Goal: Information Seeking & Learning: Learn about a topic

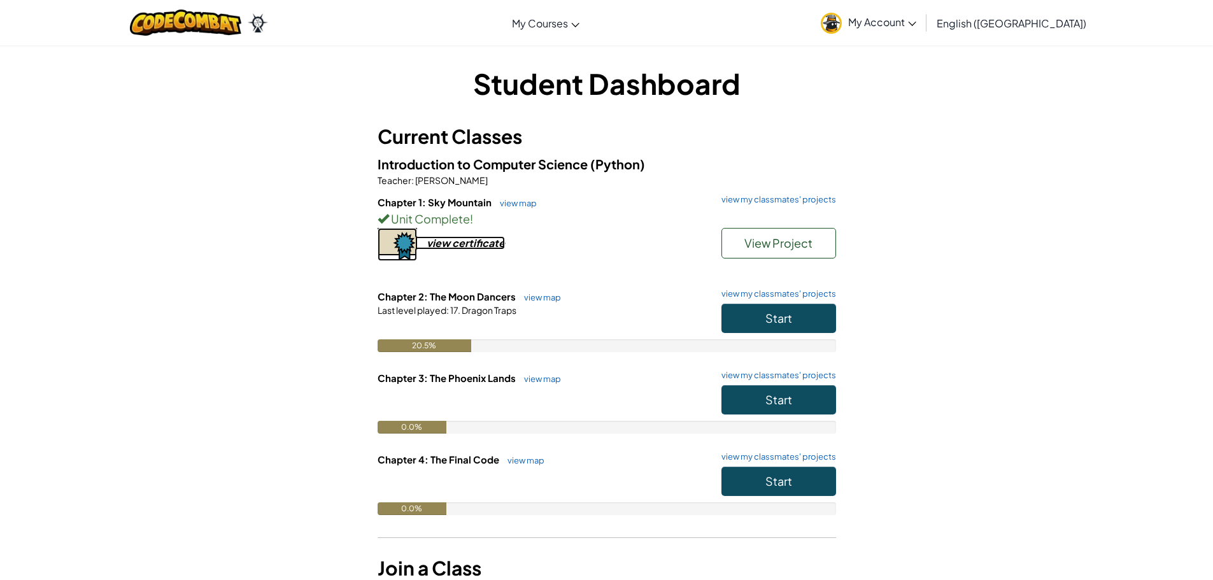
click at [475, 248] on div "view certificate" at bounding box center [466, 242] width 78 height 13
drag, startPoint x: 753, startPoint y: 320, endPoint x: 749, endPoint y: 326, distance: 7.3
click at [749, 326] on button "Start" at bounding box center [779, 318] width 115 height 29
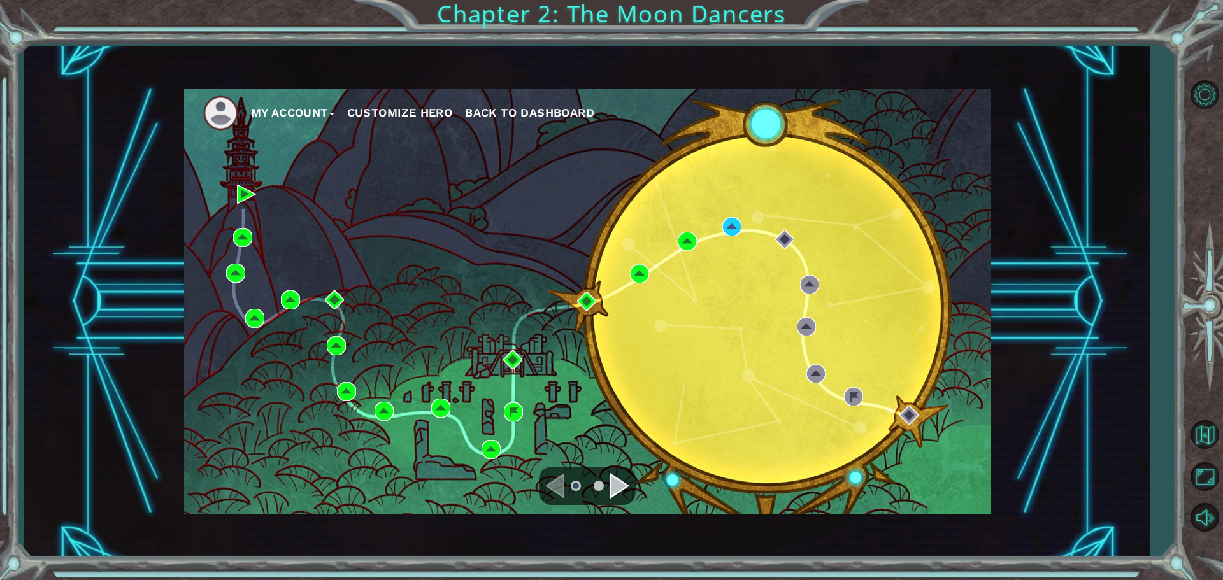
click at [517, 292] on div "My Account Customize Hero Back to Dashboard Chapter 2: The Moon Dancers" at bounding box center [611, 290] width 1223 height 580
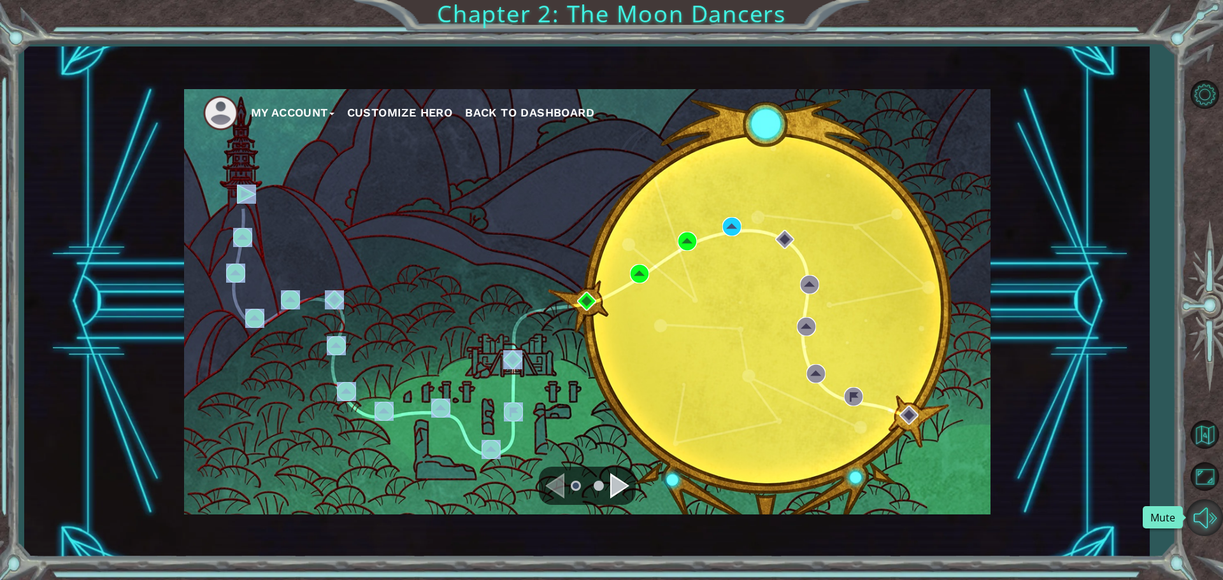
click at [1211, 509] on button "Mute" at bounding box center [1204, 517] width 37 height 37
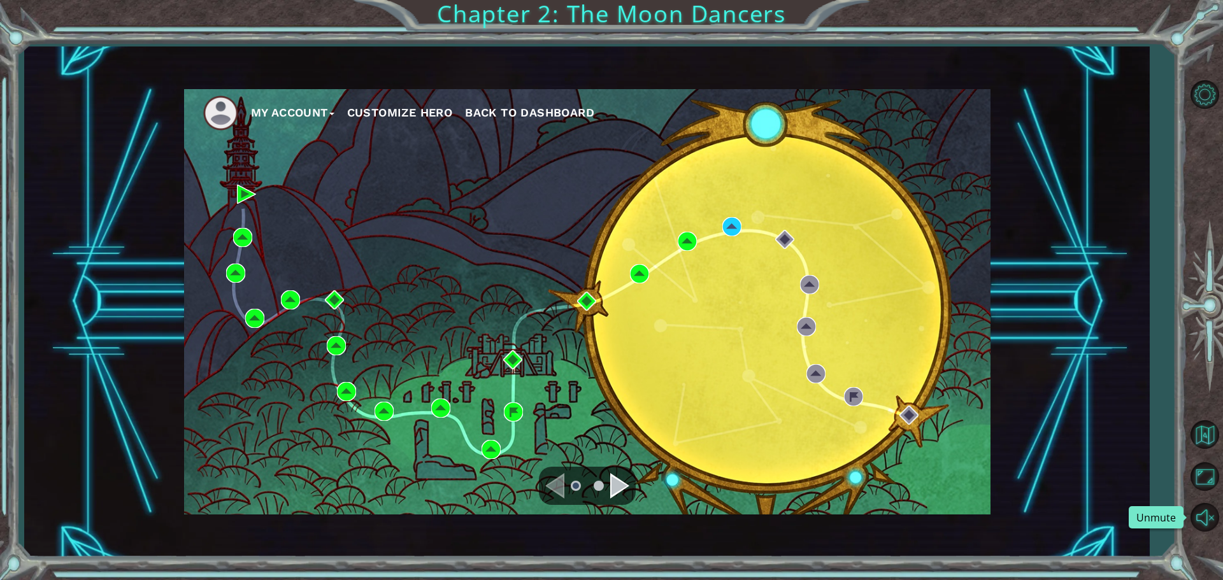
click at [745, 229] on div "My Account Customize Hero Back to Dashboard" at bounding box center [587, 301] width 806 height 425
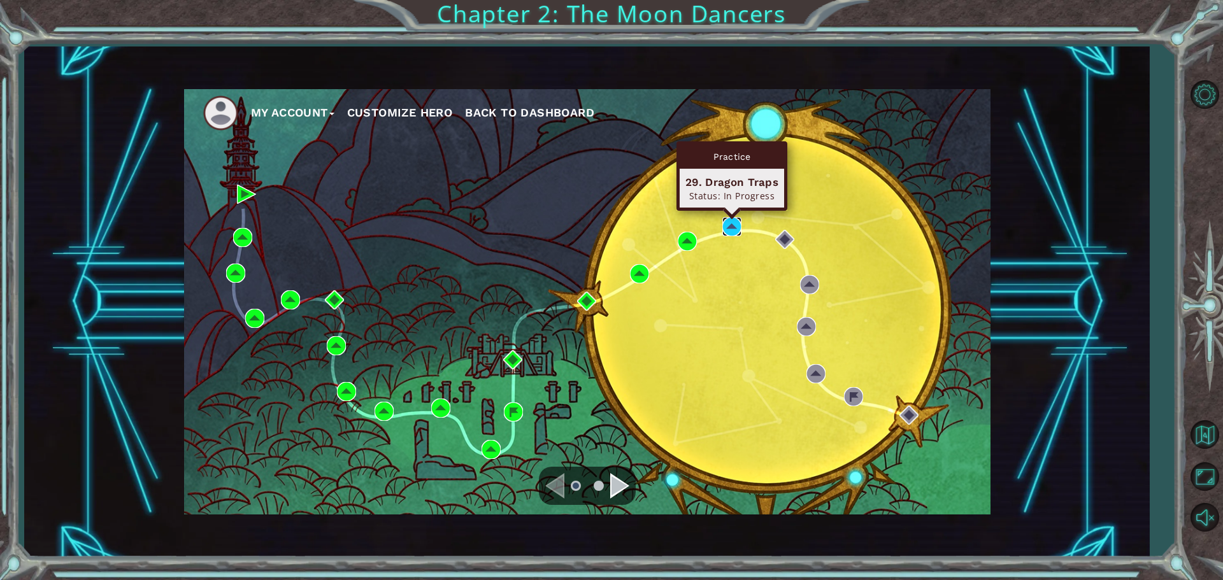
click at [725, 227] on img at bounding box center [731, 226] width 19 height 19
click at [729, 234] on img at bounding box center [731, 226] width 19 height 19
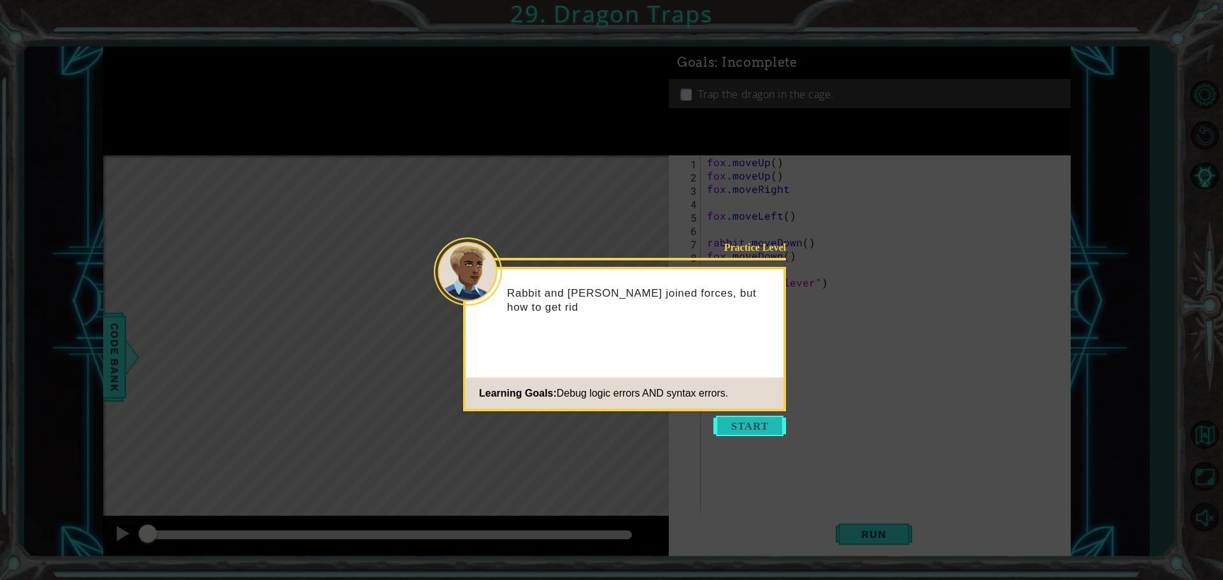
click at [743, 425] on button "Start" at bounding box center [749, 426] width 73 height 20
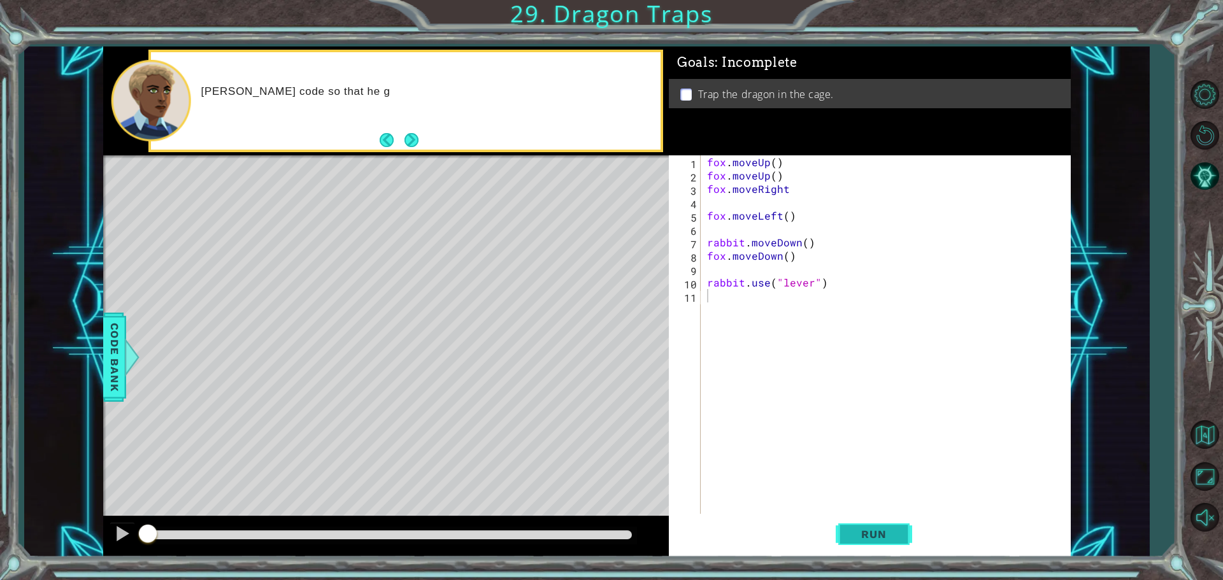
click at [867, 529] on span "Run" at bounding box center [873, 534] width 50 height 13
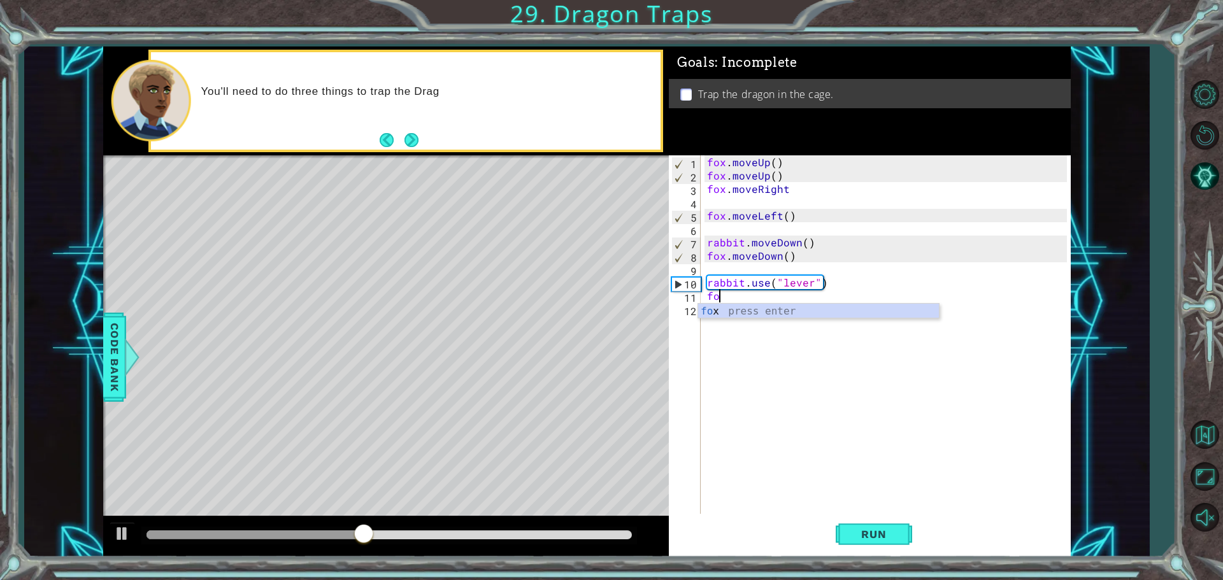
type textarea "f"
click at [404, 145] on button "Next" at bounding box center [411, 139] width 15 height 15
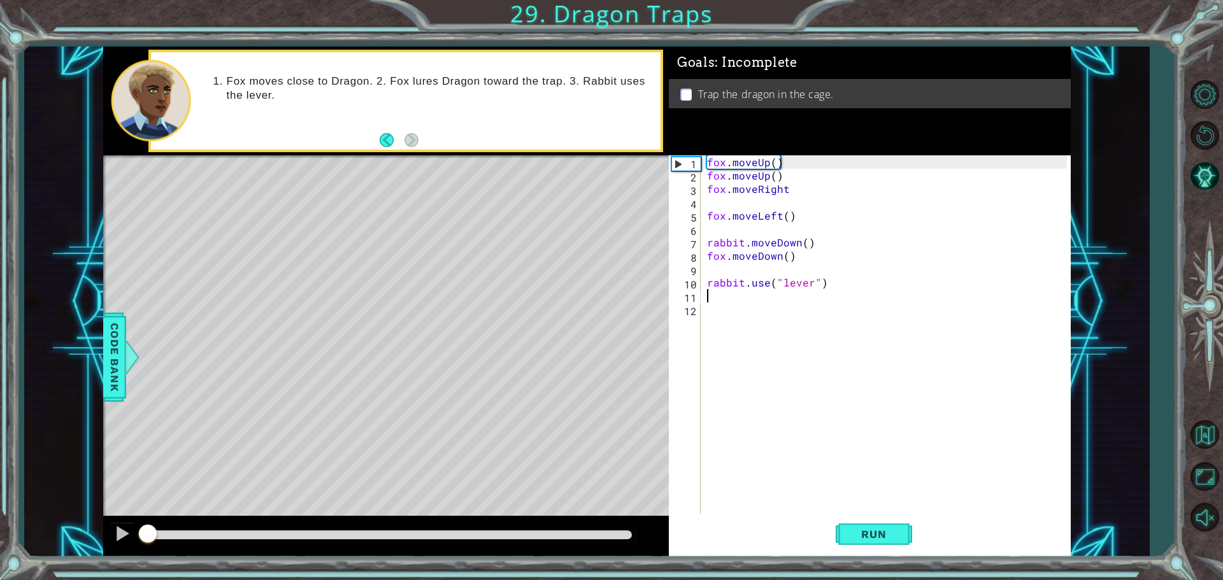
drag, startPoint x: 580, startPoint y: 539, endPoint x: 13, endPoint y: 504, distance: 567.3
click at [7, 492] on div "1 ההההההההההההההההההההההההההההההההההההההההההההההההההההההההההההההההההההההההההההה…" at bounding box center [611, 290] width 1223 height 580
click at [129, 538] on button at bounding box center [122, 535] width 25 height 26
drag, startPoint x: 148, startPoint y: 532, endPoint x: 112, endPoint y: 539, distance: 37.0
click at [112, 539] on div at bounding box center [386, 536] width 566 height 41
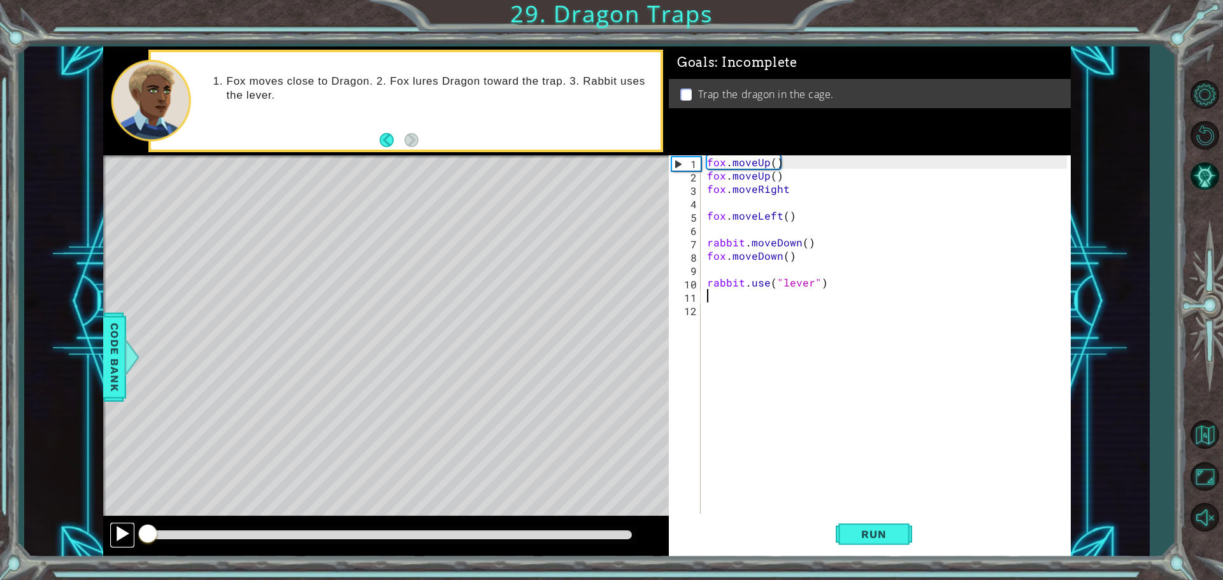
click at [113, 523] on button at bounding box center [122, 535] width 25 height 26
click at [114, 525] on div at bounding box center [122, 533] width 17 height 17
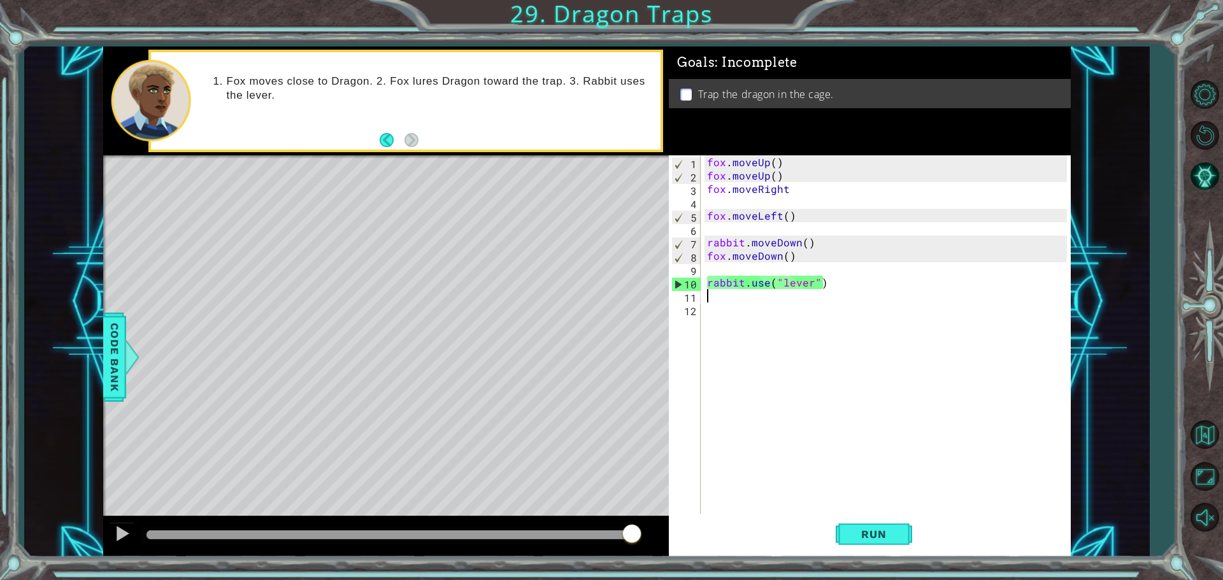
drag, startPoint x: 166, startPoint y: 527, endPoint x: 753, endPoint y: 594, distance: 591.0
click at [753, 580] on html "1 ההההההההההההההההההההההההההההההההההההההההההההההההההההההההההההההההההההההההההההה…" at bounding box center [611, 290] width 1223 height 580
click at [585, 515] on div "methods rabbit moveUp() moveDown() moveLeft() moveRight() use(thing) fox moveUp…" at bounding box center [586, 301] width 967 height 511
drag, startPoint x: 778, startPoint y: 176, endPoint x: 688, endPoint y: 181, distance: 90.6
click at [688, 181] on div "1 2 3 4 5 6 7 8 9 10 11 12 fox . moveUp ( ) fox . moveUp ( ) fox . moveRight fo…" at bounding box center [868, 335] width 398 height 361
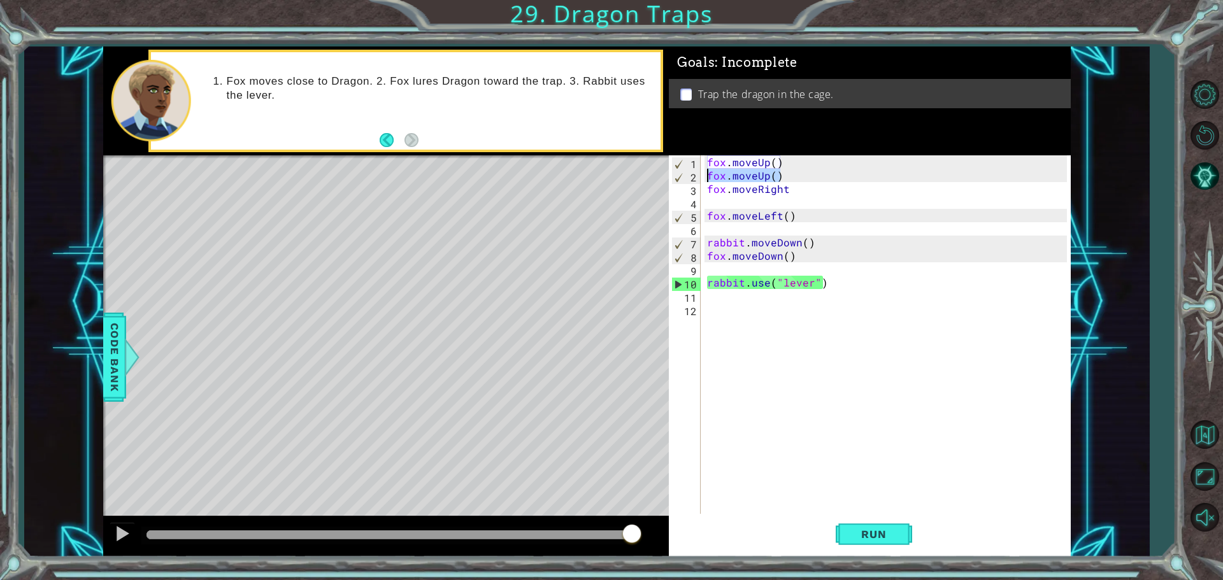
type textarea "fox.moveUp()"
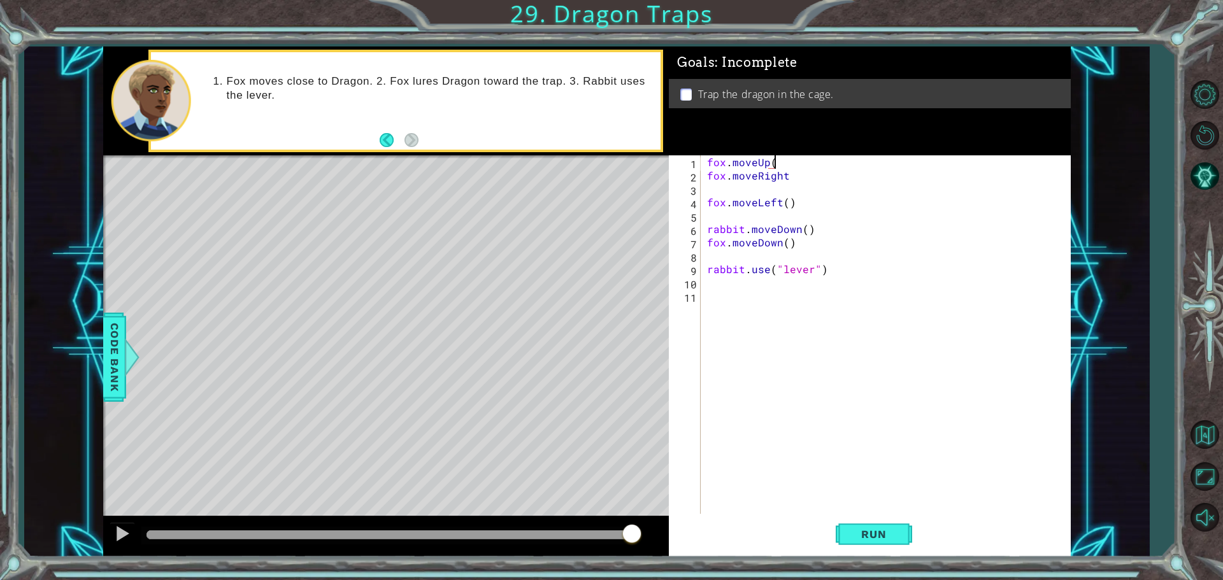
scroll to position [0, 4]
click at [787, 197] on div "fox . moveUp ( 2 ) fox . moveRight fox . moveLeft ( ) rabbit . moveDown ( ) fox…" at bounding box center [888, 349] width 369 height 388
type textarea "fox.moveLeft()"
click at [782, 192] on div "fox . moveUp ( 2 ) fox . moveRight fox . moveLeft ( ) rabbit . moveDown ( ) fox…" at bounding box center [888, 349] width 369 height 388
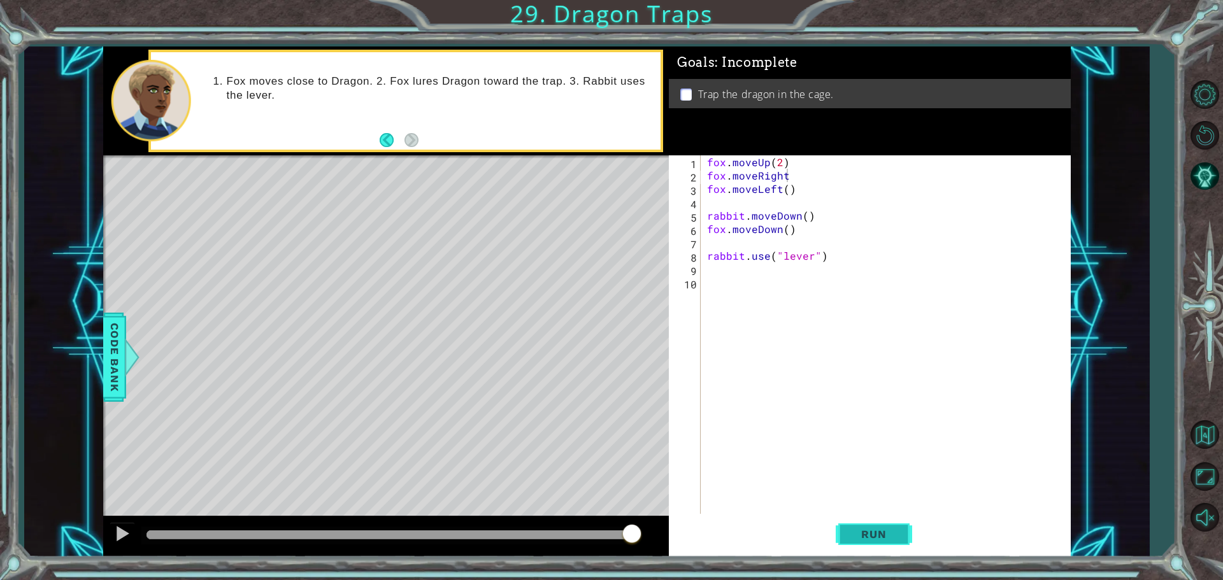
click at [848, 527] on button "Run" at bounding box center [874, 534] width 76 height 40
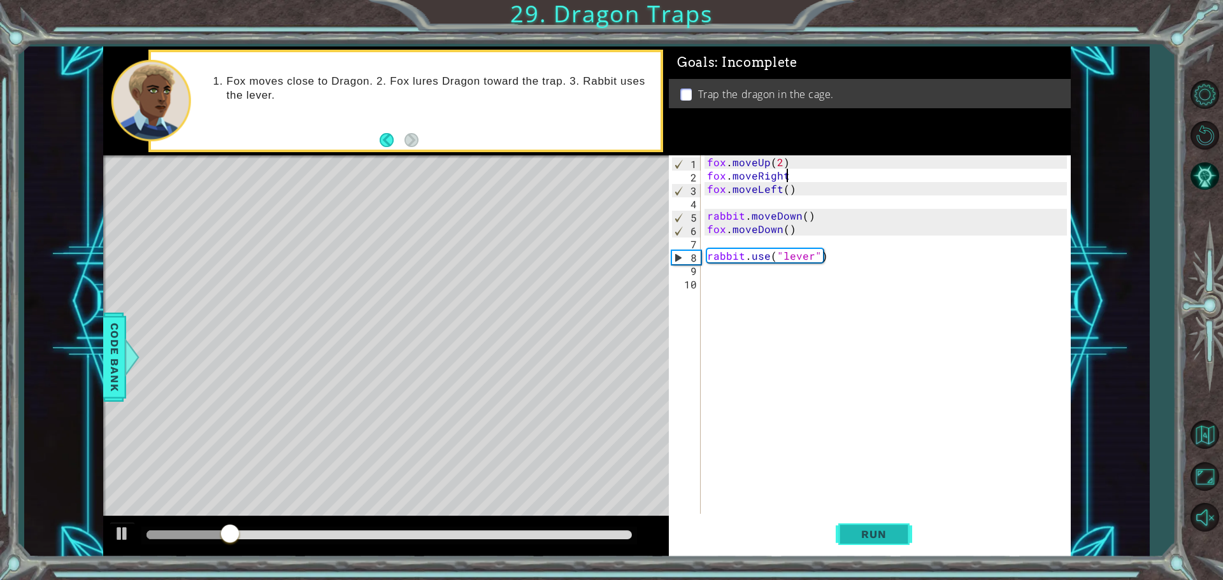
click at [890, 522] on button "Run" at bounding box center [874, 534] width 76 height 40
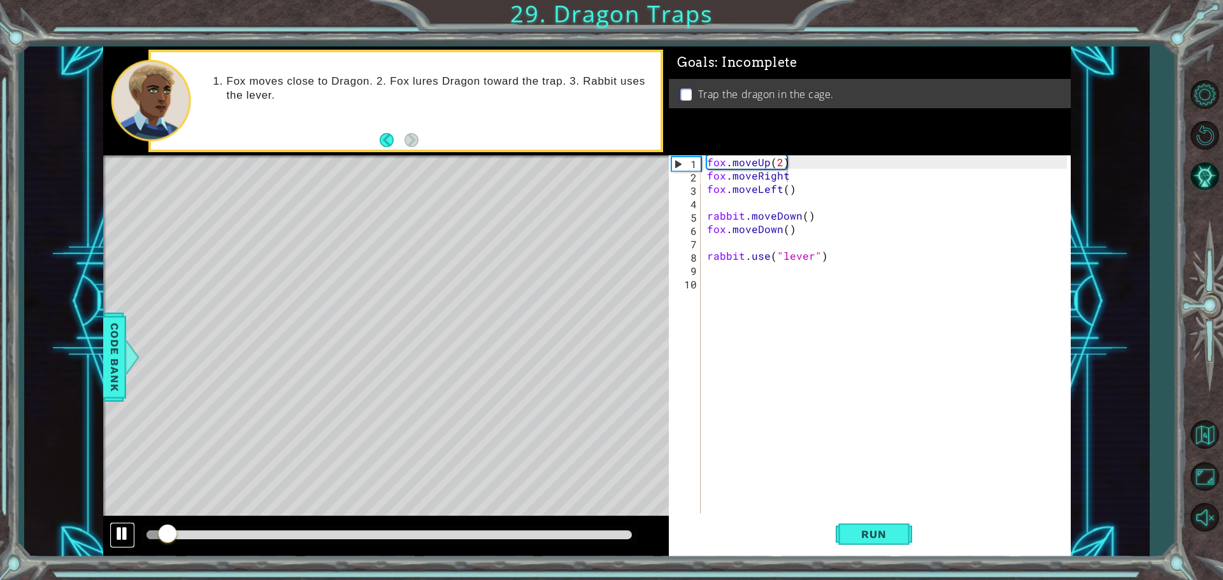
drag, startPoint x: 130, startPoint y: 530, endPoint x: 124, endPoint y: 531, distance: 6.4
click at [124, 531] on div at bounding box center [122, 533] width 17 height 17
click at [779, 186] on div "fox . moveUp ( 2 ) fox . moveRight fox . moveLeft ( ) rabbit . moveDown ( ) fox…" at bounding box center [888, 349] width 369 height 388
click at [864, 537] on span "Run" at bounding box center [873, 534] width 50 height 13
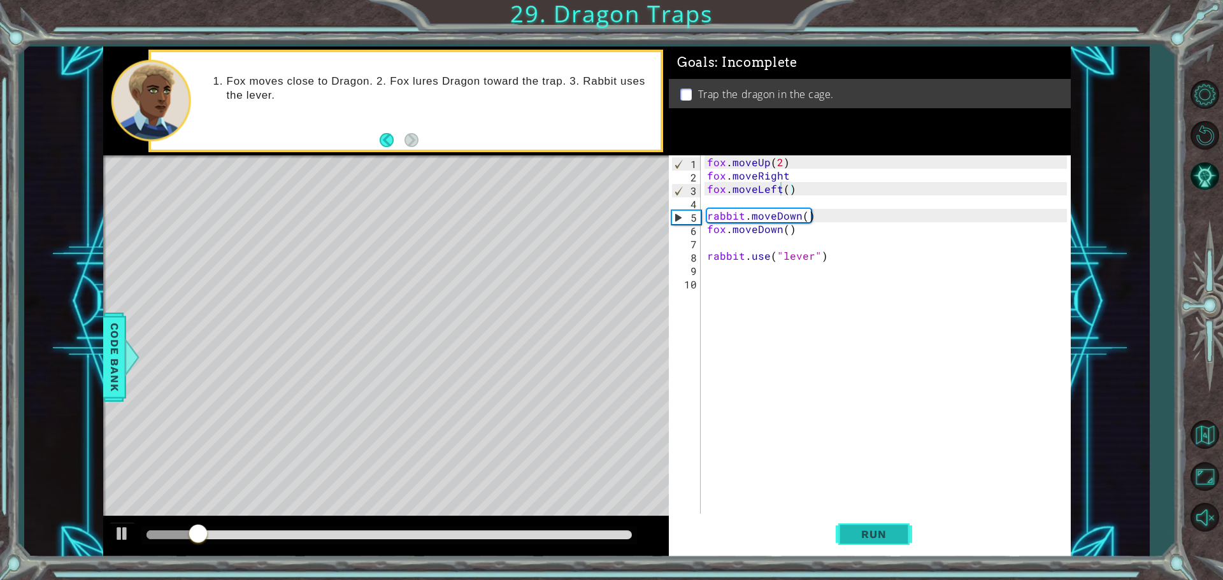
click at [905, 546] on button "Run" at bounding box center [874, 534] width 76 height 40
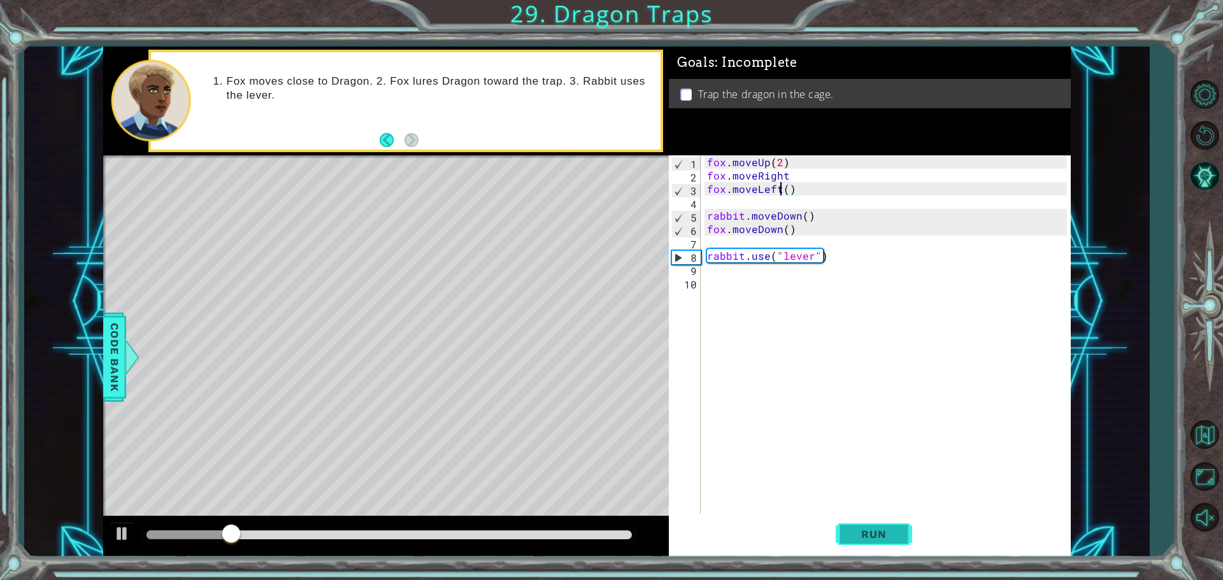
click at [858, 534] on span "Run" at bounding box center [873, 534] width 50 height 13
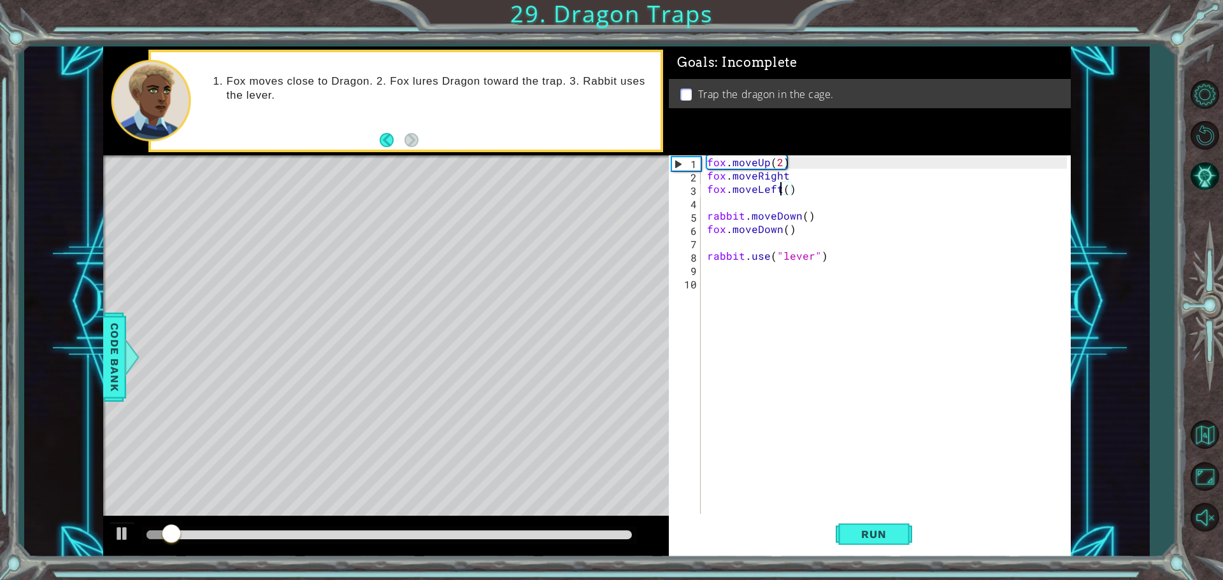
click at [809, 170] on div "fox . moveUp ( 2 ) fox . moveRight fox . moveLeft ( ) rabbit . moveDown ( ) fox…" at bounding box center [888, 349] width 369 height 388
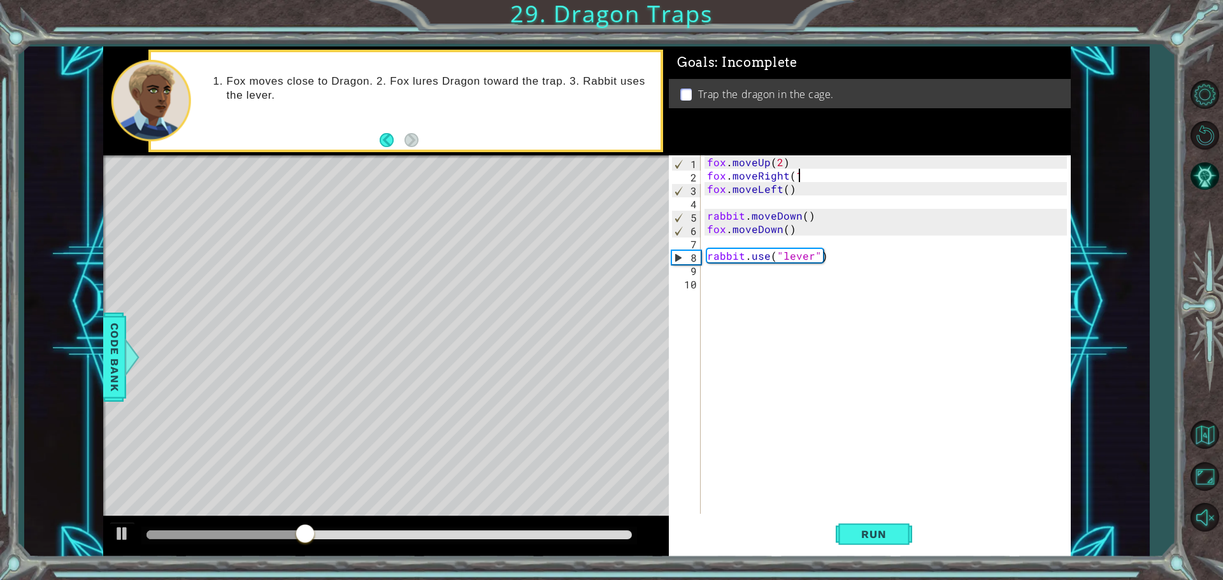
scroll to position [0, 5]
click at [845, 539] on button "Run" at bounding box center [874, 534] width 76 height 40
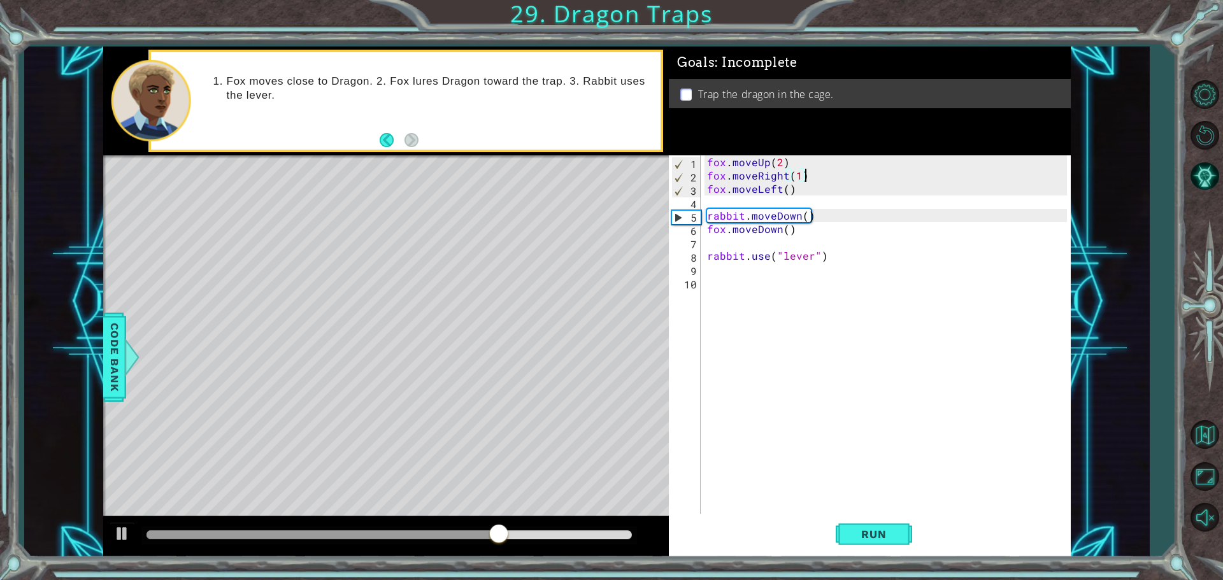
click at [822, 533] on div "Run" at bounding box center [874, 534] width 402 height 40
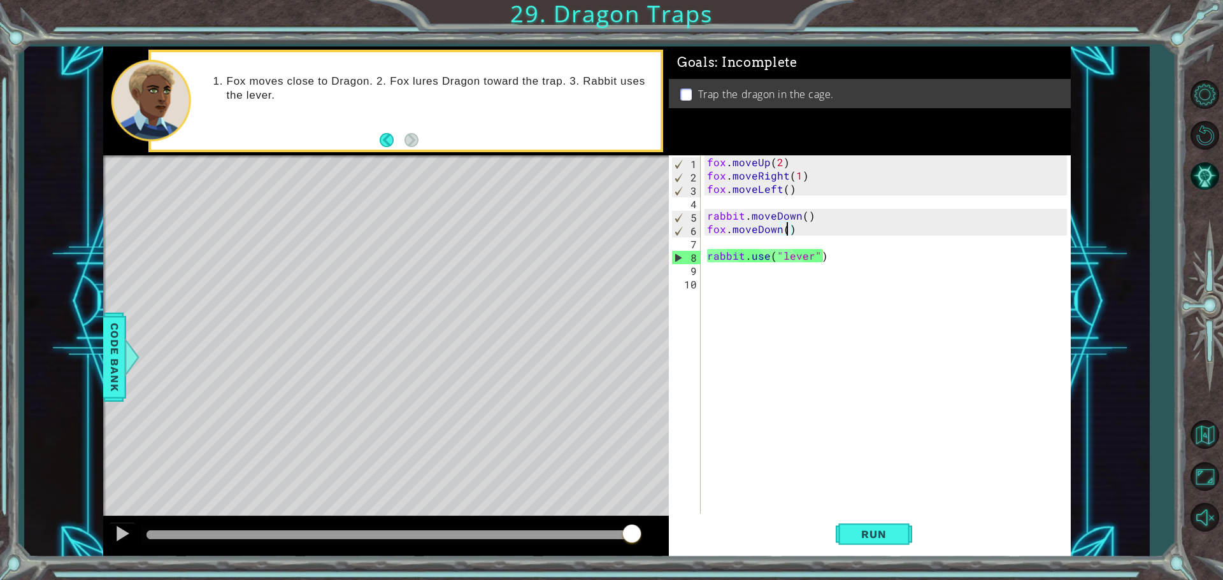
click at [784, 230] on div "fox . moveUp ( 2 ) fox . moveRight ( 1 ) fox . moveLeft ( ) rabbit . moveDown (…" at bounding box center [888, 349] width 369 height 388
click at [814, 220] on div "fox . moveUp ( 2 ) fox . moveRight ( 1 ) fox . moveLeft ( ) rabbit . moveDown (…" at bounding box center [888, 349] width 369 height 388
click at [878, 530] on span "Run" at bounding box center [873, 534] width 50 height 13
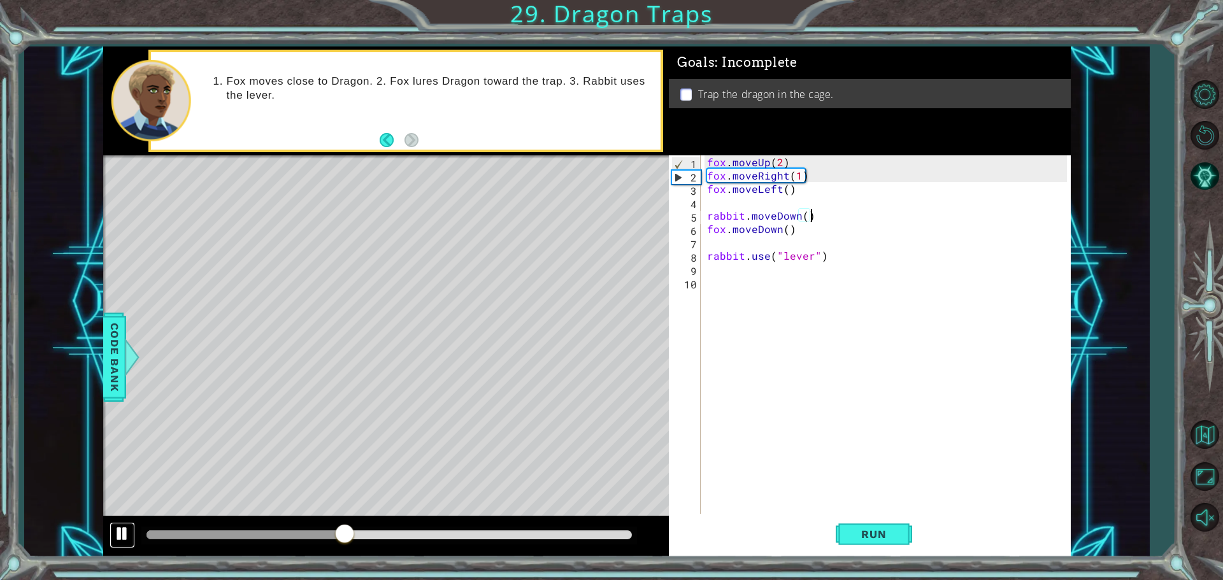
click at [117, 523] on button at bounding box center [122, 535] width 25 height 26
click at [832, 222] on div "fox . moveUp ( 2 ) fox . moveRight ( 1 ) fox . moveLeft ( ) rabbit . moveDown (…" at bounding box center [888, 349] width 369 height 388
type textarea "fox.moveDown()"
click at [832, 222] on div "fox . moveUp ( 2 ) fox . moveRight ( 1 ) fox . moveLeft ( ) rabbit . moveDown (…" at bounding box center [888, 349] width 369 height 388
click at [784, 236] on div "fox . moveUp ( 2 ) fox . moveRight ( 1 ) fox . moveLeft ( ) rabbit . moveDown (…" at bounding box center [888, 349] width 369 height 388
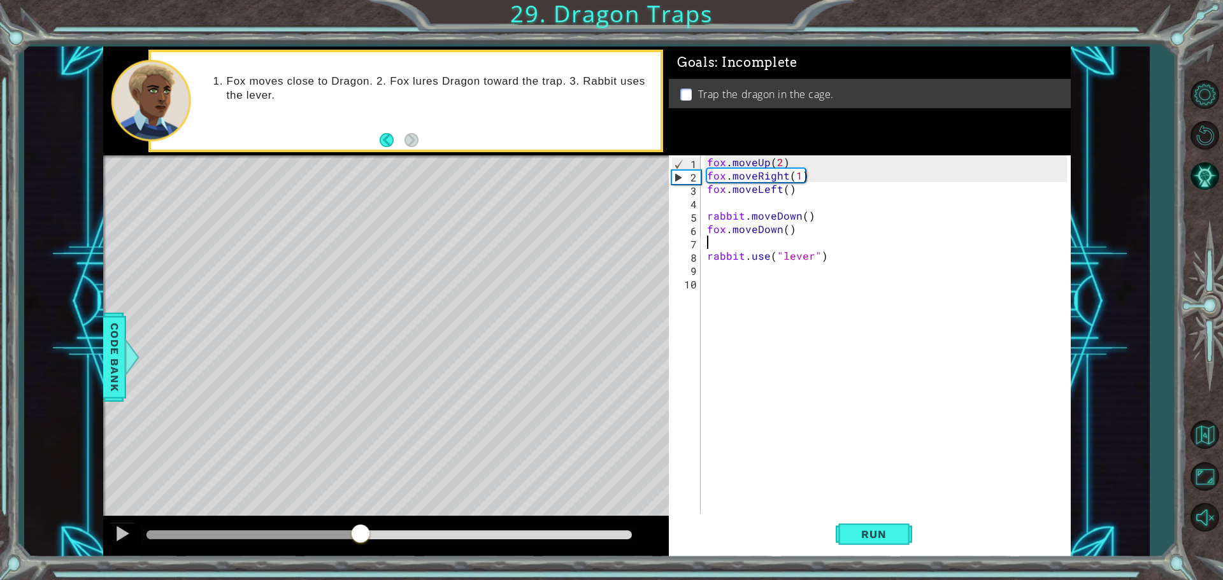
scroll to position [0, 0]
click at [792, 232] on div "fox . moveUp ( 2 ) fox . moveRight ( 1 ) fox . moveLeft ( ) rabbit . moveDown (…" at bounding box center [888, 349] width 369 height 388
click at [786, 232] on div "fox . moveUp ( 2 ) fox . moveRight ( 1 ) fox . moveLeft ( ) rabbit . moveDown (…" at bounding box center [888, 349] width 369 height 388
click at [813, 210] on div "fox . moveUp ( 2 ) fox . moveRight ( 1 ) fox . moveLeft ( ) rabbit . moveDown (…" at bounding box center [888, 349] width 369 height 388
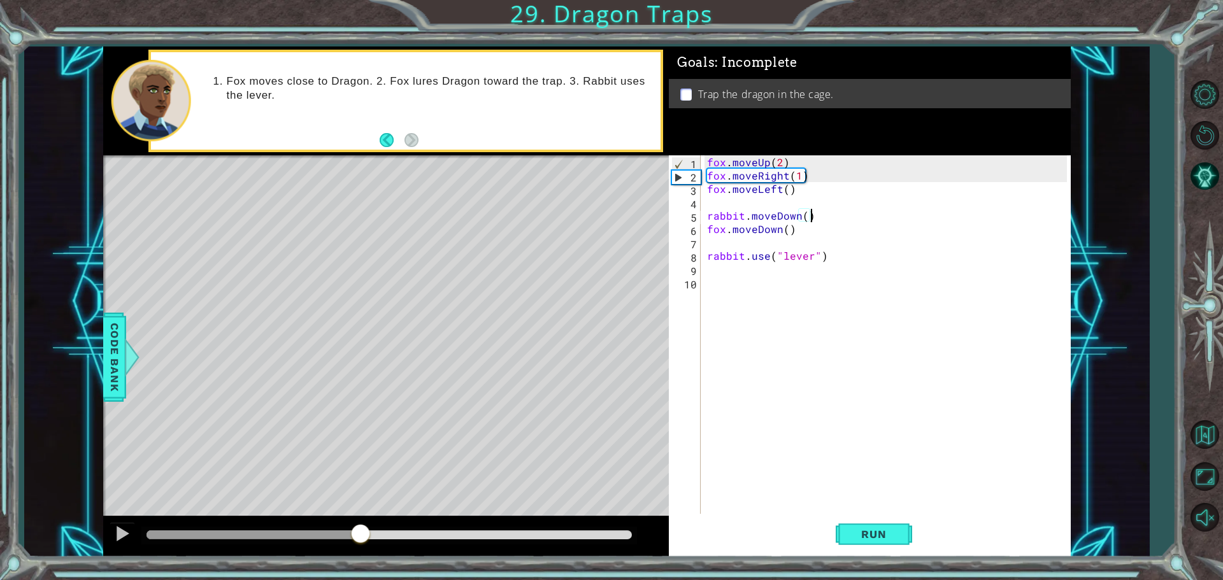
type textarea "rabbit.moveDown()"
click at [805, 196] on div "fox . moveUp ( 2 ) fox . moveRight ( 1 ) fox . moveLeft ( ) rabbit . moveDown (…" at bounding box center [888, 349] width 369 height 388
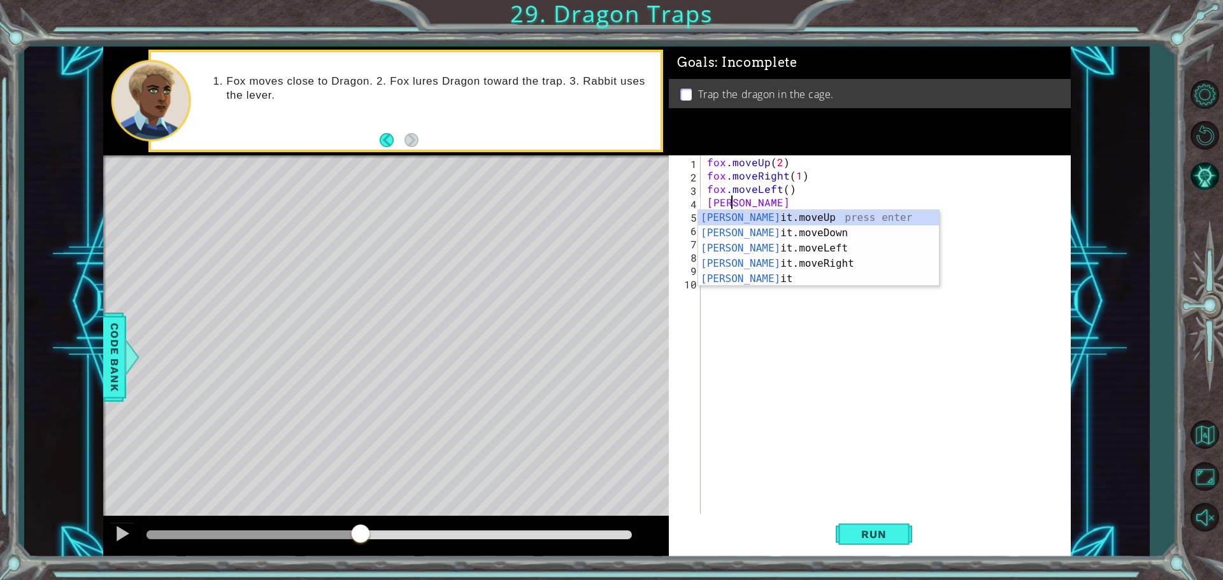
scroll to position [0, 1]
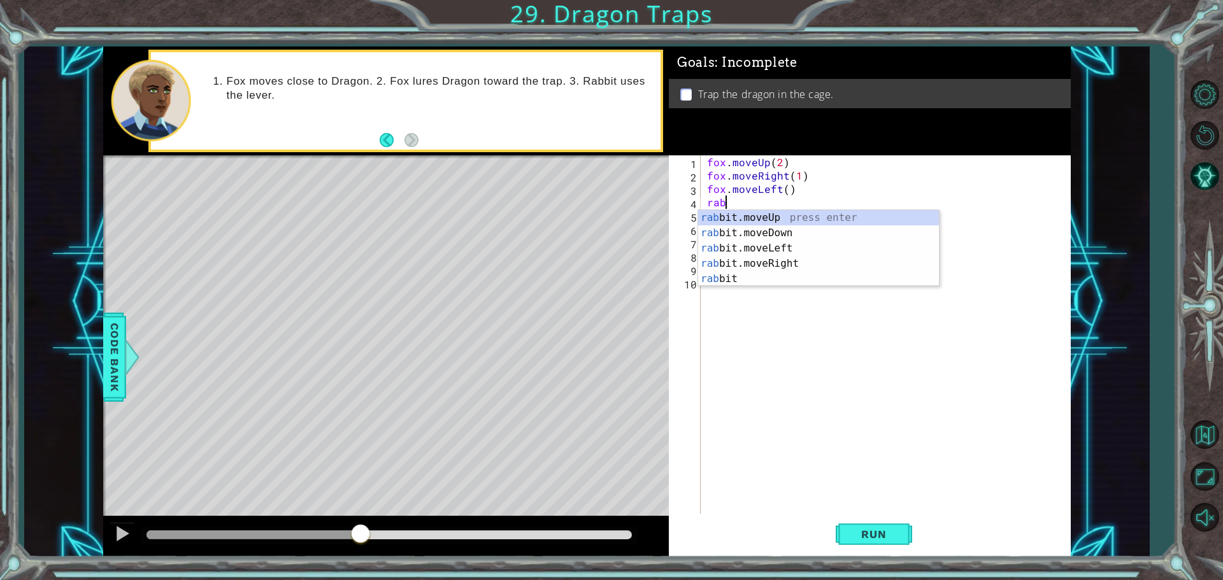
type textarea "r"
type textarea "fox.moveLeft()"
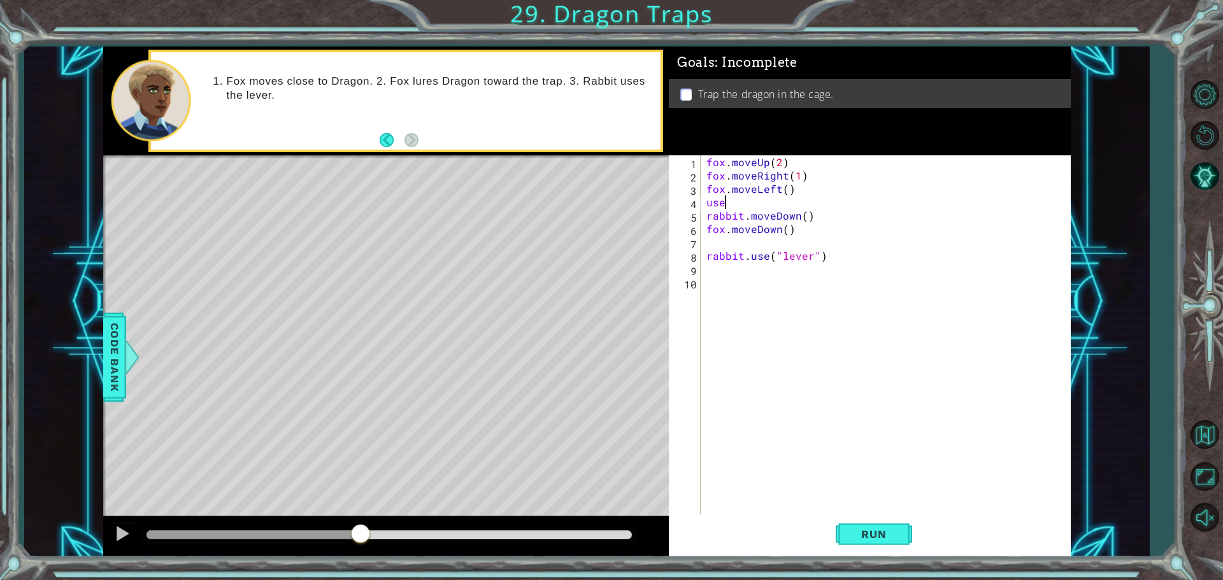
type textarea "u"
click at [784, 222] on div "" lever" press enter" at bounding box center [885, 233] width 241 height 46
click at [787, 232] on div "fox . moveUp ( 2 ) fox . moveRight ( 1 ) fox . moveLeft ( ) rabbit . use ( "lev…" at bounding box center [888, 349] width 369 height 388
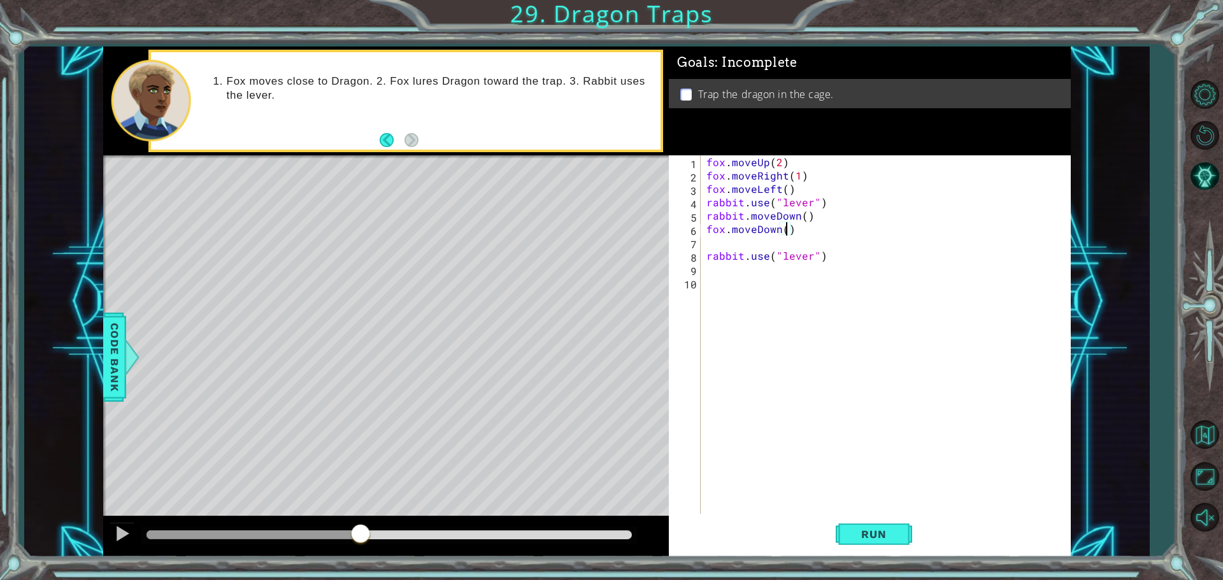
scroll to position [0, 5]
click at [892, 535] on span "Run" at bounding box center [873, 534] width 50 height 13
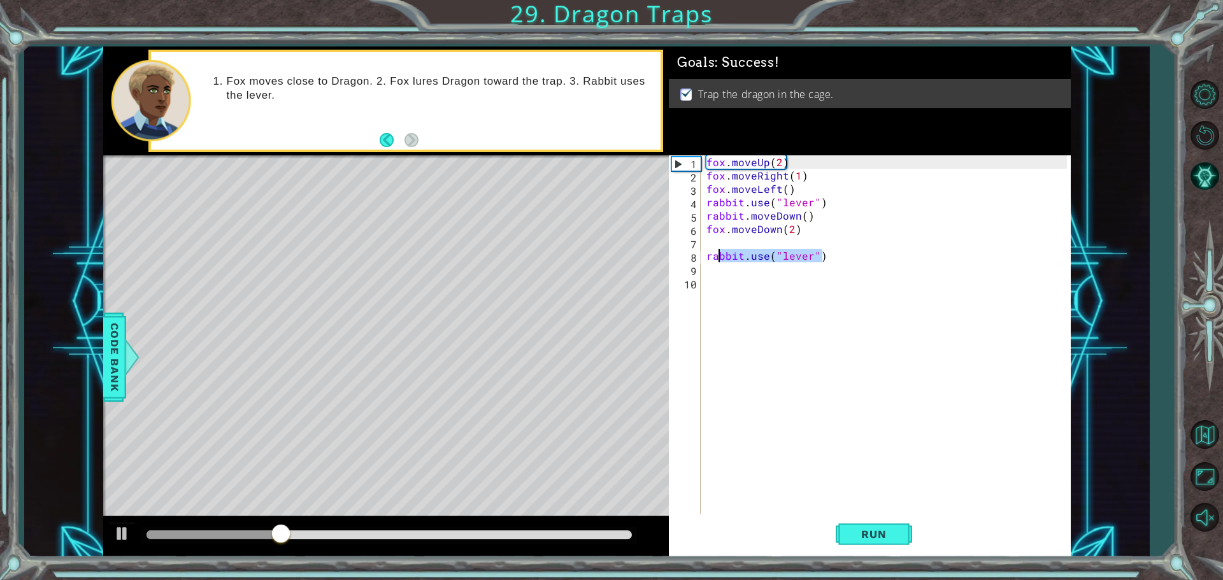
drag, startPoint x: 857, startPoint y: 261, endPoint x: 716, endPoint y: 257, distance: 140.8
click at [716, 257] on div "fox . moveUp ( 2 ) fox . moveRight ( 1 ) fox . moveLeft ( ) rabbit . use ( "lev…" at bounding box center [888, 349] width 369 height 388
click at [713, 257] on div "fox . moveUp ( 2 ) fox . moveRight ( 1 ) fox . moveLeft ( ) rabbit . use ( "lev…" at bounding box center [888, 349] width 369 height 388
drag, startPoint x: 713, startPoint y: 257, endPoint x: 902, endPoint y: 252, distance: 189.2
click at [902, 252] on div "fox . moveUp ( 2 ) fox . moveRight ( 1 ) fox . moveLeft ( ) rabbit . use ( "lev…" at bounding box center [888, 349] width 369 height 388
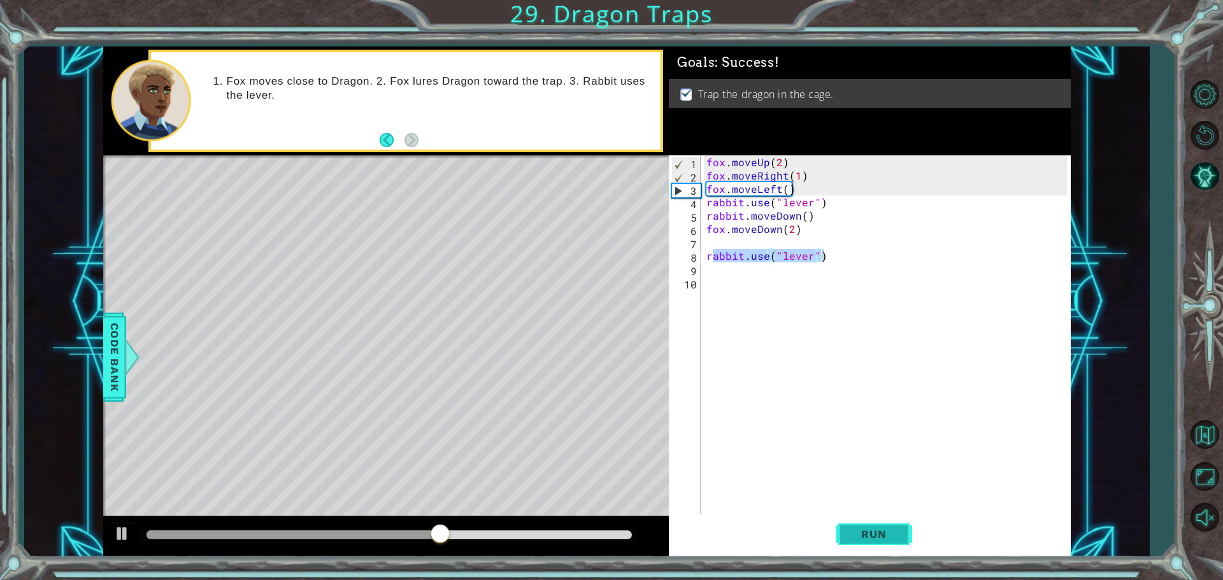
click at [862, 527] on button "Run" at bounding box center [874, 534] width 76 height 40
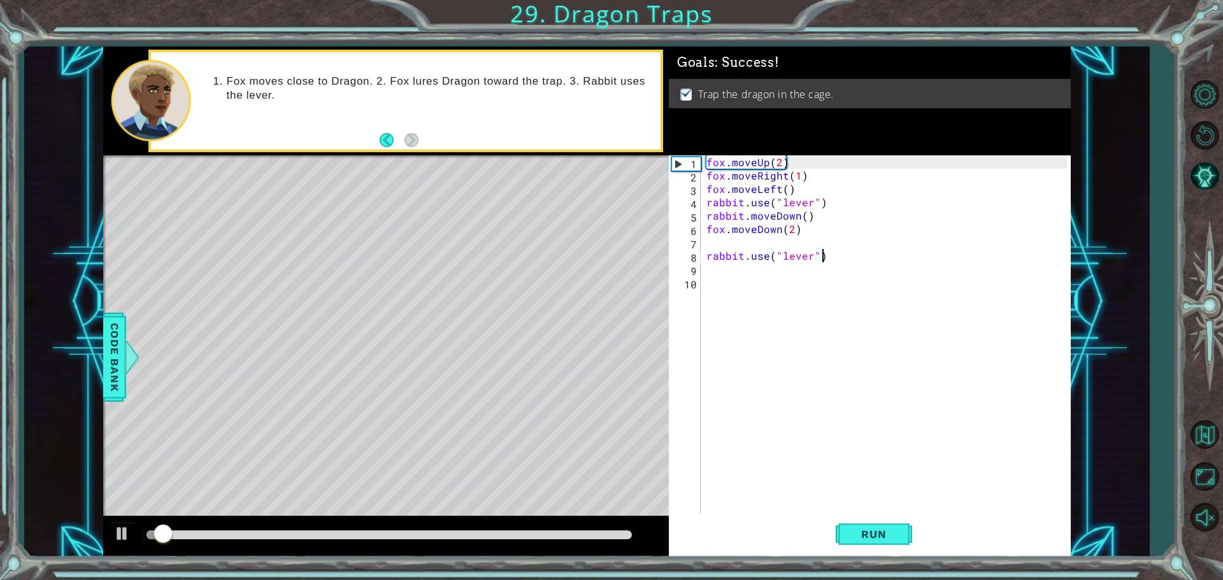
click at [845, 224] on div "fox . moveUp ( 2 ) fox . moveRight ( 1 ) fox . moveLeft ( ) rabbit . use ( "lev…" at bounding box center [888, 349] width 369 height 388
click at [833, 254] on div "fox . moveUp ( 2 ) fox . moveRight ( 1 ) fox . moveLeft ( ) rabbit . use ( "lev…" at bounding box center [888, 349] width 369 height 388
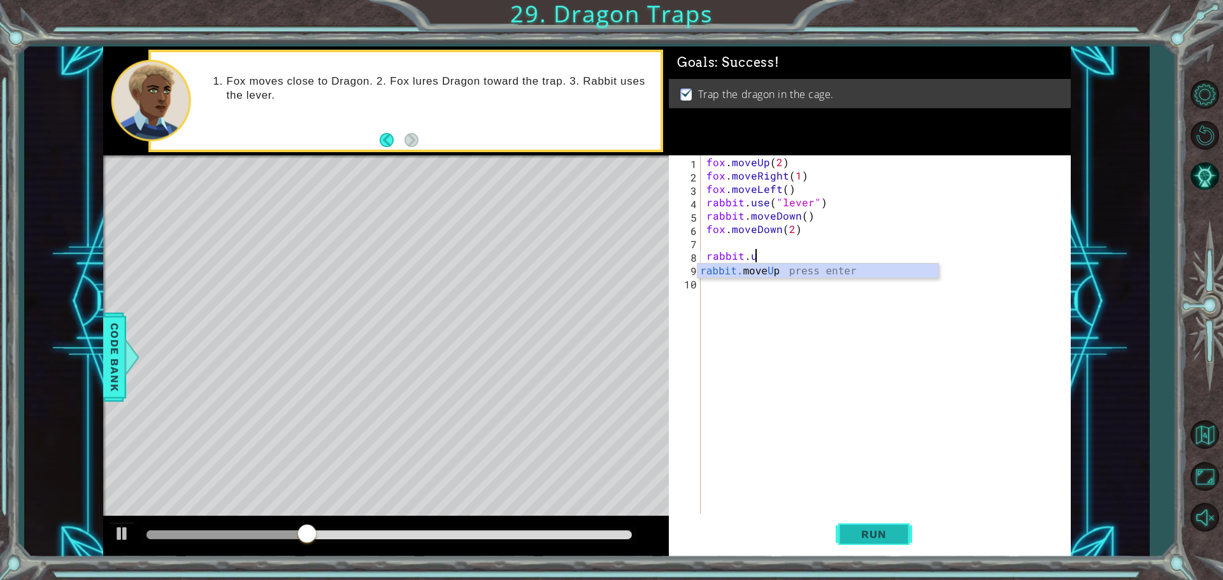
scroll to position [0, 0]
type textarea "r"
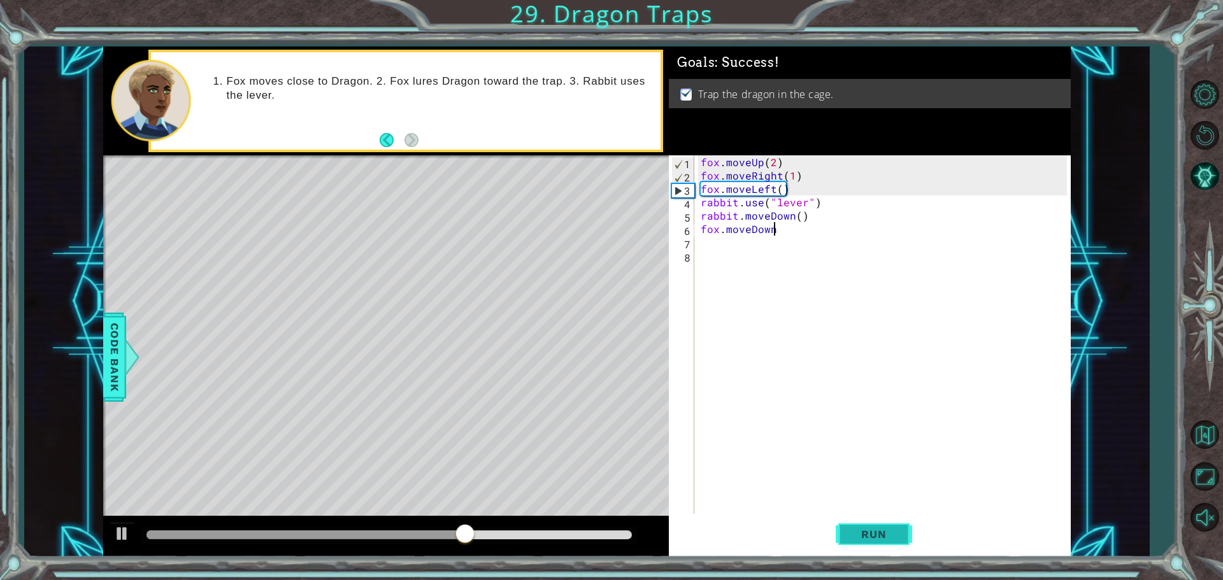
click at [880, 520] on button "Run" at bounding box center [874, 534] width 76 height 40
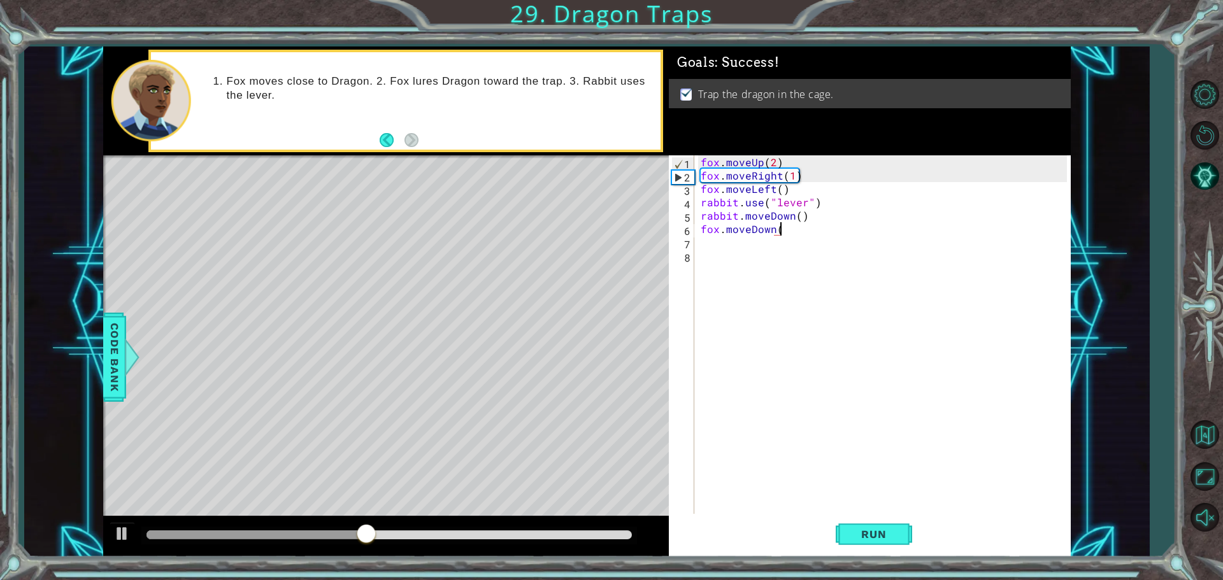
scroll to position [0, 4]
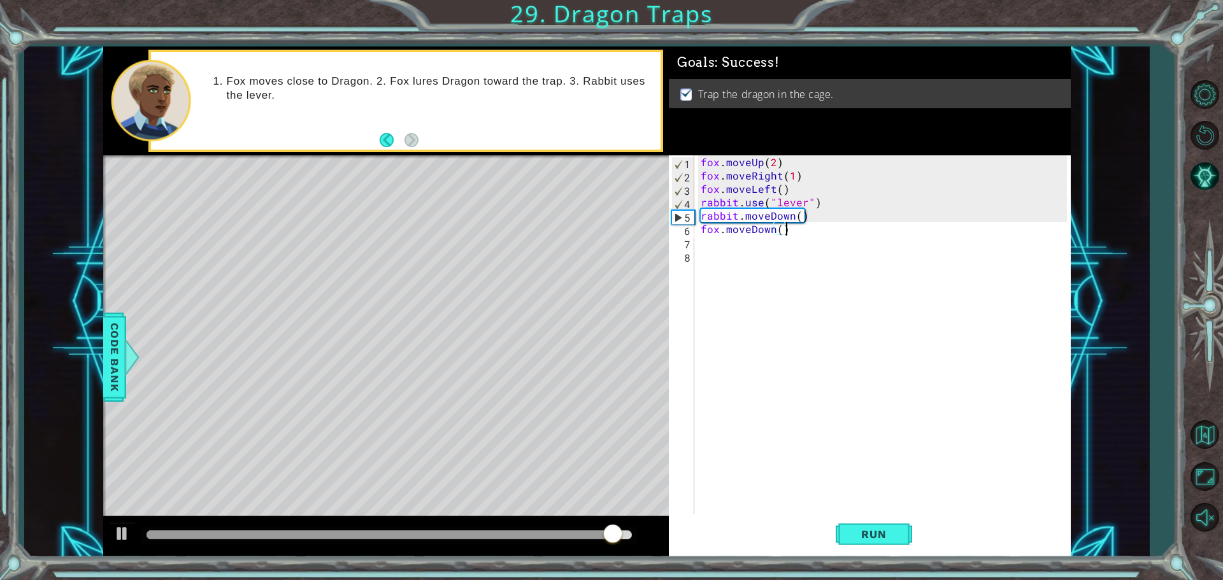
type textarea "fox.moveDown()"
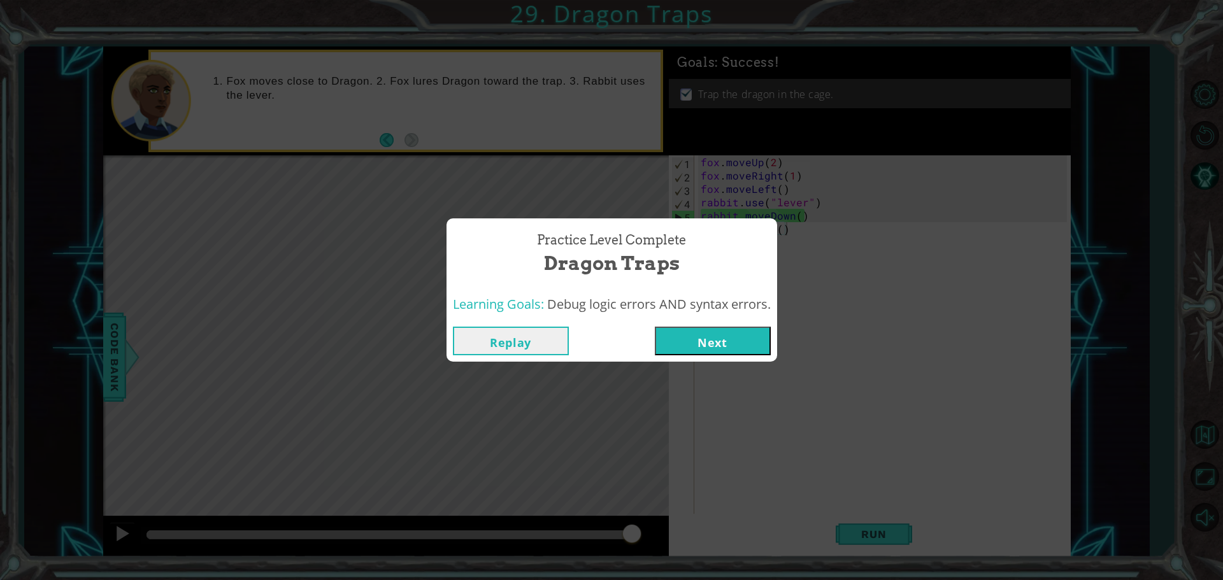
click at [706, 333] on button "Next" at bounding box center [713, 341] width 116 height 29
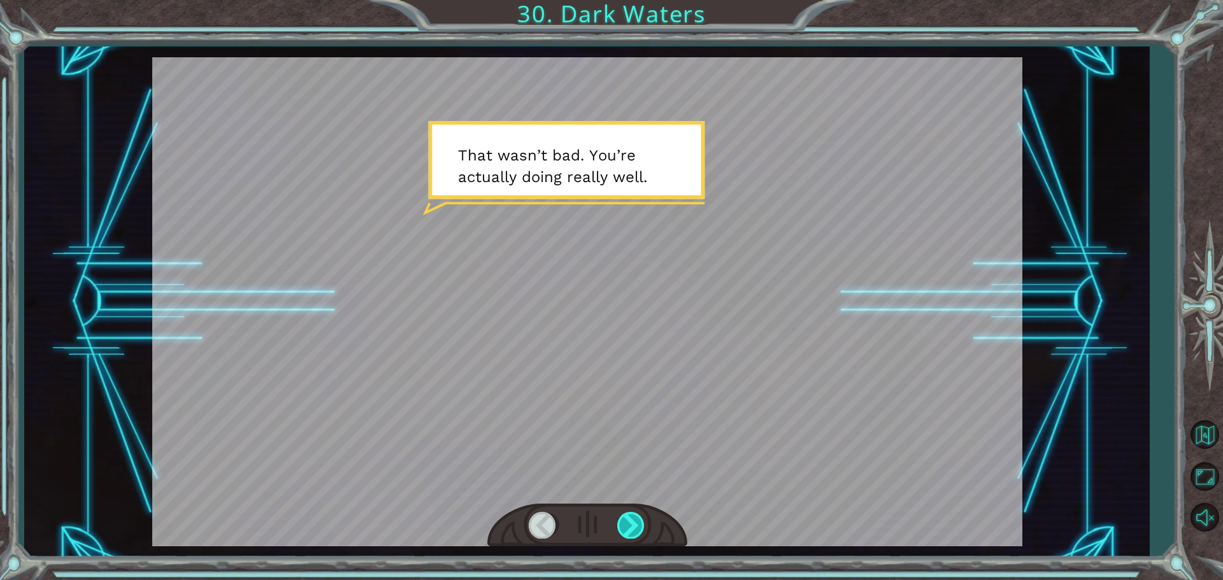
click at [636, 515] on div at bounding box center [631, 525] width 29 height 26
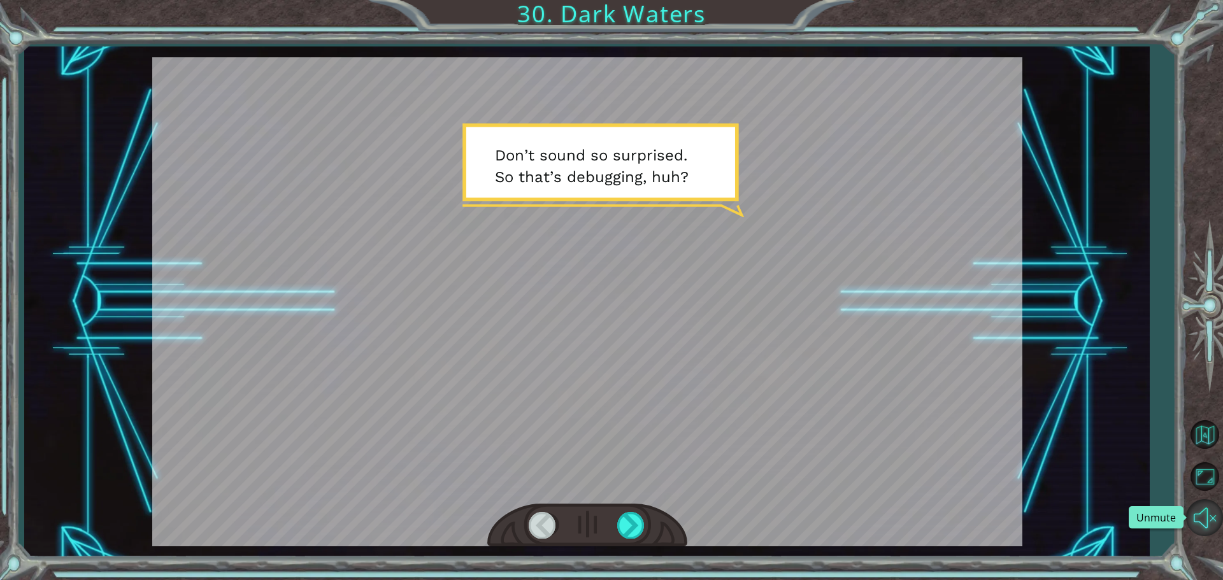
click at [1201, 515] on button "Unmute" at bounding box center [1204, 517] width 37 height 37
click at [635, 531] on div at bounding box center [631, 525] width 29 height 26
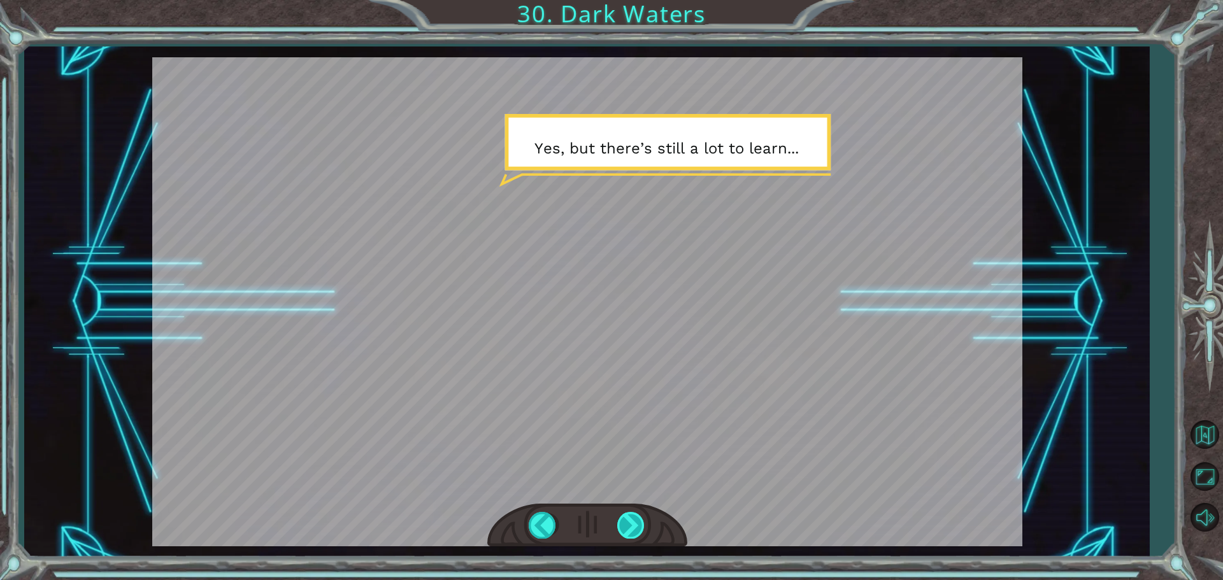
click at [638, 532] on div at bounding box center [631, 525] width 29 height 26
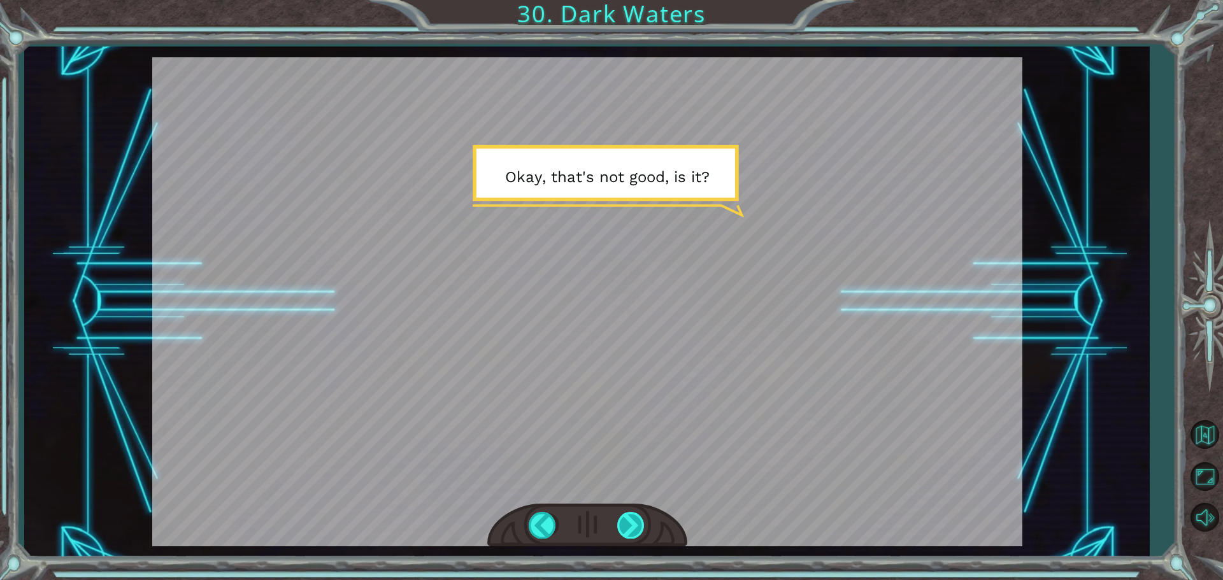
click at [642, 529] on div at bounding box center [631, 525] width 29 height 26
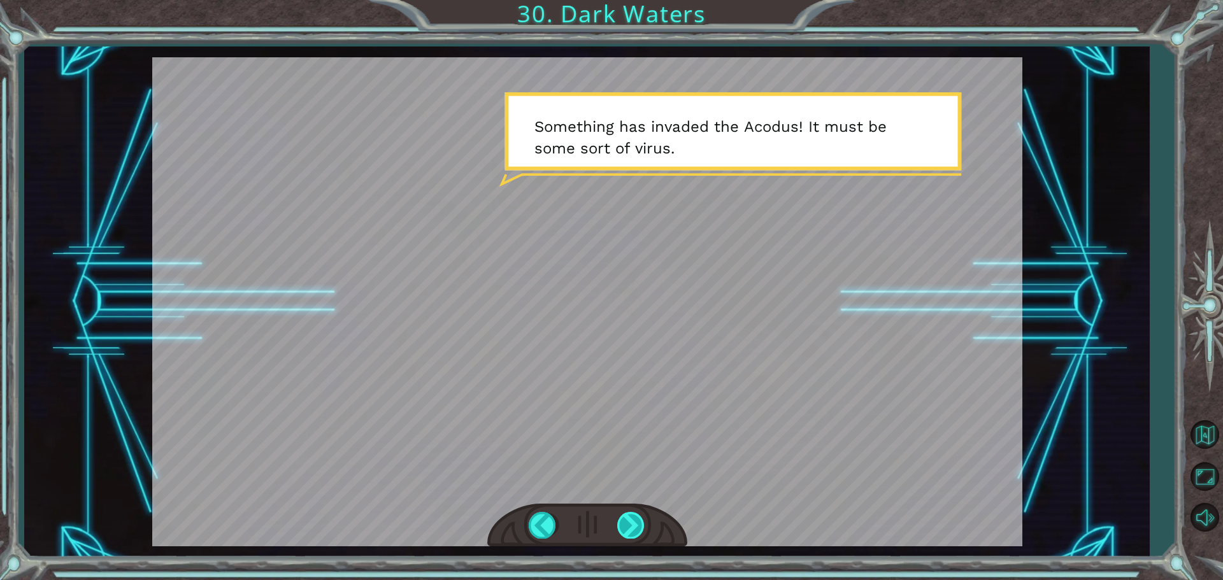
click at [643, 529] on div at bounding box center [631, 525] width 29 height 26
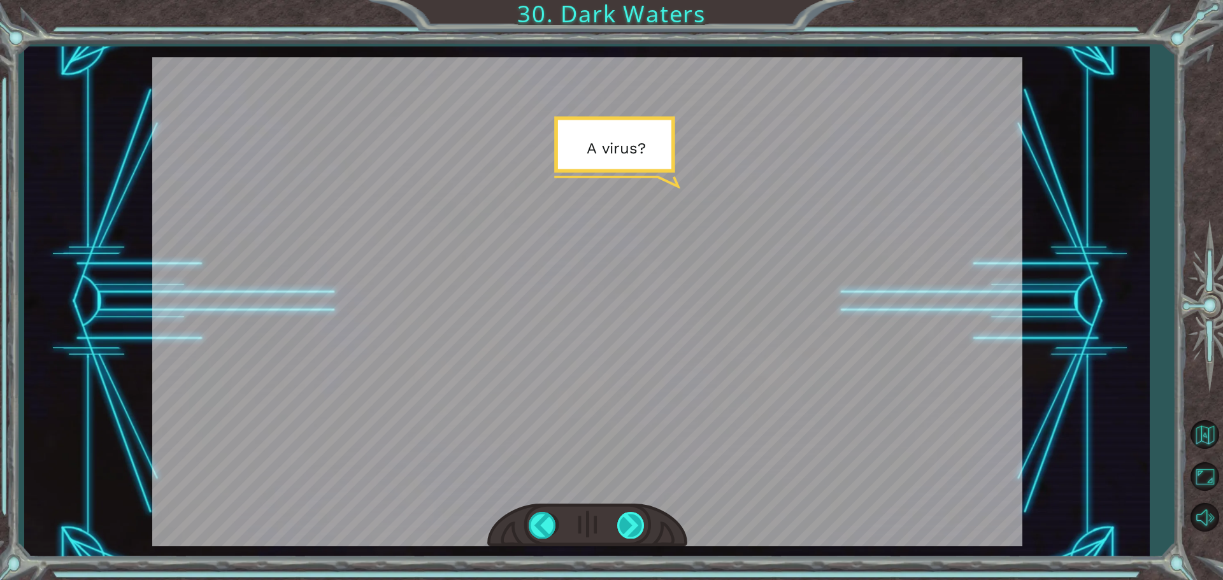
click at [643, 529] on div at bounding box center [631, 525] width 29 height 26
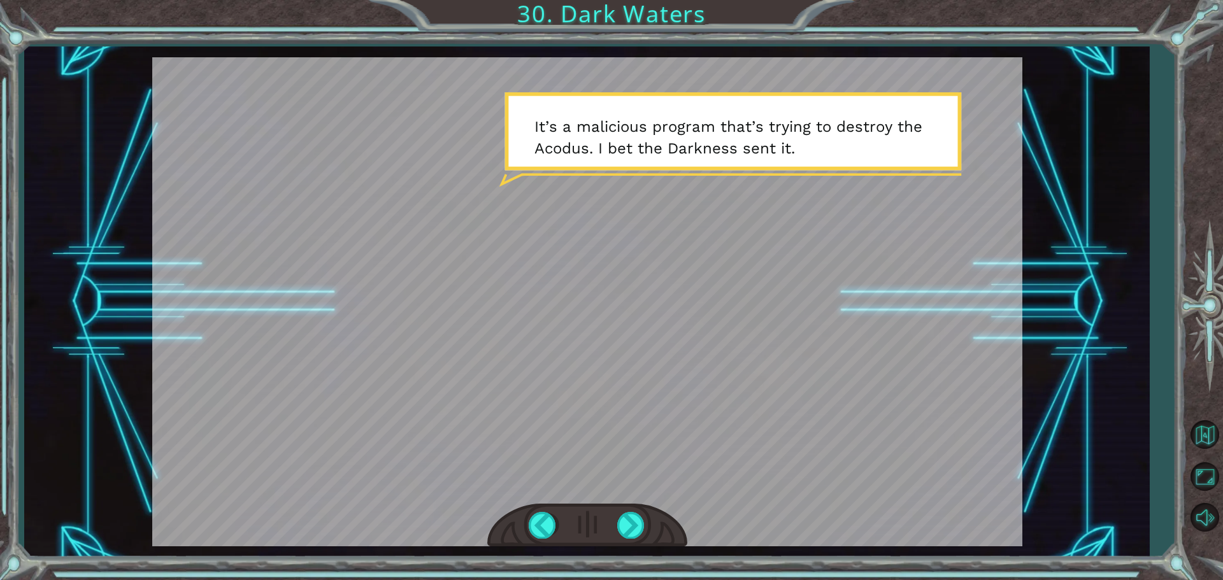
drag, startPoint x: 661, startPoint y: 528, endPoint x: 659, endPoint y: 538, distance: 9.7
click at [659, 538] on div at bounding box center [587, 526] width 200 height 44
click at [624, 525] on div at bounding box center [631, 525] width 29 height 26
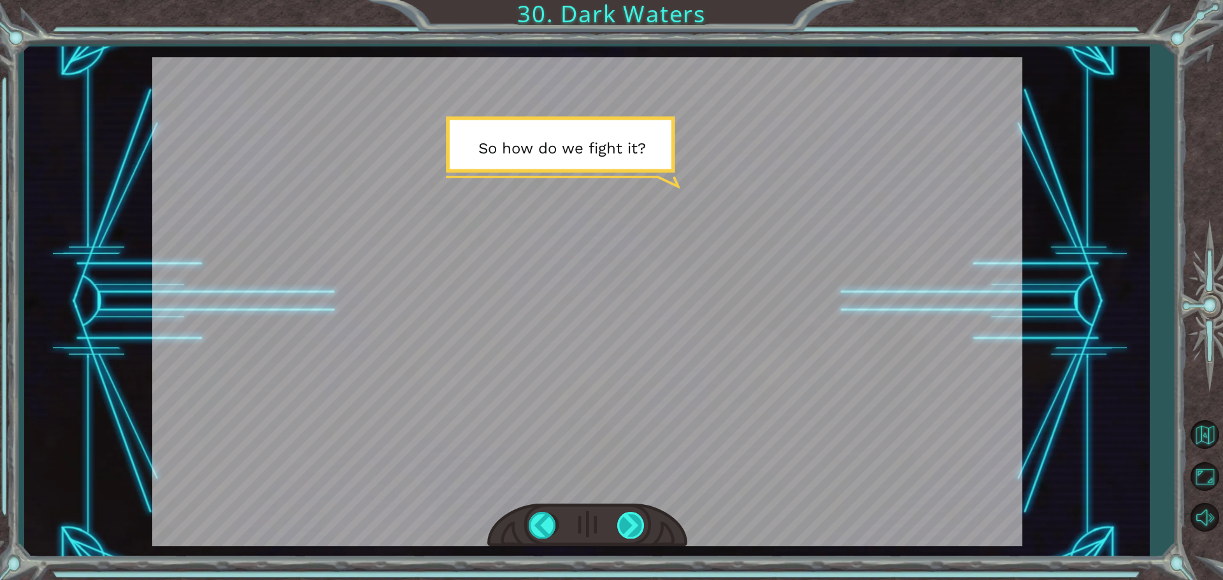
click at [624, 525] on div at bounding box center [631, 525] width 29 height 26
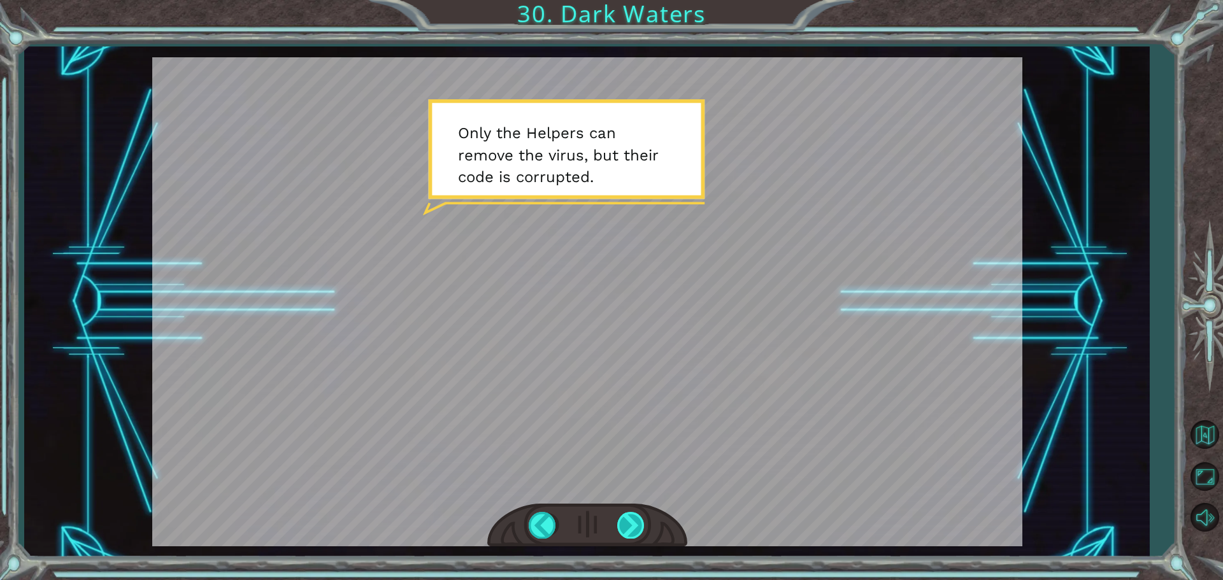
click at [624, 525] on div at bounding box center [631, 525] width 29 height 26
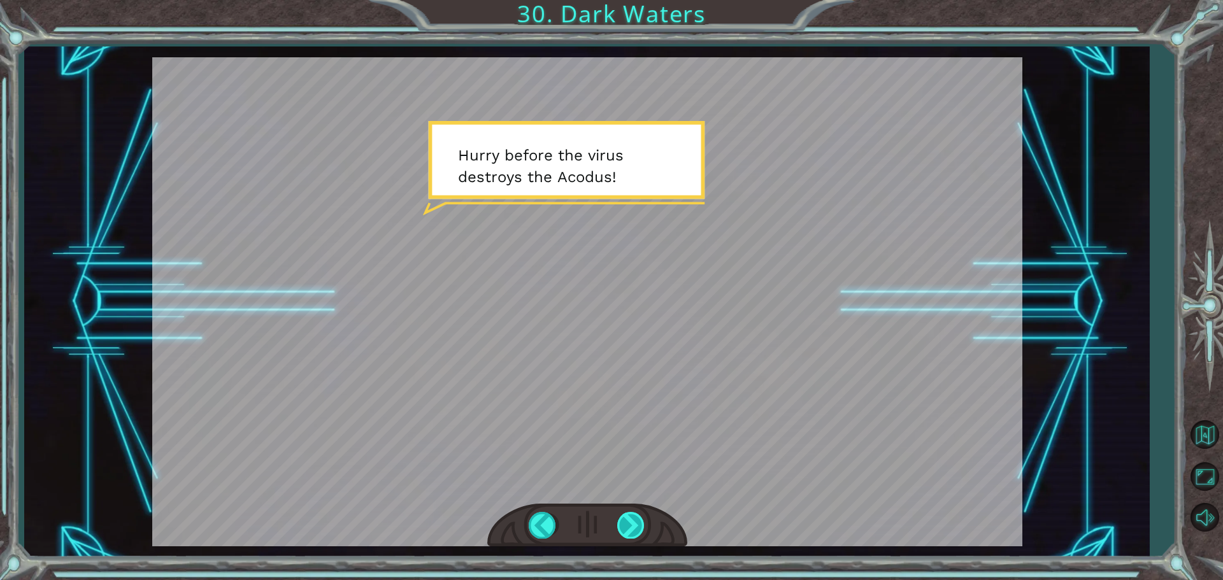
click at [625, 525] on div at bounding box center [631, 525] width 29 height 26
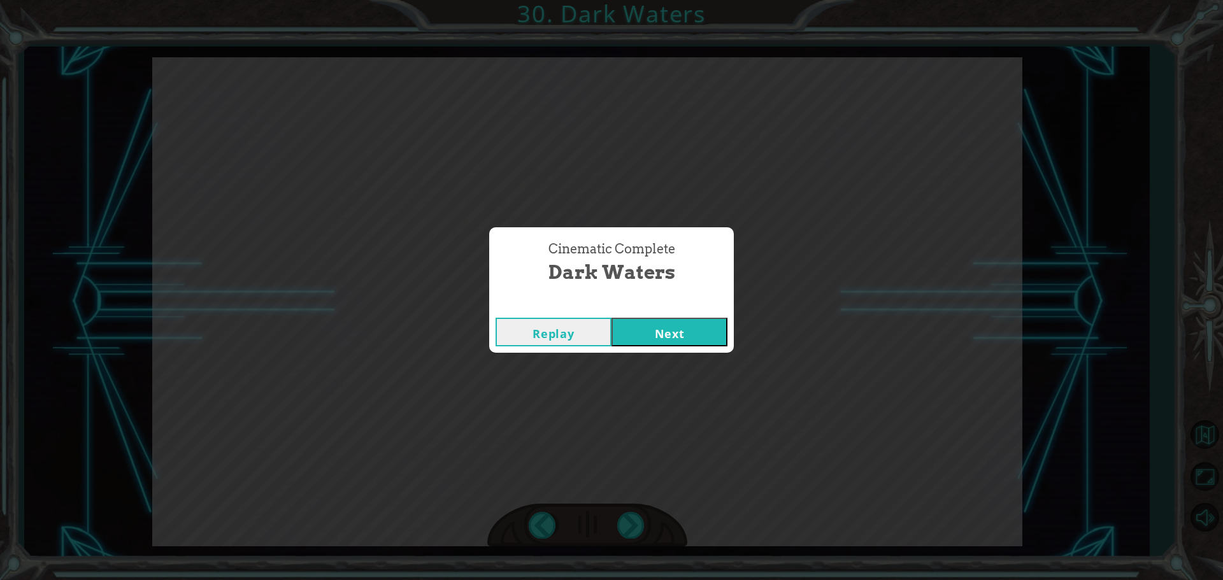
click at [668, 318] on button "Next" at bounding box center [669, 332] width 116 height 29
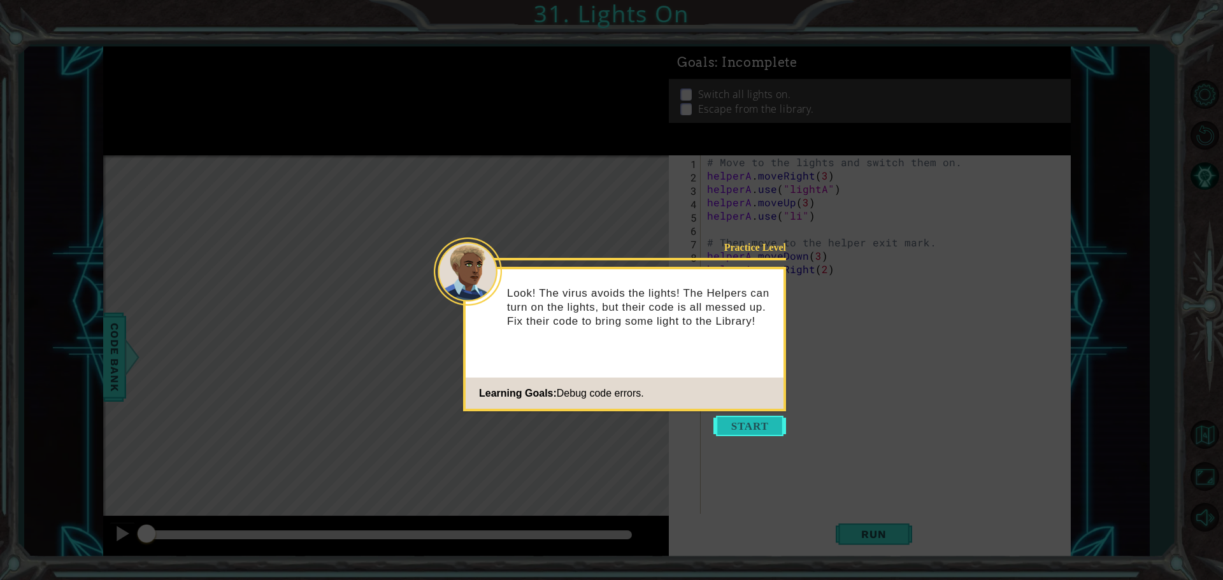
click at [756, 418] on button "Start" at bounding box center [749, 426] width 73 height 20
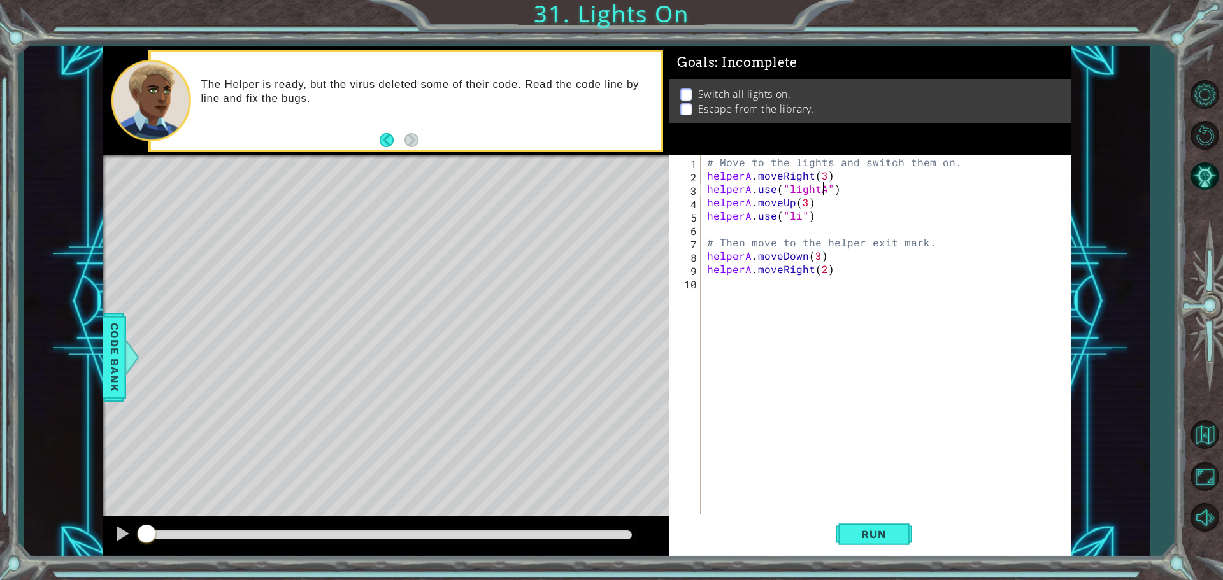
click at [825, 182] on div "# Move to the lights and switch them on. helperA . moveRight ( 3 ) helperA . us…" at bounding box center [888, 349] width 369 height 388
click at [813, 198] on div ""light A" press enter" at bounding box center [891, 220] width 241 height 46
click at [848, 536] on button "Run" at bounding box center [874, 534] width 76 height 40
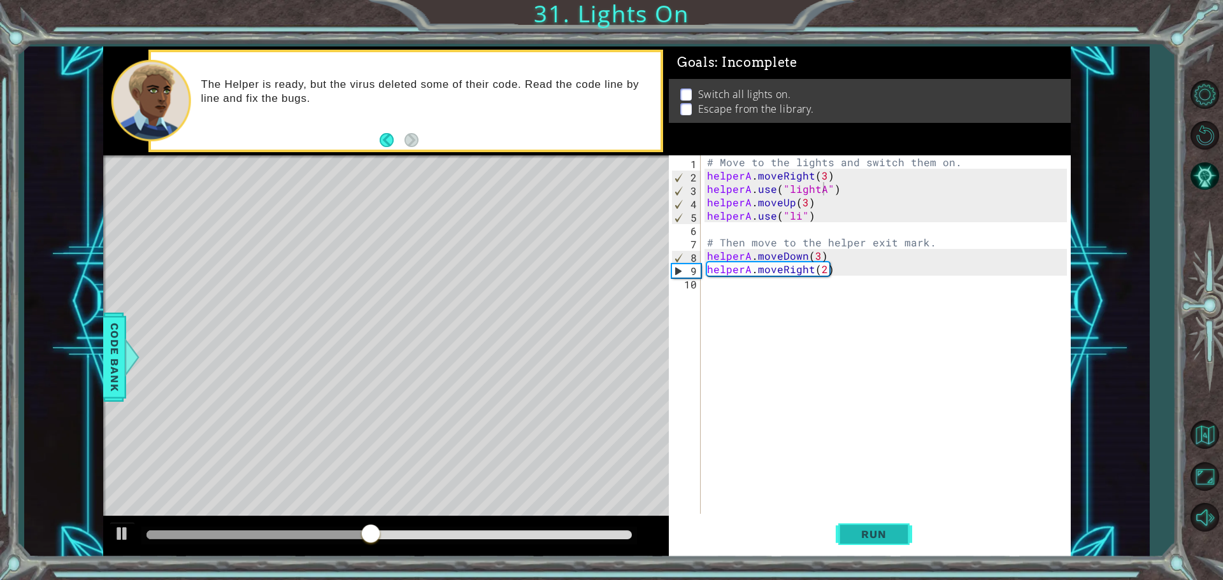
click at [892, 524] on button "Run" at bounding box center [874, 534] width 76 height 40
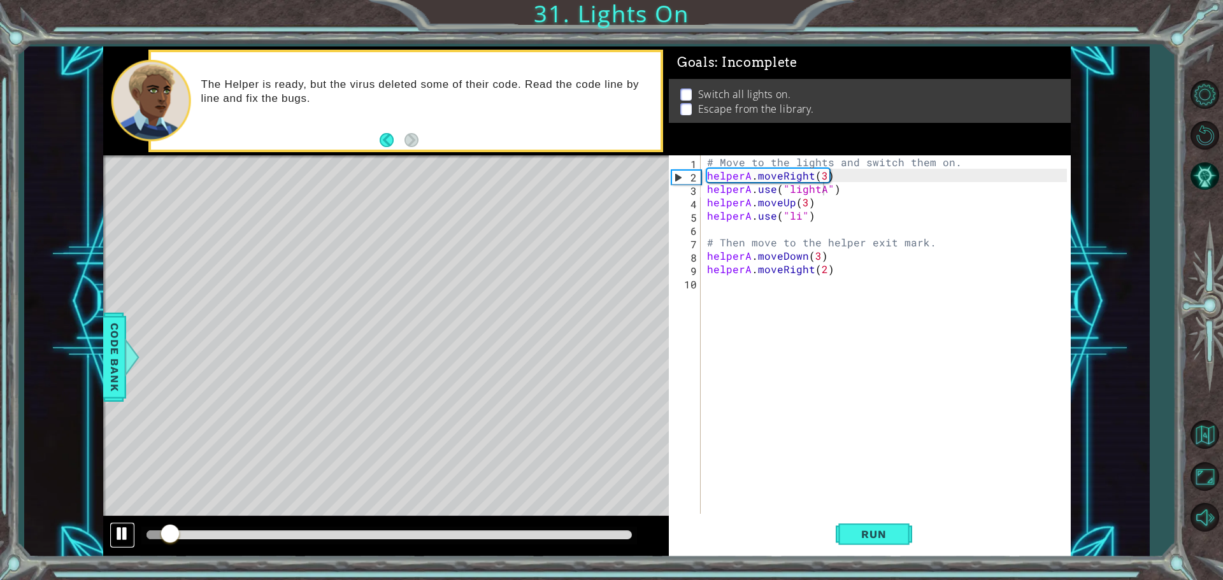
click at [129, 532] on div at bounding box center [122, 533] width 17 height 17
click at [792, 215] on div "# Move to the lights and switch them on. helperA . moveRight ( 3 ) helperA . us…" at bounding box center [888, 349] width 369 height 388
click at [797, 217] on div "# Move to the lights and switch them on. helperA . moveRight ( 3 ) helperA . us…" at bounding box center [888, 349] width 369 height 388
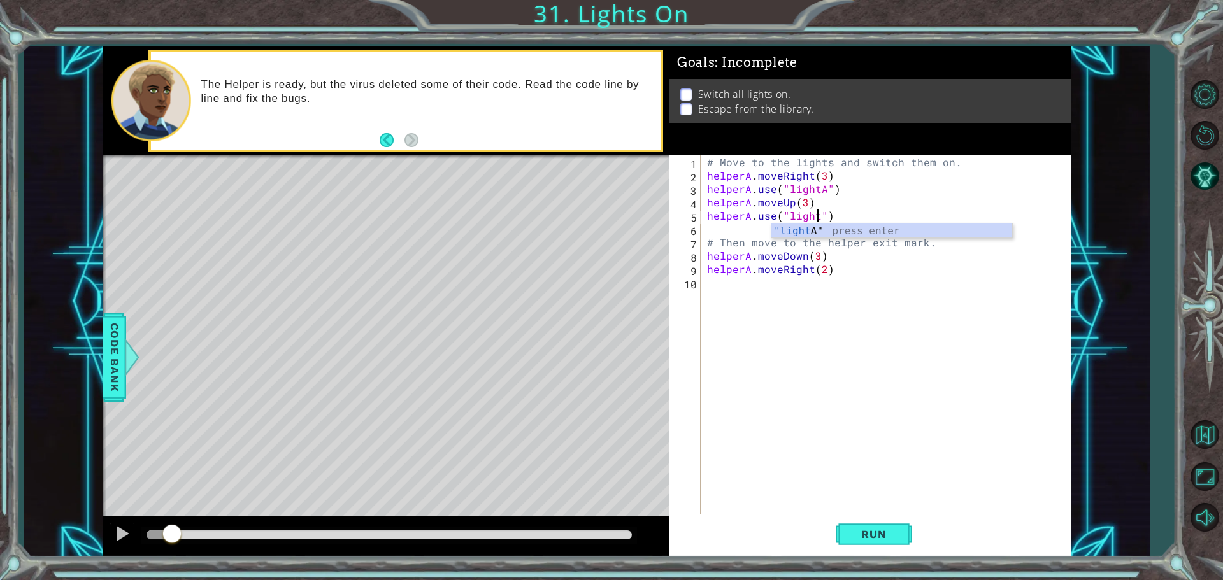
scroll to position [0, 7]
click at [850, 540] on button "Run" at bounding box center [874, 534] width 76 height 40
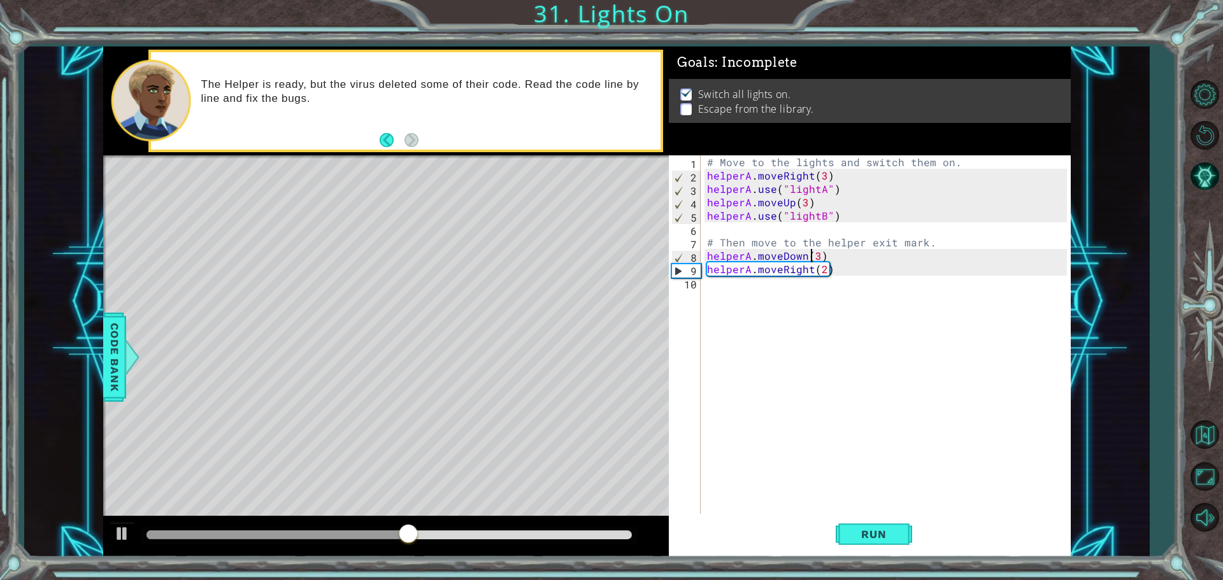
click at [811, 259] on div "# Move to the lights and switch them on. helperA . moveRight ( 3 ) helperA . us…" at bounding box center [888, 349] width 369 height 388
click at [800, 252] on div "# Move to the lights and switch them on. helperA . moveRight ( 3 ) helperA . us…" at bounding box center [888, 349] width 369 height 388
click at [820, 251] on div "# Move to the lights and switch them on. helperA . moveRight ( 3 ) helperA . us…" at bounding box center [888, 349] width 369 height 388
type textarea "helperA.moveDown(1)"
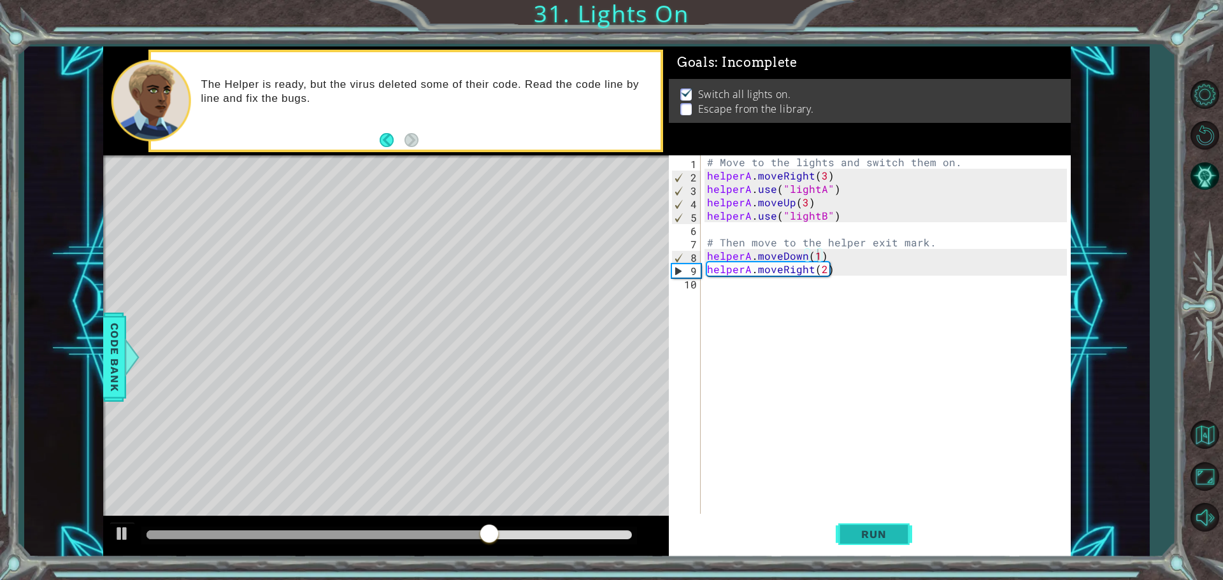
click at [871, 534] on span "Run" at bounding box center [873, 534] width 50 height 13
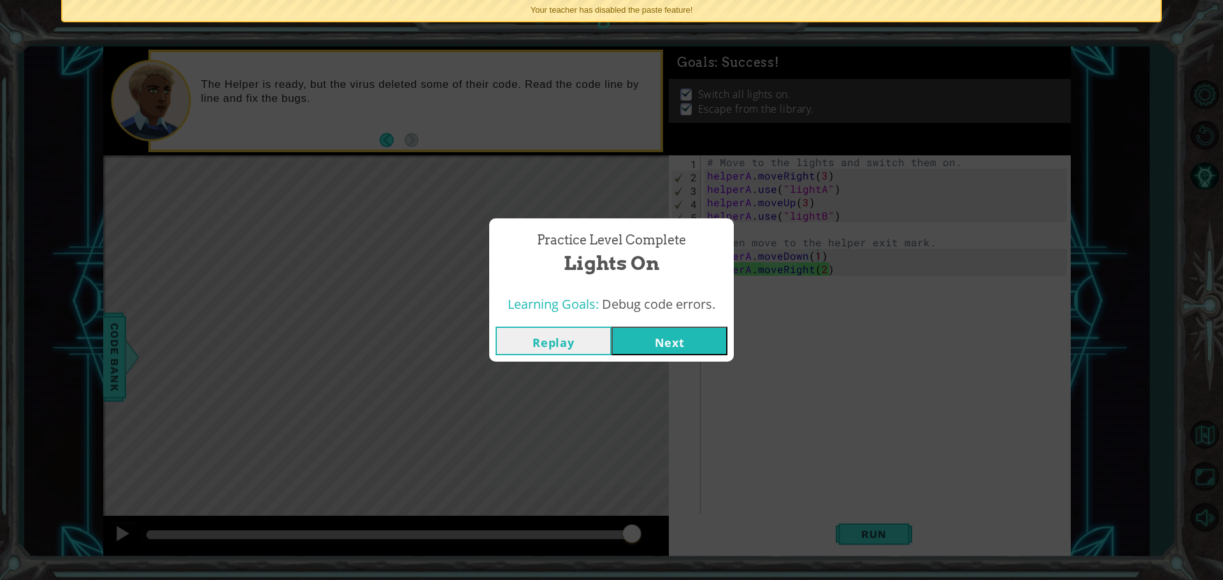
click at [685, 336] on button "Next" at bounding box center [669, 341] width 116 height 29
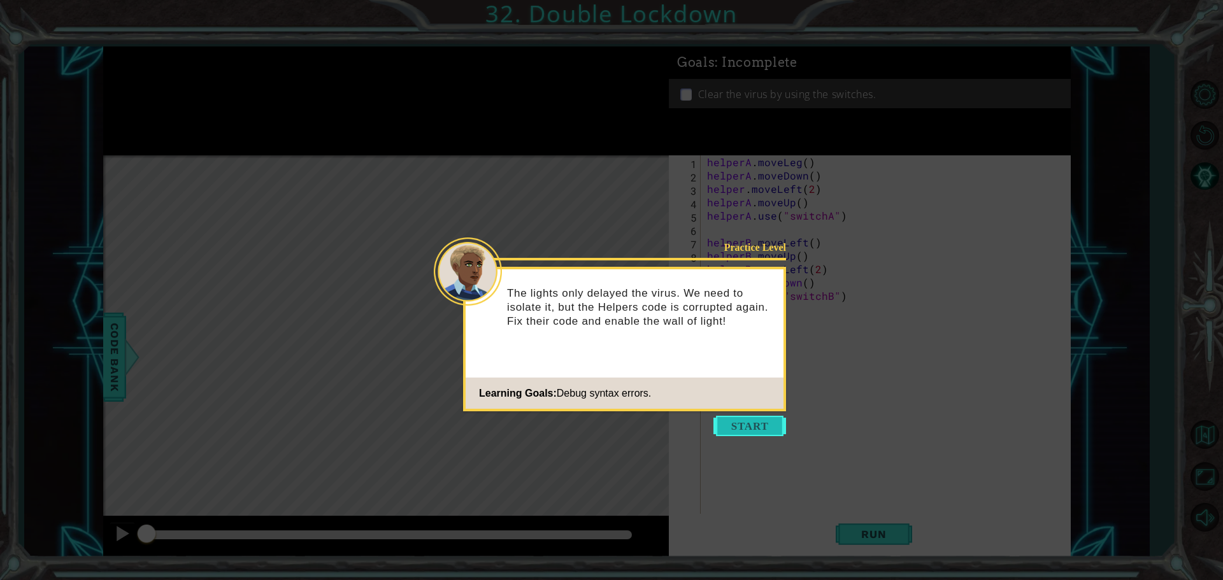
click at [740, 418] on button "Start" at bounding box center [749, 426] width 73 height 20
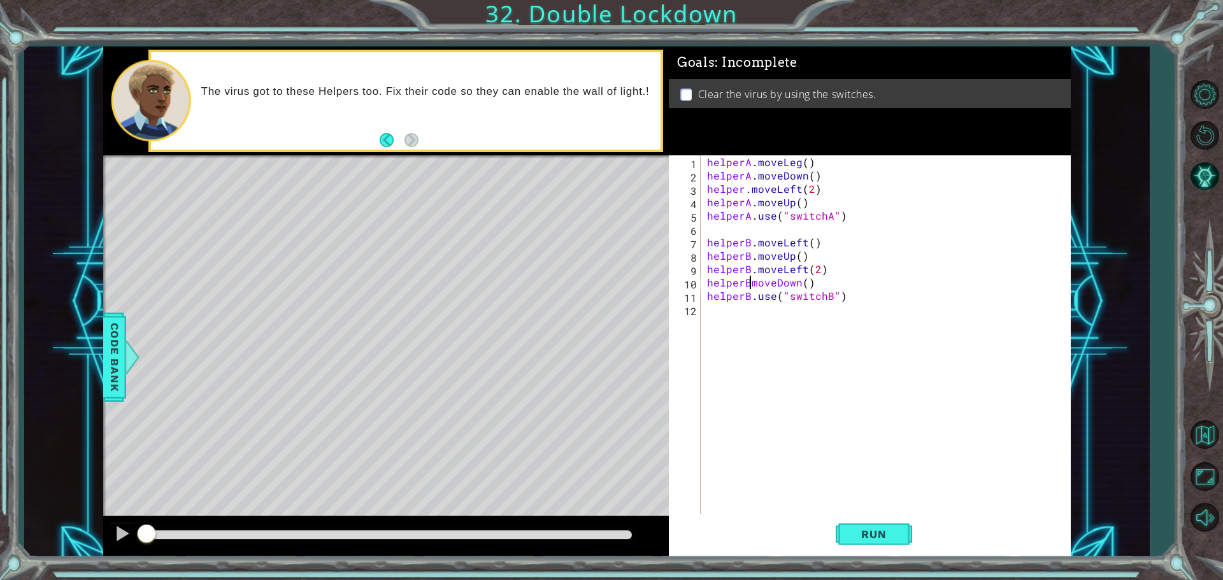
click at [752, 281] on div "helperA . moveLeg ( ) helperA . moveDown ( ) helper . moveLeft ( 2 ) helperA . …" at bounding box center [888, 349] width 369 height 388
click at [743, 190] on div "helperA . moveLeg ( ) helperA . moveDown ( ) helper . moveLeft ( 2 ) helperA . …" at bounding box center [888, 349] width 369 height 388
click at [870, 532] on span "Run" at bounding box center [873, 534] width 50 height 13
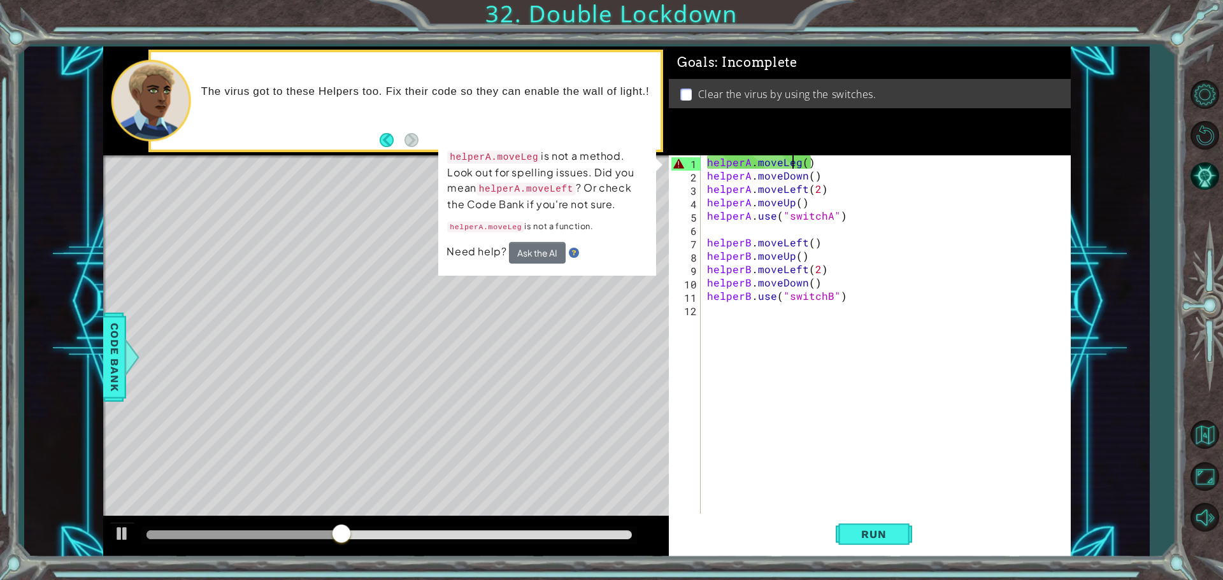
click at [795, 166] on div "helperA . moveLeg ( ) helperA . moveDown ( ) helperA . moveLeft ( 2 ) helperA .…" at bounding box center [888, 349] width 369 height 388
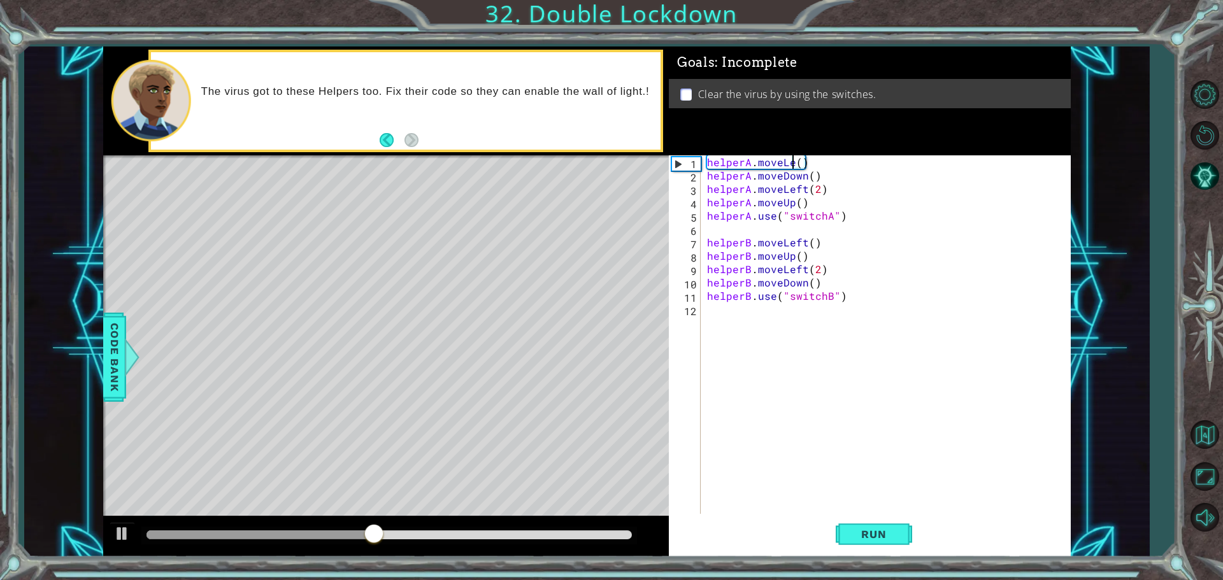
scroll to position [0, 6]
type textarea "helperA.moveLeft()"
click at [905, 543] on button "Run" at bounding box center [874, 534] width 76 height 40
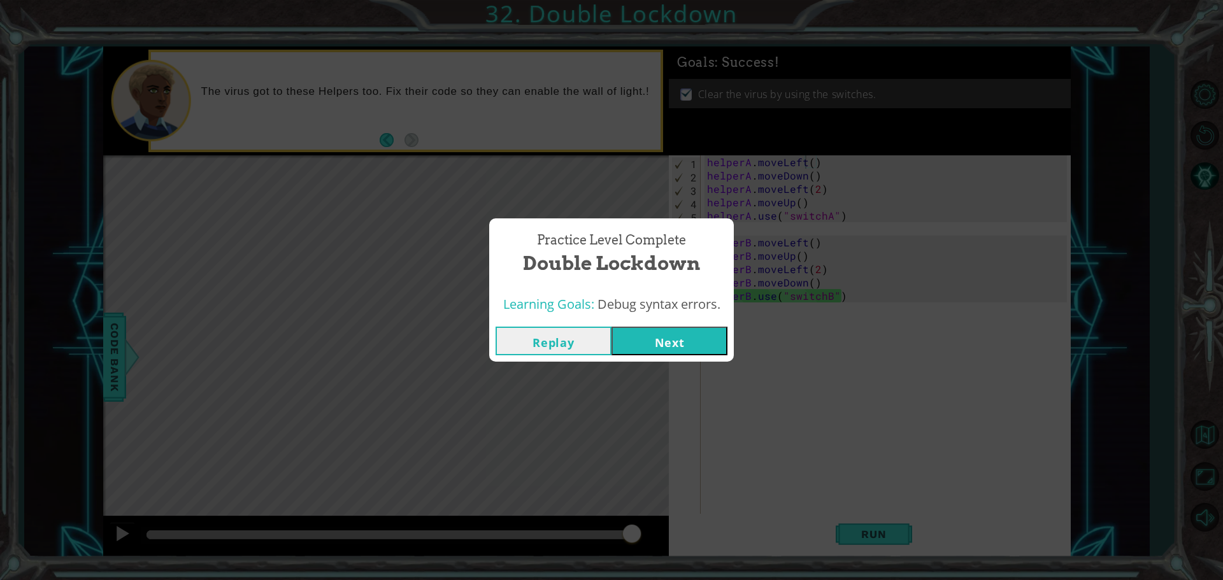
click at [654, 332] on button "Next" at bounding box center [669, 341] width 116 height 29
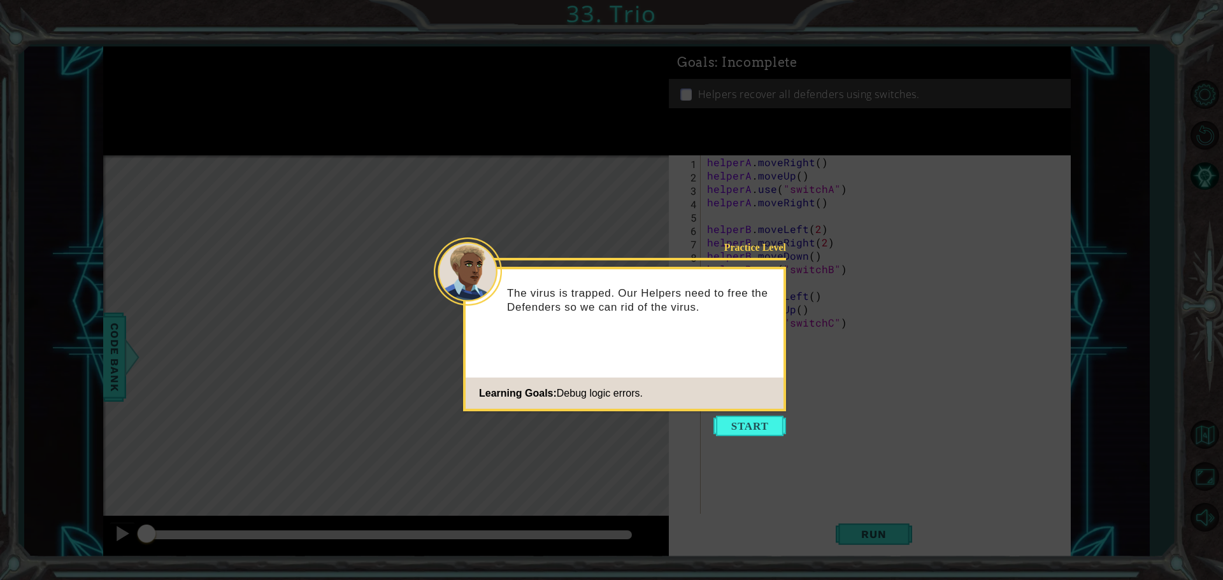
click at [745, 415] on icon at bounding box center [611, 290] width 1223 height 580
click at [755, 424] on button "Start" at bounding box center [749, 426] width 73 height 20
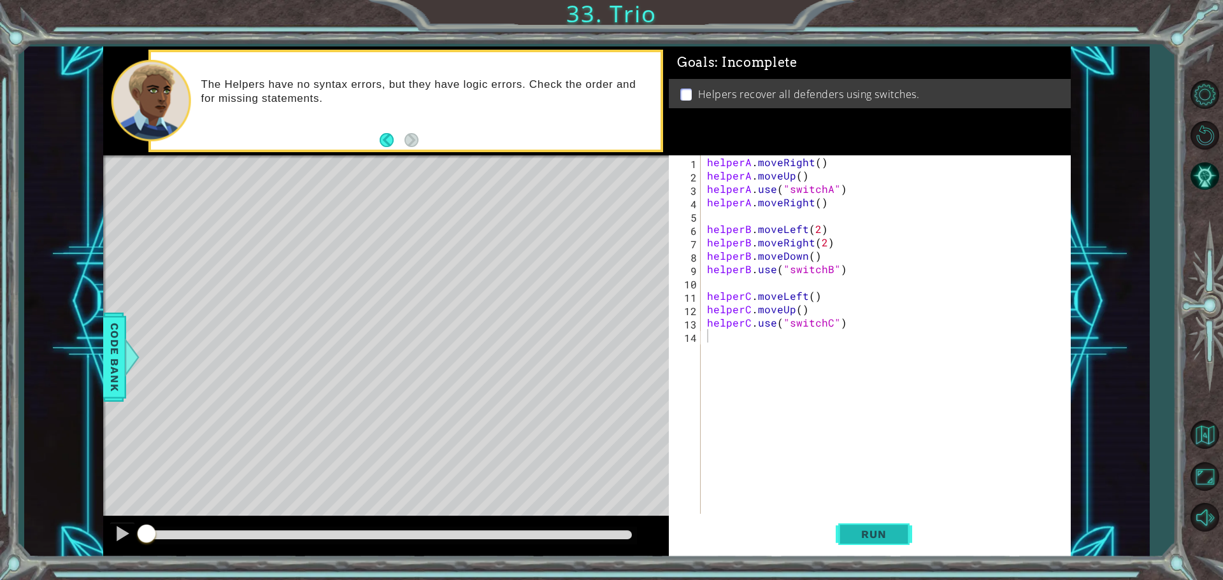
click at [871, 534] on span "Run" at bounding box center [873, 534] width 50 height 13
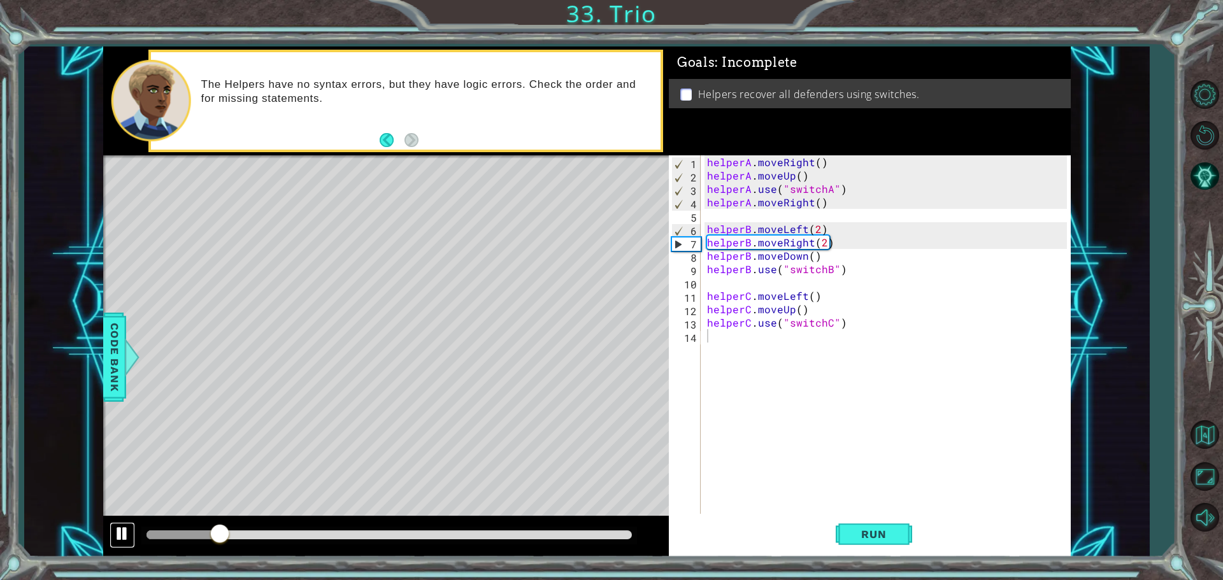
click at [130, 531] on div at bounding box center [122, 533] width 17 height 17
click at [816, 170] on div "helperA . moveRight ( ) helperA . moveUp ( ) helperA . use ( "switchA" ) helper…" at bounding box center [888, 349] width 369 height 388
type textarea "helperA.moveUp()"
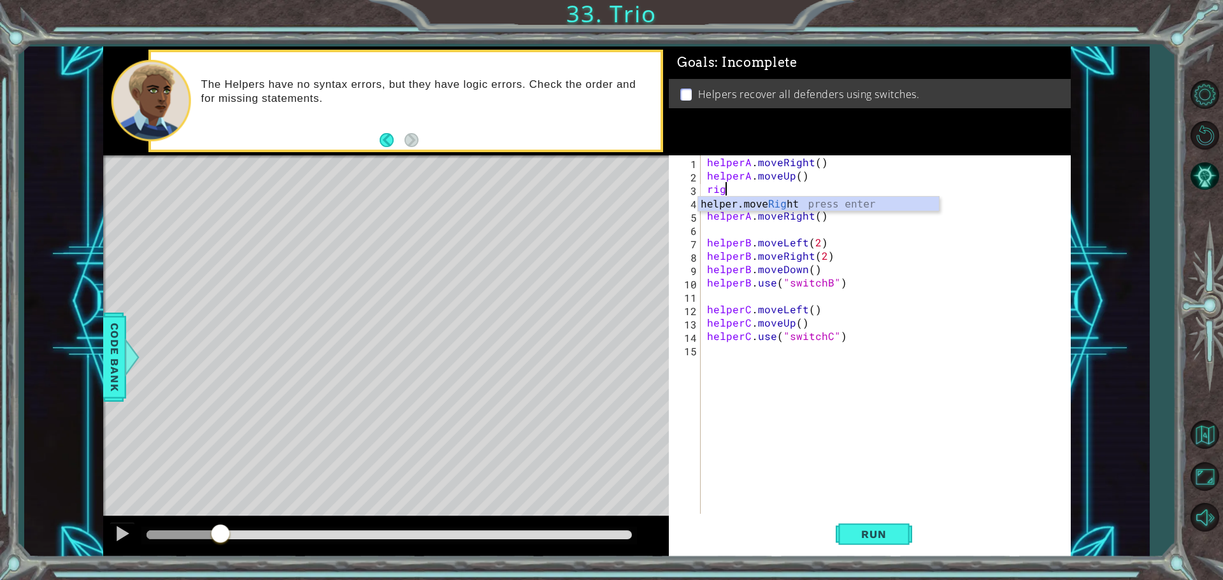
scroll to position [0, 1]
click at [787, 207] on div "helper.move Right press enter" at bounding box center [818, 220] width 241 height 46
click at [739, 189] on div "helperA . moveRight ( ) helperA . moveUp ( ) helper . moveRight ( 1 ) helperA .…" at bounding box center [888, 349] width 369 height 388
click at [750, 193] on div "helperA . moveRight ( ) helperA . moveUp ( ) helper . moveRight ( 1 ) helperA .…" at bounding box center [888, 349] width 369 height 388
click at [743, 191] on div "helperA . moveRight ( ) helperA . moveUp ( ) helper . moveRight ( 1 ) helperA .…" at bounding box center [888, 349] width 369 height 388
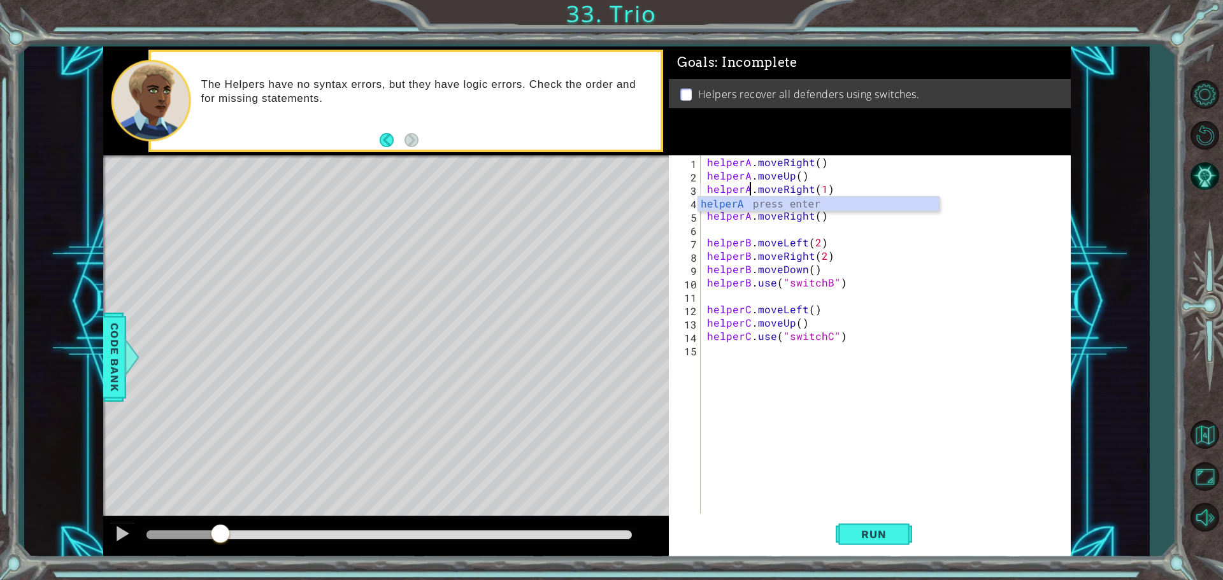
scroll to position [0, 3]
drag, startPoint x: 855, startPoint y: 528, endPoint x: 848, endPoint y: 525, distance: 7.7
click at [852, 527] on button "Run" at bounding box center [874, 534] width 76 height 40
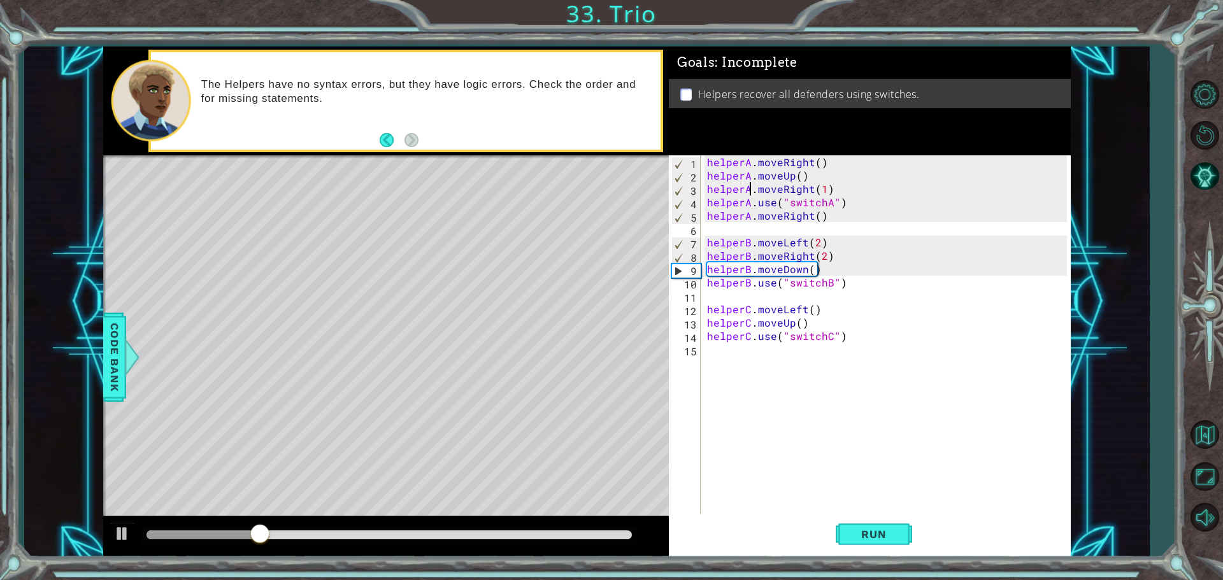
click at [936, 213] on div "helperA . moveRight ( ) helperA . moveUp ( ) helperA . moveRight ( 1 ) helperA …" at bounding box center [888, 349] width 369 height 388
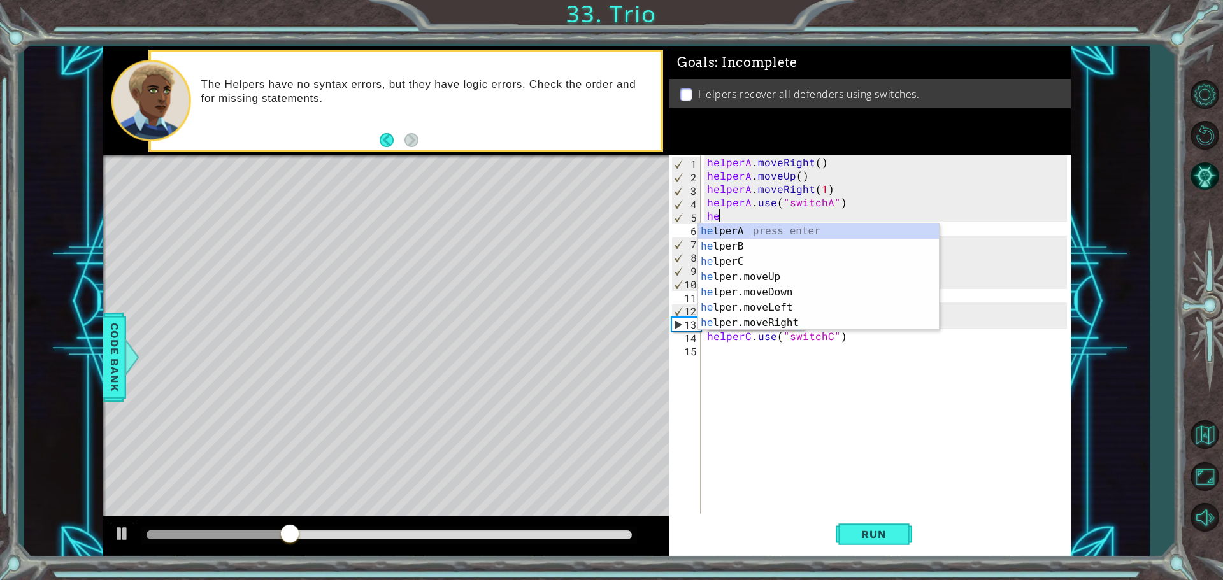
scroll to position [0, 0]
type textarea "h"
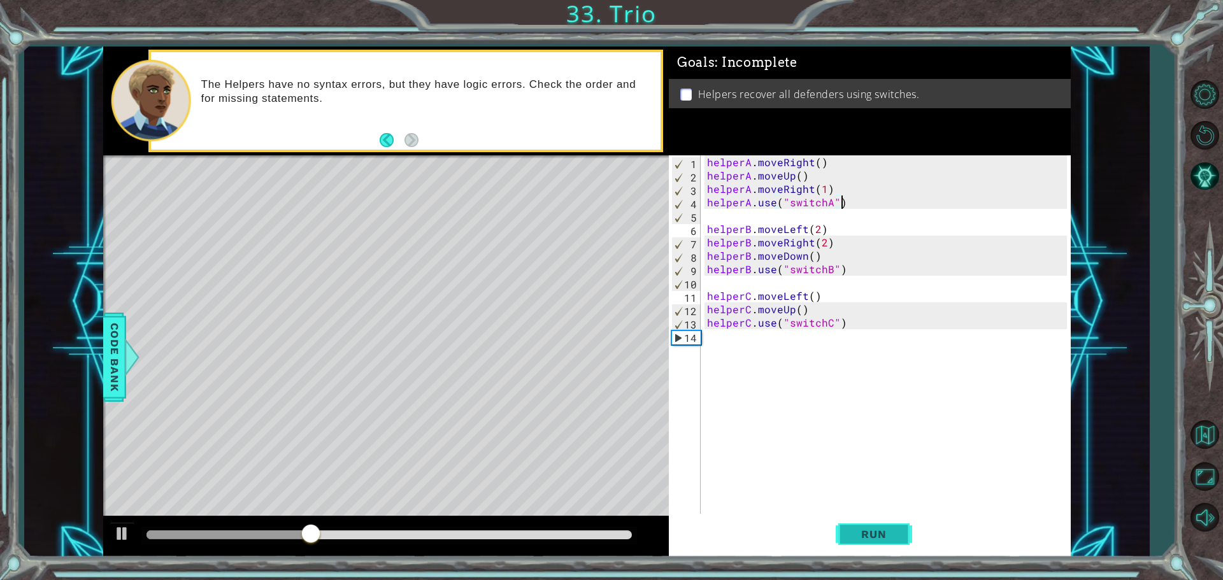
click at [892, 527] on button "Run" at bounding box center [874, 534] width 76 height 40
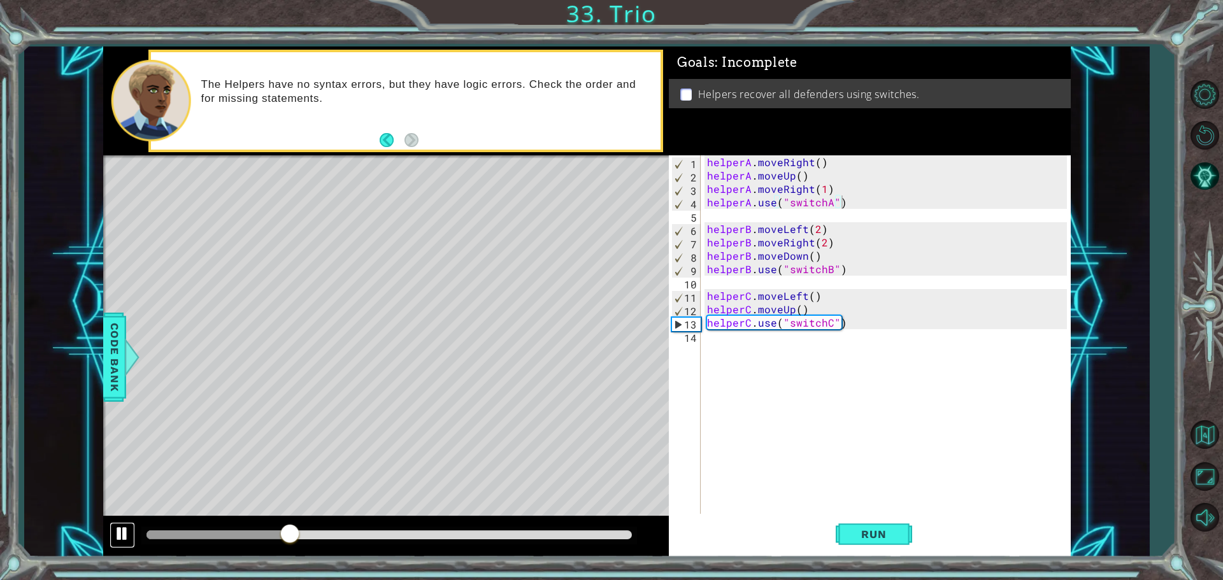
click at [122, 531] on div at bounding box center [122, 533] width 17 height 17
click at [827, 255] on div "helperA . moveRight ( ) helperA . moveUp ( ) helperA . moveRight ( 1 ) helperA …" at bounding box center [888, 349] width 369 height 388
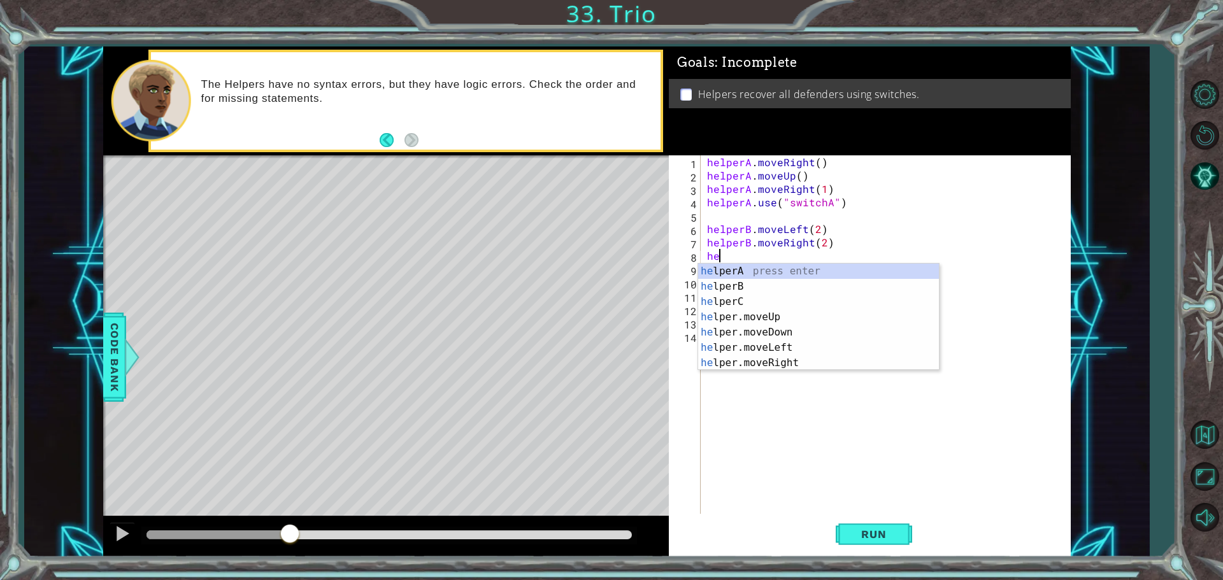
type textarea "h"
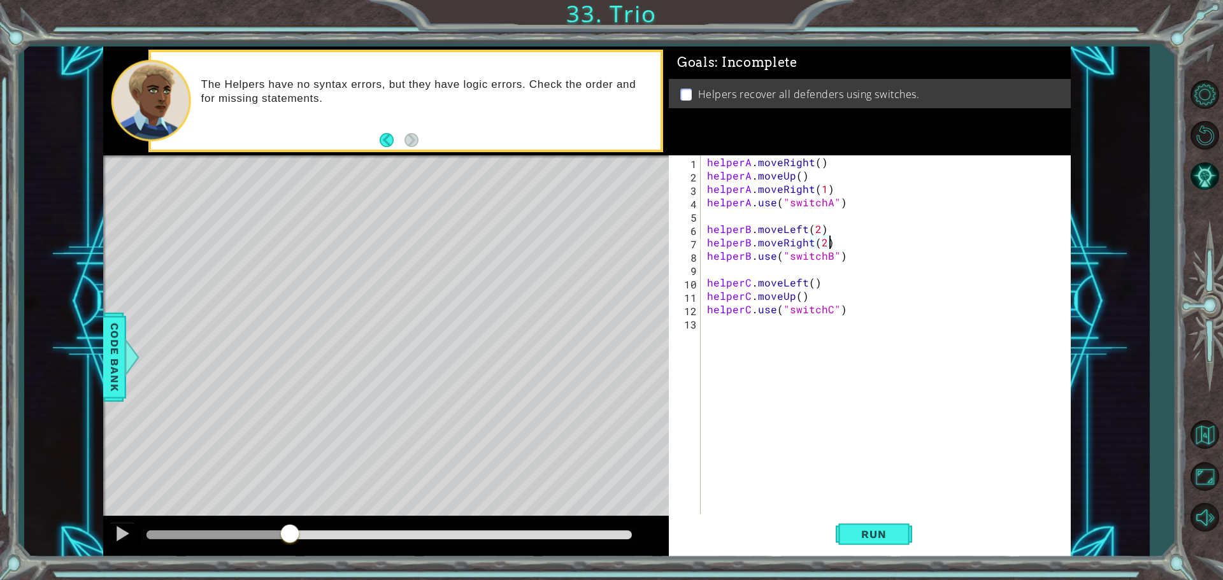
type textarea "helperB.moveLeft(2)"
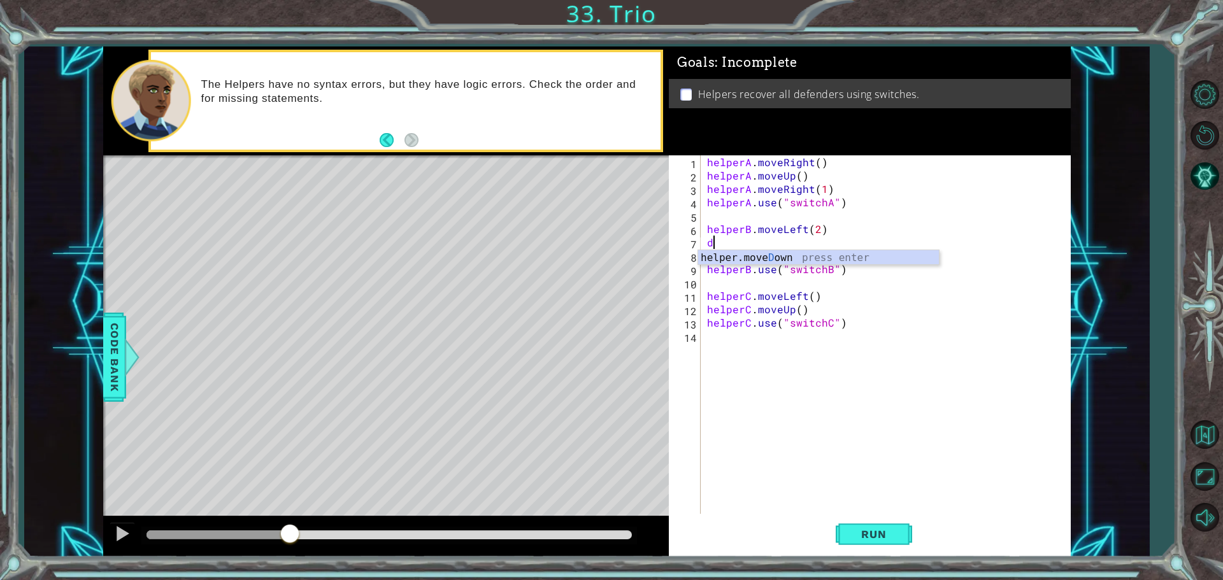
click at [827, 255] on div "helper.[PERSON_NAME] own press enter" at bounding box center [818, 273] width 241 height 46
click at [746, 240] on div "helperA . moveRight ( ) helperA . moveUp ( ) helperA . moveRight ( 1 ) helperA …" at bounding box center [888, 349] width 369 height 388
click at [874, 571] on div "1 ההההההההההההההההההההההההההההההההההההההההההההההההההההההההההההההההההההההההההההה…" at bounding box center [611, 290] width 1223 height 580
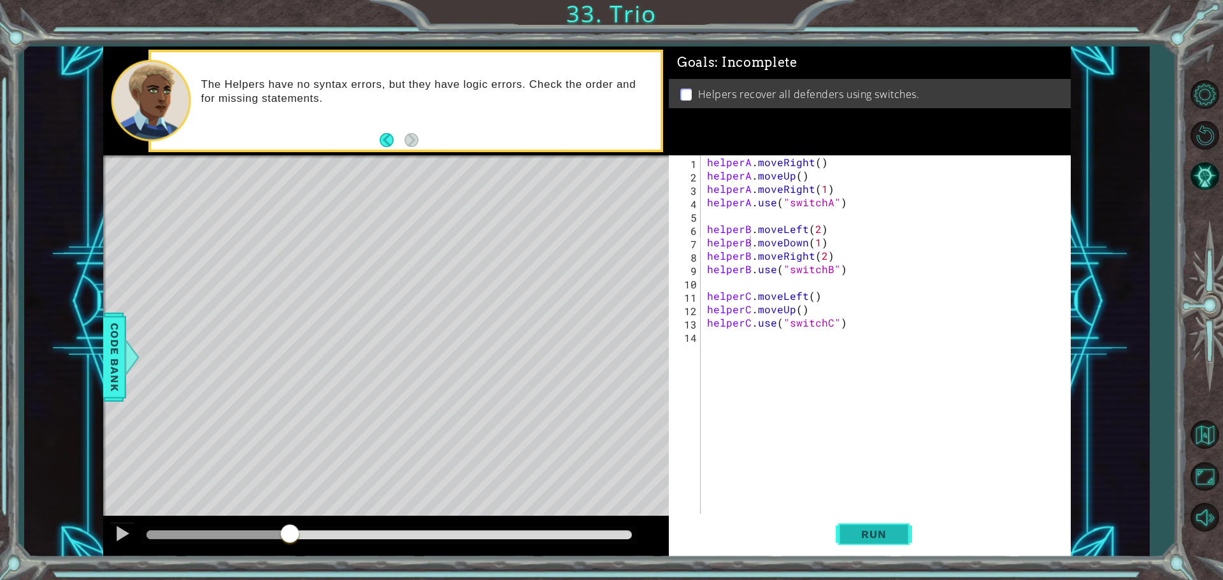
click at [878, 542] on button "Run" at bounding box center [874, 534] width 76 height 40
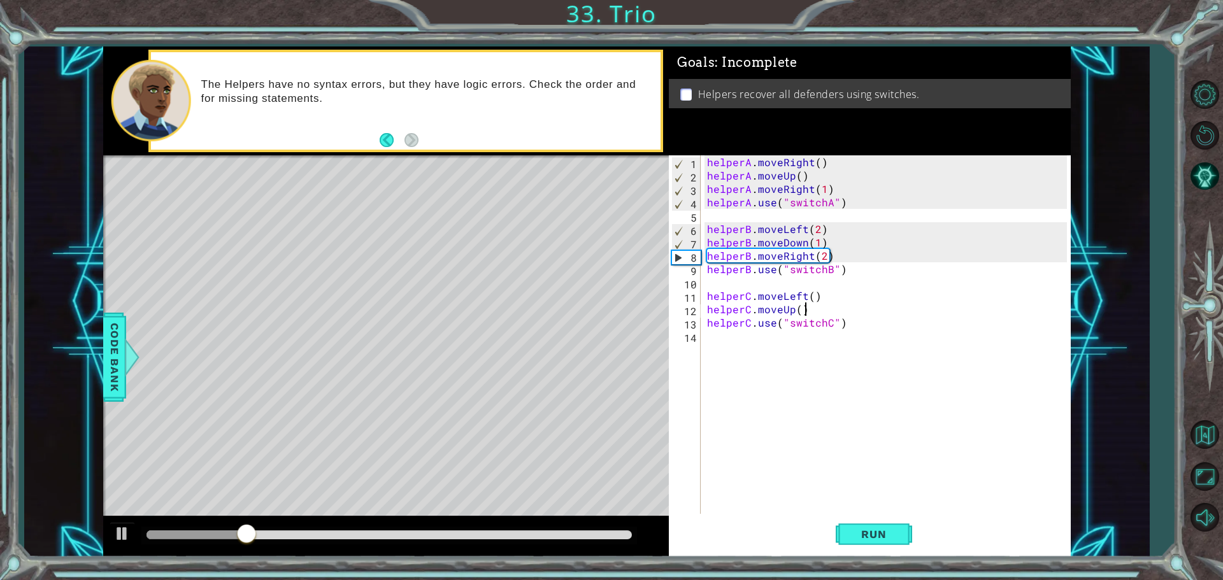
click at [809, 310] on div "helperA . moveRight ( ) helperA . moveUp ( ) helperA . moveRight ( 1 ) helperA …" at bounding box center [888, 349] width 369 height 388
type textarea "helperC.moveUp()"
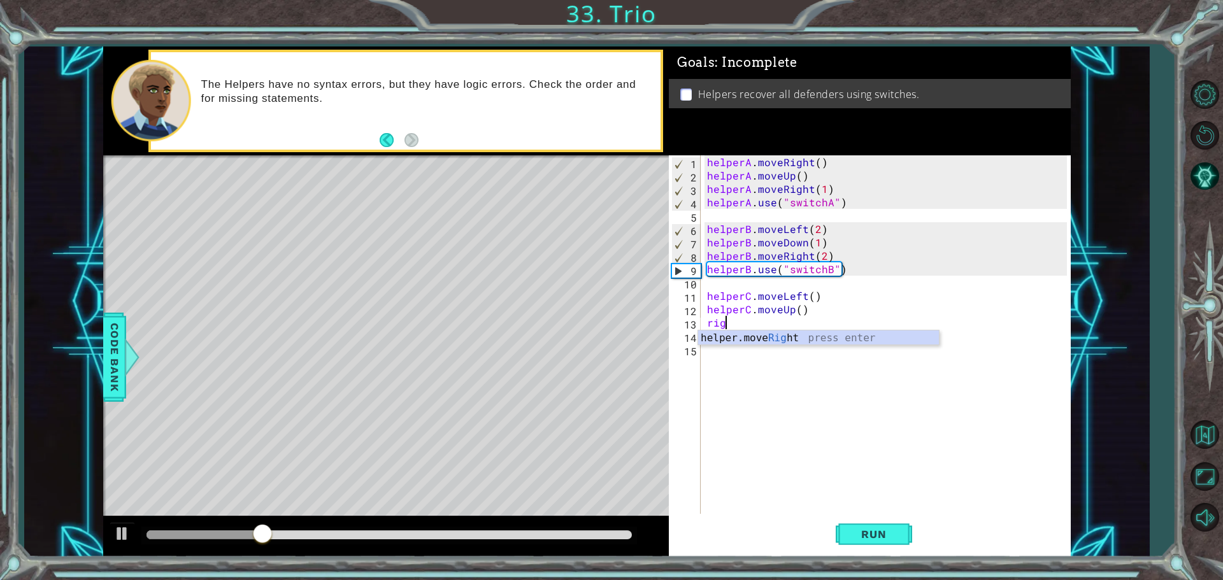
scroll to position [0, 1]
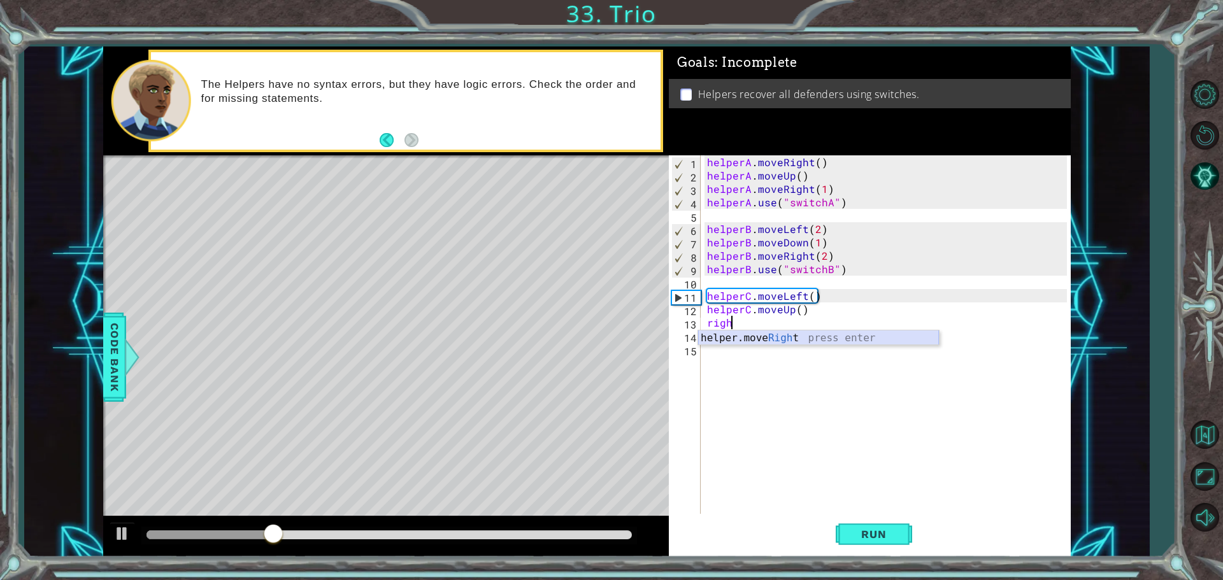
click at [764, 344] on div "helper.move Righ t press enter" at bounding box center [818, 354] width 241 height 46
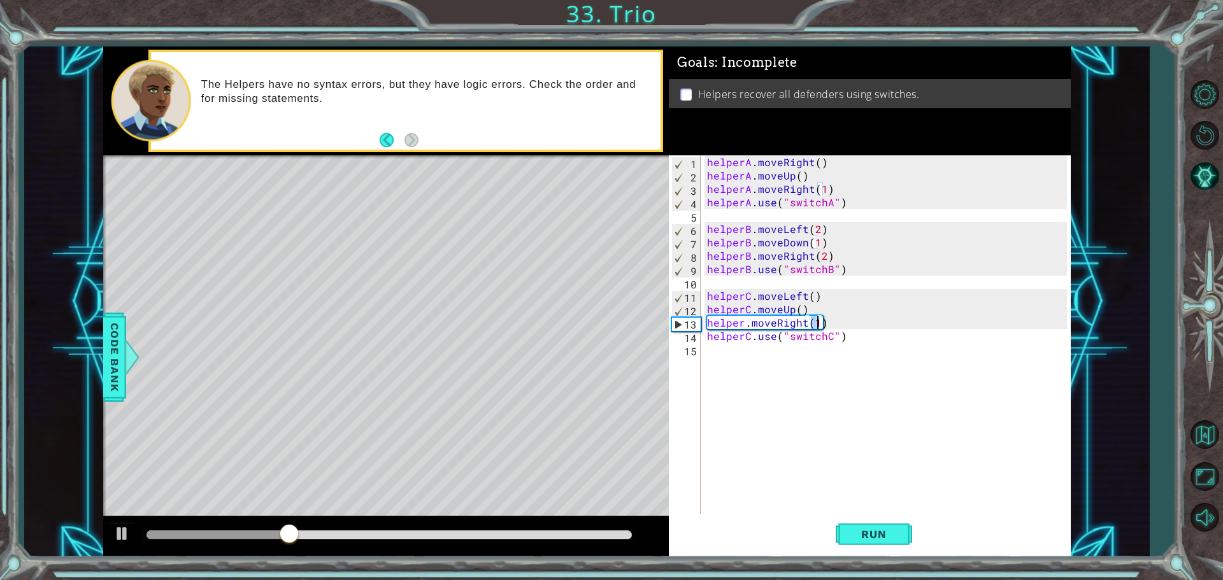
click at [747, 323] on div "helperA . moveRight ( ) helperA . moveUp ( ) helperA . moveRight ( 1 ) helperA …" at bounding box center [888, 349] width 369 height 388
click at [744, 323] on div "helperA . moveRight ( ) helperA . moveUp ( ) helperA . moveRight ( 1 ) helperA …" at bounding box center [888, 349] width 369 height 388
type textarea "helperC.moveRight(1)"
click at [892, 530] on span "Run" at bounding box center [873, 534] width 50 height 13
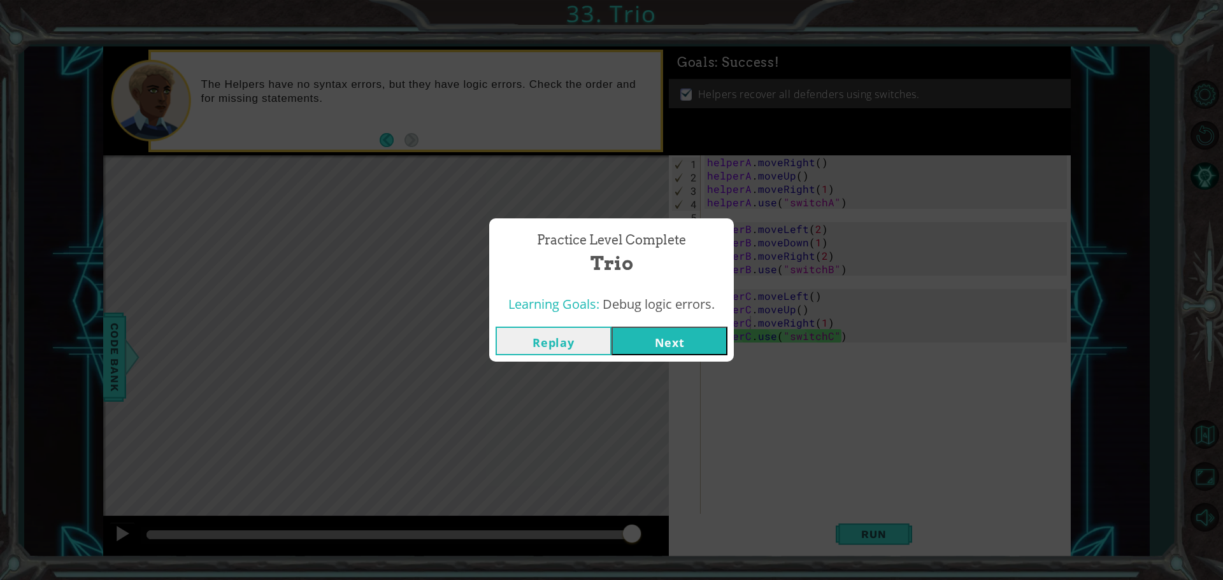
click at [685, 337] on div "Replay Next" at bounding box center [611, 340] width 245 height 41
click at [683, 334] on button "Next" at bounding box center [669, 341] width 116 height 29
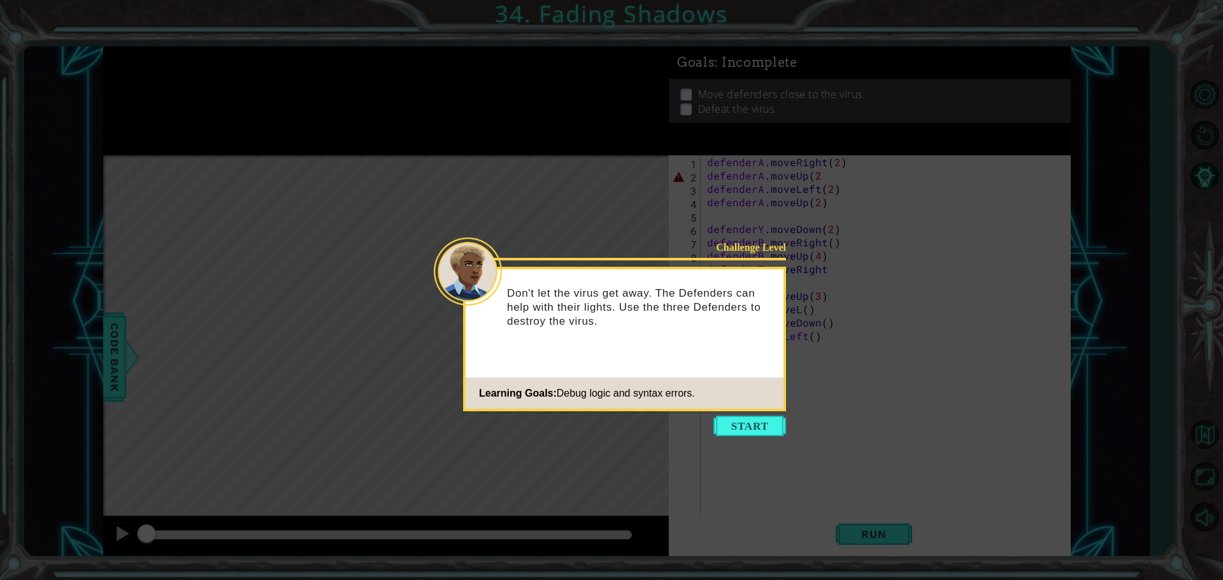
drag, startPoint x: 770, startPoint y: 429, endPoint x: 756, endPoint y: 421, distance: 16.0
click at [765, 429] on button "Start" at bounding box center [749, 426] width 73 height 20
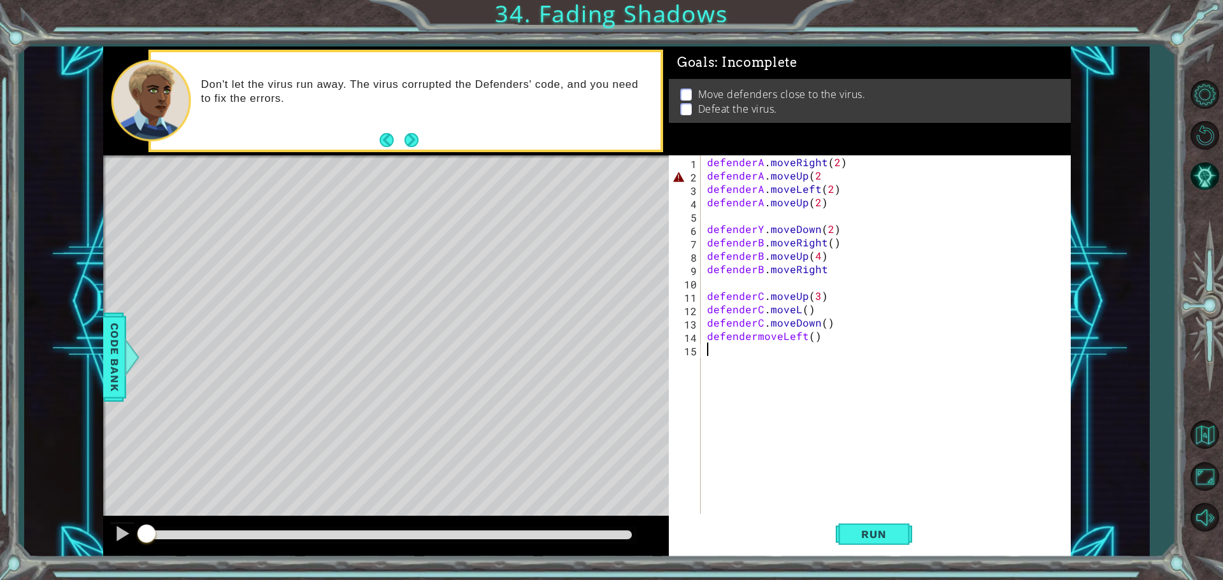
click at [755, 341] on div "defenderA . moveRight ( 2 ) defenderA . moveUp ( 2 defenderA . moveLeft ( 2 ) d…" at bounding box center [888, 349] width 369 height 388
click at [759, 222] on div "defenderA . moveRight ( 2 ) defenderA . moveUp ( 2 defenderA . moveLeft ( 2 ) d…" at bounding box center [888, 349] width 369 height 388
click at [846, 175] on div "defenderA . moveRight ( 2 ) defenderA . moveUp ( 2 defenderA . moveLeft ( 2 ) d…" at bounding box center [888, 349] width 369 height 388
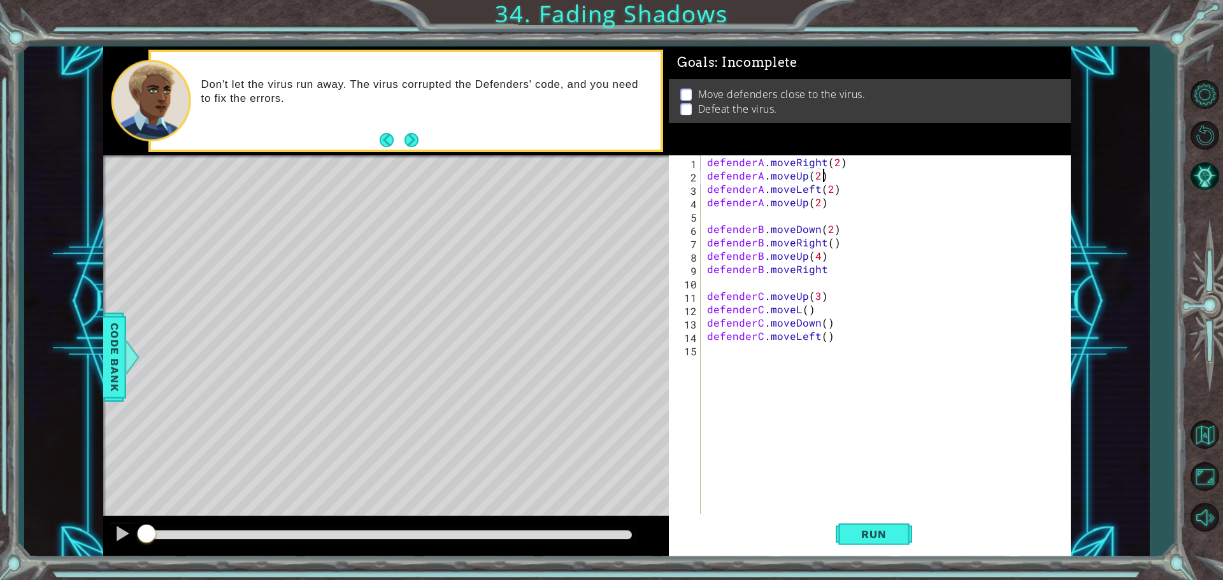
click at [794, 308] on div "defenderA . moveRight ( 2 ) defenderA . moveUp ( 2 ) defenderA . moveLeft ( 2 )…" at bounding box center [888, 349] width 369 height 388
click at [795, 309] on div "defenderA . moveRight ( 2 ) defenderA . moveUp ( 2 ) defenderA . moveLeft ( 2 )…" at bounding box center [888, 349] width 369 height 388
click at [801, 309] on div "defenderA . moveRight ( 2 ) defenderA . moveUp ( 2 ) defenderA . moveLeft ( 2 )…" at bounding box center [888, 349] width 369 height 388
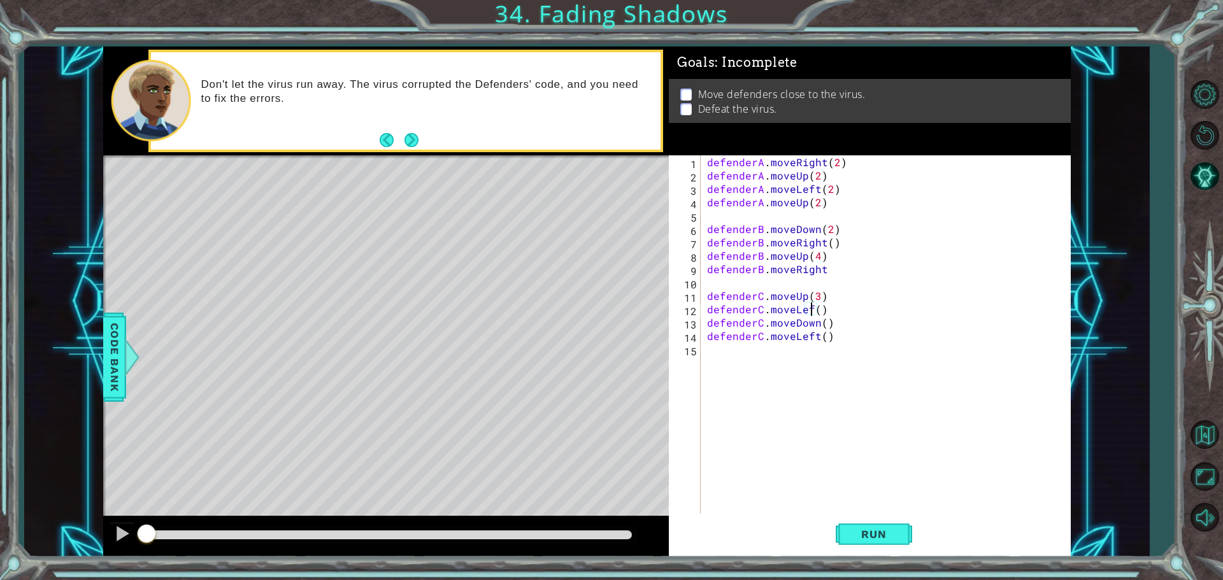
scroll to position [0, 6]
type textarea "defenderC.moveLeft()"
click at [841, 362] on div "defenderA . moveRight ( 2 ) defenderA . moveUp ( 2 ) defenderA . moveLeft ( 2 )…" at bounding box center [888, 349] width 369 height 388
click at [854, 532] on span "Run" at bounding box center [873, 534] width 50 height 13
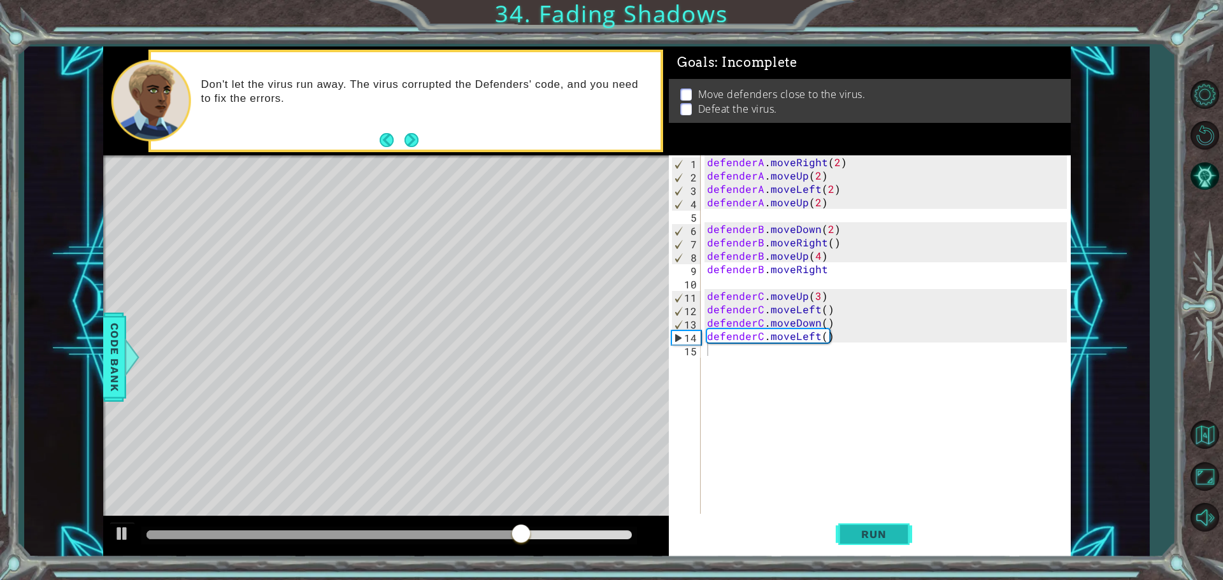
click at [868, 532] on span "Run" at bounding box center [873, 534] width 50 height 13
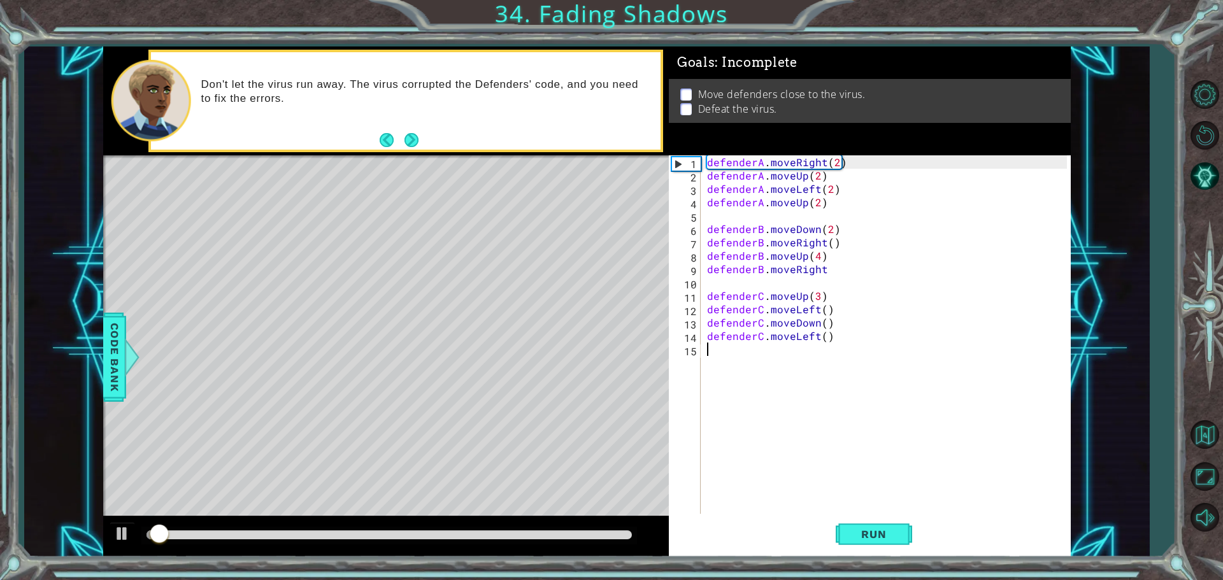
click at [857, 267] on div "defenderA . moveRight ( 2 ) defenderA . moveUp ( 2 ) defenderA . moveLeft ( 2 )…" at bounding box center [888, 349] width 369 height 388
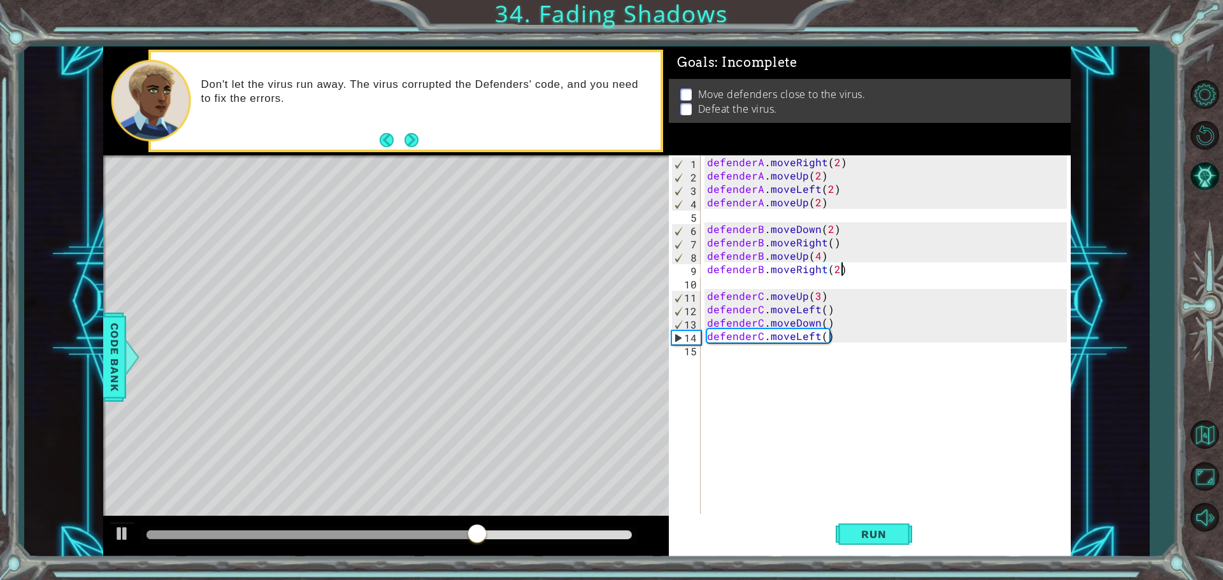
scroll to position [0, 8]
click at [883, 535] on span "Run" at bounding box center [873, 534] width 50 height 13
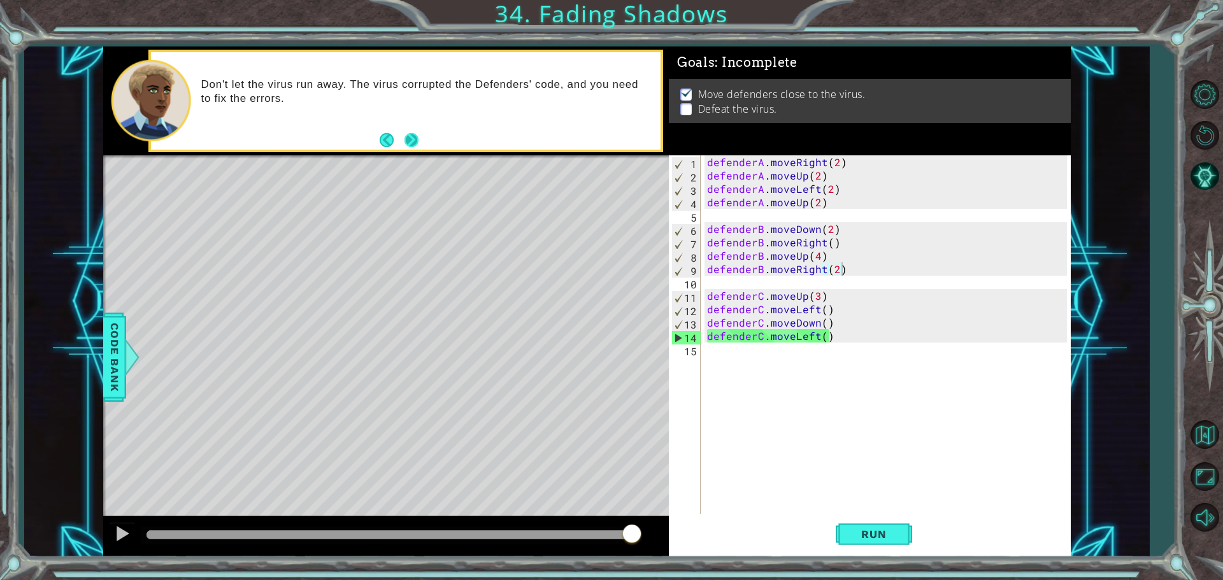
click at [412, 146] on button "Next" at bounding box center [411, 140] width 16 height 16
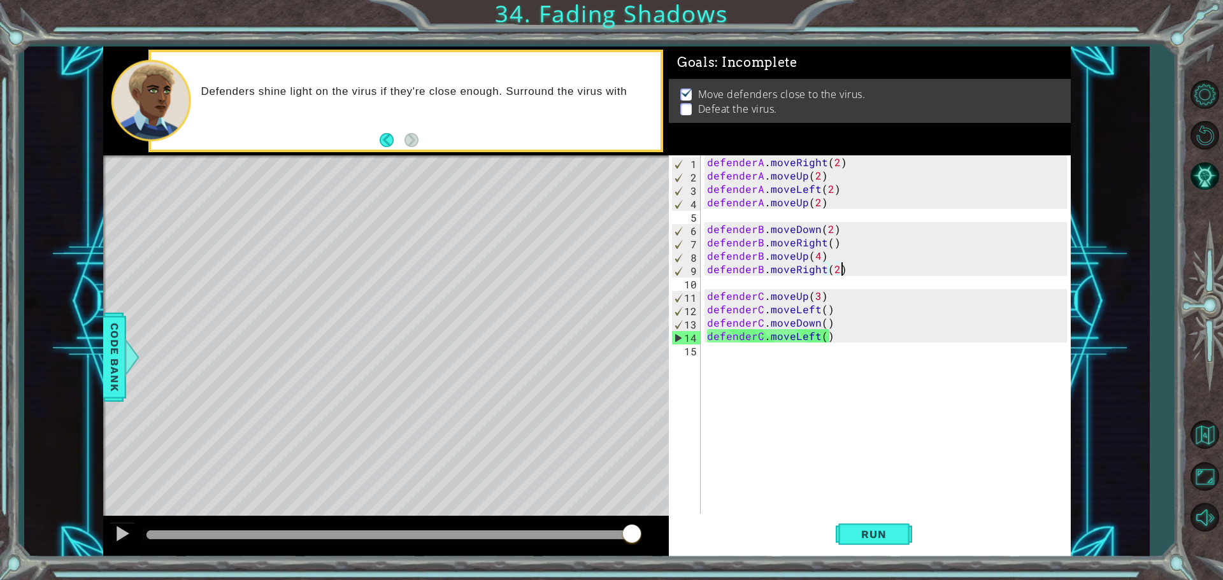
drag, startPoint x: 420, startPoint y: 141, endPoint x: 443, endPoint y: 99, distance: 47.3
click at [438, 112] on div "Defenders shine light on the virus if they're close enough. Surround the virus …" at bounding box center [405, 100] width 509 height 97
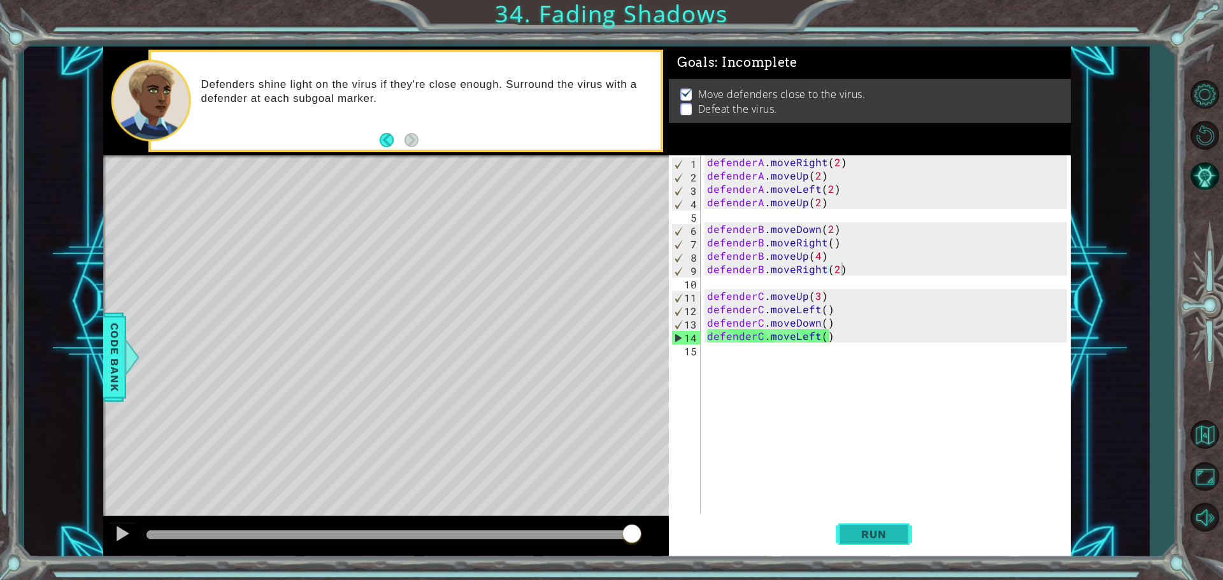
click at [904, 535] on button "Run" at bounding box center [874, 534] width 76 height 40
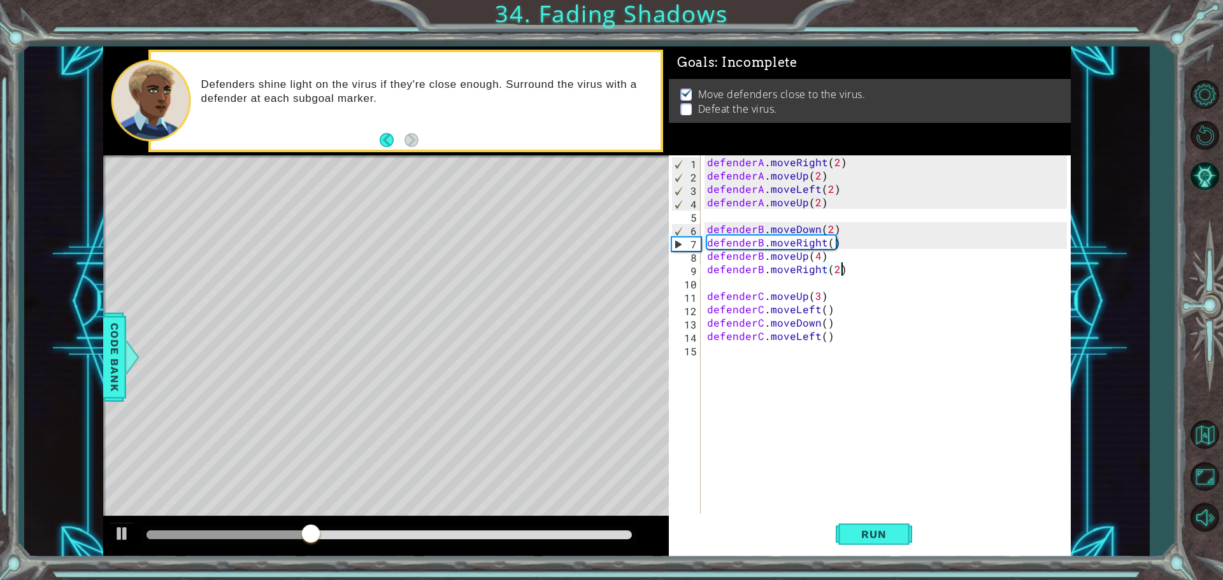
click at [815, 203] on div "defenderA . moveRight ( 2 ) defenderA . moveUp ( 2 ) defenderA . moveLeft ( 2 )…" at bounding box center [888, 349] width 369 height 388
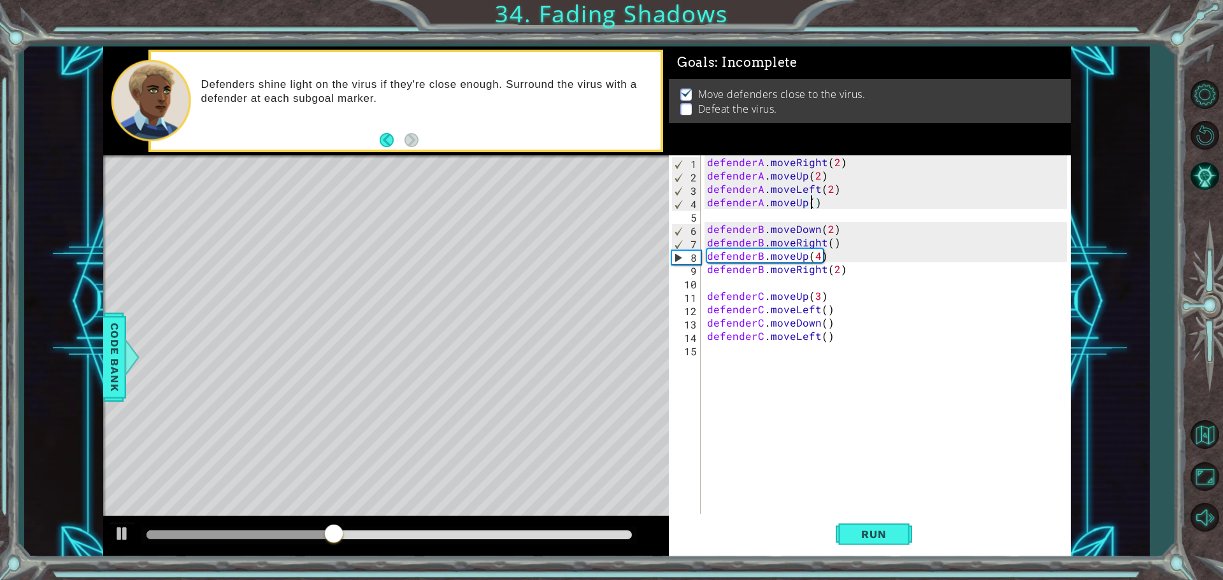
type textarea "defenderA.moveUp(1)"
click at [836, 276] on div "defenderA . moveRight ( 2 ) defenderA . moveUp ( 2 ) defenderA . moveLeft ( 2 )…" at bounding box center [888, 349] width 369 height 388
click at [838, 267] on div "defenderA . moveRight ( 2 ) defenderA . moveUp ( 2 ) defenderA . moveLeft ( 2 )…" at bounding box center [888, 349] width 369 height 388
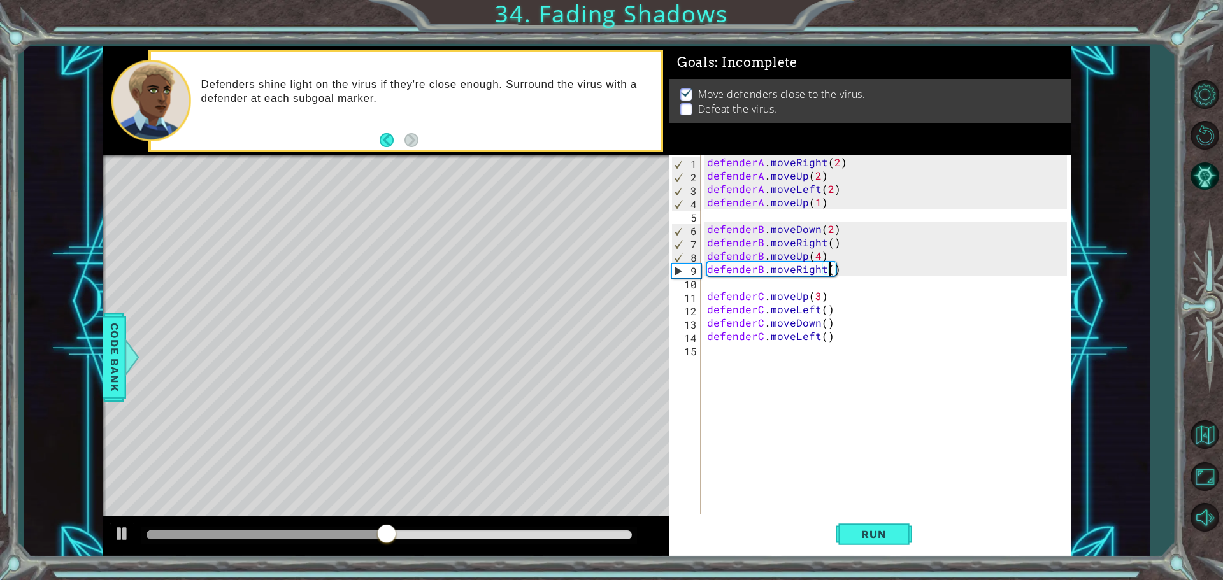
scroll to position [0, 8]
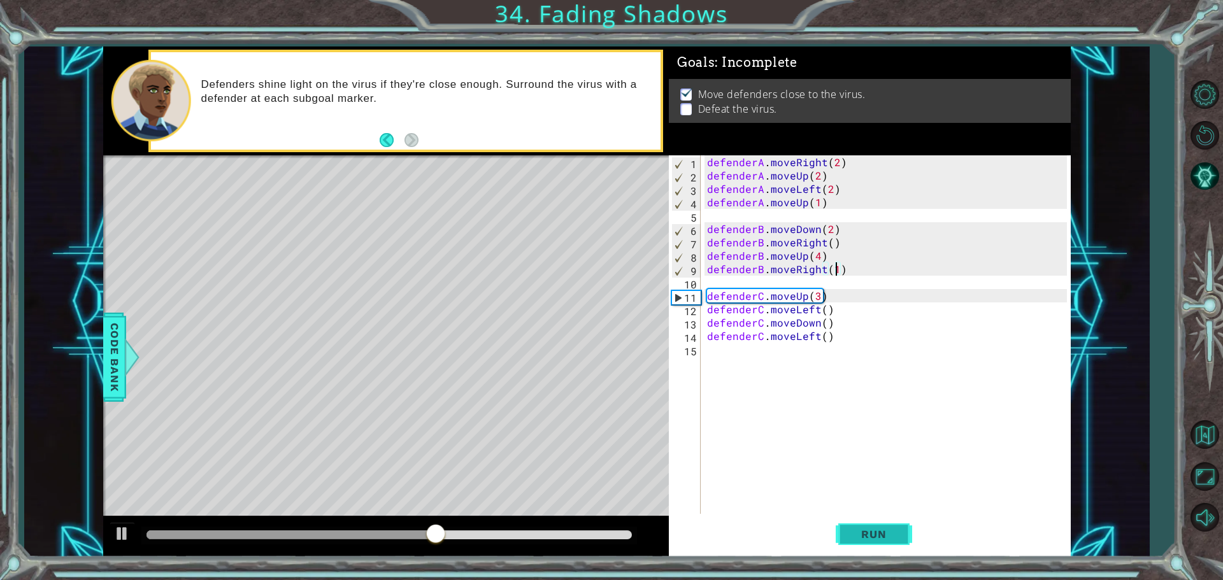
type textarea "defenderB.moveRight(1)"
click at [854, 535] on span "Run" at bounding box center [873, 534] width 50 height 13
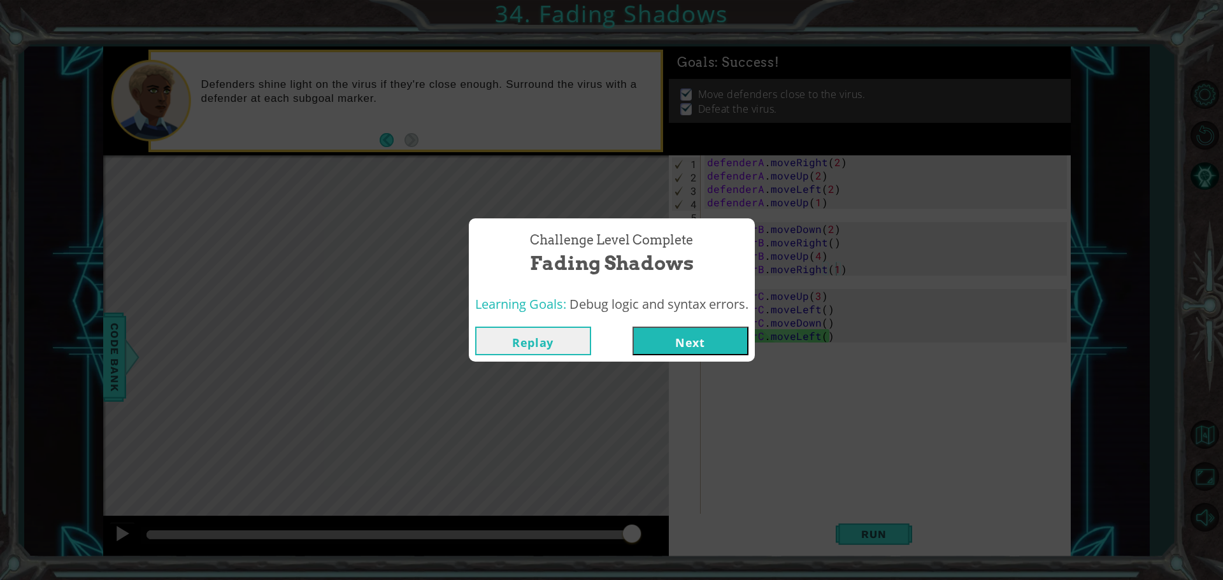
click at [711, 345] on button "Next" at bounding box center [690, 341] width 116 height 29
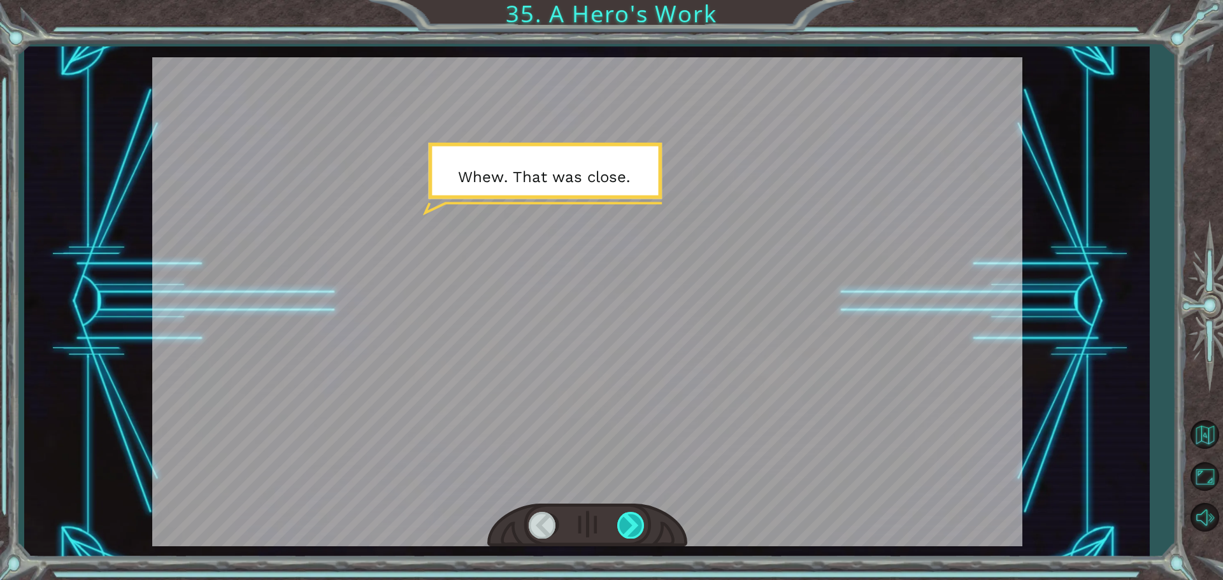
click at [623, 532] on div at bounding box center [631, 525] width 29 height 26
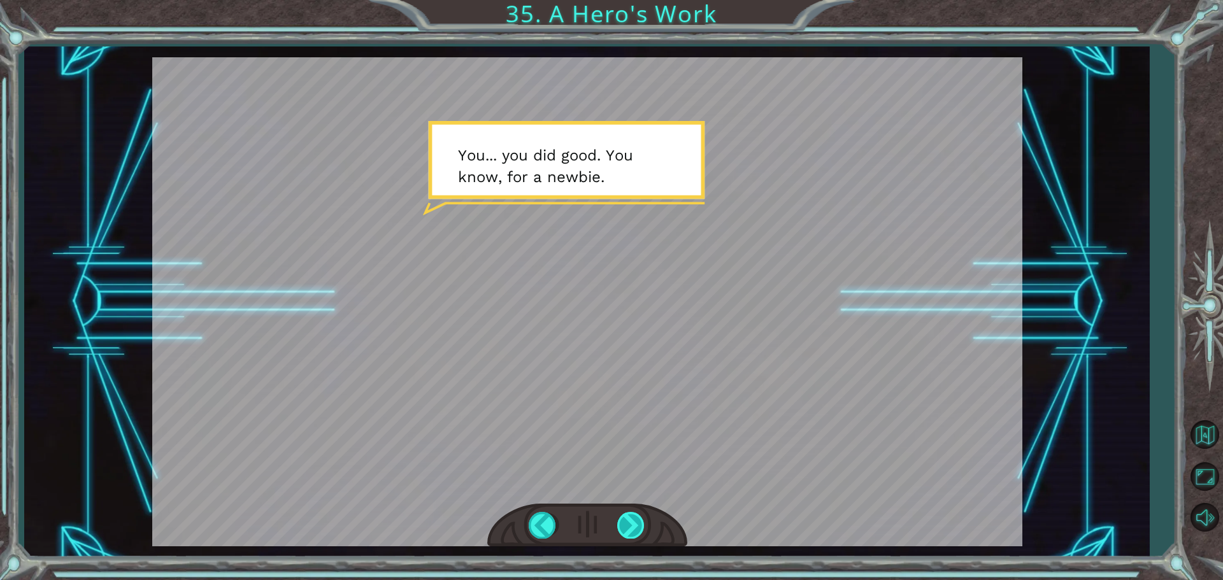
click at [620, 526] on div at bounding box center [631, 525] width 29 height 26
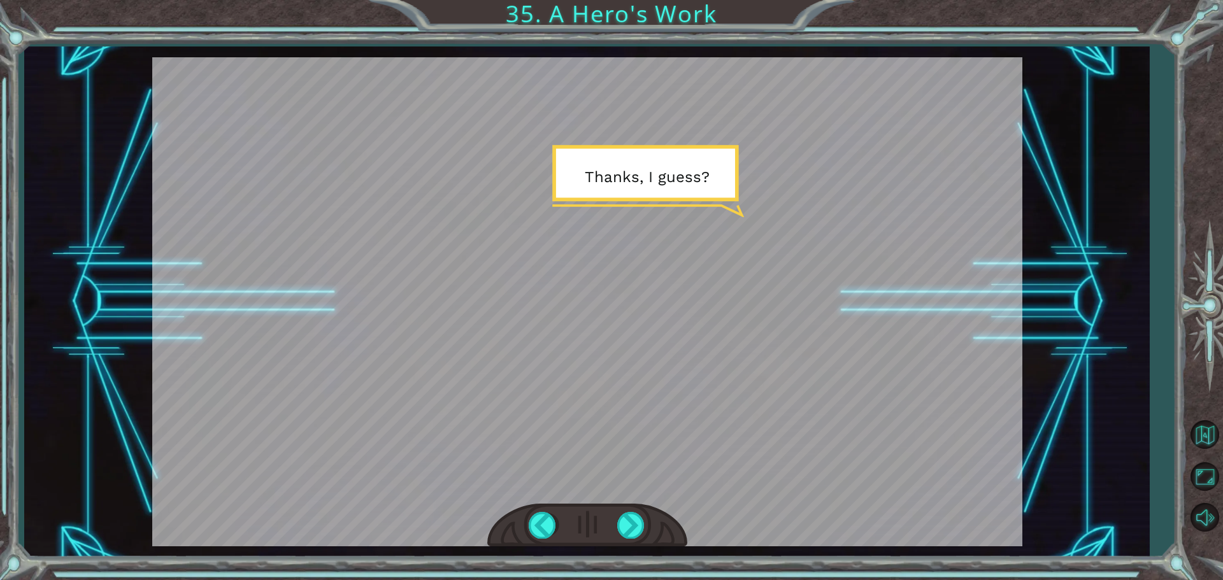
click at [615, 528] on div at bounding box center [587, 526] width 200 height 44
click at [621, 528] on div at bounding box center [631, 525] width 29 height 26
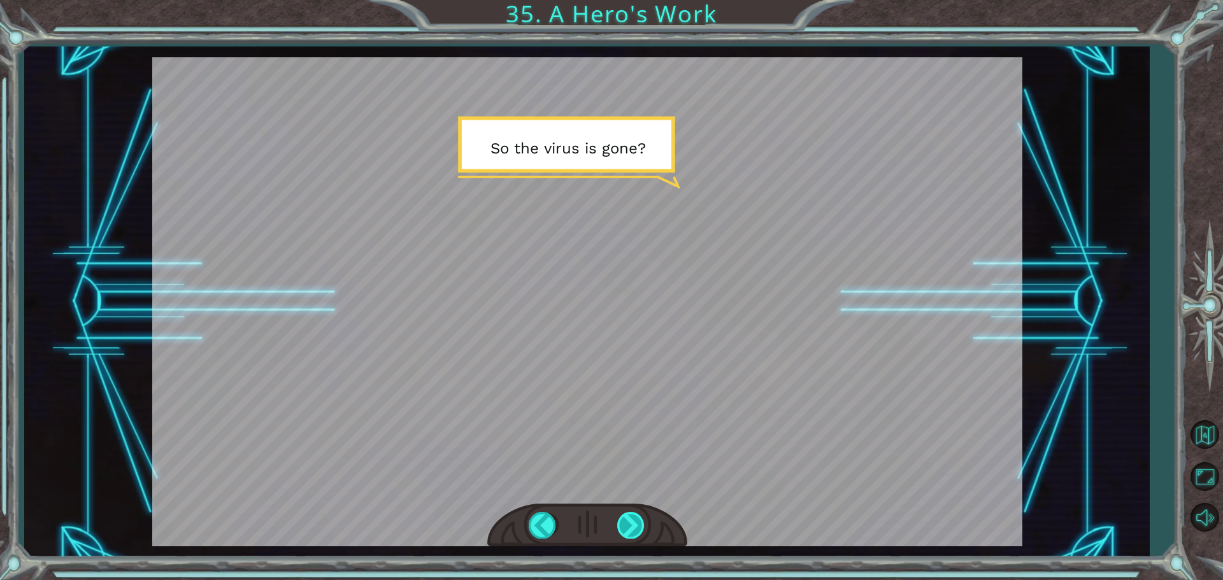
click at [631, 527] on div at bounding box center [631, 525] width 29 height 26
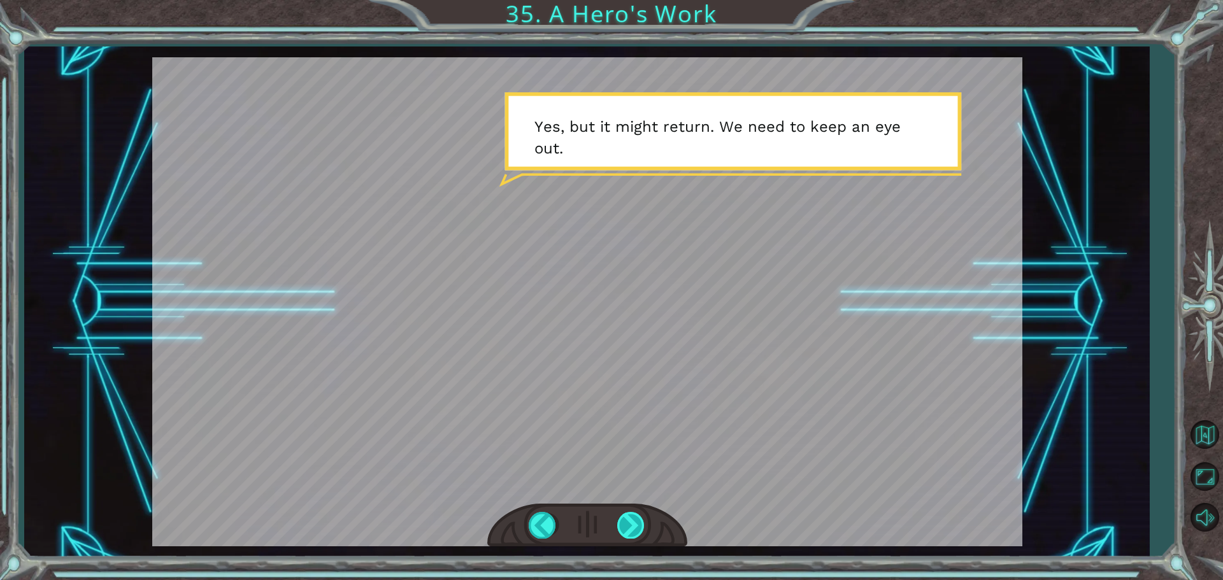
click at [618, 532] on div at bounding box center [631, 525] width 29 height 26
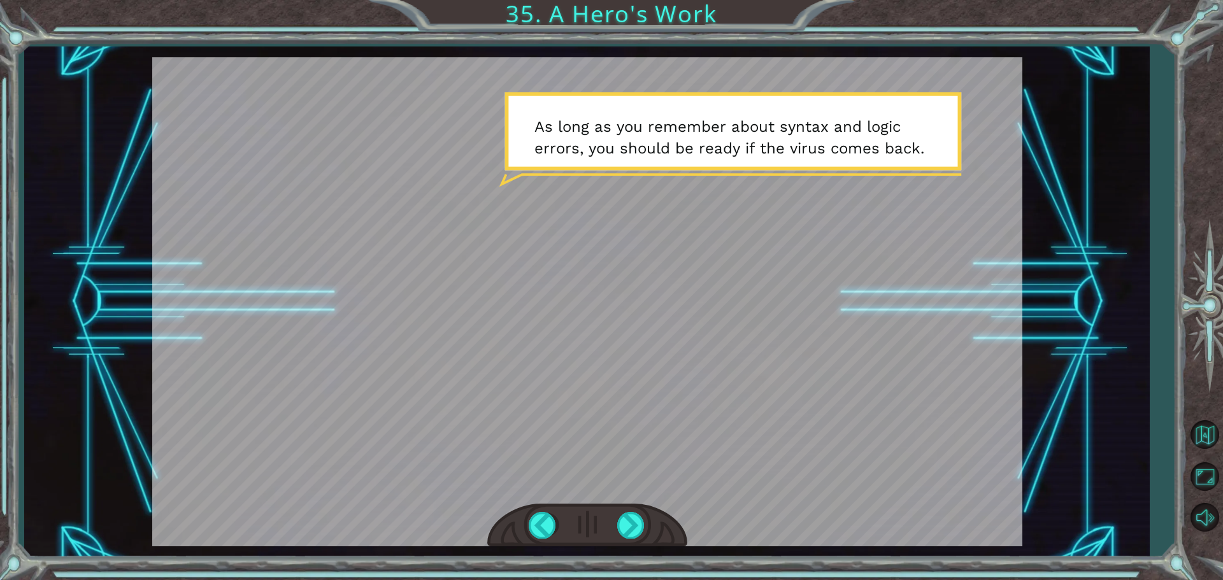
click at [615, 519] on div at bounding box center [587, 526] width 200 height 44
click at [624, 518] on div at bounding box center [631, 525] width 29 height 26
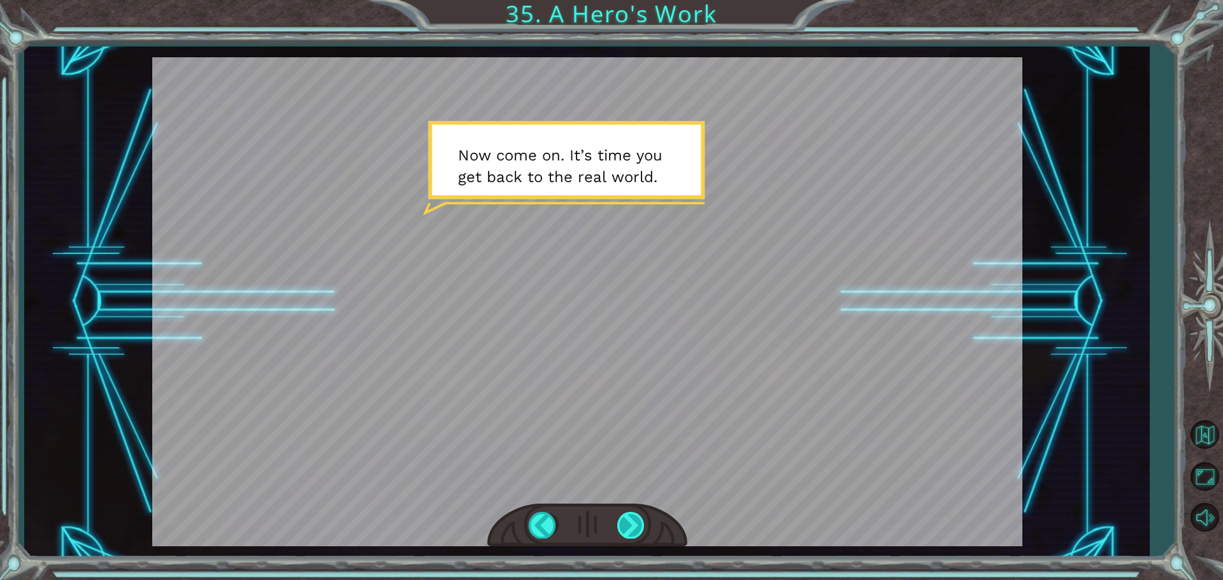
click at [632, 521] on div at bounding box center [631, 525] width 29 height 26
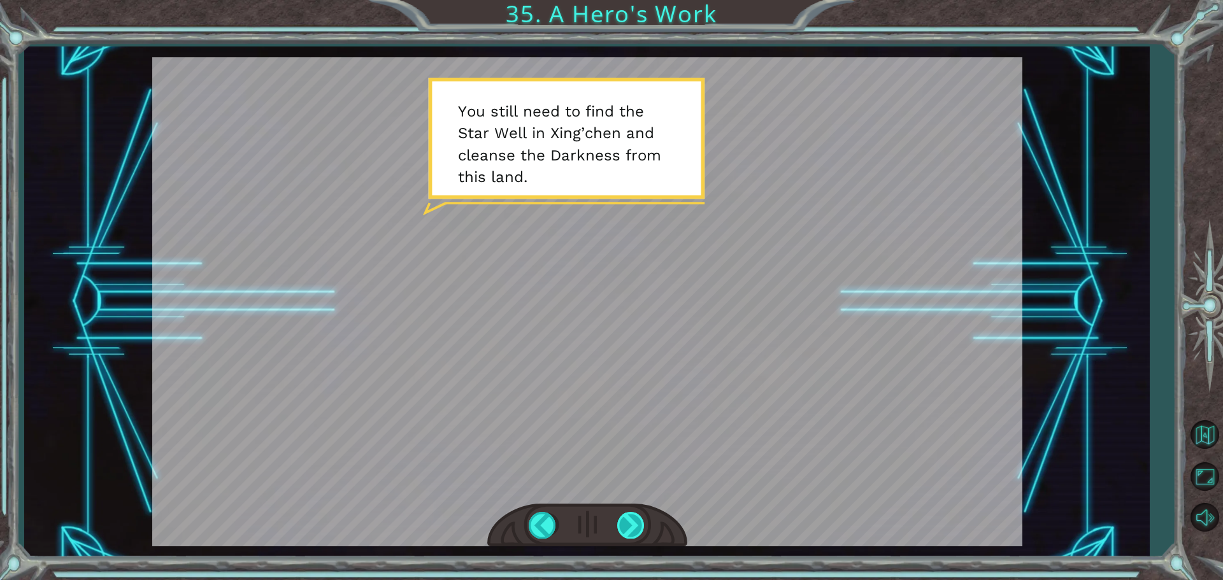
click at [632, 521] on div at bounding box center [631, 525] width 29 height 26
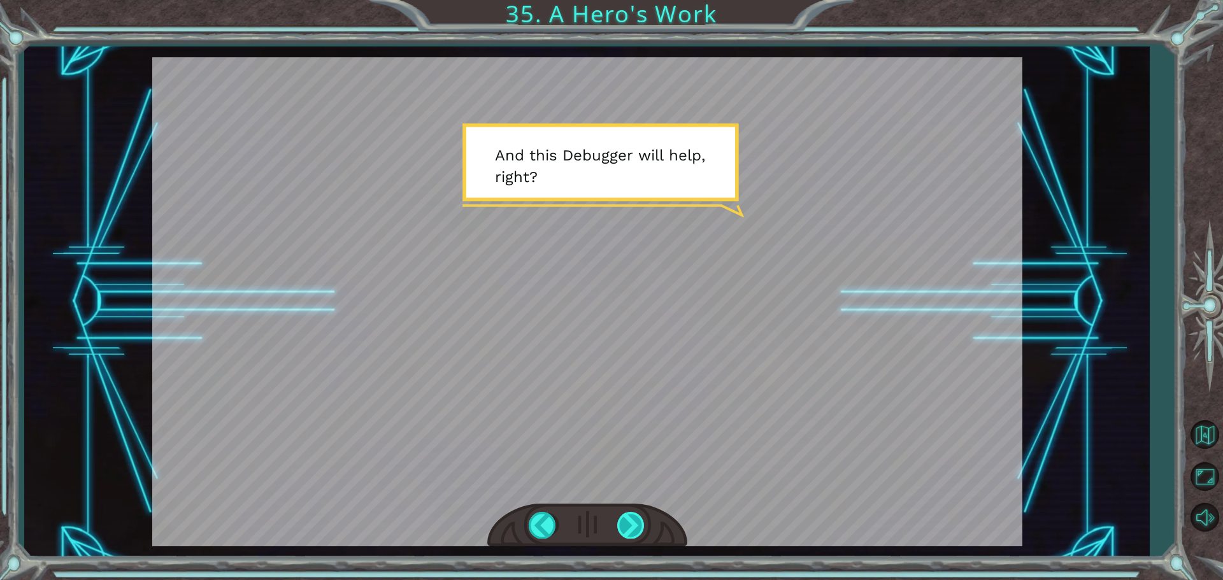
click at [632, 521] on div at bounding box center [631, 525] width 29 height 26
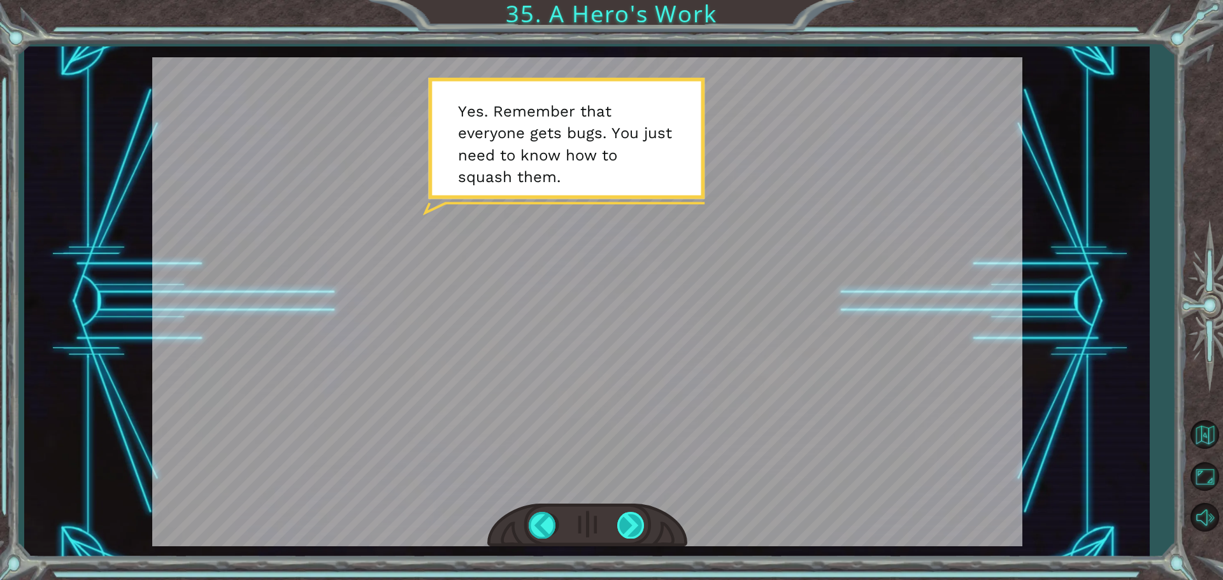
click at [632, 521] on div at bounding box center [631, 525] width 29 height 26
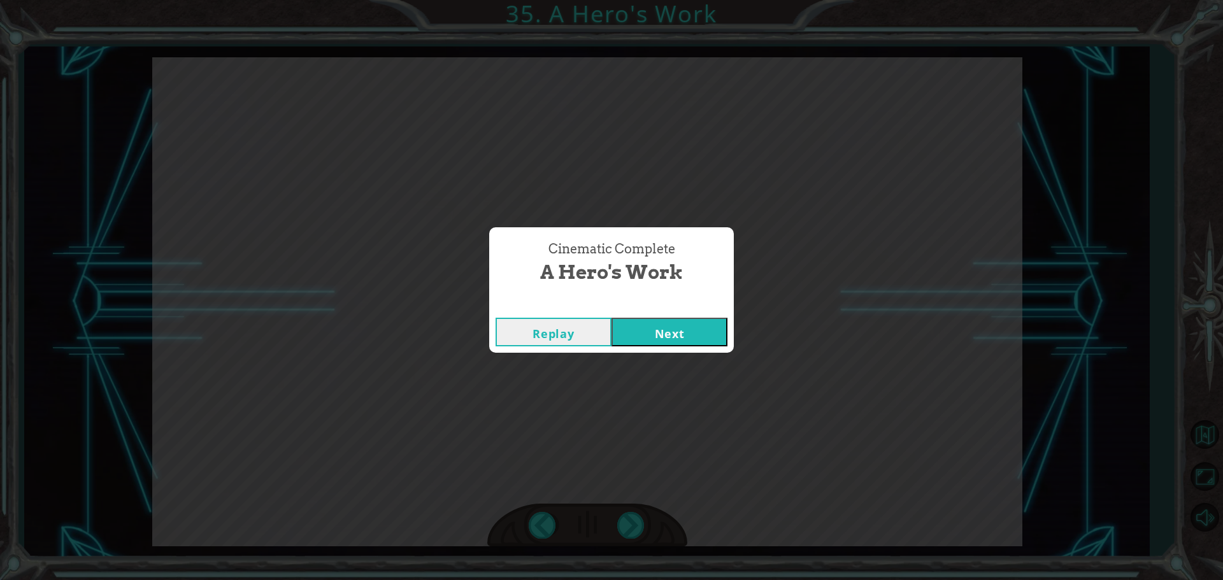
click at [624, 334] on button "Next" at bounding box center [669, 332] width 116 height 29
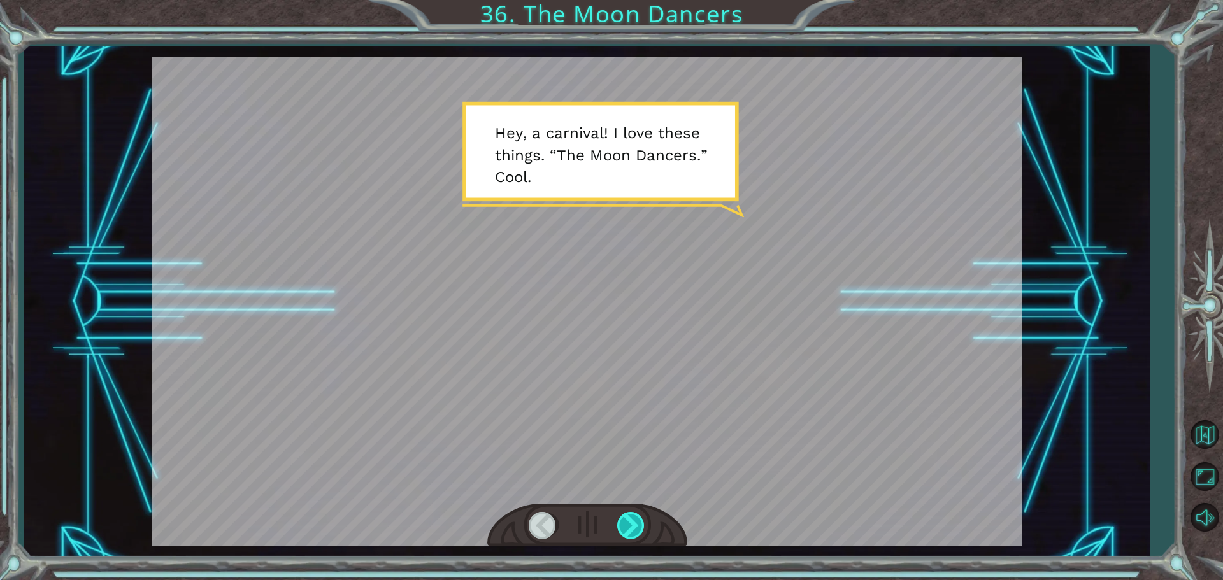
click at [625, 520] on div at bounding box center [631, 525] width 29 height 26
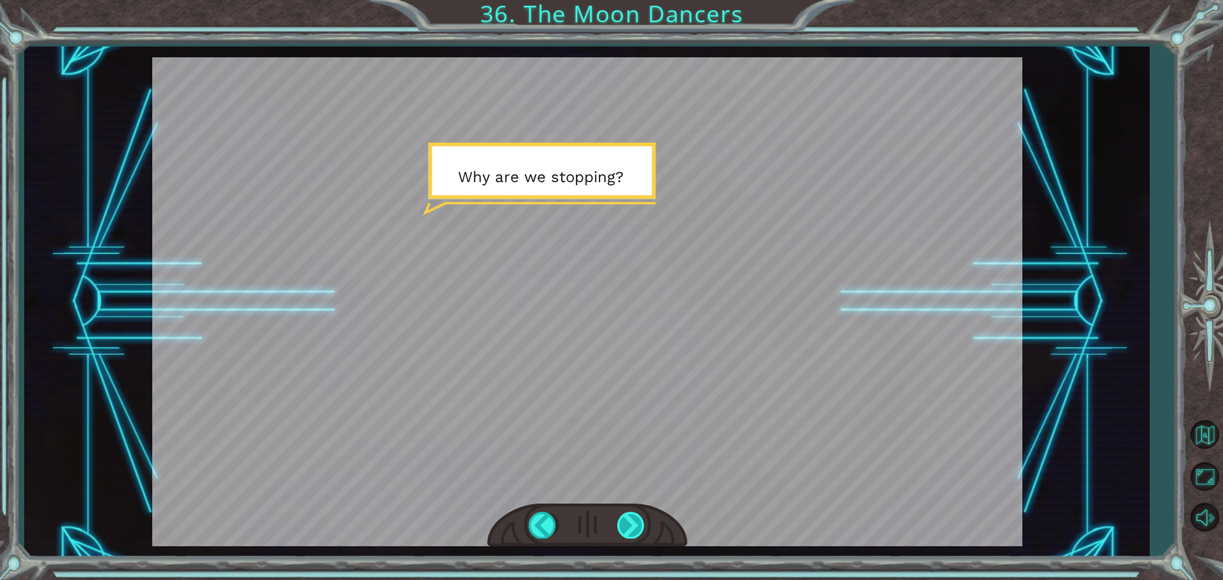
click at [626, 520] on div at bounding box center [631, 525] width 29 height 26
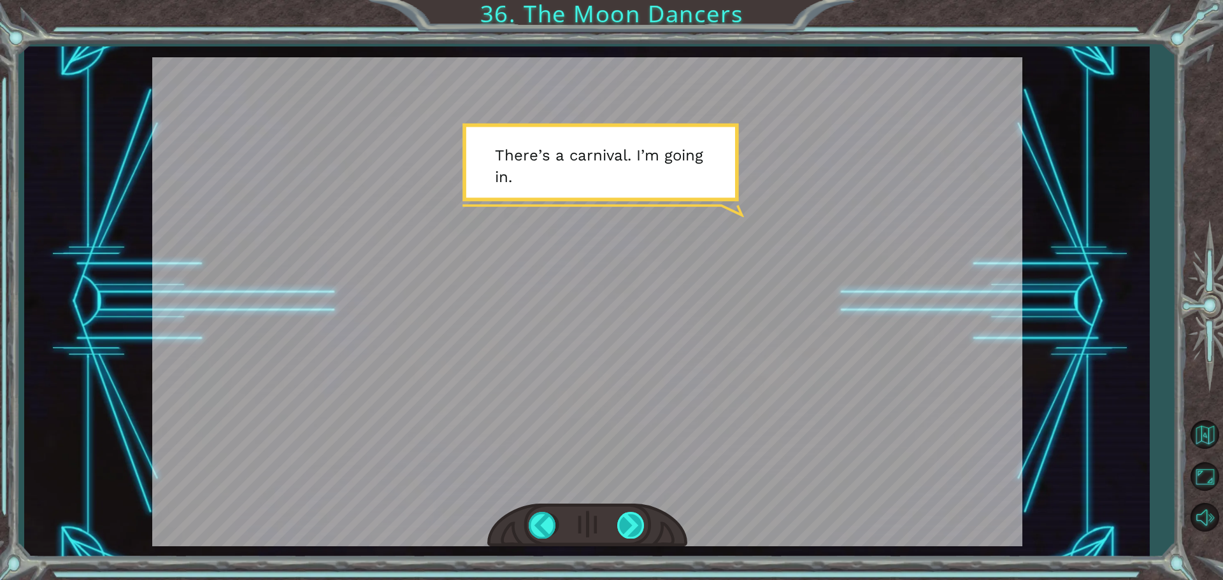
click at [626, 520] on div at bounding box center [631, 525] width 29 height 26
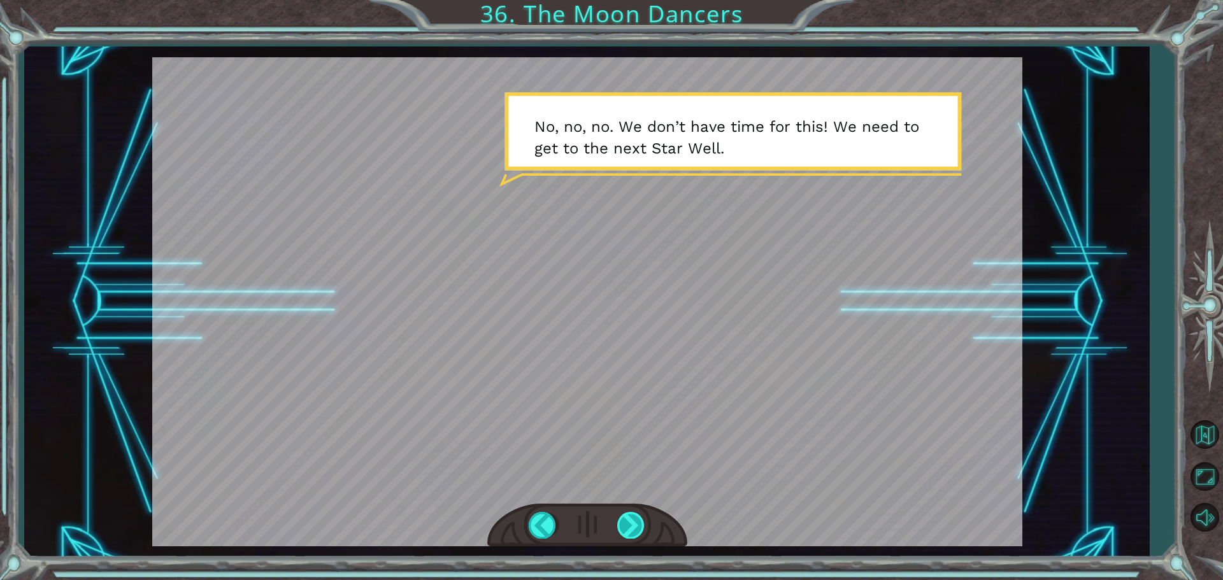
click at [626, 520] on div at bounding box center [631, 525] width 29 height 26
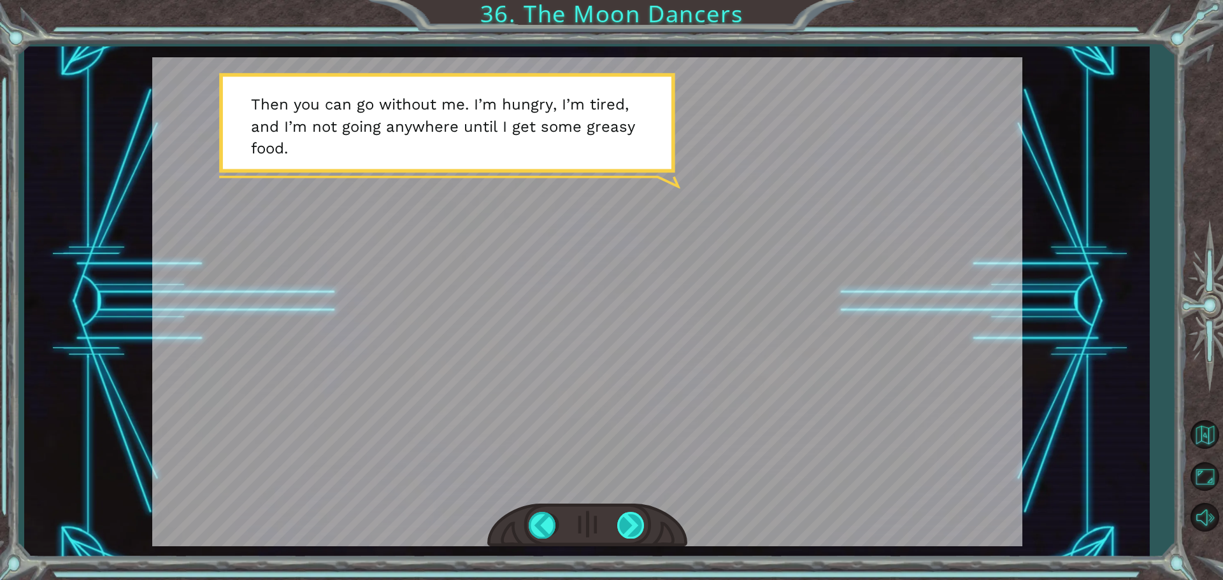
click at [631, 515] on div at bounding box center [631, 525] width 29 height 26
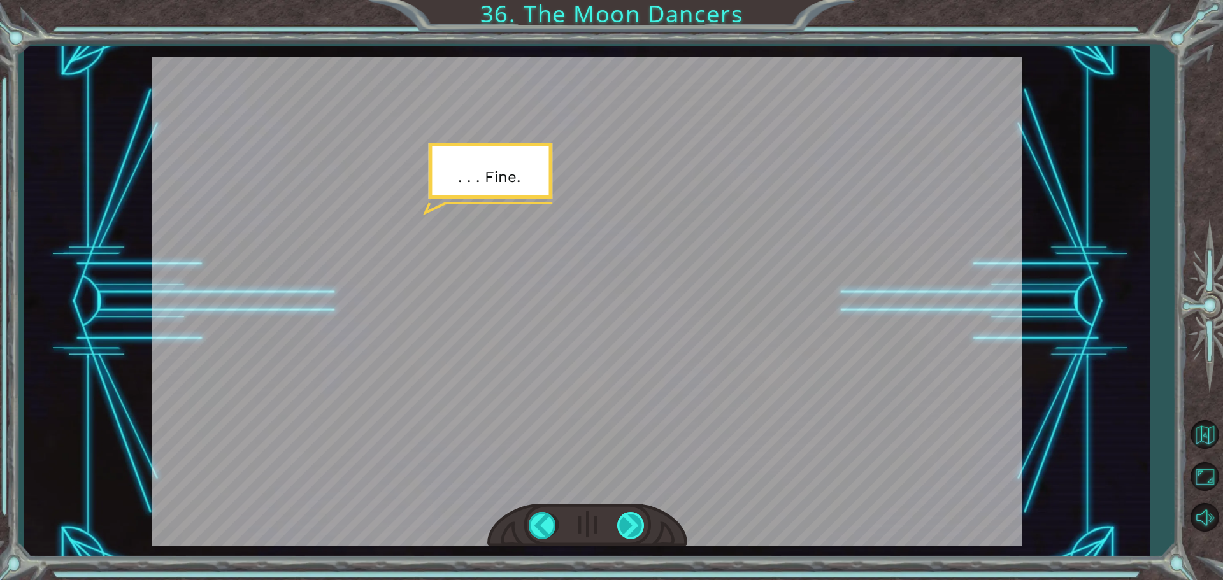
click at [631, 515] on div at bounding box center [631, 525] width 29 height 26
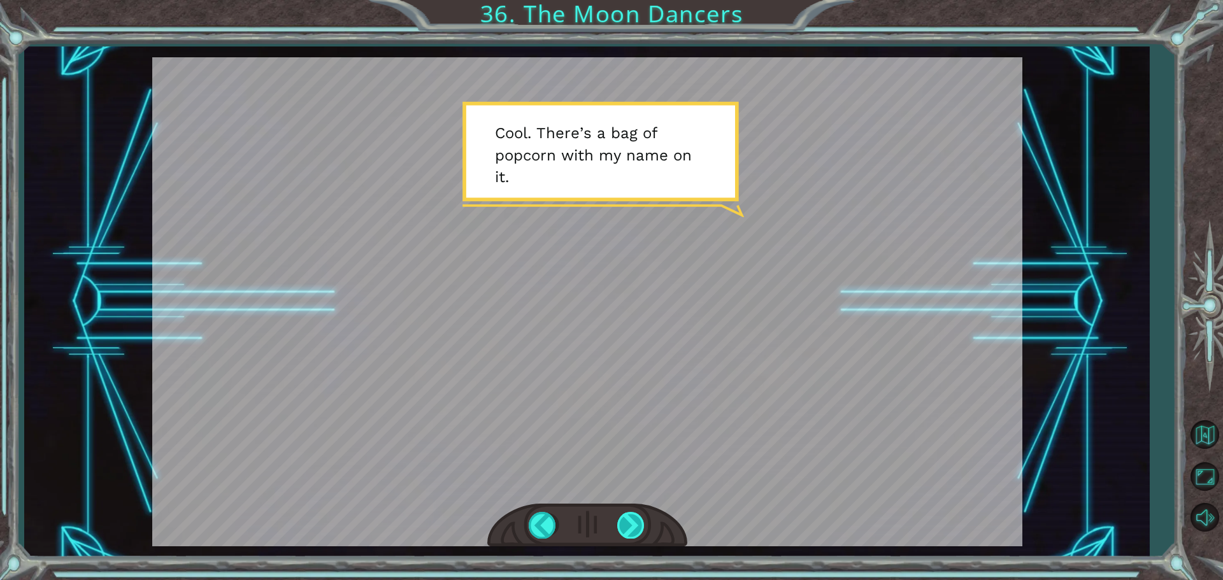
click at [631, 515] on div at bounding box center [631, 525] width 29 height 26
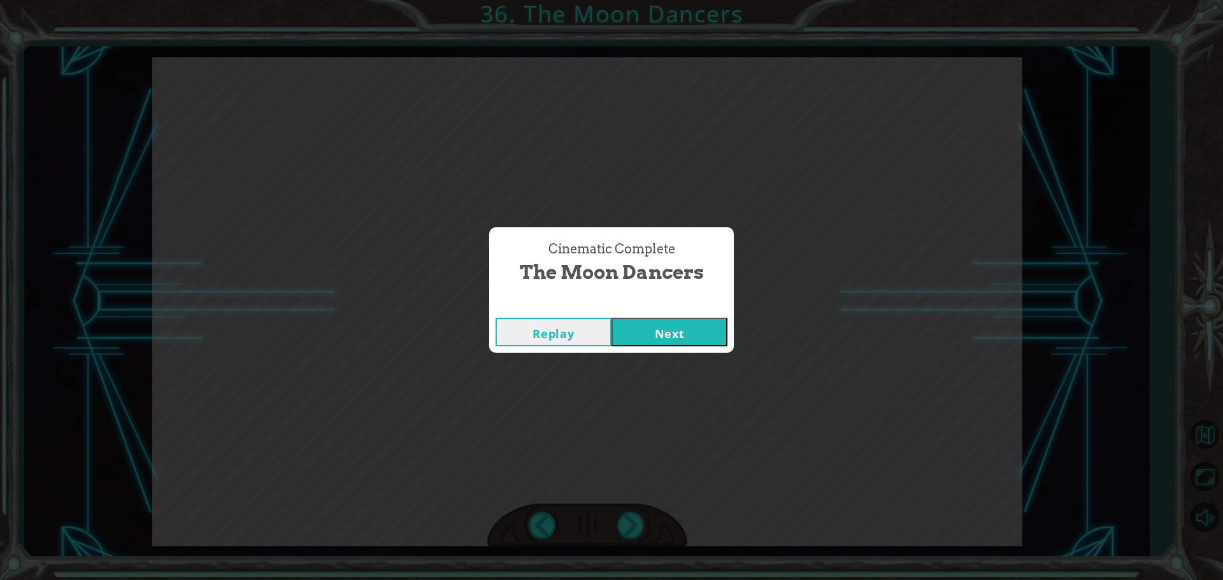
click at [655, 332] on button "Next" at bounding box center [669, 332] width 116 height 29
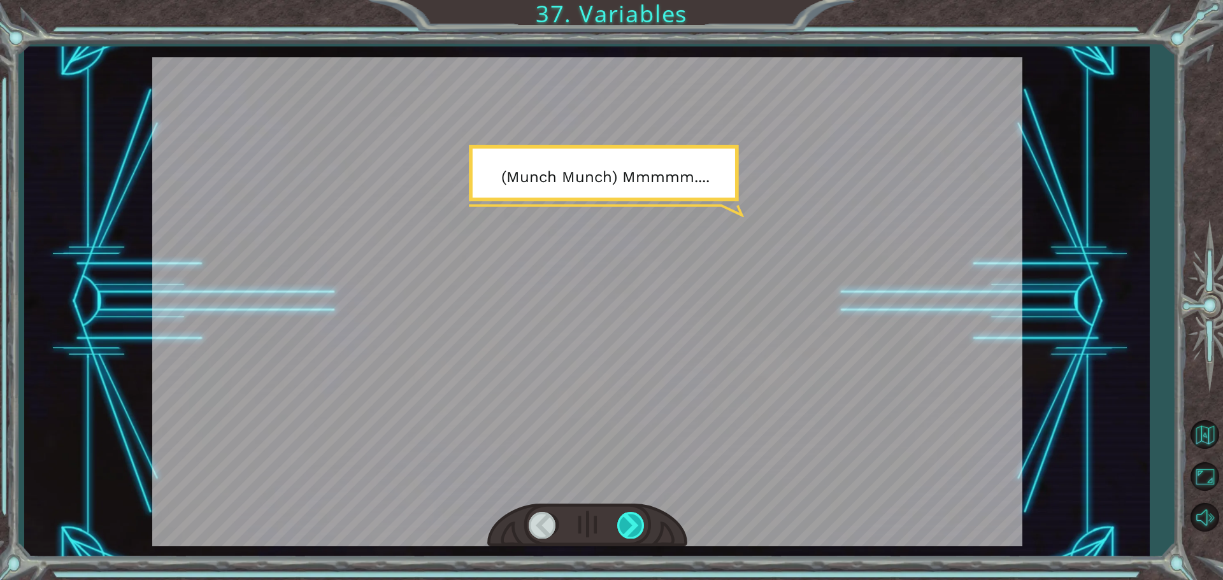
click at [634, 512] on div at bounding box center [631, 525] width 29 height 26
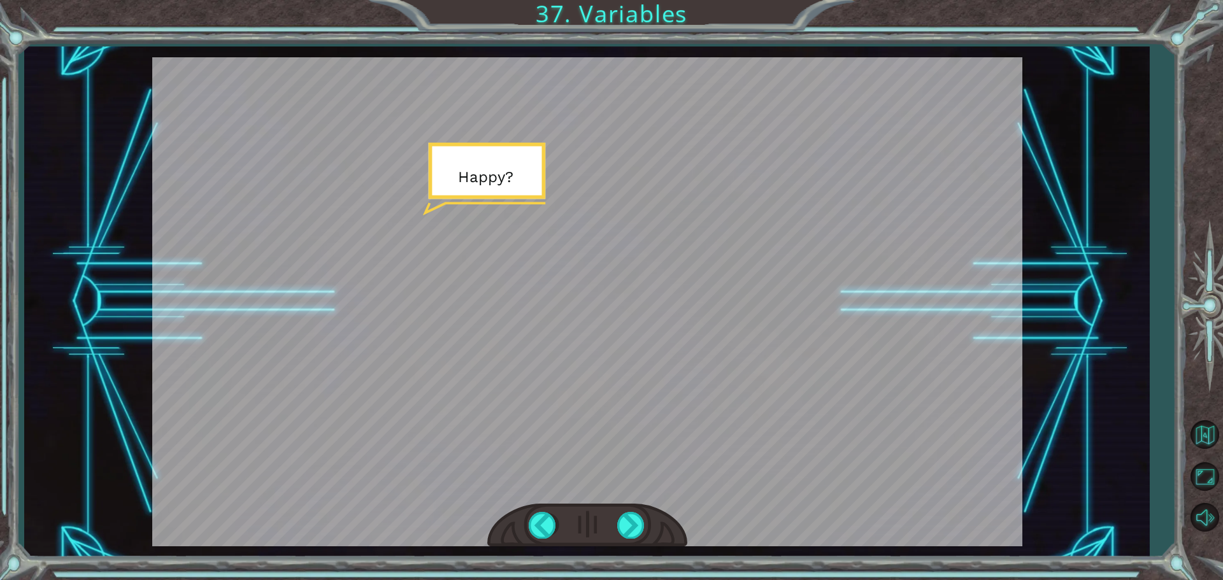
click at [633, 511] on div at bounding box center [587, 526] width 200 height 44
click at [625, 526] on div at bounding box center [631, 525] width 29 height 26
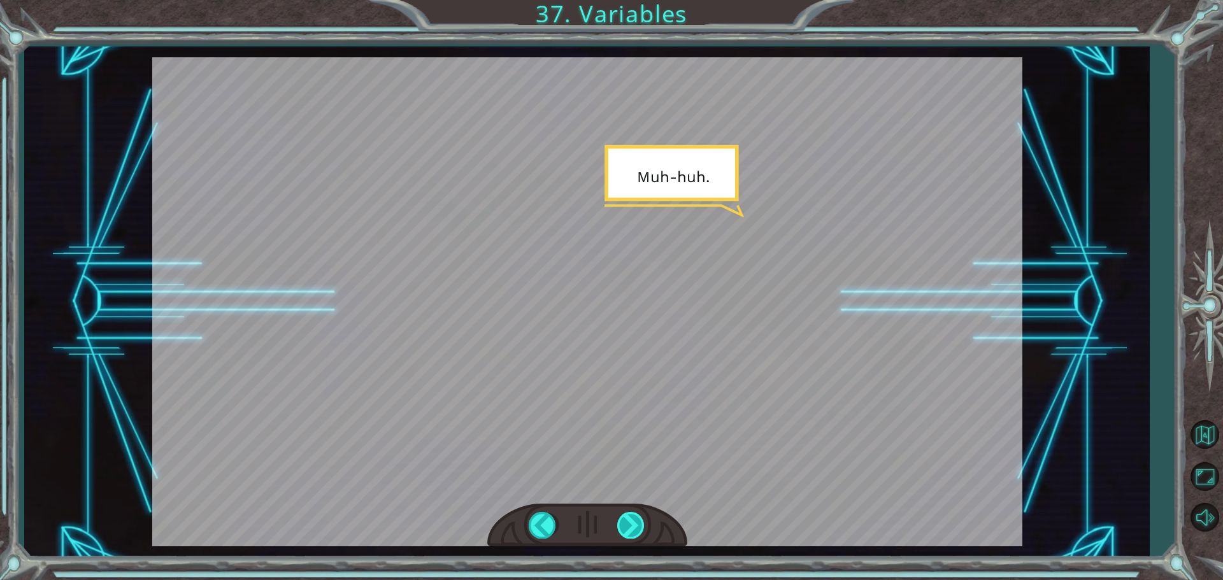
click at [632, 520] on div at bounding box center [631, 525] width 29 height 26
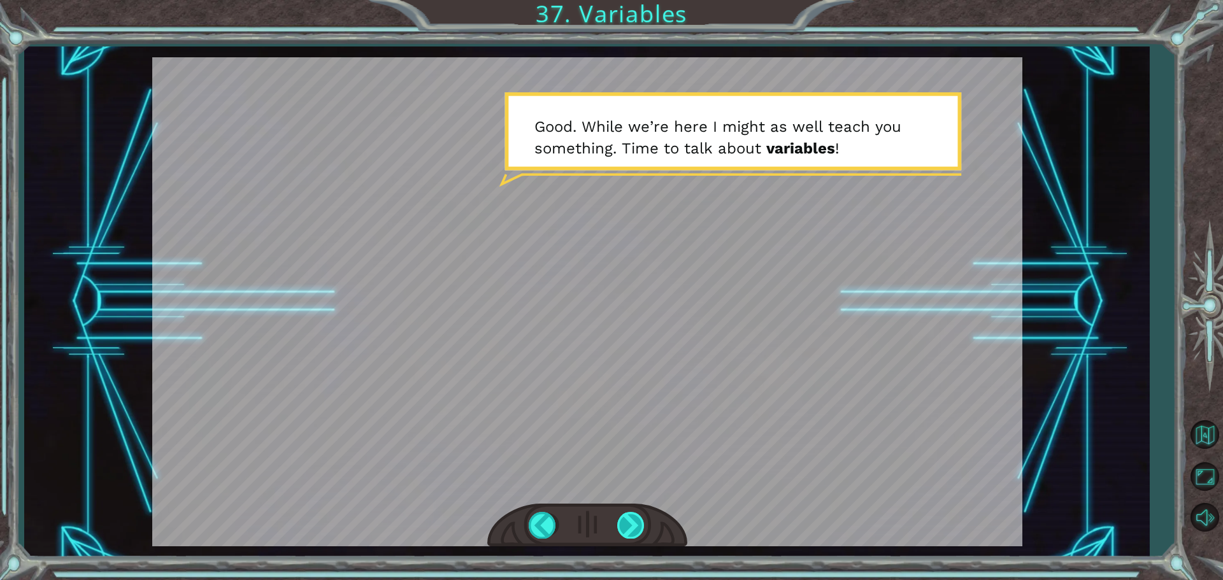
click at [639, 520] on div at bounding box center [631, 525] width 29 height 26
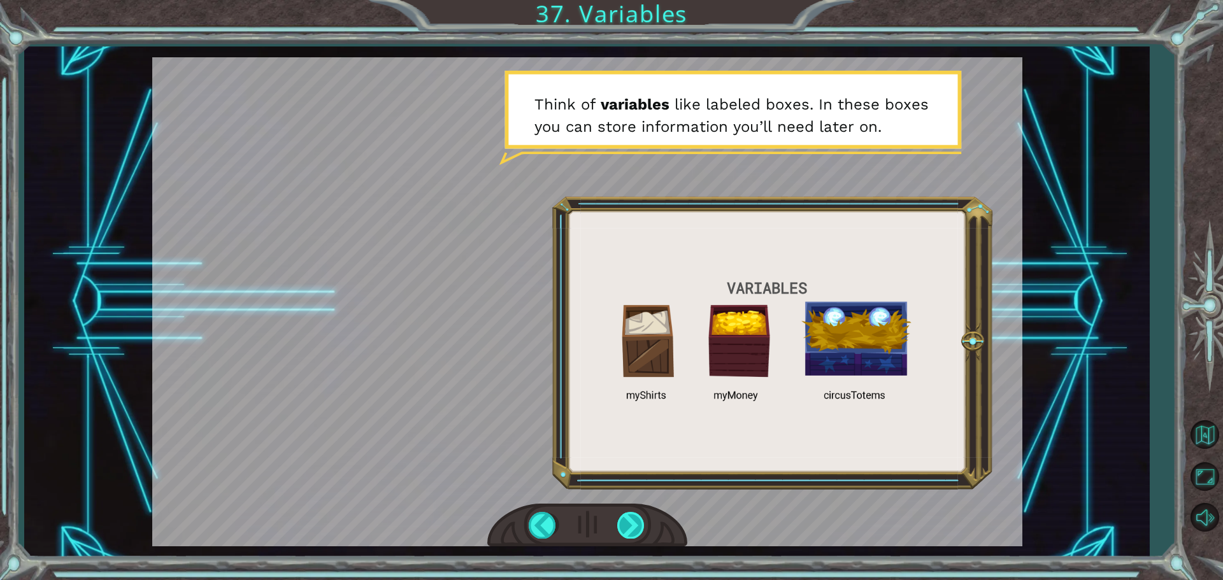
click at [639, 520] on div at bounding box center [631, 525] width 29 height 26
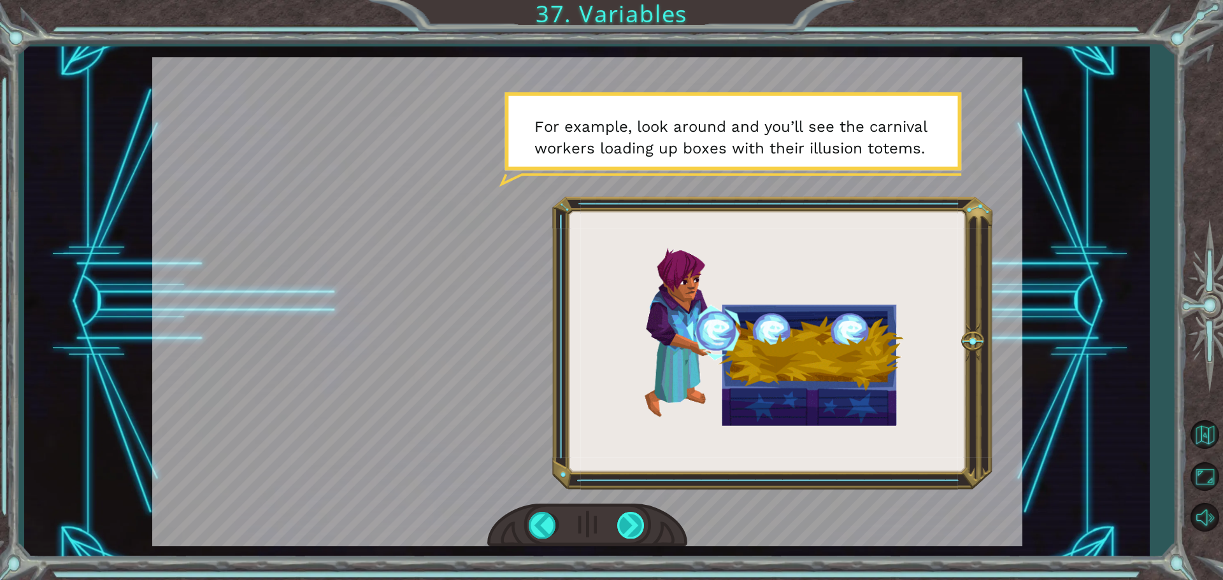
click at [629, 527] on div at bounding box center [631, 525] width 29 height 26
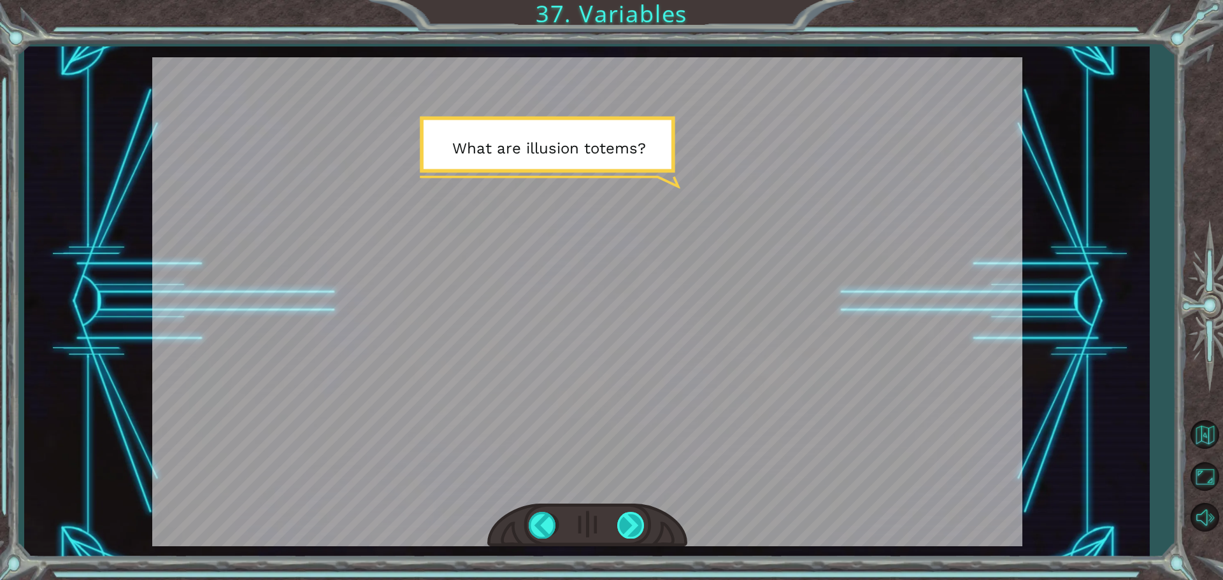
click at [629, 527] on div at bounding box center [631, 525] width 29 height 26
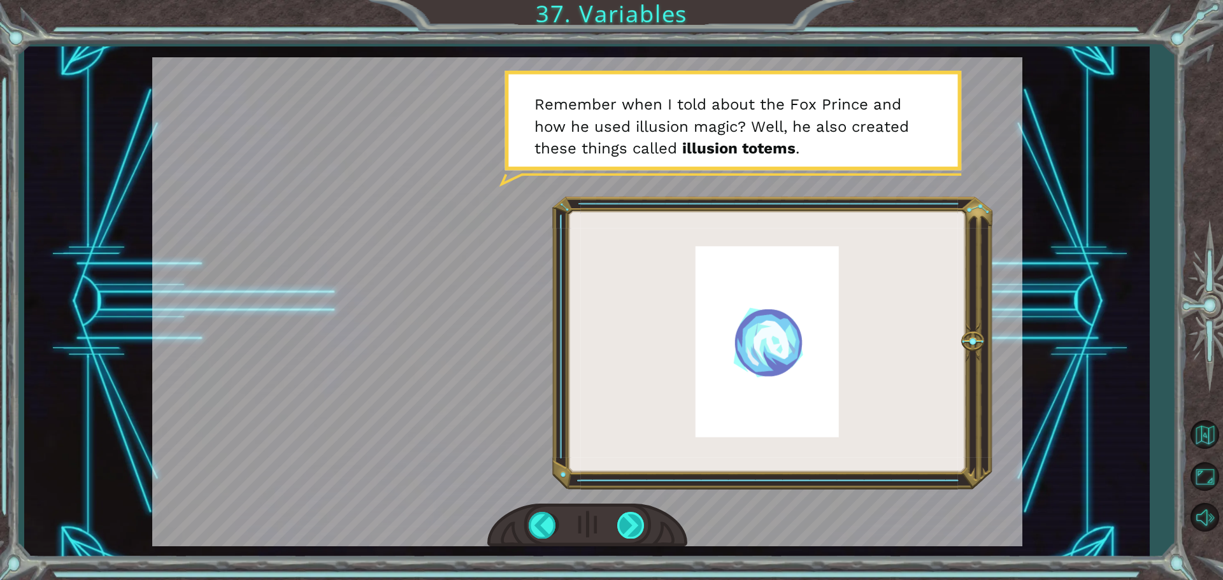
click at [639, 521] on div at bounding box center [631, 525] width 29 height 26
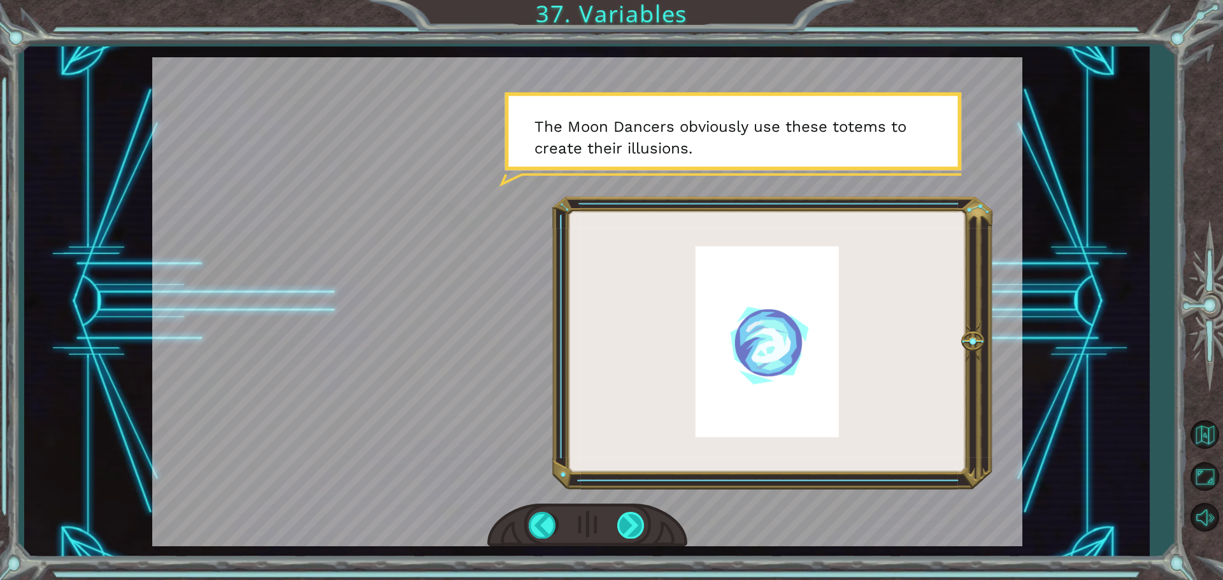
click at [631, 526] on div at bounding box center [631, 525] width 29 height 26
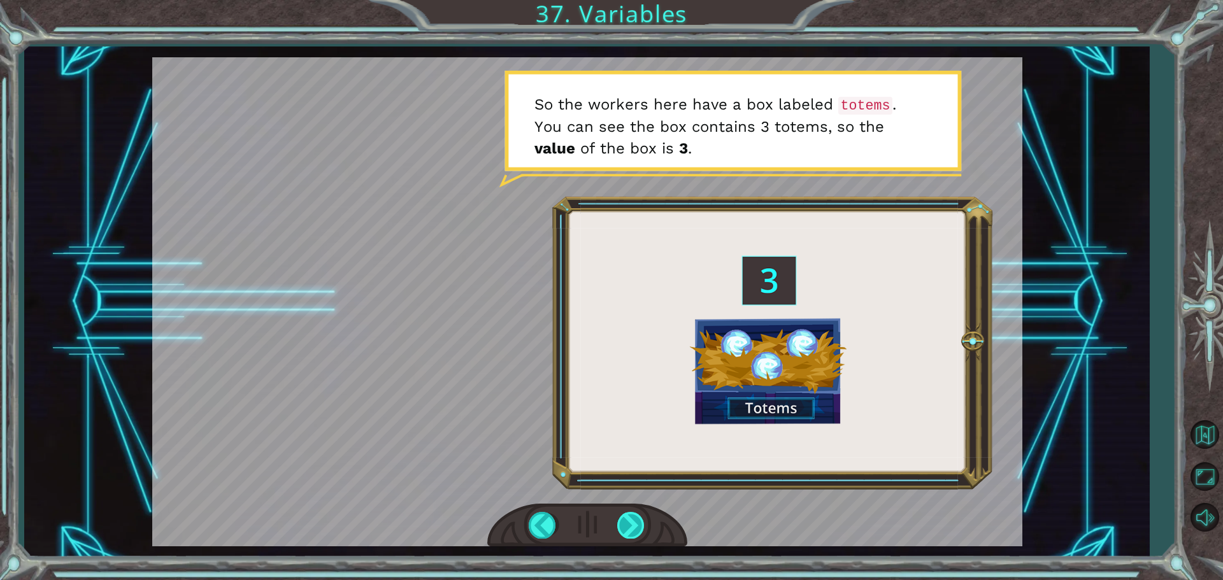
click at [627, 515] on div at bounding box center [631, 525] width 29 height 26
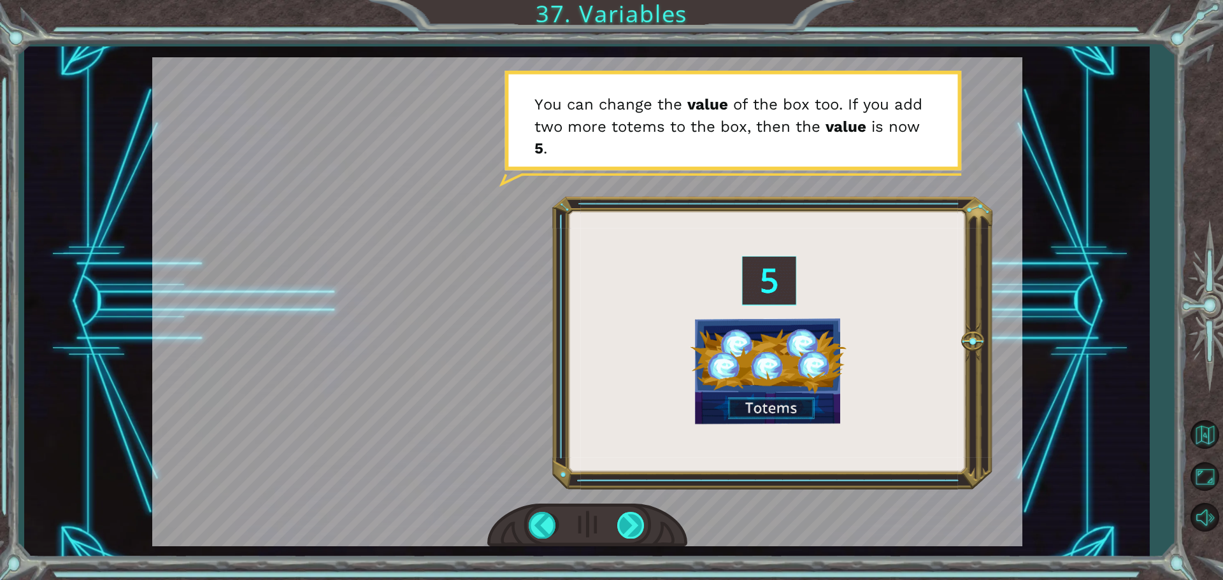
click at [627, 513] on div at bounding box center [631, 525] width 29 height 26
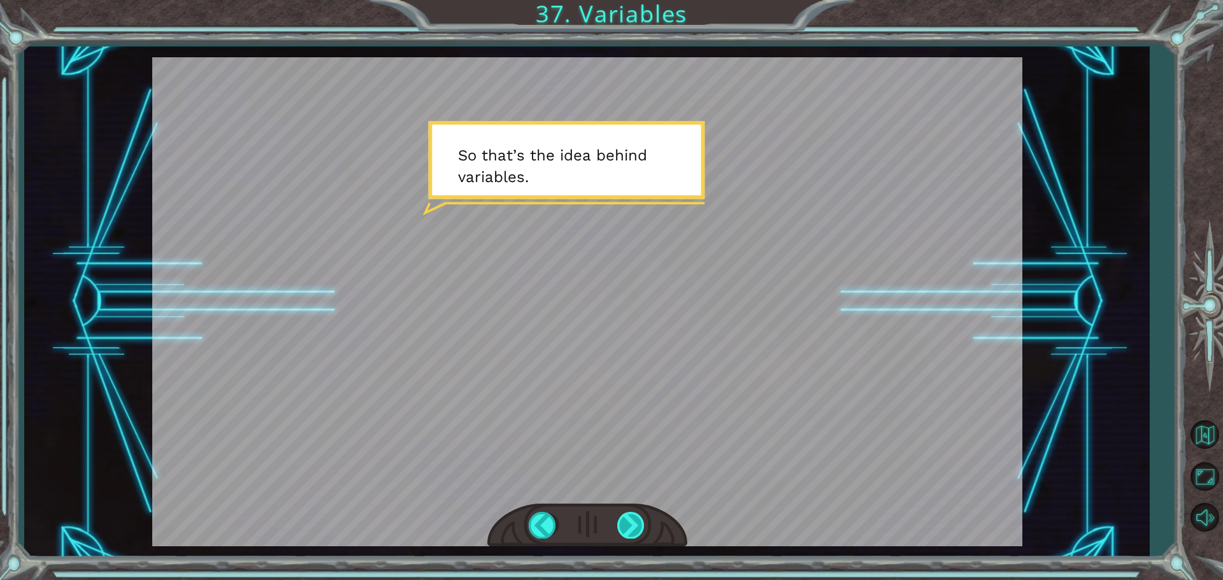
click at [627, 538] on div at bounding box center [631, 525] width 29 height 26
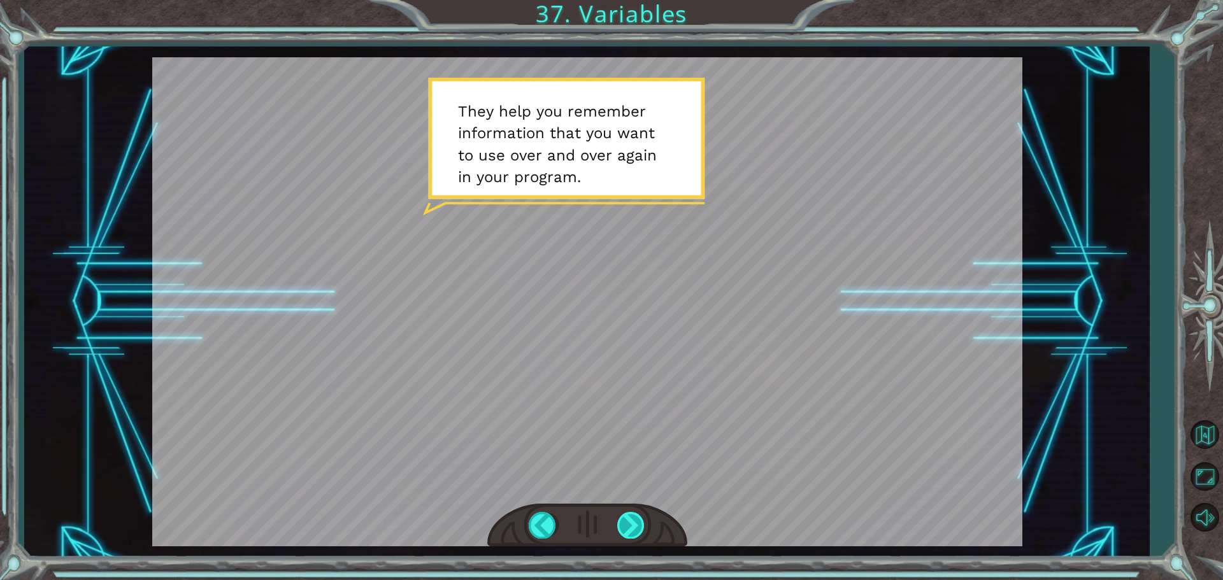
click at [629, 536] on div at bounding box center [631, 525] width 29 height 26
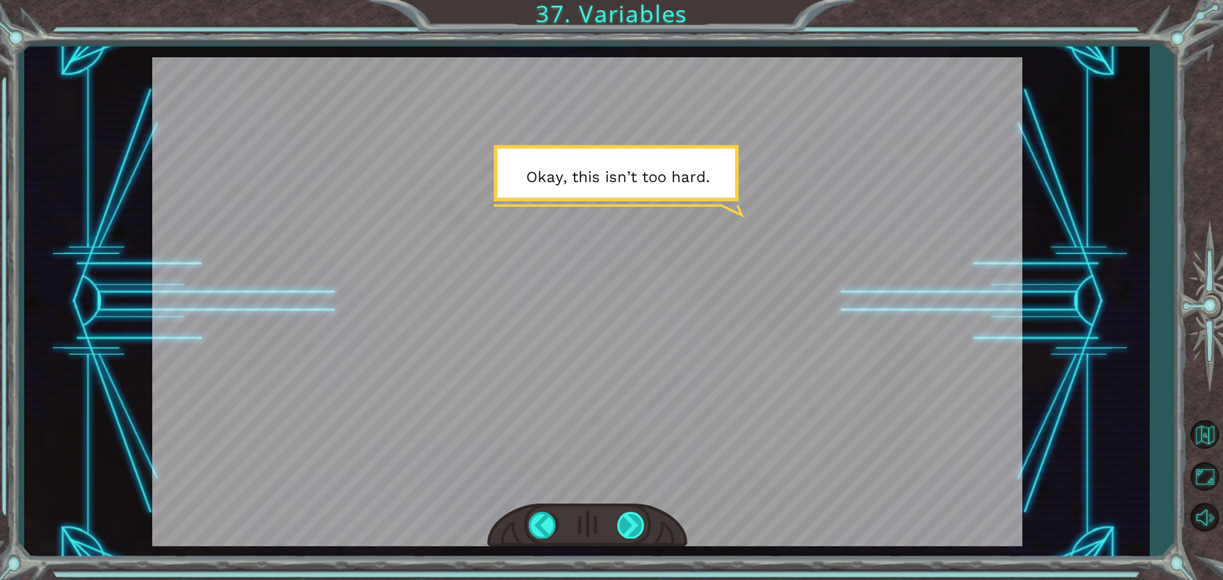
click at [629, 536] on div at bounding box center [631, 525] width 29 height 26
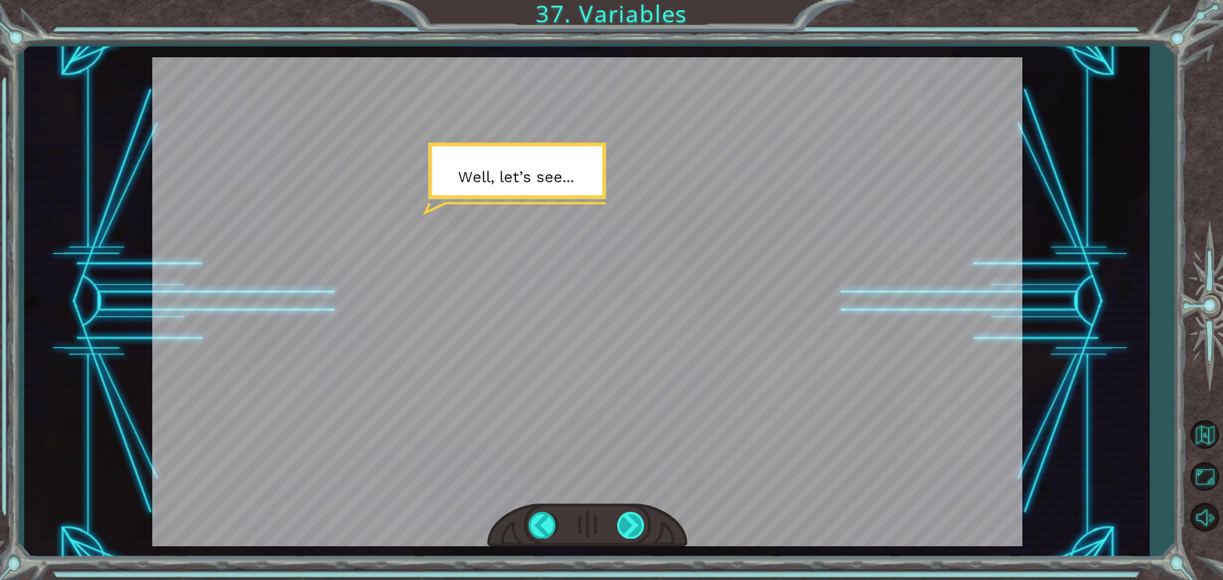
click at [631, 524] on div at bounding box center [631, 525] width 29 height 26
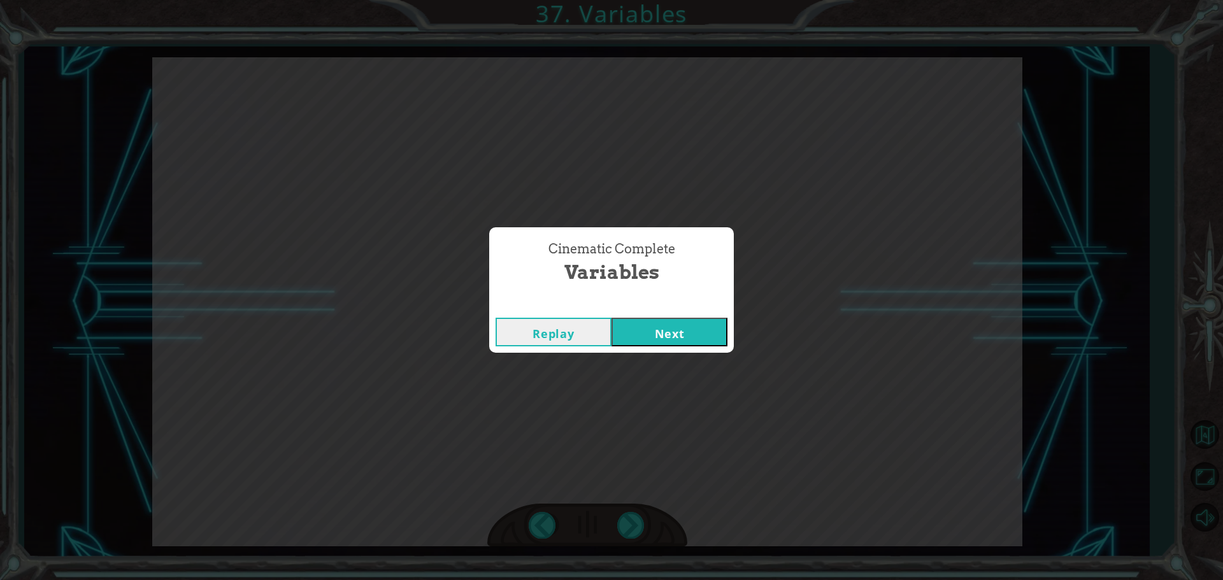
click at [635, 331] on button "Next" at bounding box center [669, 332] width 116 height 29
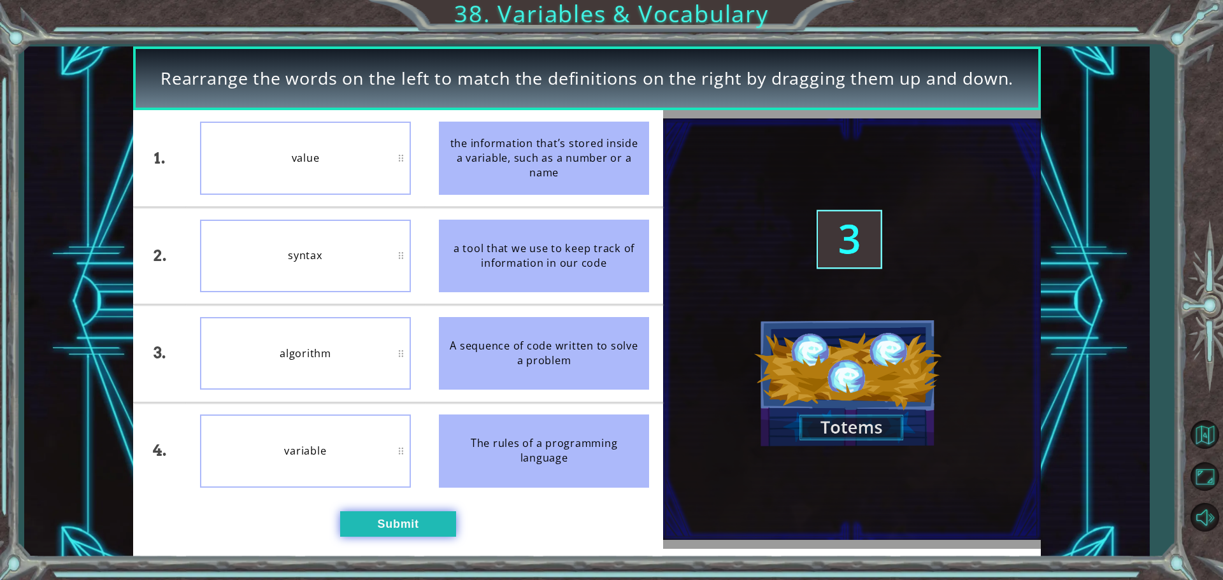
click at [371, 518] on button "Submit" at bounding box center [398, 523] width 116 height 25
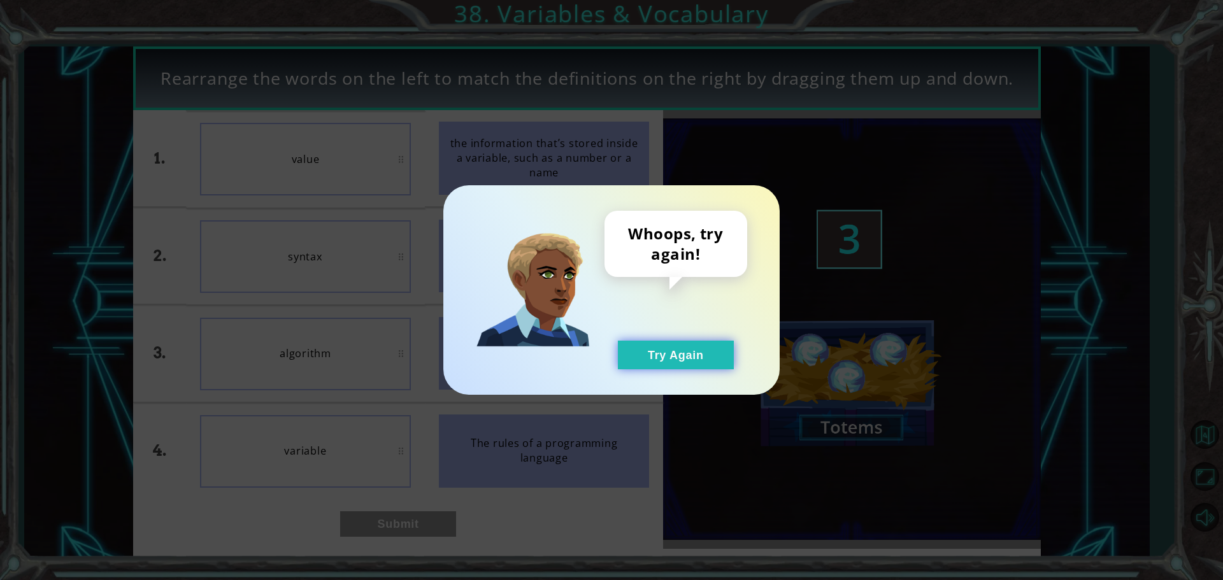
drag, startPoint x: 684, startPoint y: 341, endPoint x: 680, endPoint y: 354, distance: 14.1
click at [683, 341] on button "Try Again" at bounding box center [676, 355] width 116 height 29
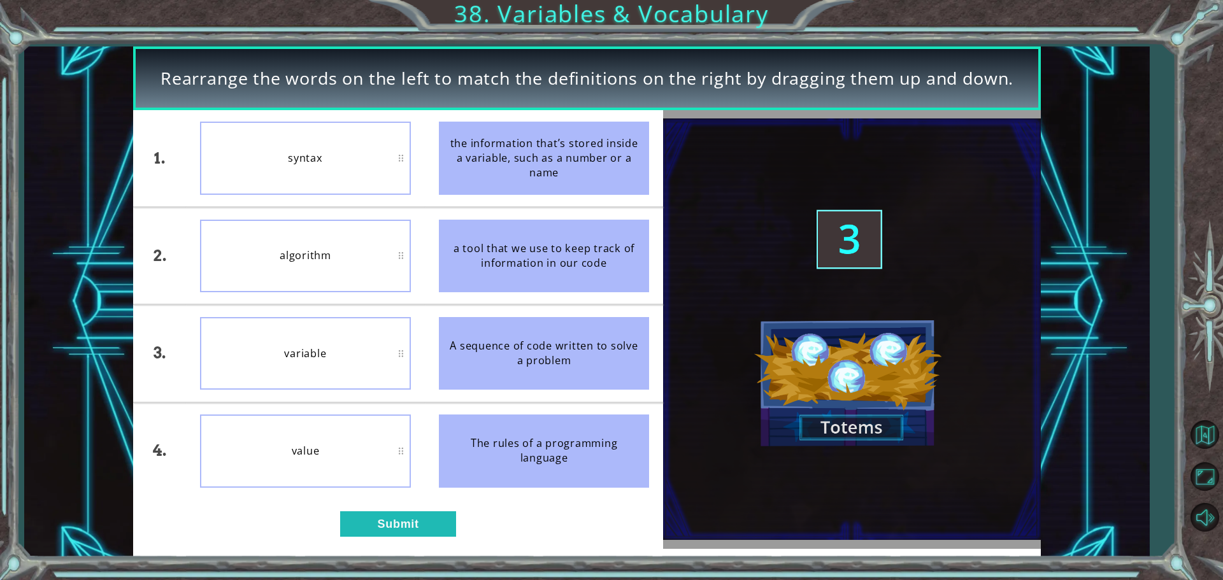
click at [679, 359] on button "Try Again" at bounding box center [676, 355] width 116 height 29
click at [425, 526] on button "Submit" at bounding box center [398, 523] width 116 height 25
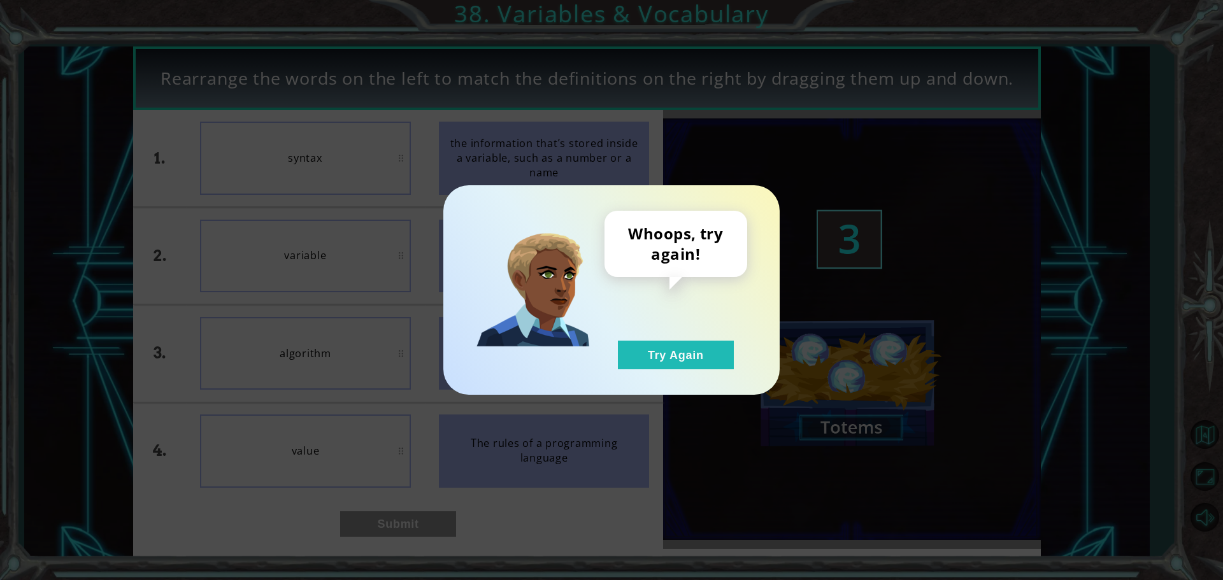
click at [652, 380] on div "Whoops, try again! Try Again" at bounding box center [611, 290] width 336 height 210
drag, startPoint x: 636, startPoint y: 354, endPoint x: 626, endPoint y: 369, distance: 18.0
click at [635, 355] on button "Try Again" at bounding box center [676, 355] width 116 height 29
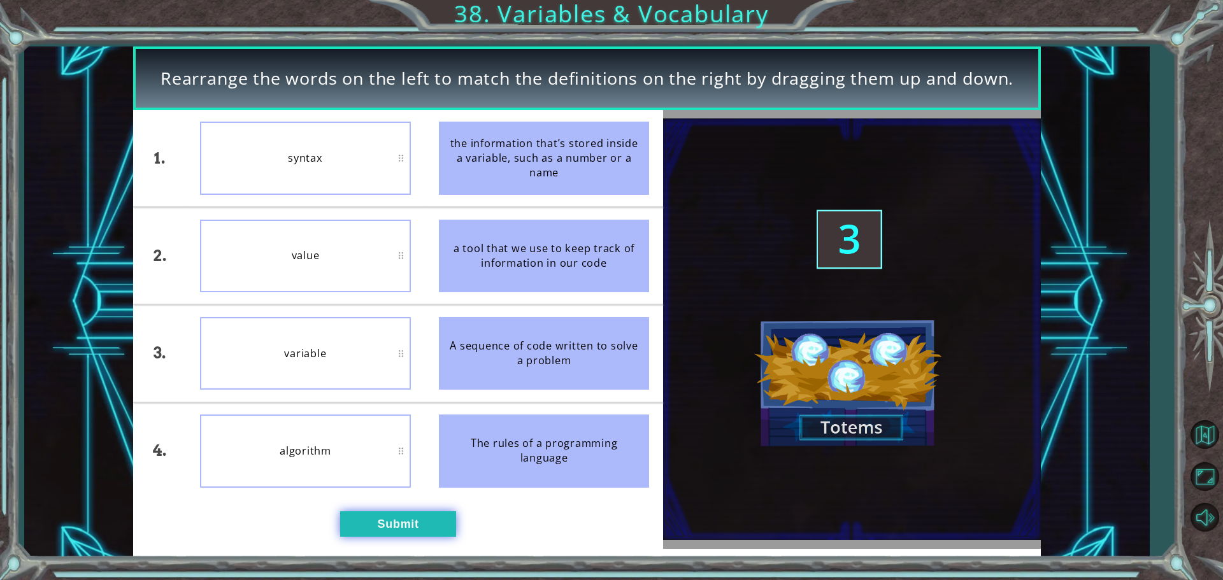
click at [409, 527] on button "Submit" at bounding box center [398, 523] width 116 height 25
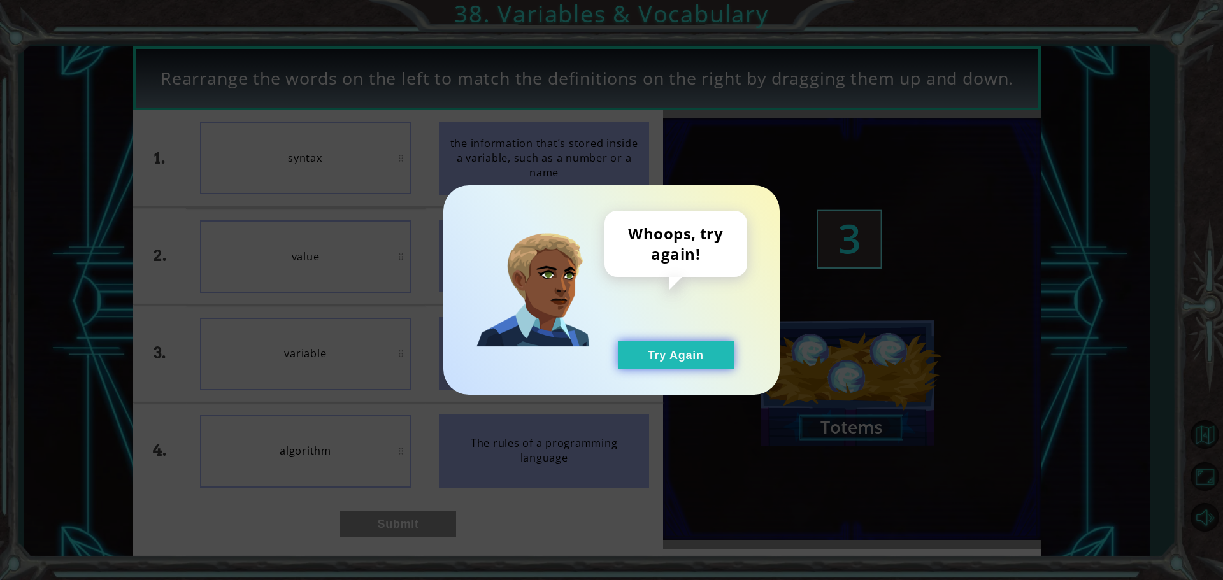
click at [636, 351] on button "Try Again" at bounding box center [676, 355] width 116 height 29
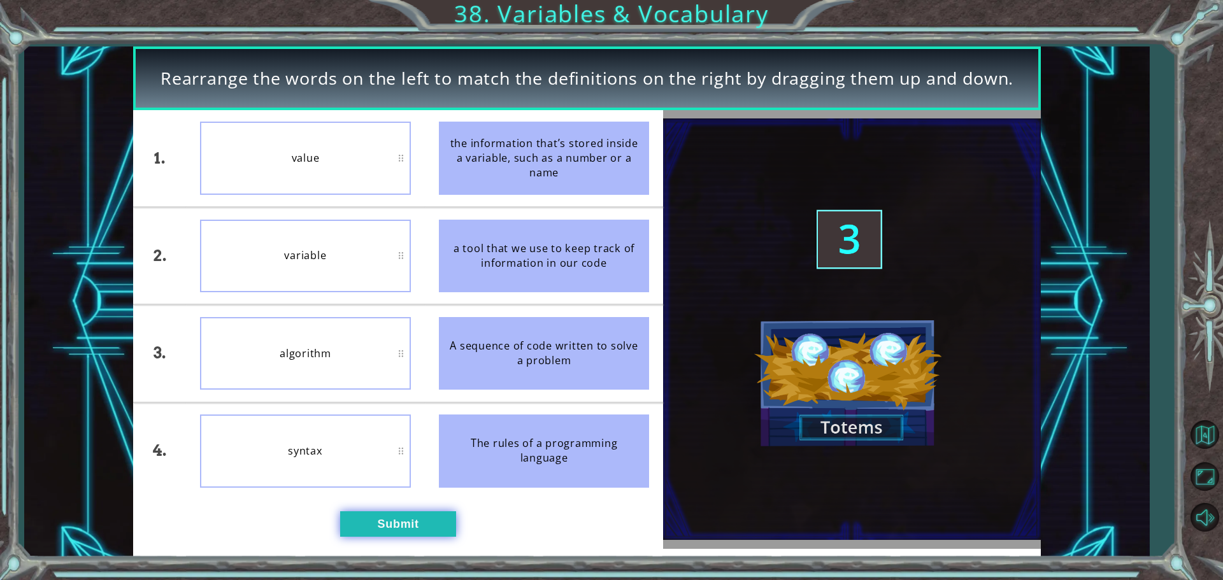
click at [447, 527] on button "Submit" at bounding box center [398, 523] width 116 height 25
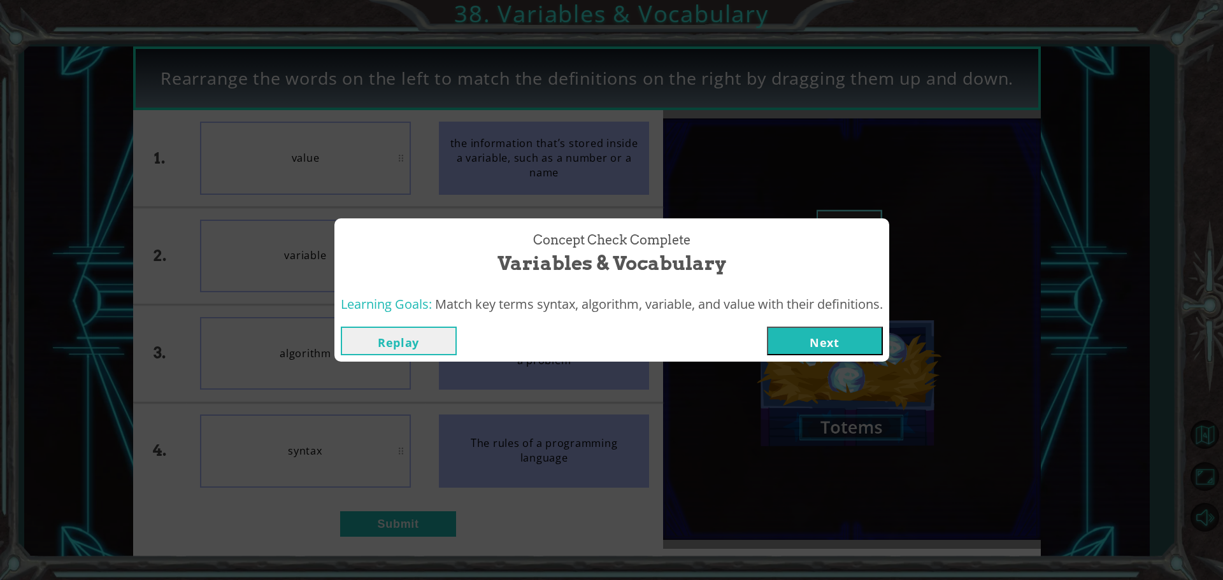
click at [851, 325] on div "Replay Next" at bounding box center [611, 340] width 555 height 41
click at [844, 345] on button "Next" at bounding box center [825, 341] width 116 height 29
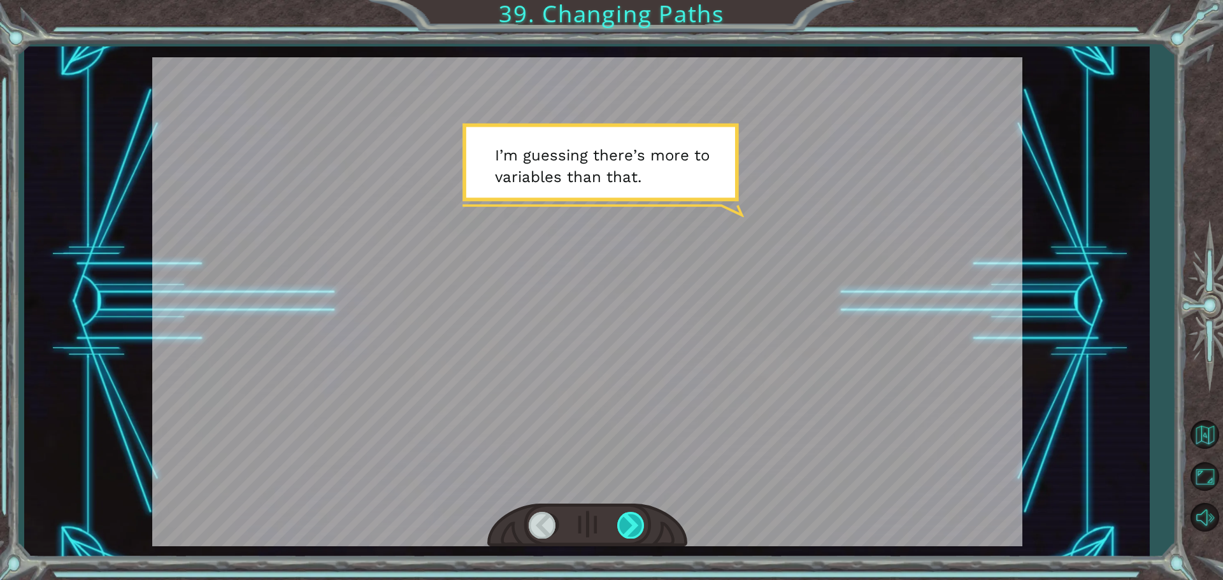
click at [617, 523] on div at bounding box center [631, 525] width 29 height 26
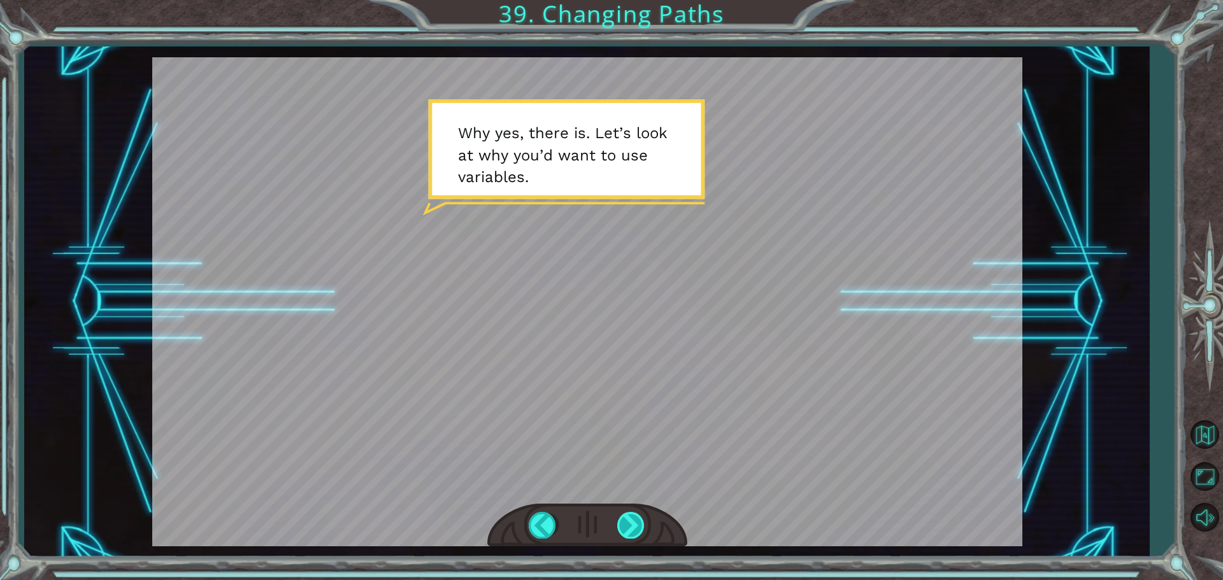
click at [633, 515] on div at bounding box center [631, 525] width 29 height 26
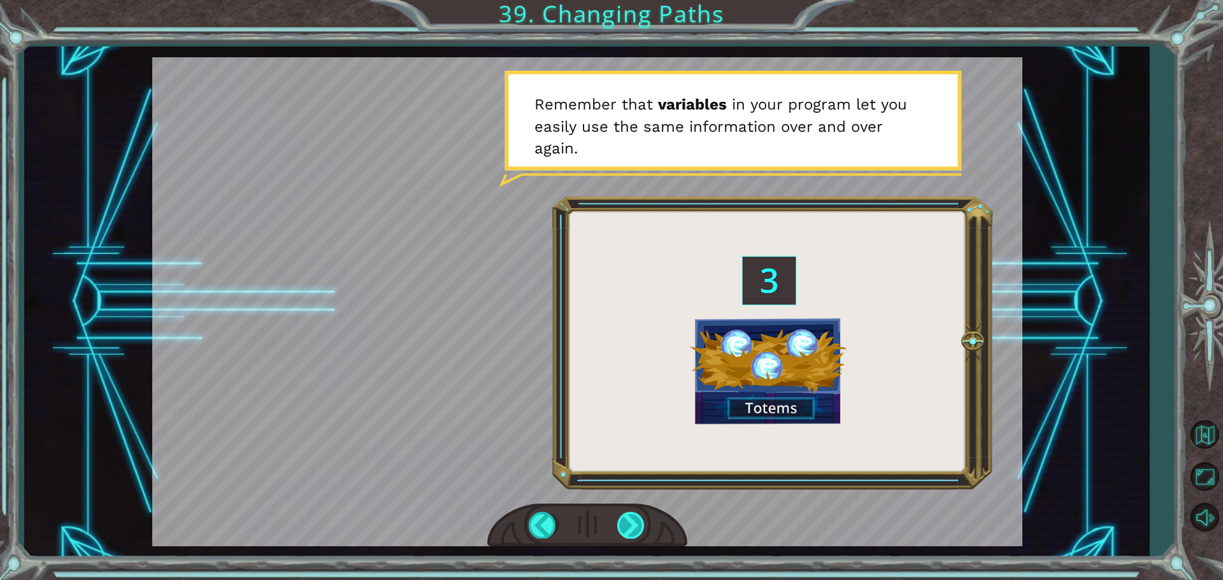
click at [633, 515] on div at bounding box center [631, 525] width 29 height 26
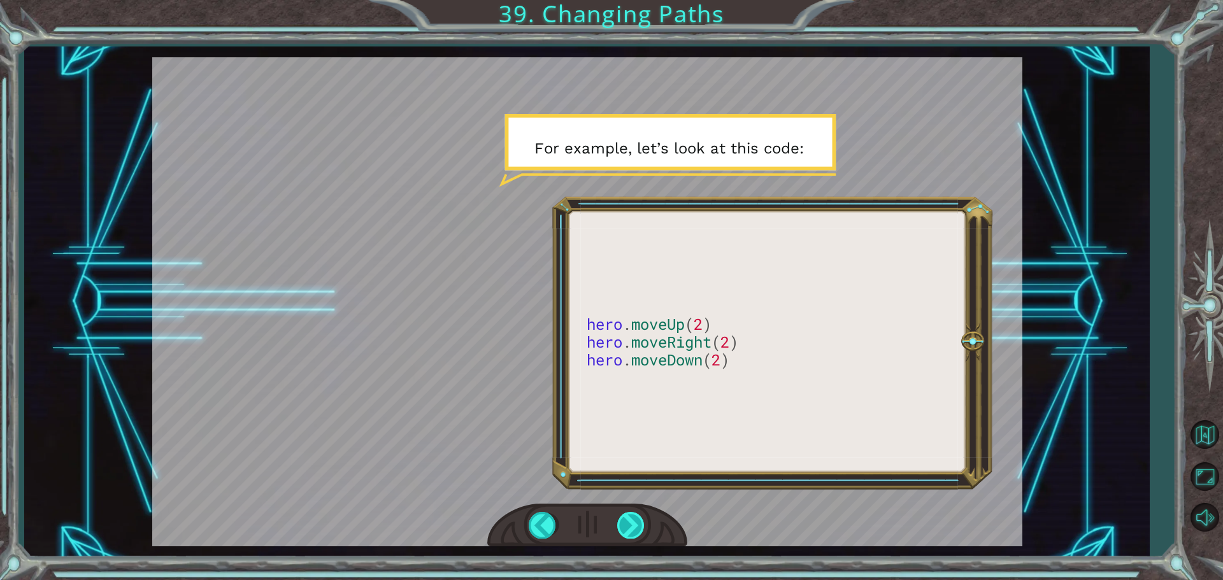
click at [633, 515] on div at bounding box center [631, 525] width 29 height 26
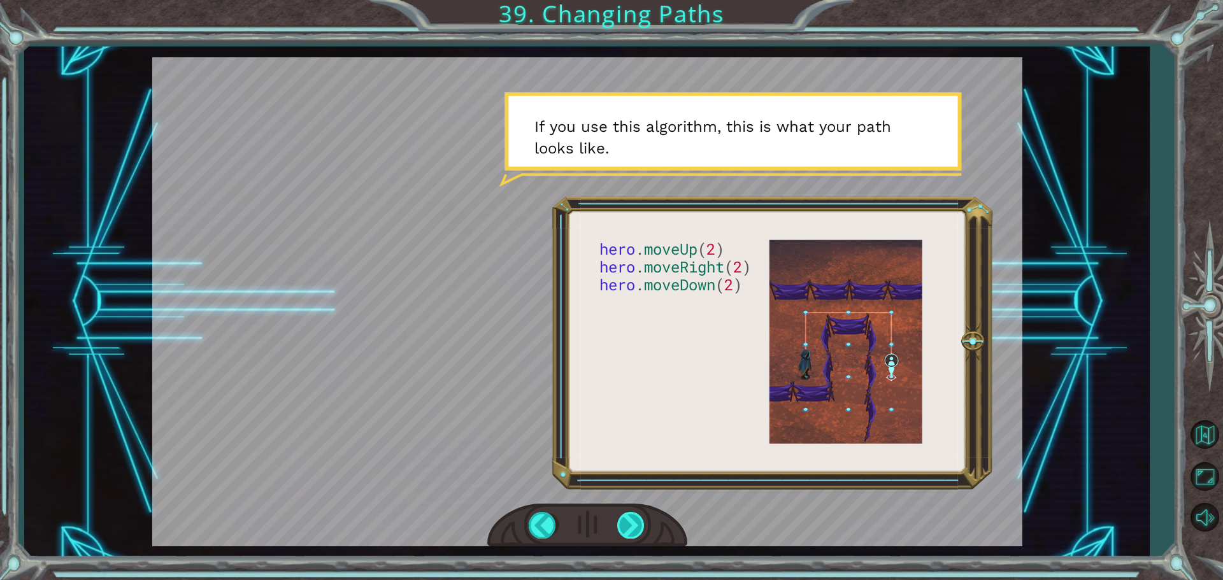
click at [633, 515] on div at bounding box center [631, 525] width 29 height 26
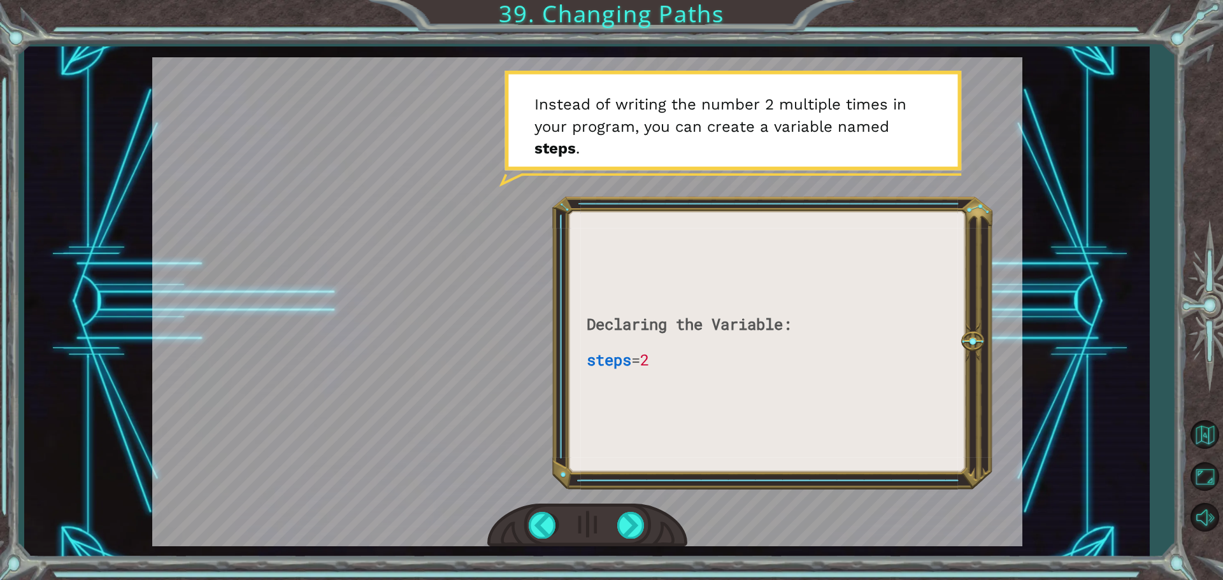
click at [653, 526] on div at bounding box center [587, 526] width 200 height 44
click at [647, 525] on div at bounding box center [587, 526] width 200 height 44
click at [641, 524] on div at bounding box center [631, 525] width 29 height 26
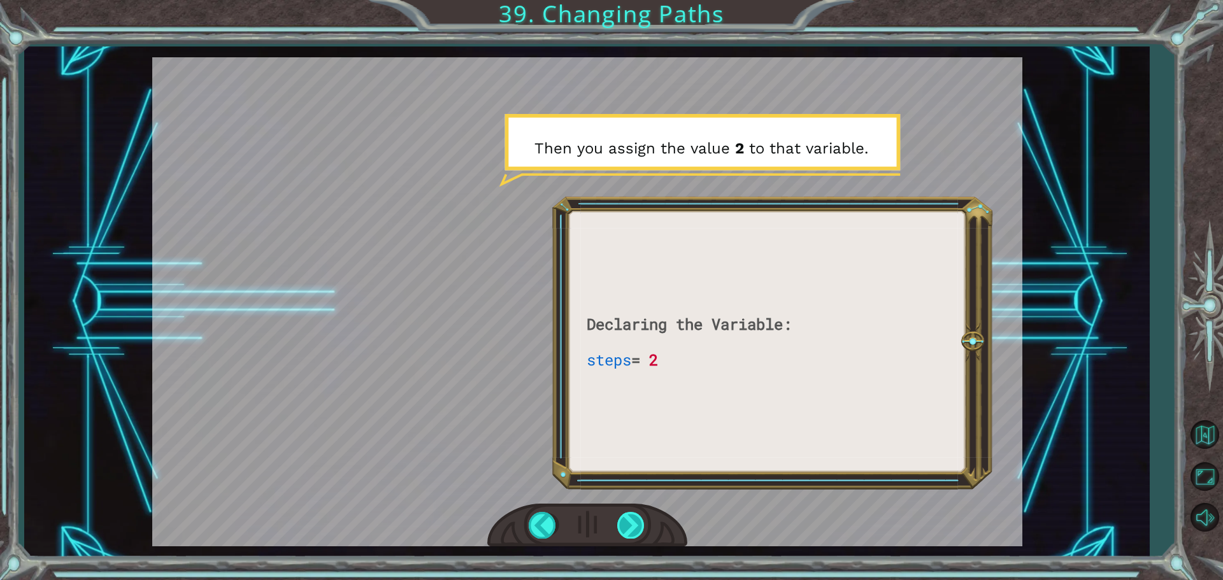
click at [640, 525] on div at bounding box center [631, 525] width 29 height 26
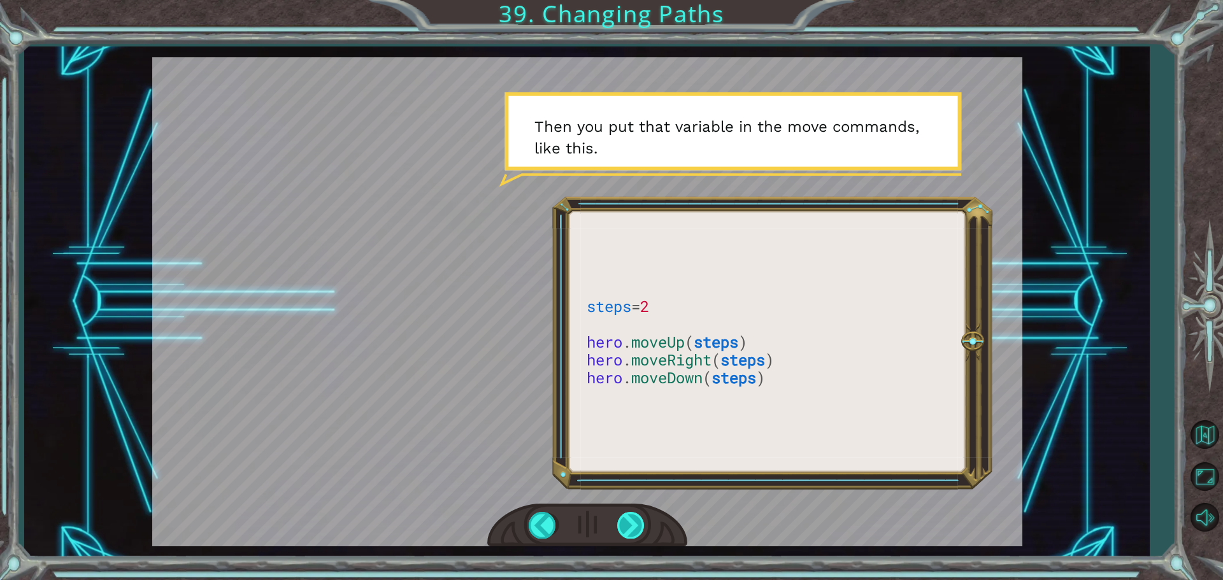
click at [640, 525] on div at bounding box center [631, 525] width 29 height 26
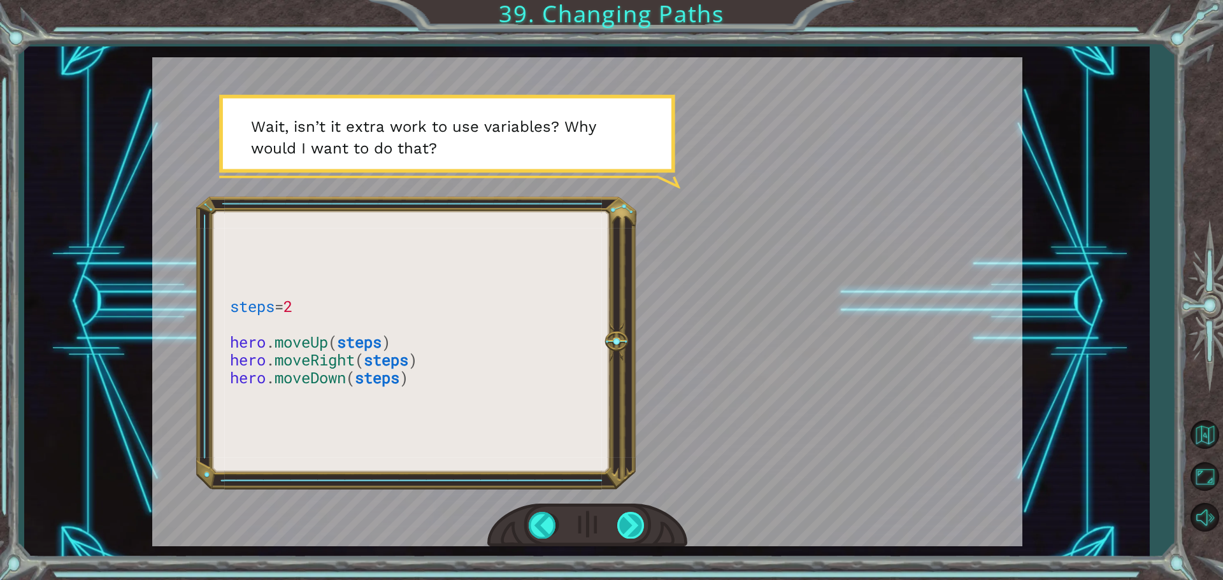
click at [633, 524] on div at bounding box center [631, 525] width 29 height 26
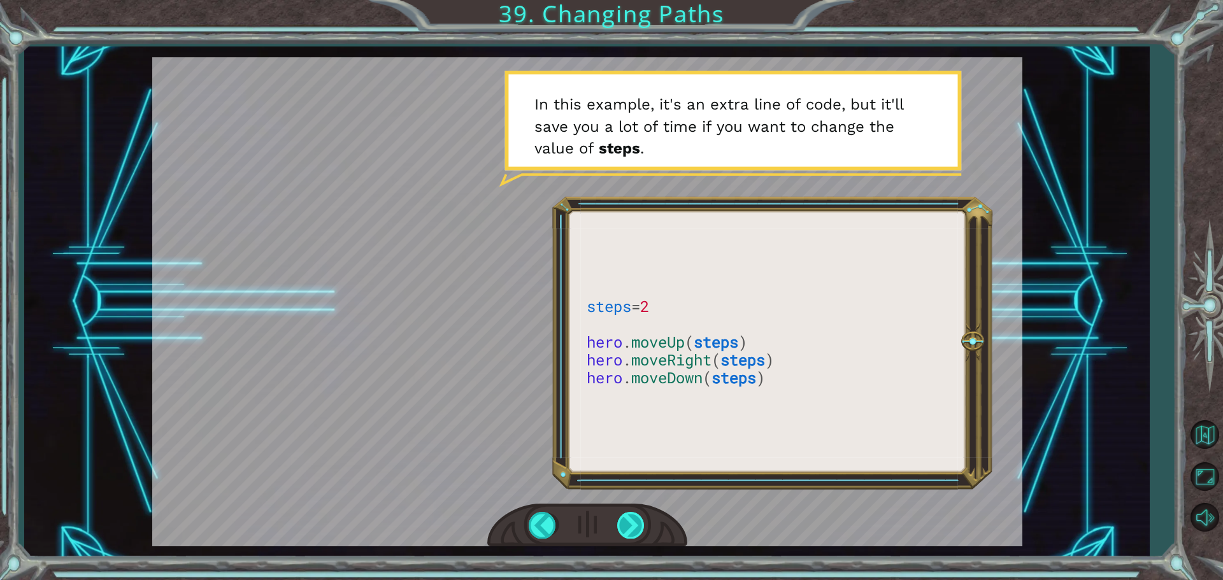
click at [627, 519] on div at bounding box center [631, 525] width 29 height 26
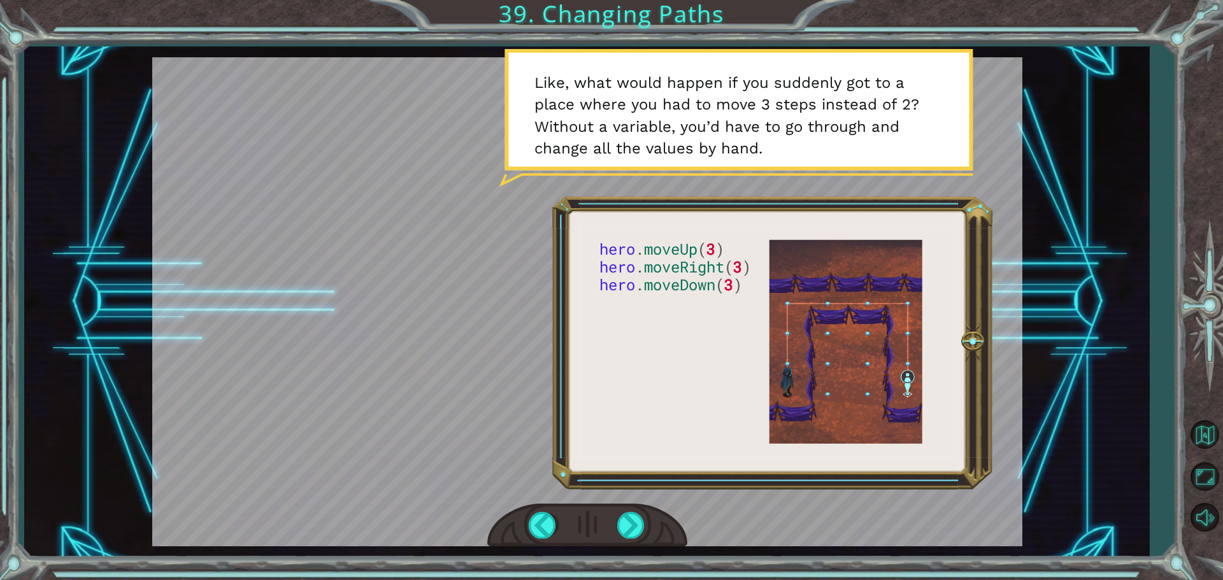
click at [513, 498] on div at bounding box center [587, 301] width 870 height 489
click at [614, 524] on div at bounding box center [587, 526] width 200 height 44
click at [614, 525] on div at bounding box center [587, 526] width 200 height 44
click at [627, 528] on div at bounding box center [631, 525] width 29 height 26
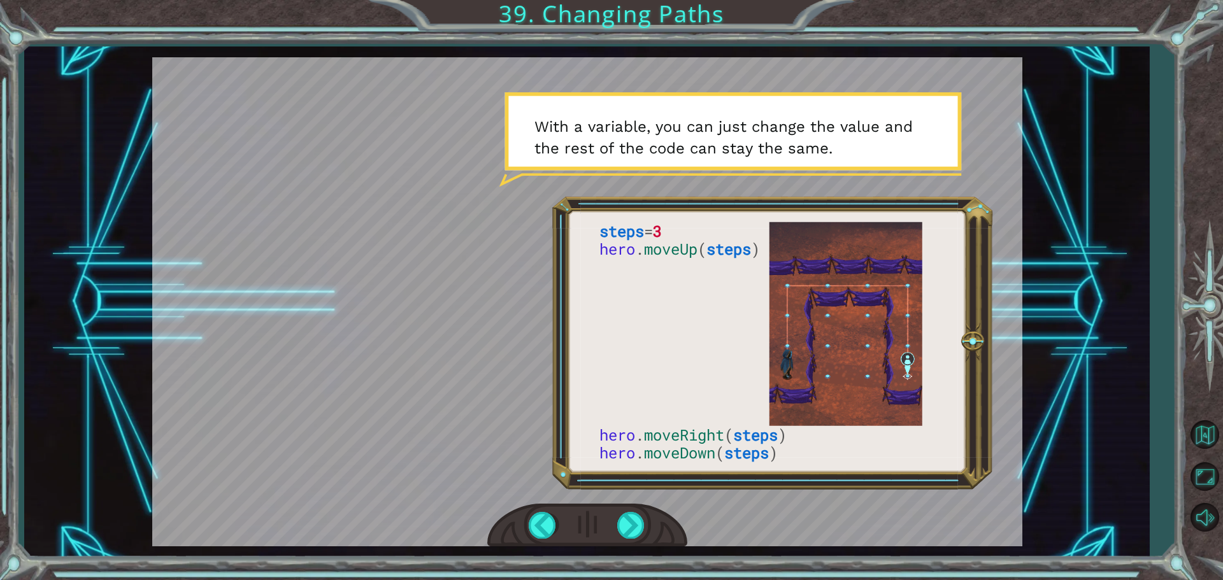
click at [615, 461] on div at bounding box center [587, 301] width 870 height 489
click at [639, 527] on div at bounding box center [631, 525] width 29 height 26
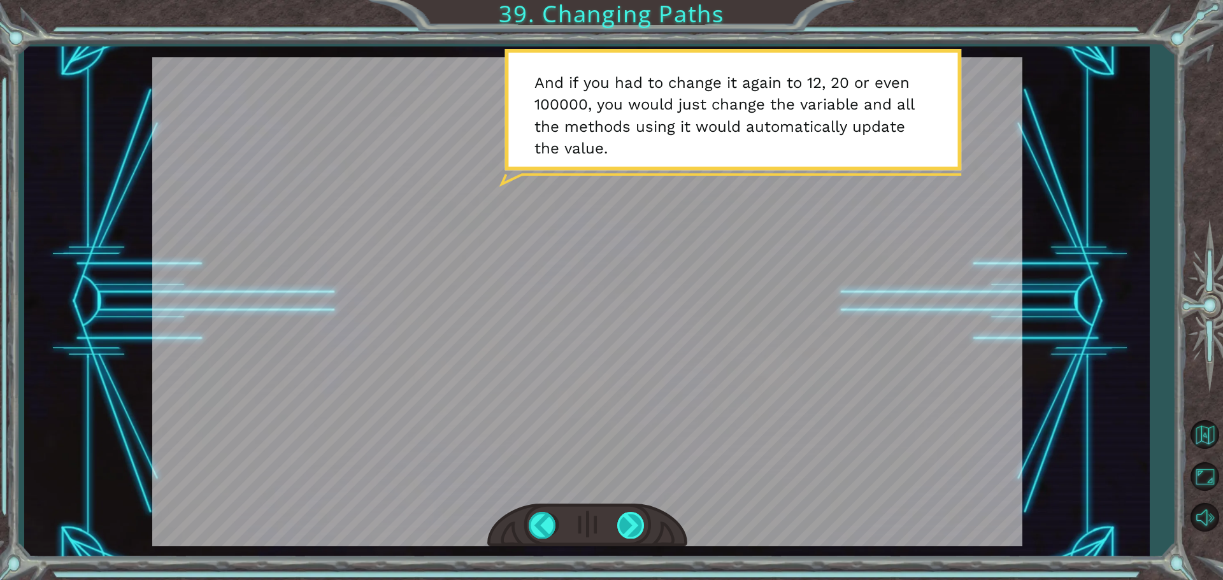
click at [622, 512] on div at bounding box center [631, 525] width 29 height 26
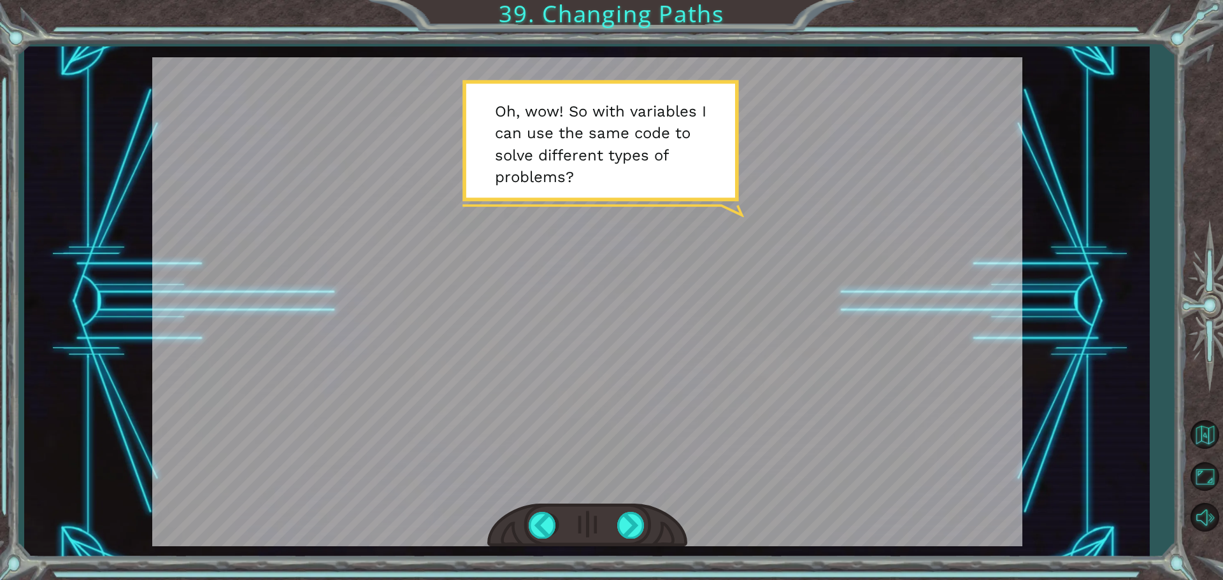
drag, startPoint x: 629, startPoint y: 543, endPoint x: 652, endPoint y: 533, distance: 25.1
click at [652, 533] on div "steps = 3 hero . moveUp ( steps ) hero . moveRight ( steps ) hero . moveDown ( …" at bounding box center [586, 301] width 1125 height 511
click at [643, 532] on div at bounding box center [631, 525] width 29 height 26
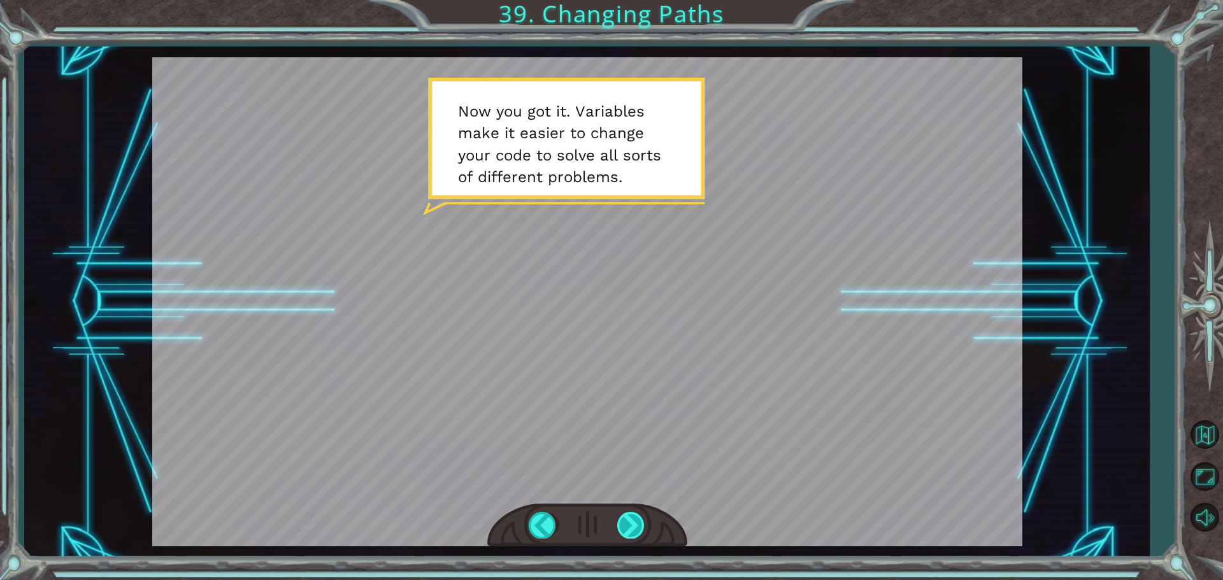
click at [642, 529] on div at bounding box center [631, 525] width 29 height 26
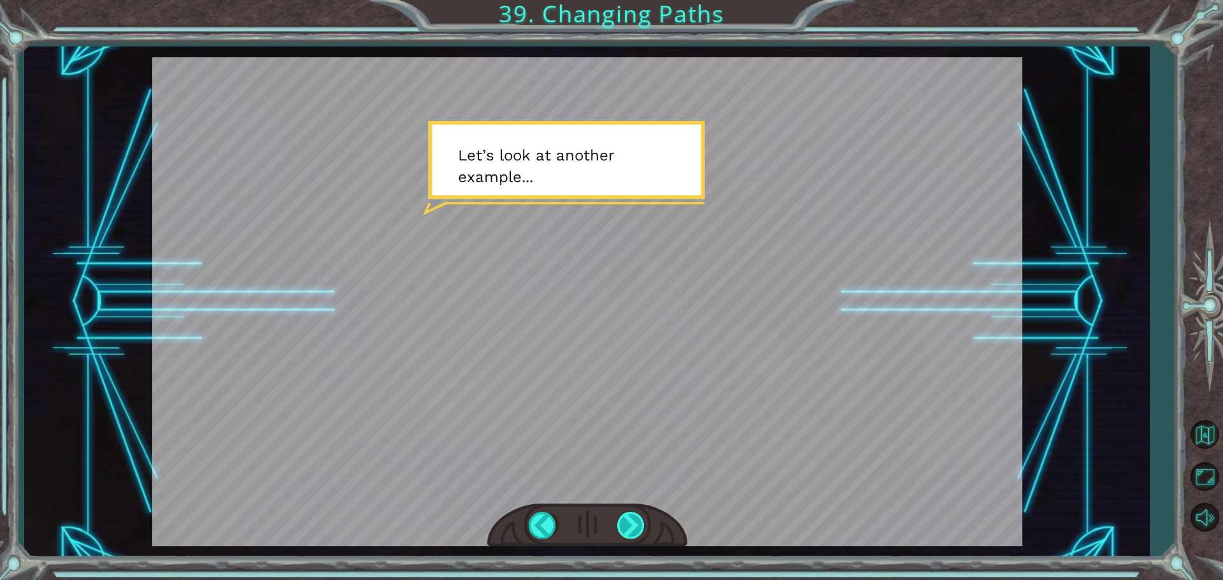
click at [639, 525] on div at bounding box center [631, 525] width 29 height 26
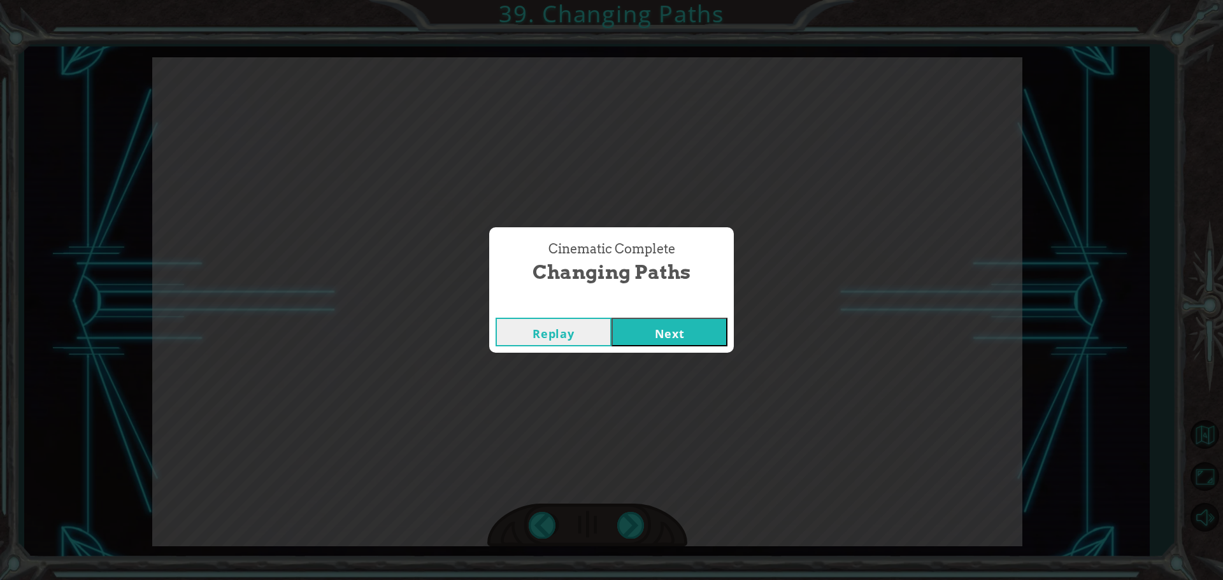
click at [650, 534] on div "Cinematic Complete Changing Paths Replay Next" at bounding box center [611, 290] width 1223 height 580
click at [694, 334] on button "Next" at bounding box center [669, 332] width 116 height 29
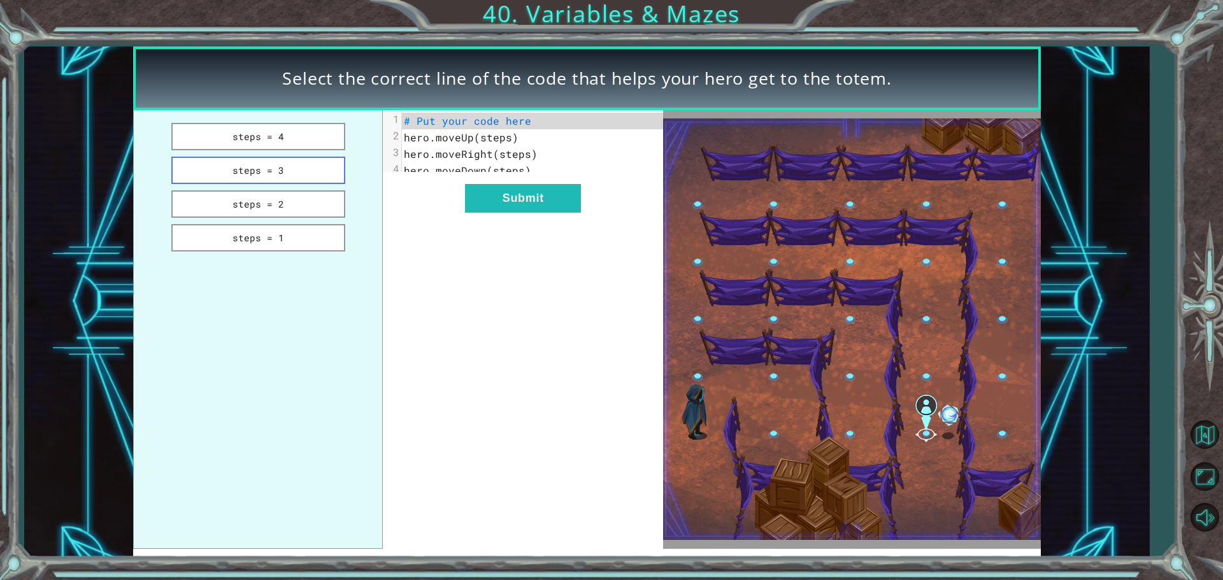
click at [311, 178] on button "steps = 3" at bounding box center [258, 170] width 174 height 27
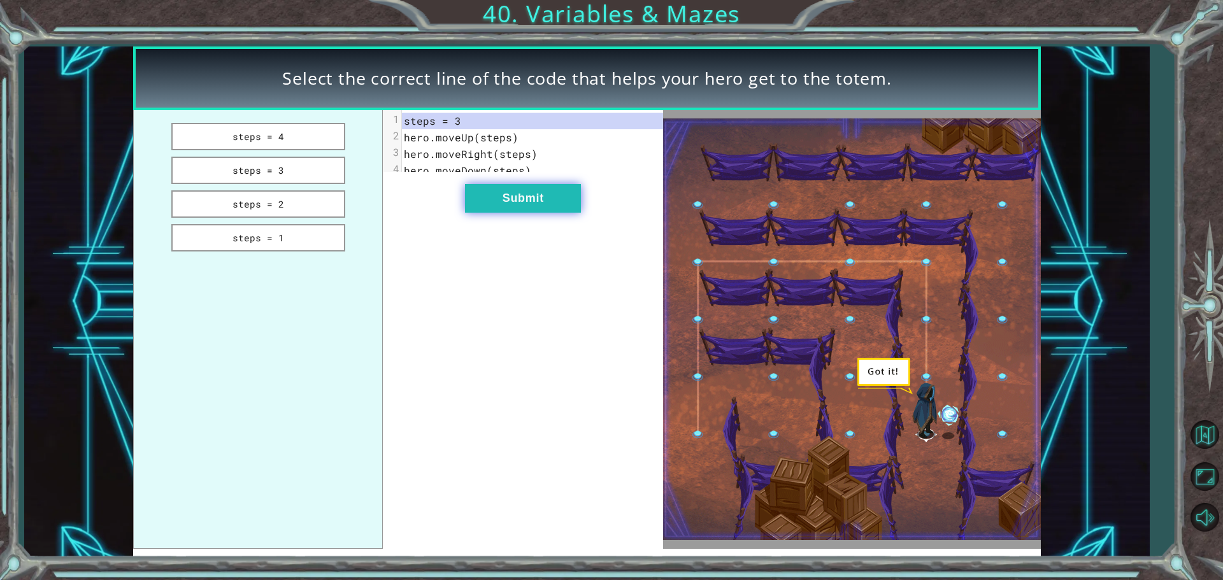
click at [513, 203] on button "Submit" at bounding box center [523, 198] width 116 height 29
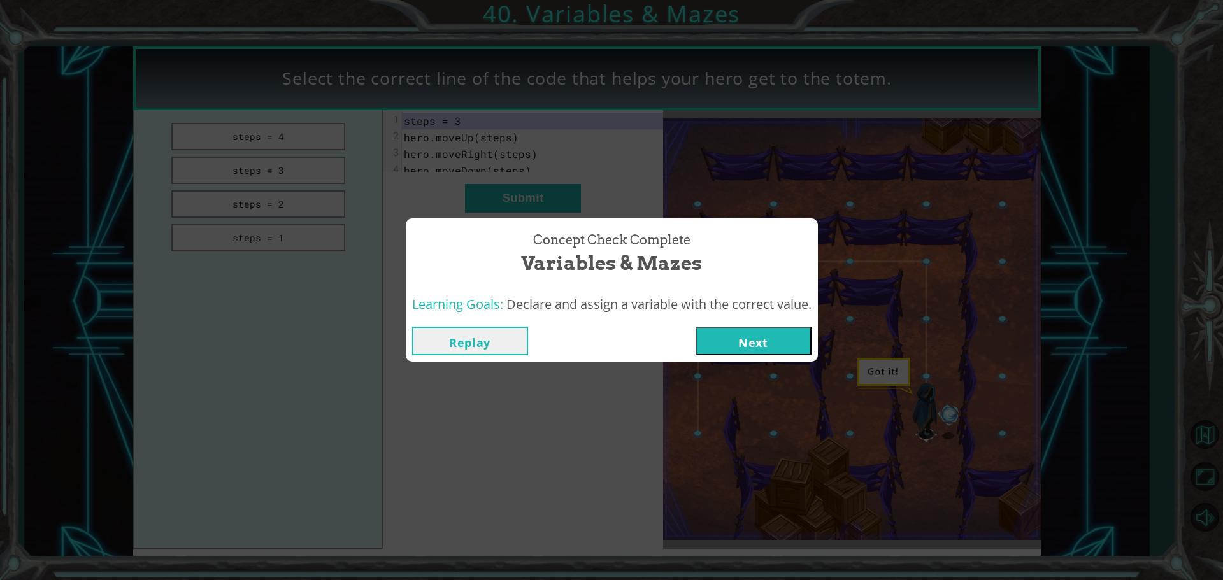
click at [730, 346] on button "Next" at bounding box center [753, 341] width 116 height 29
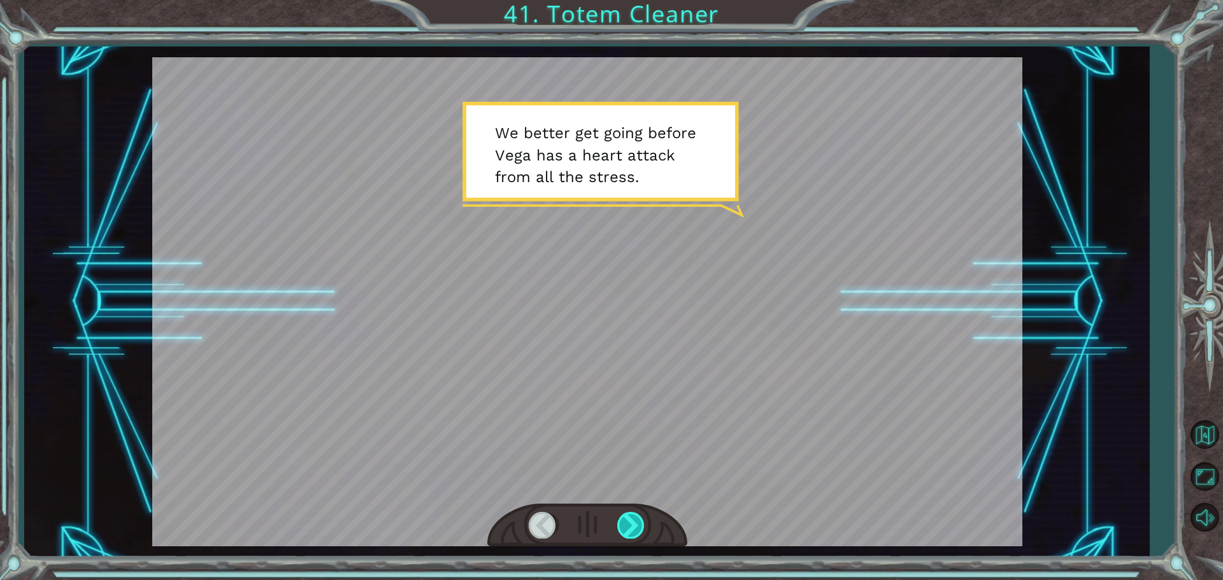
click at [634, 525] on div at bounding box center [631, 525] width 29 height 26
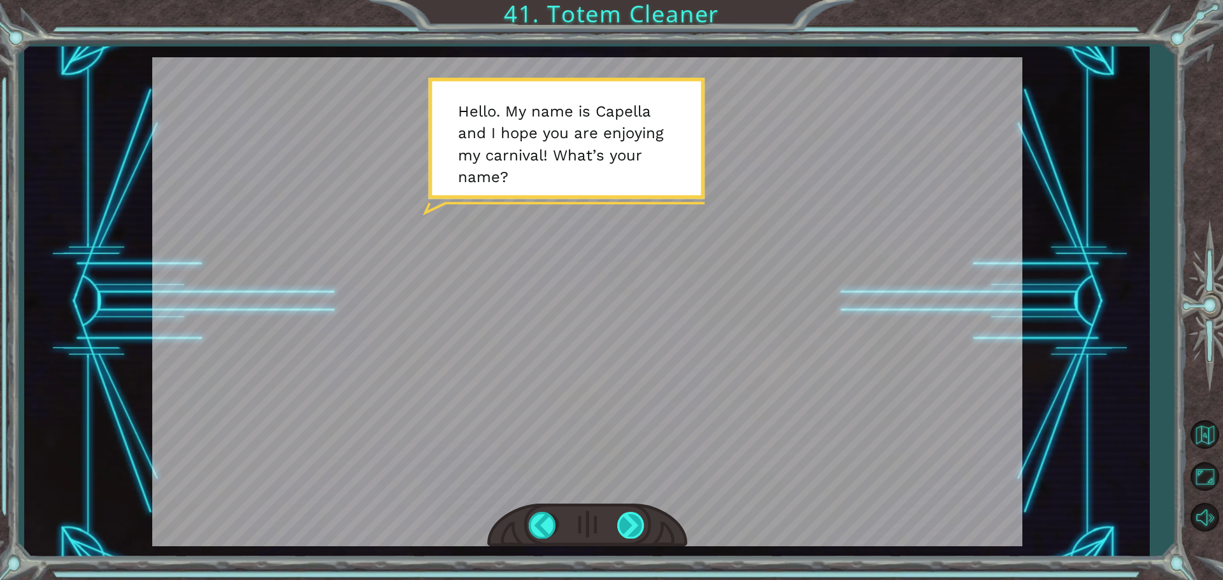
click at [636, 527] on div at bounding box center [631, 525] width 29 height 26
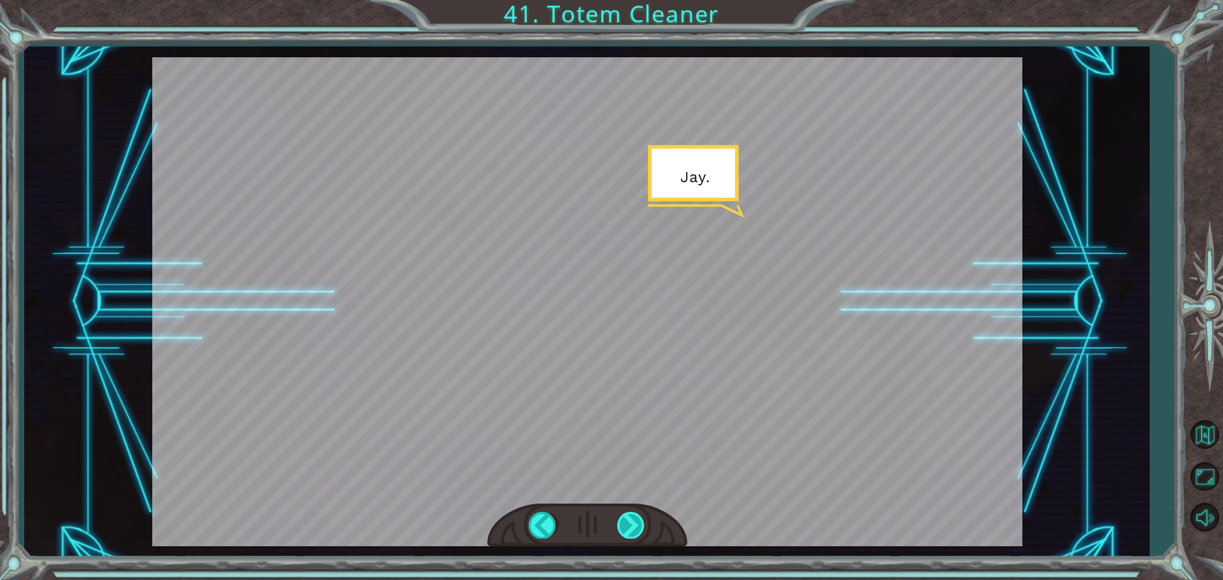
drag, startPoint x: 632, startPoint y: 534, endPoint x: 641, endPoint y: 531, distance: 9.5
click at [633, 534] on div at bounding box center [631, 525] width 29 height 26
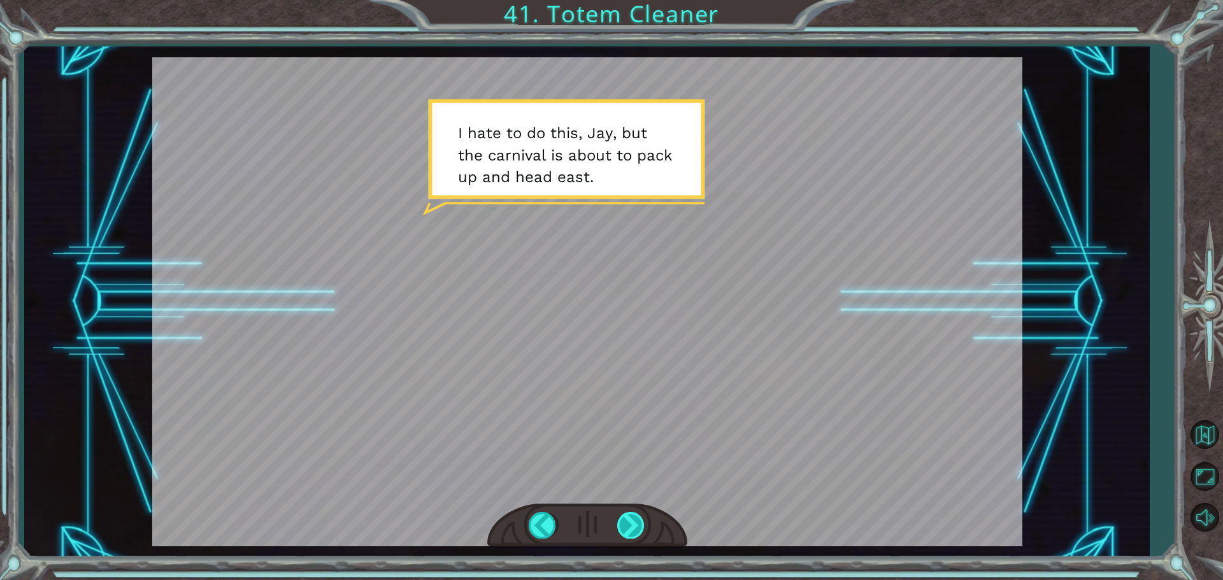
click at [630, 527] on div at bounding box center [631, 525] width 29 height 26
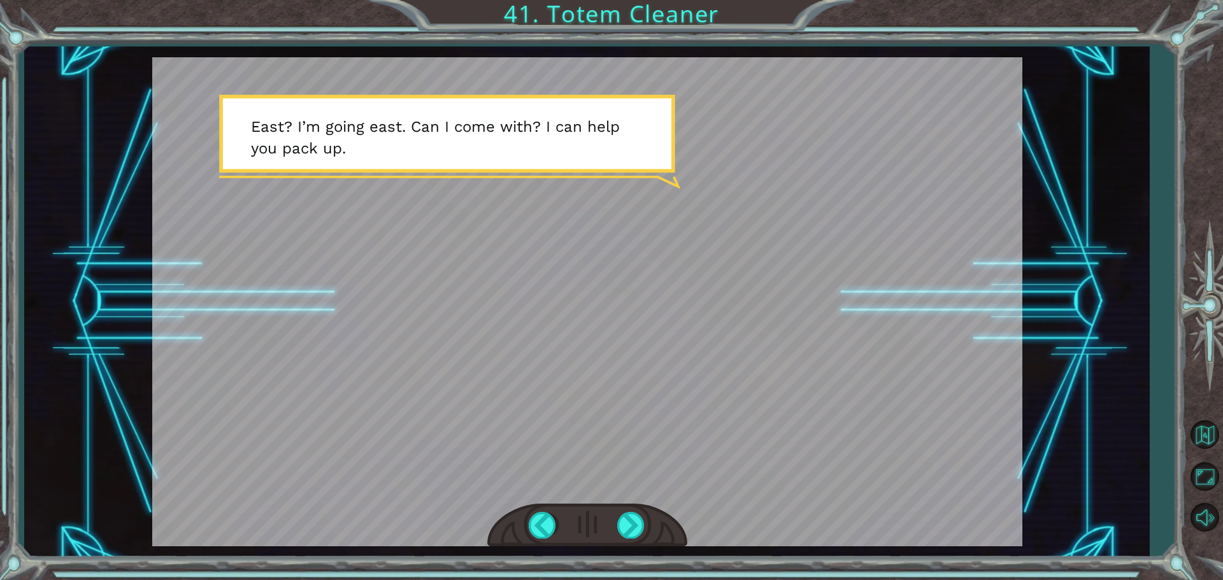
click at [647, 531] on div at bounding box center [587, 526] width 200 height 44
click at [634, 513] on div at bounding box center [631, 525] width 29 height 26
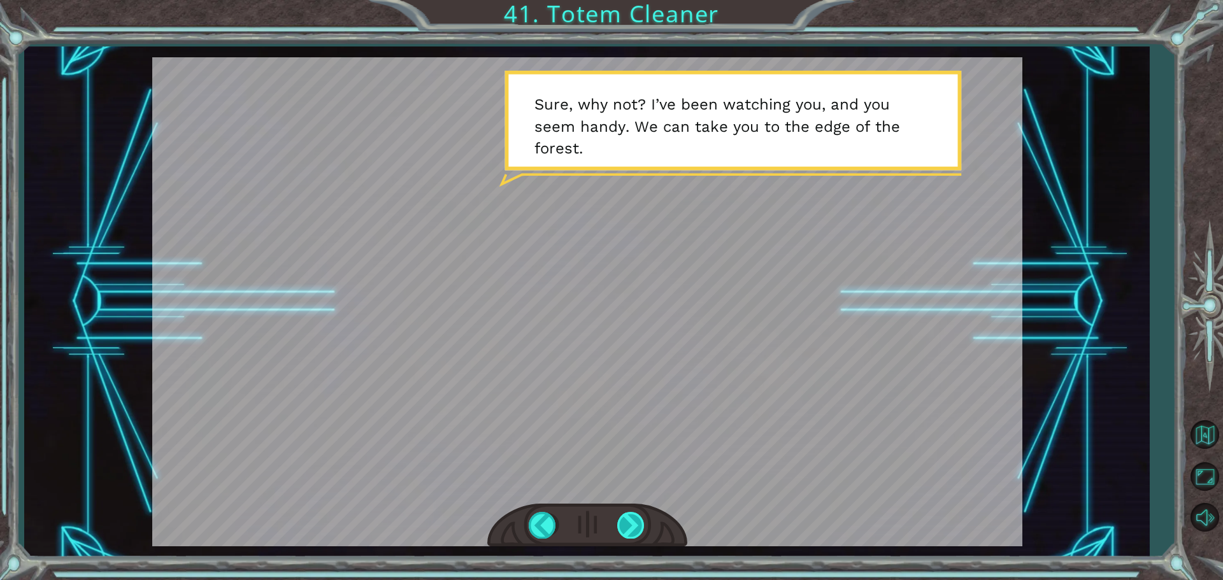
click at [634, 513] on div at bounding box center [631, 525] width 29 height 26
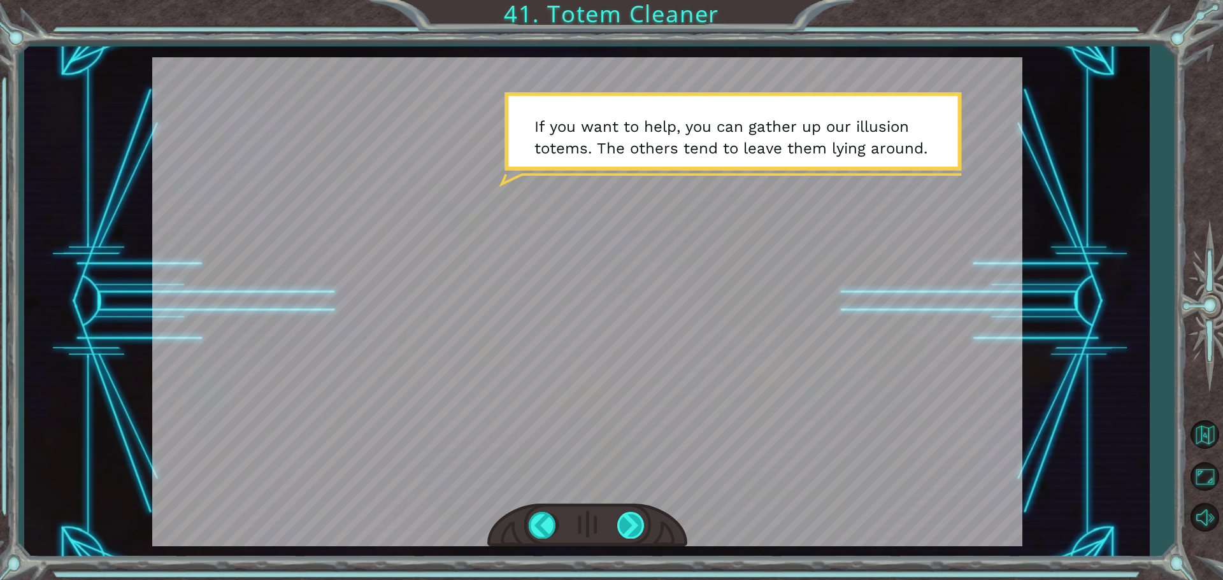
click at [627, 525] on div at bounding box center [631, 525] width 29 height 26
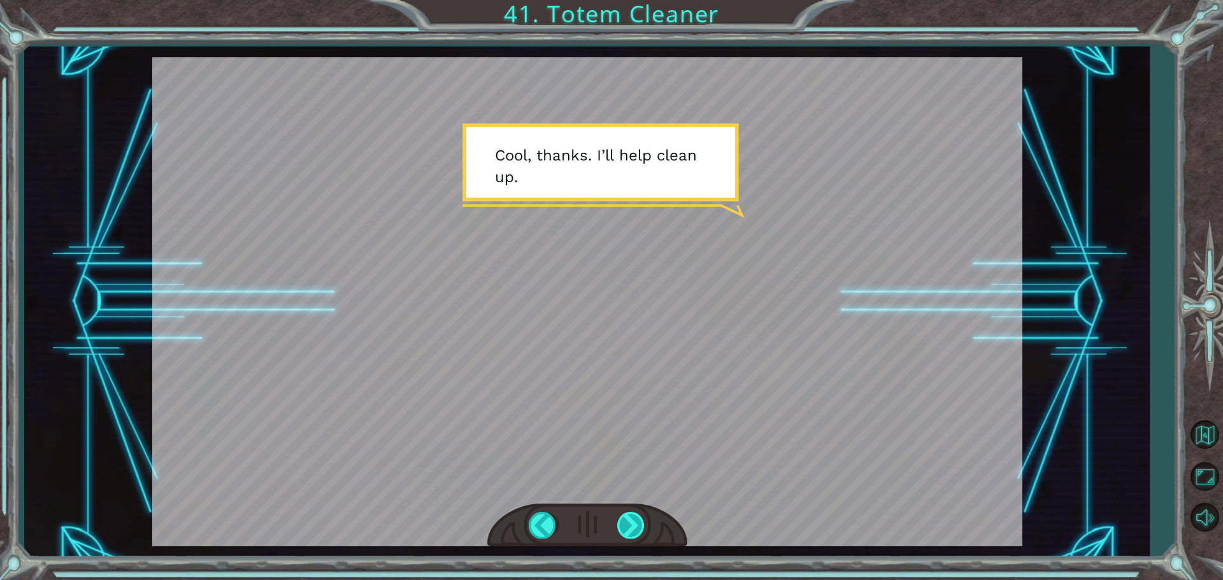
click at [632, 515] on div at bounding box center [631, 525] width 29 height 26
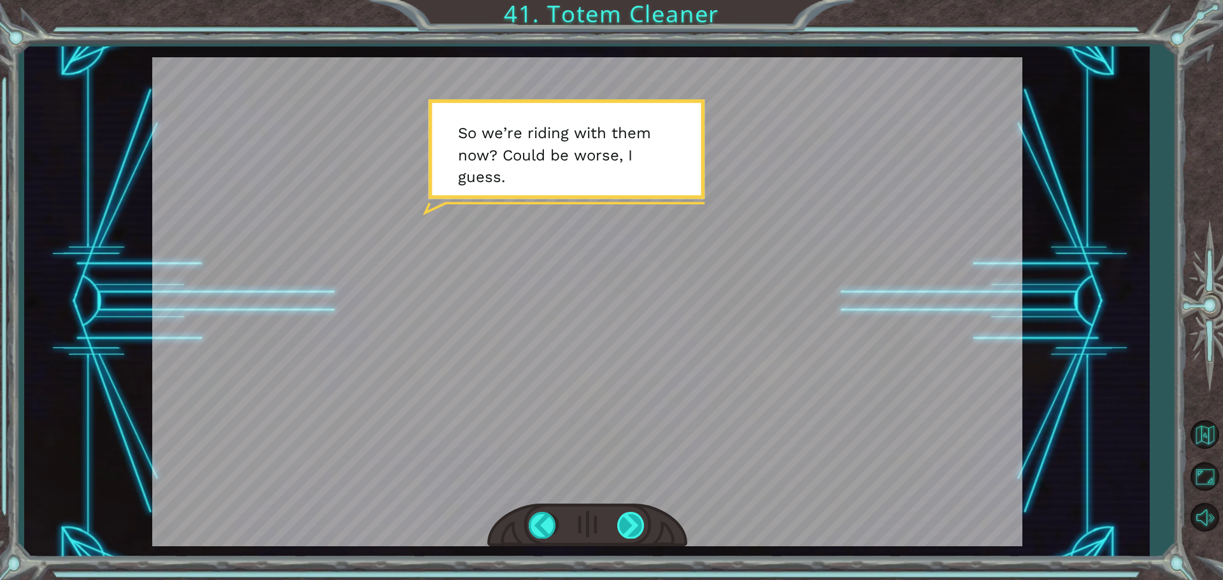
click at [637, 531] on div at bounding box center [631, 525] width 29 height 26
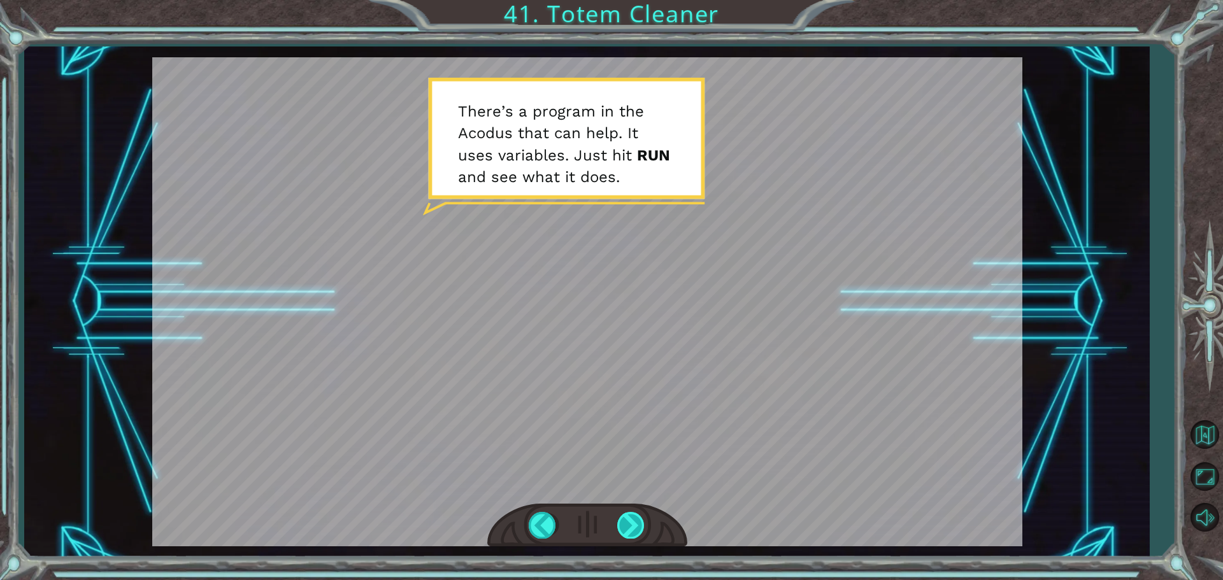
click at [636, 519] on div at bounding box center [631, 525] width 29 height 26
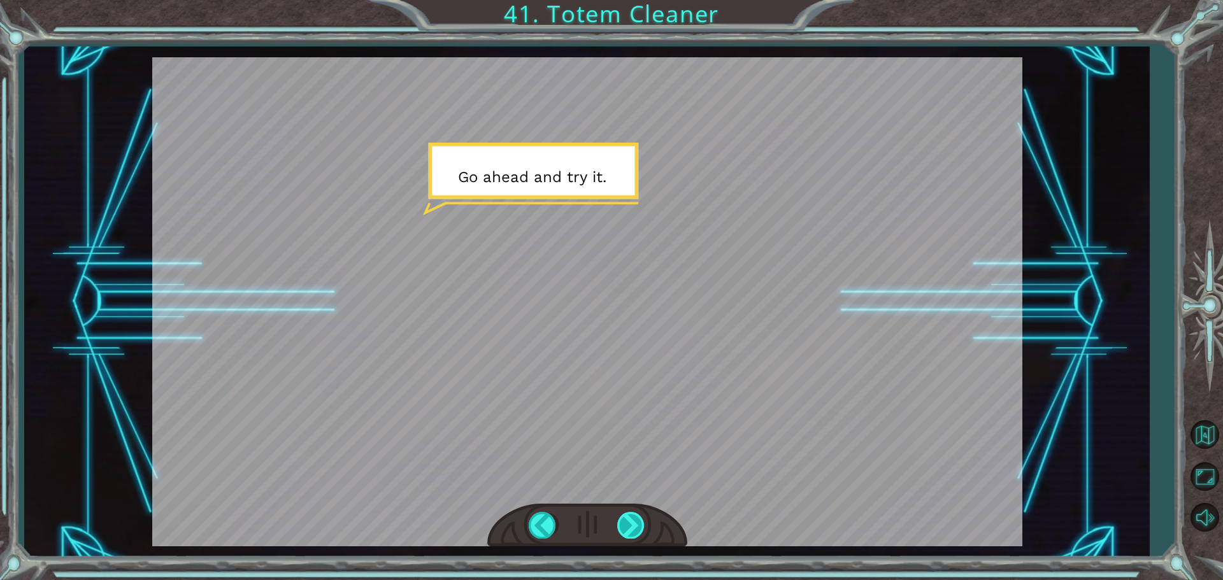
click at [638, 518] on div at bounding box center [631, 525] width 29 height 26
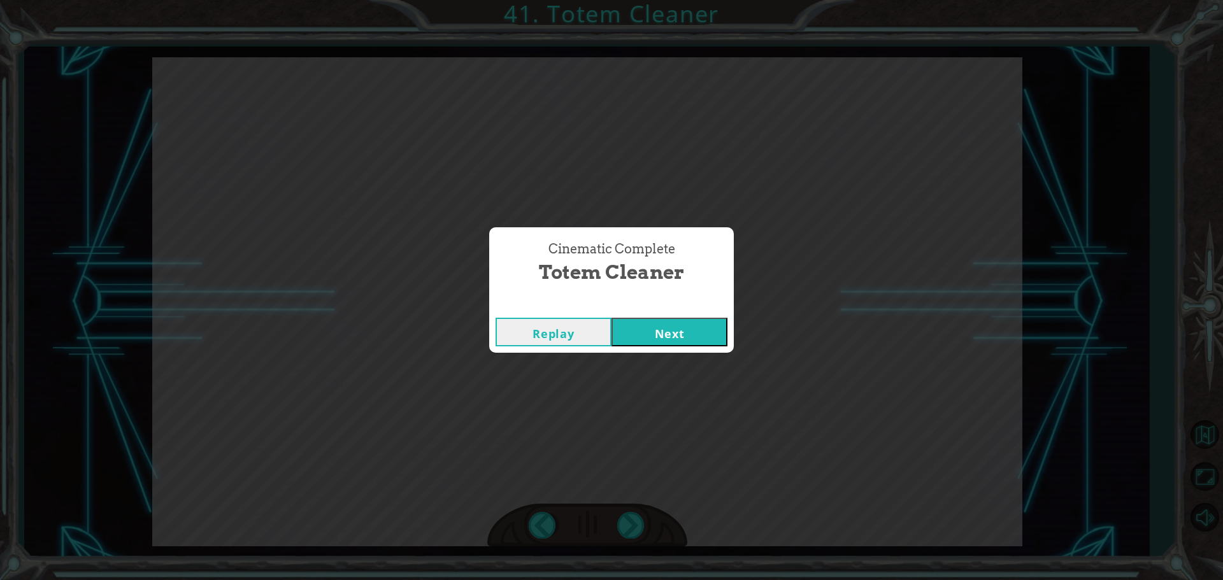
click at [664, 334] on button "Next" at bounding box center [669, 332] width 116 height 29
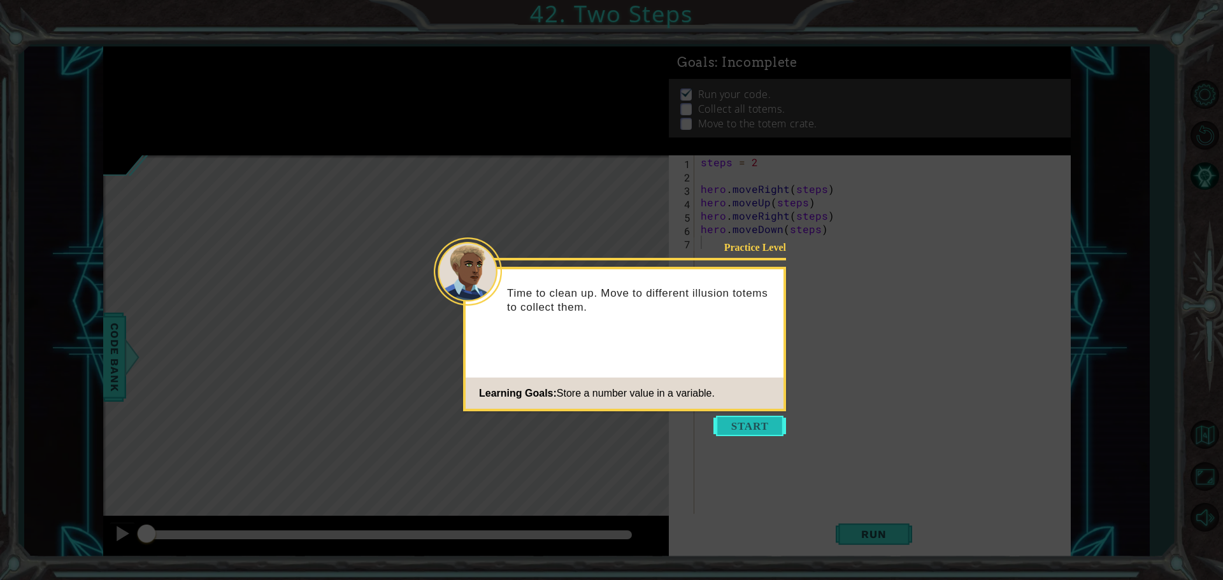
click at [732, 431] on button "Start" at bounding box center [749, 426] width 73 height 20
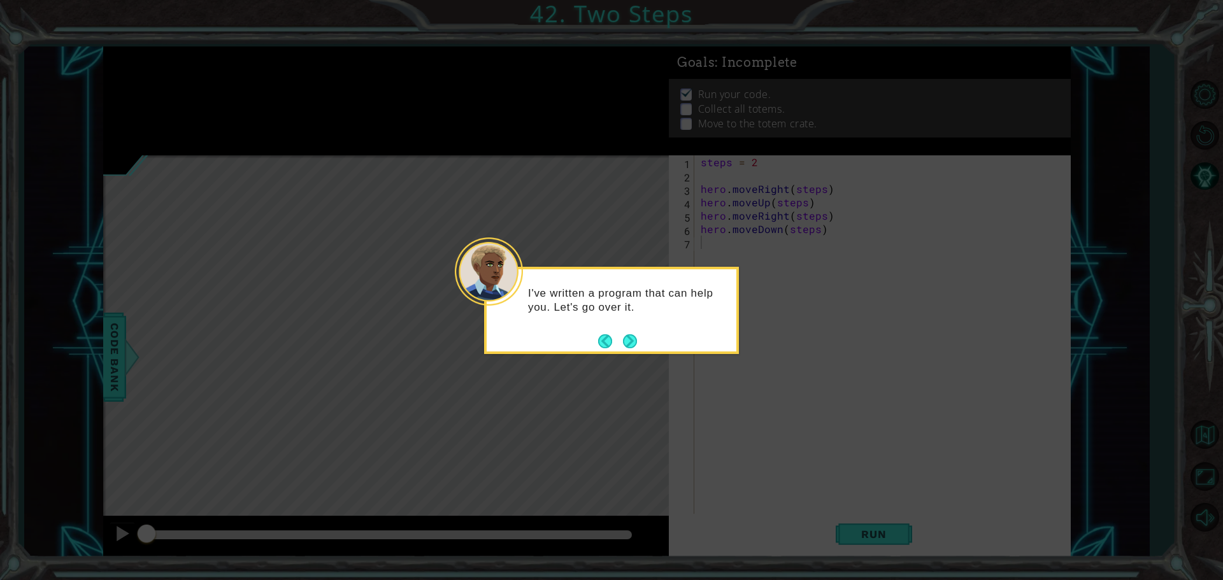
click at [624, 338] on button "Next" at bounding box center [629, 341] width 15 height 15
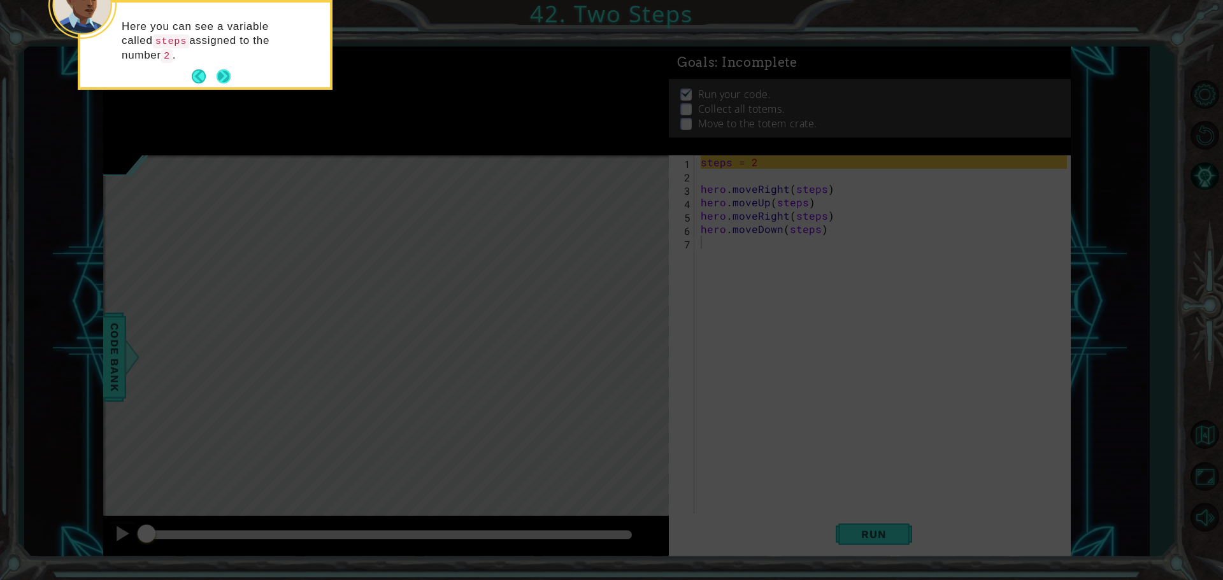
click at [232, 68] on button "Next" at bounding box center [223, 76] width 17 height 17
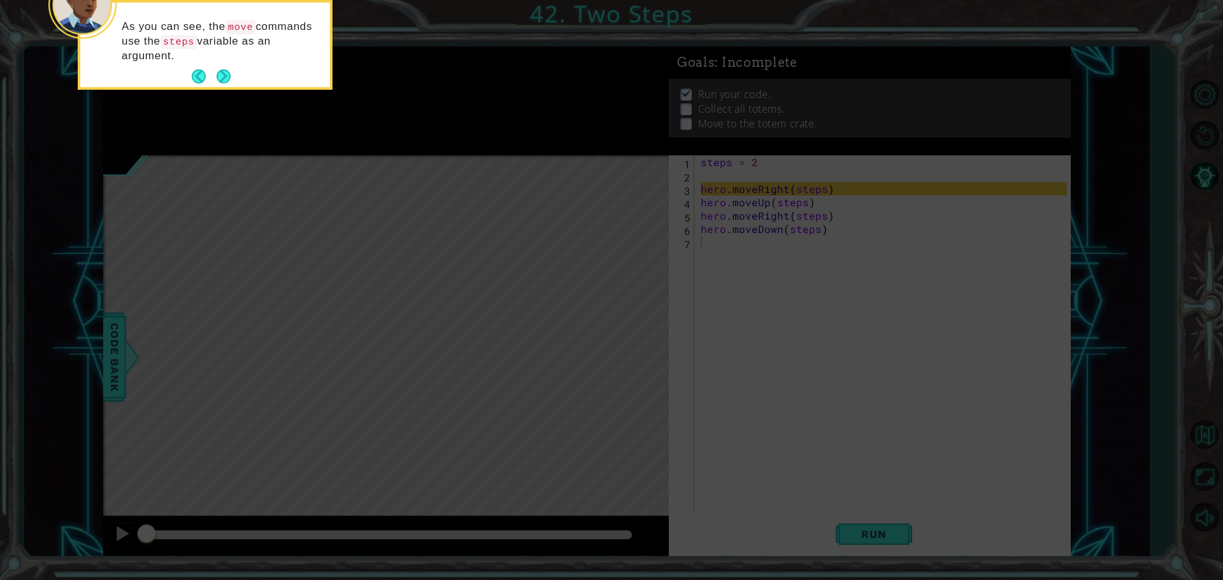
click at [210, 62] on div "As you can see, the move commands use the steps variable as an argument." at bounding box center [205, 48] width 250 height 80
click at [217, 72] on button "Next" at bounding box center [224, 76] width 15 height 15
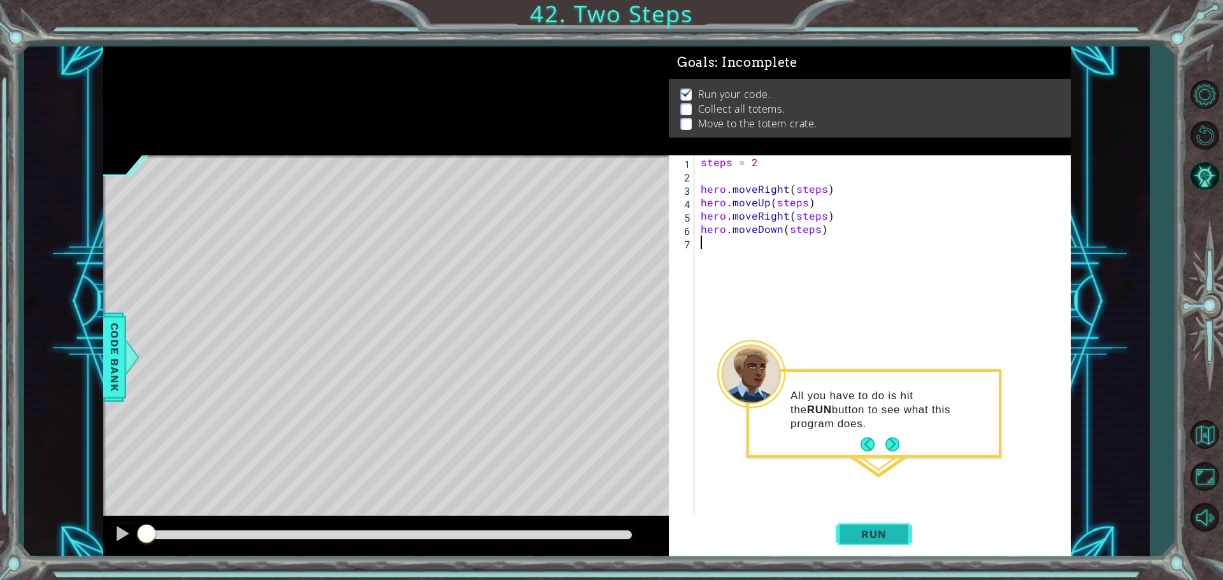
click at [871, 536] on span "Run" at bounding box center [873, 534] width 50 height 13
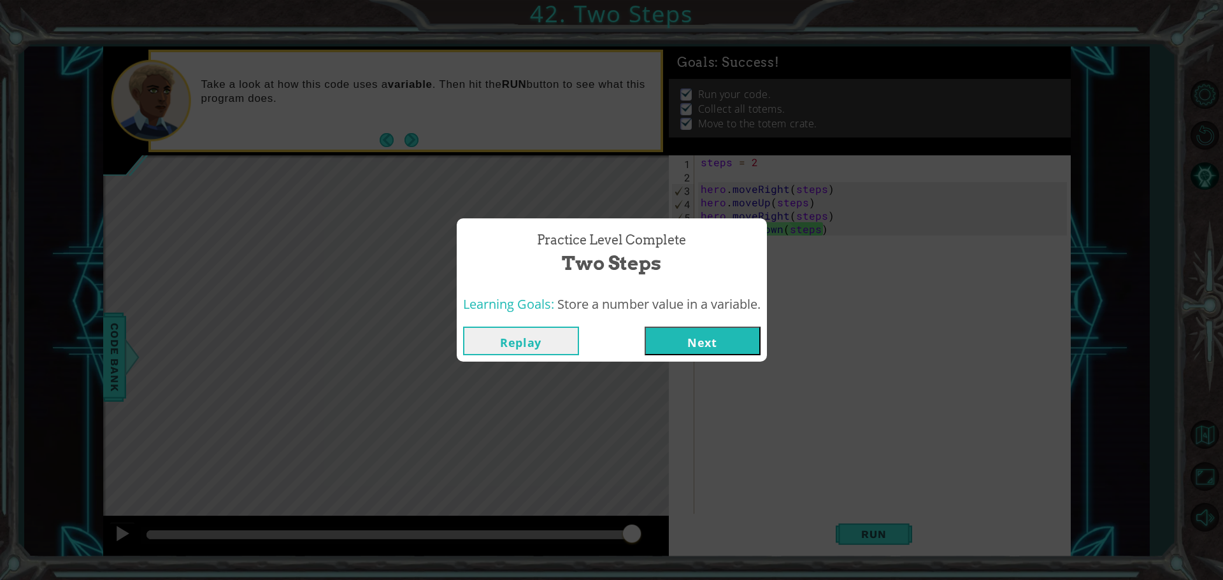
click at [760, 343] on button "Next" at bounding box center [703, 341] width 116 height 29
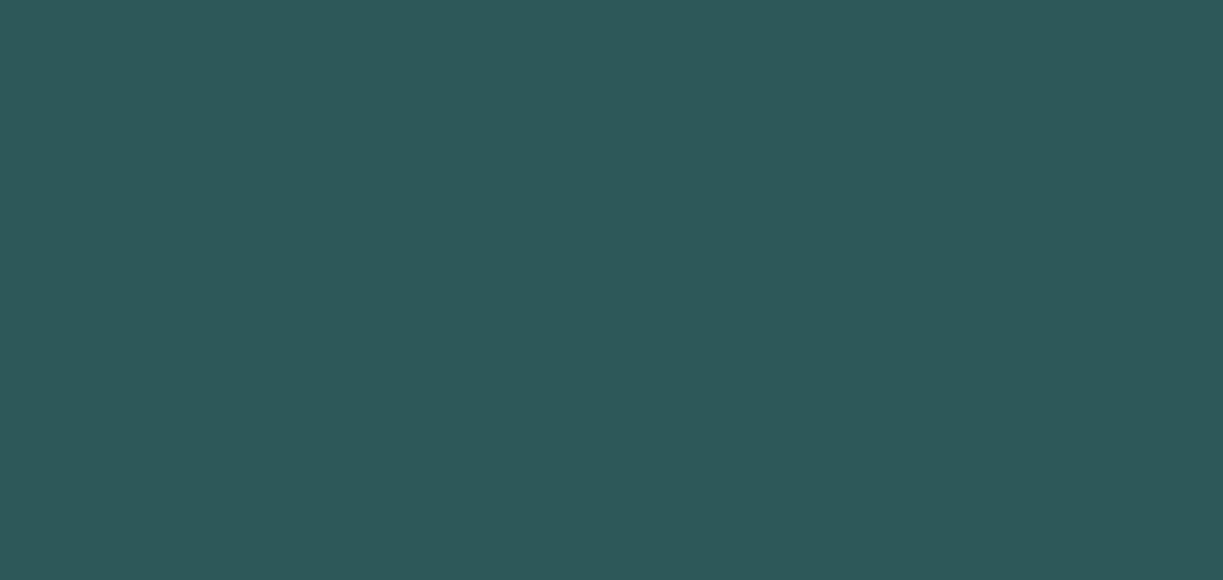
click at [763, 343] on body "1 r abbit.moveUp press enter r abbit.moveDown press enter r abbit.moveLeft pres…" at bounding box center [611, 290] width 1223 height 580
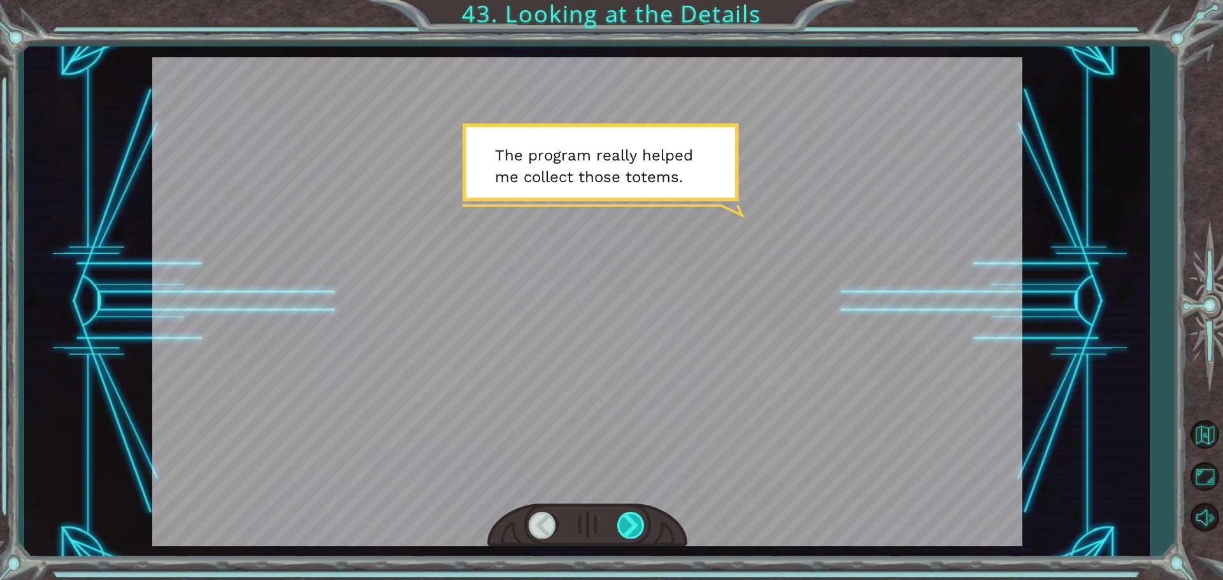
click at [629, 522] on div at bounding box center [631, 525] width 29 height 26
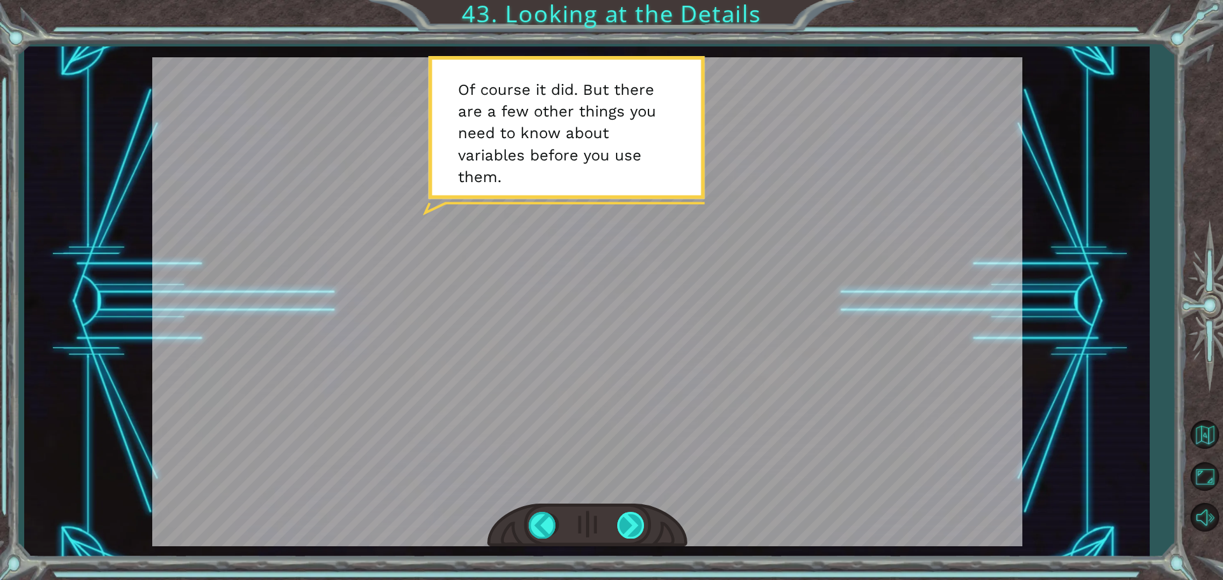
click at [638, 520] on div at bounding box center [631, 525] width 29 height 26
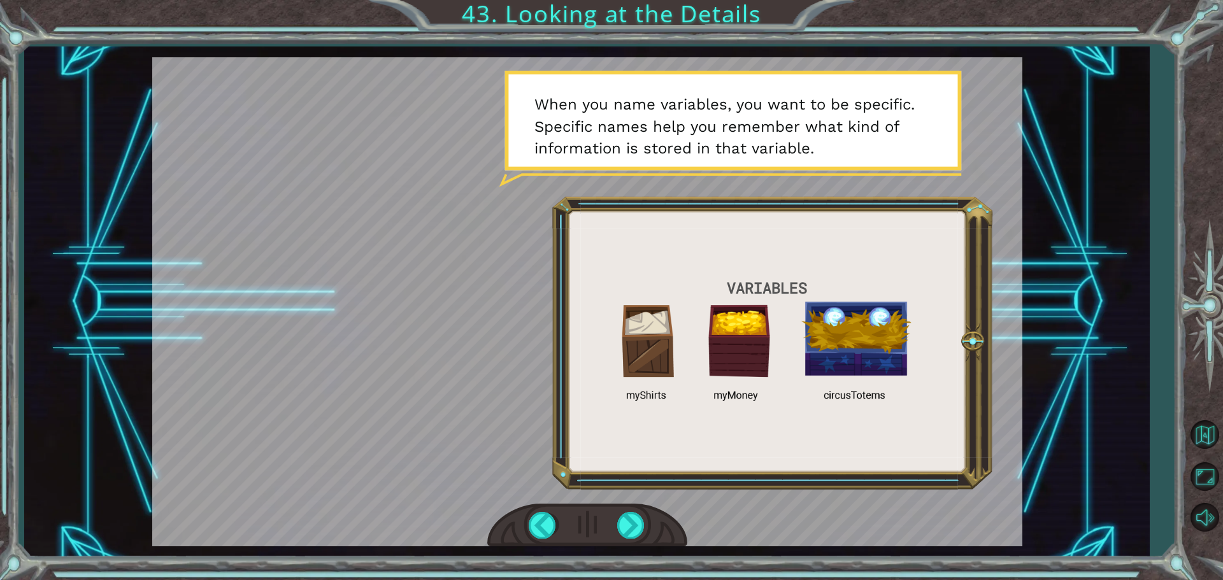
click at [636, 501] on div at bounding box center [587, 301] width 870 height 489
click at [611, 525] on div at bounding box center [587, 526] width 200 height 44
click at [634, 520] on div at bounding box center [631, 525] width 29 height 26
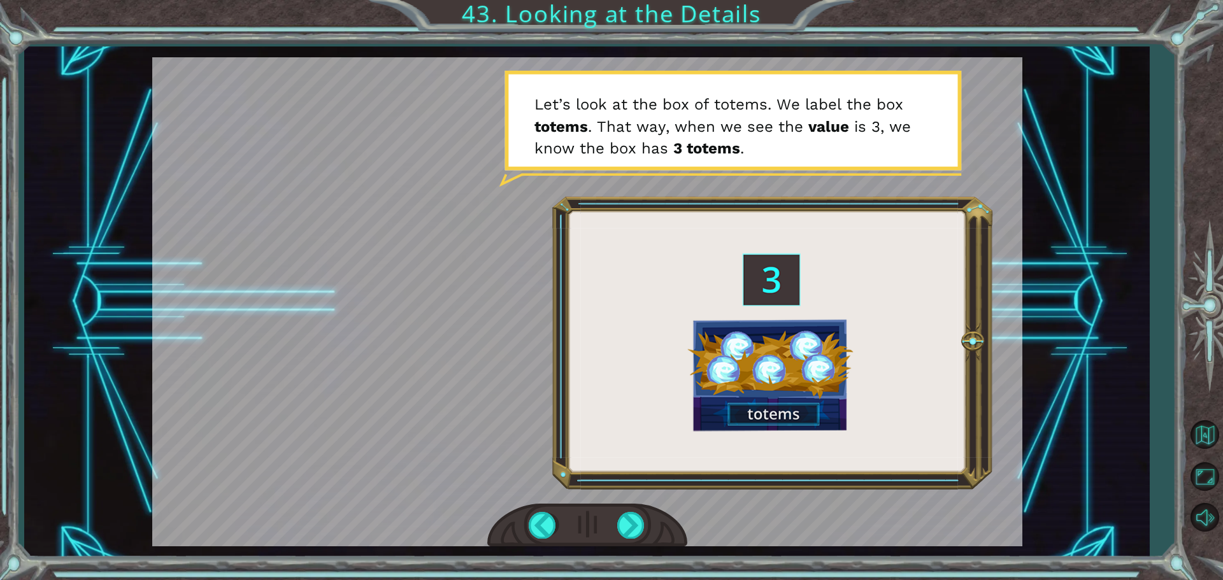
drag, startPoint x: 529, startPoint y: 543, endPoint x: 634, endPoint y: 579, distance: 111.2
click at [592, 562] on div "T h e p r o g r a m r e a l l y h e l p e d m e c o l l e c t t h o s e t o t e…" at bounding box center [611, 290] width 1223 height 580
click at [630, 515] on div at bounding box center [631, 525] width 29 height 26
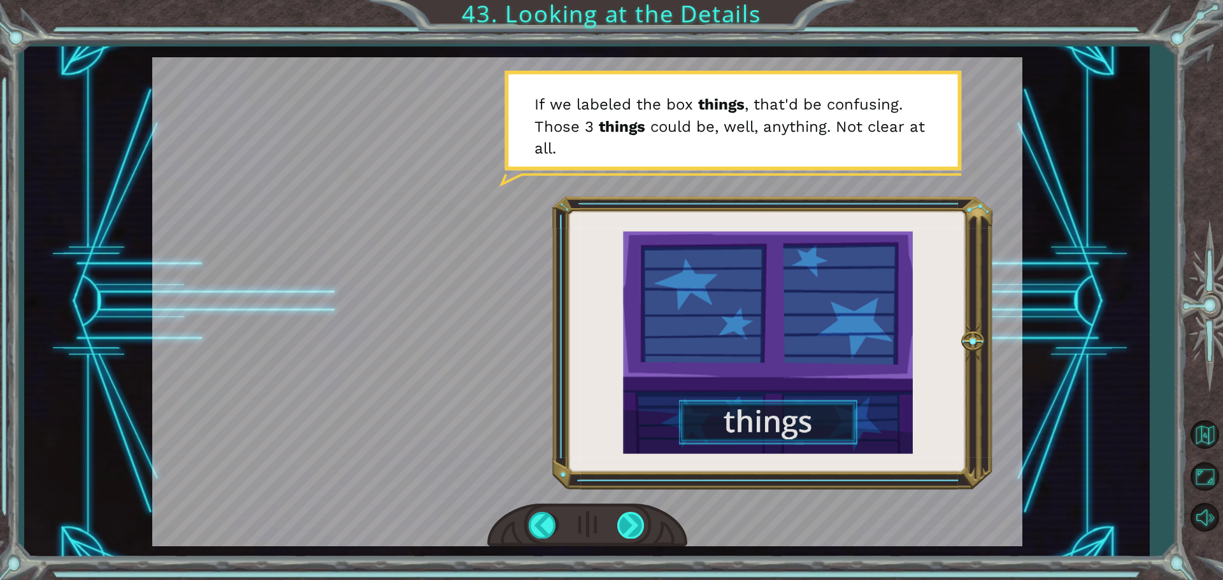
click at [621, 520] on div at bounding box center [631, 525] width 29 height 26
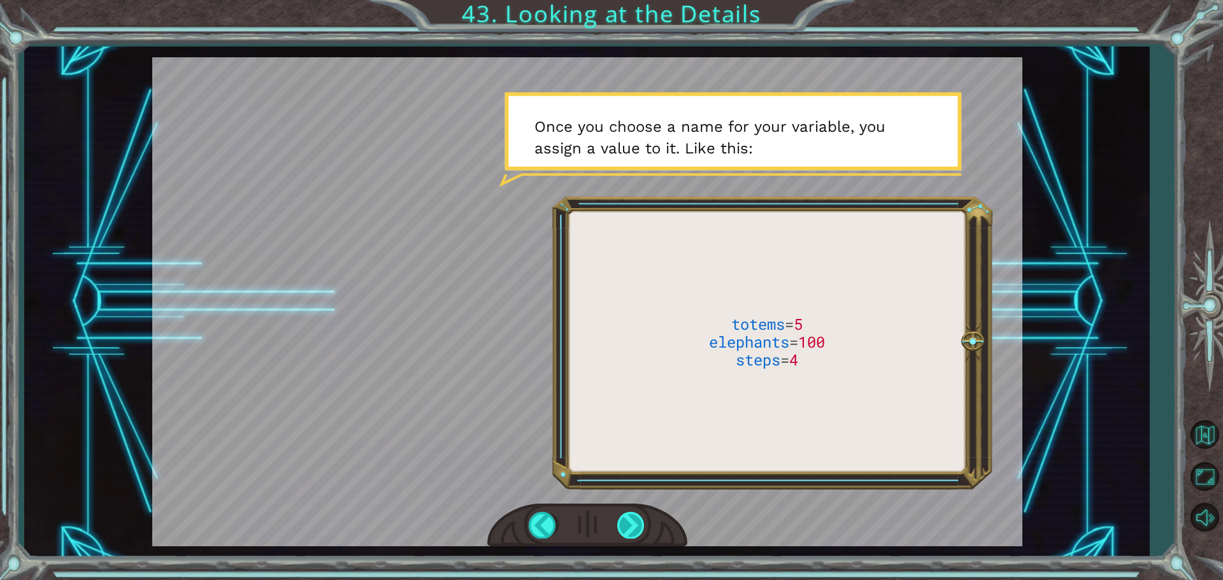
click at [624, 531] on div at bounding box center [631, 525] width 29 height 26
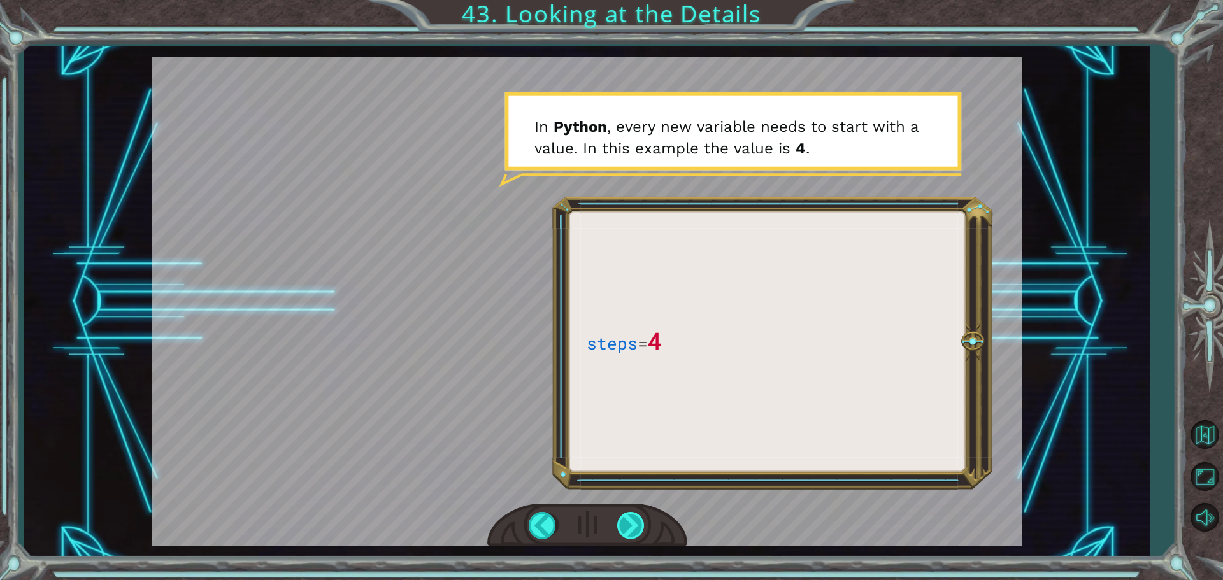
click at [625, 531] on div at bounding box center [631, 525] width 29 height 26
click at [627, 528] on div at bounding box center [631, 525] width 29 height 26
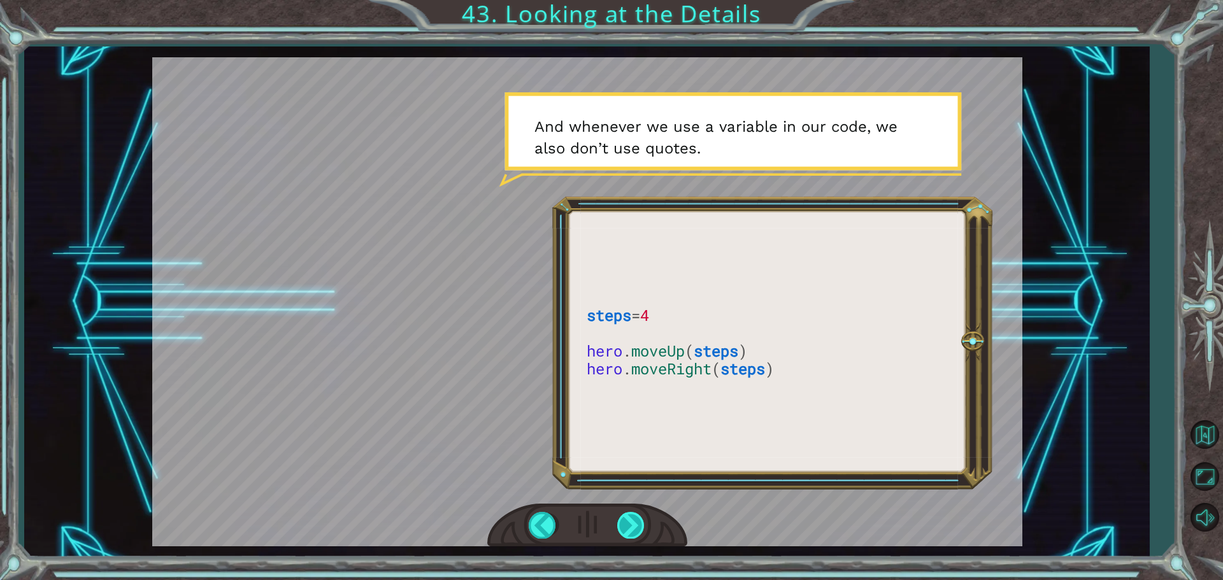
click at [624, 536] on div at bounding box center [631, 525] width 29 height 26
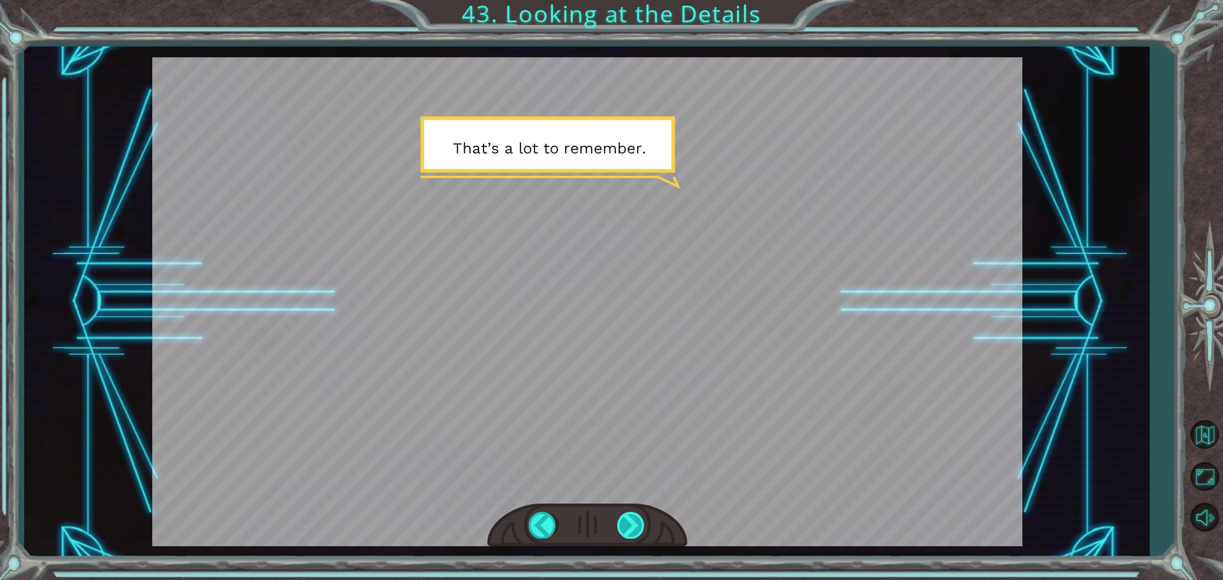
click at [626, 536] on div at bounding box center [631, 525] width 29 height 26
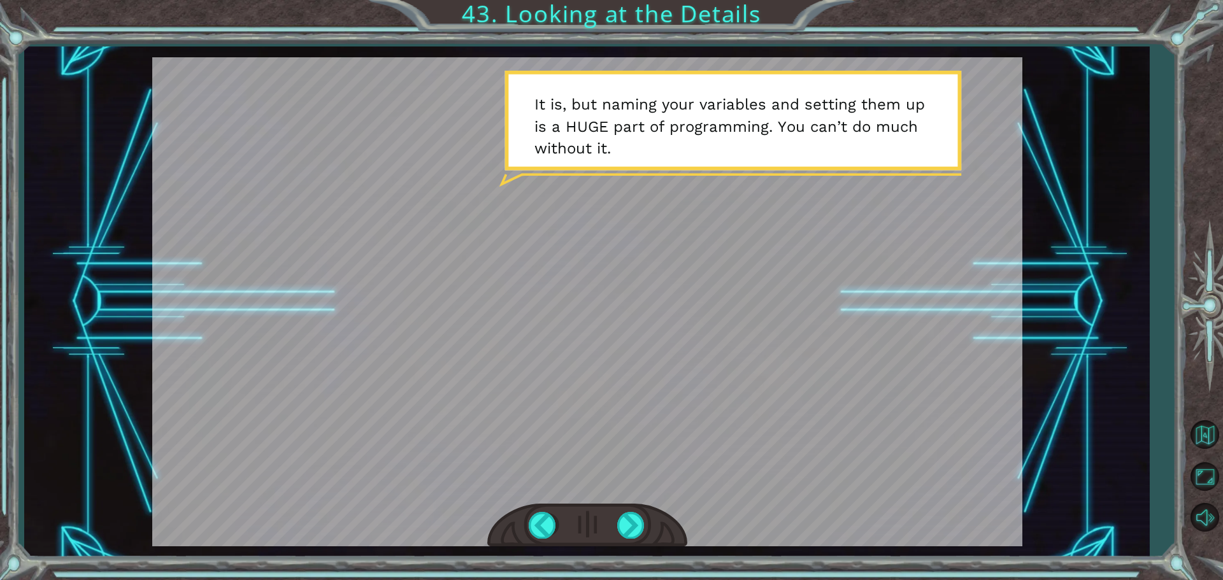
click at [613, 487] on div at bounding box center [587, 301] width 870 height 489
click at [627, 519] on div at bounding box center [631, 525] width 29 height 26
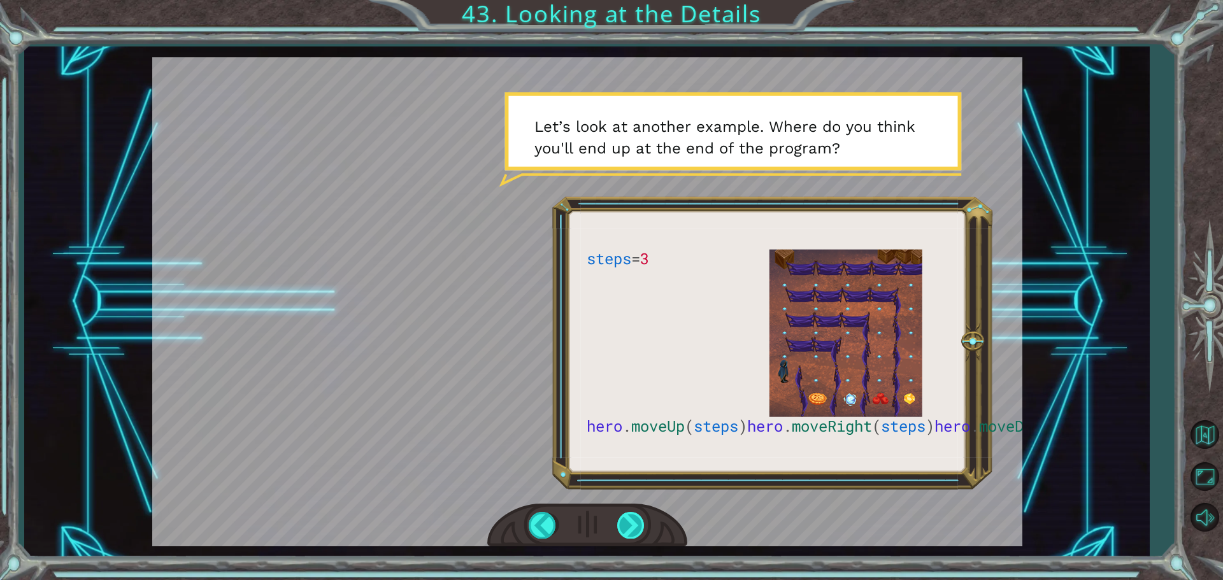
click at [636, 532] on div at bounding box center [631, 525] width 29 height 26
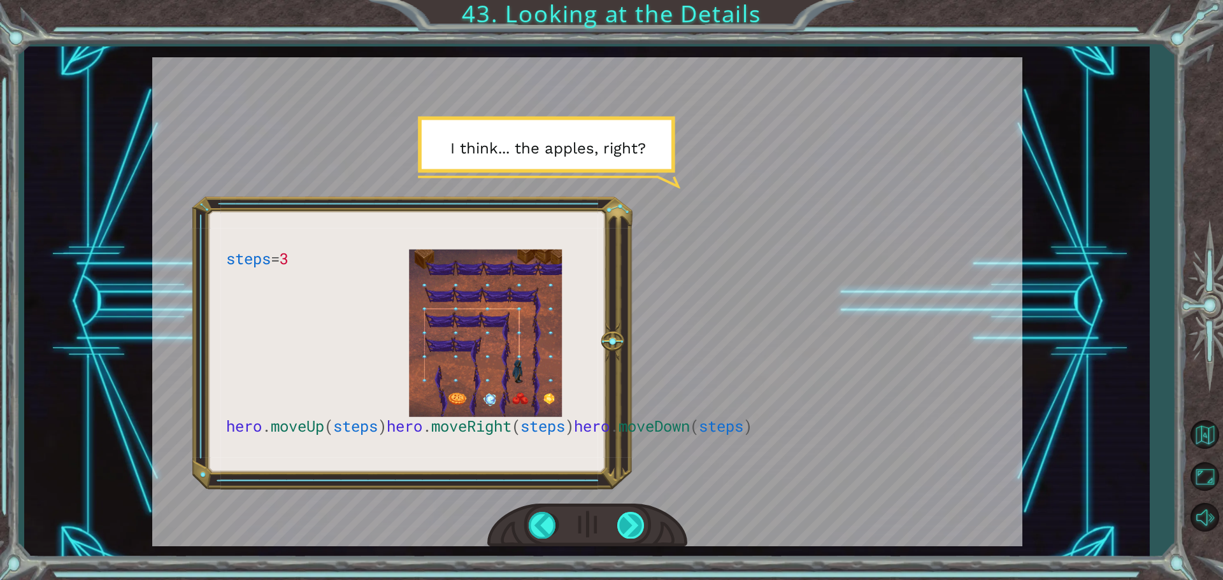
click at [622, 515] on div at bounding box center [631, 525] width 29 height 26
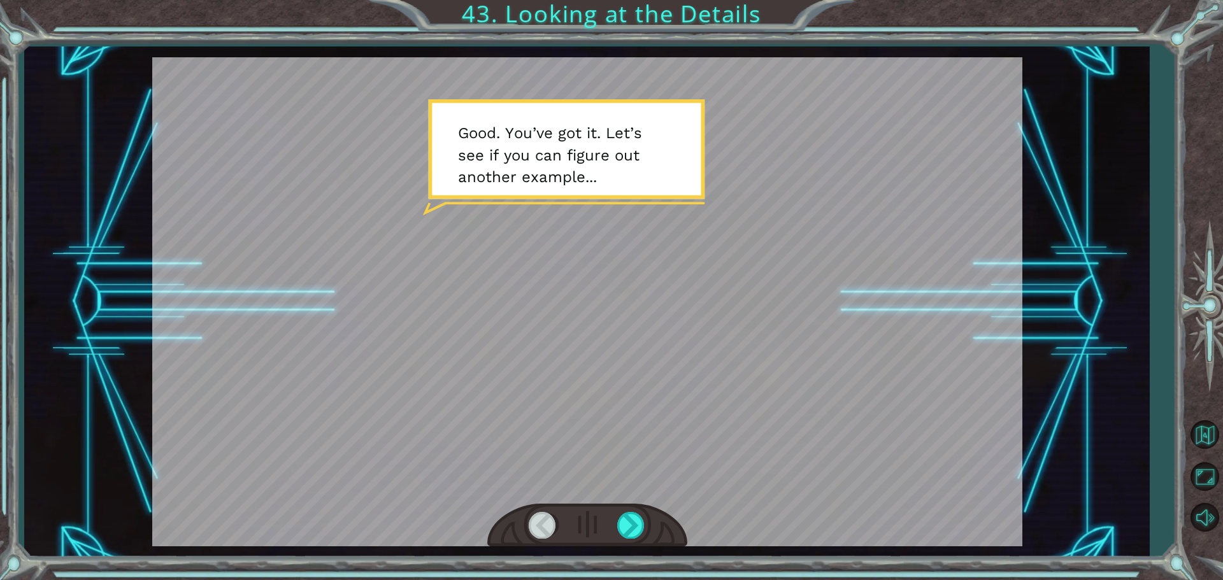
click at [653, 526] on div at bounding box center [587, 526] width 200 height 44
click at [636, 527] on div at bounding box center [631, 525] width 29 height 26
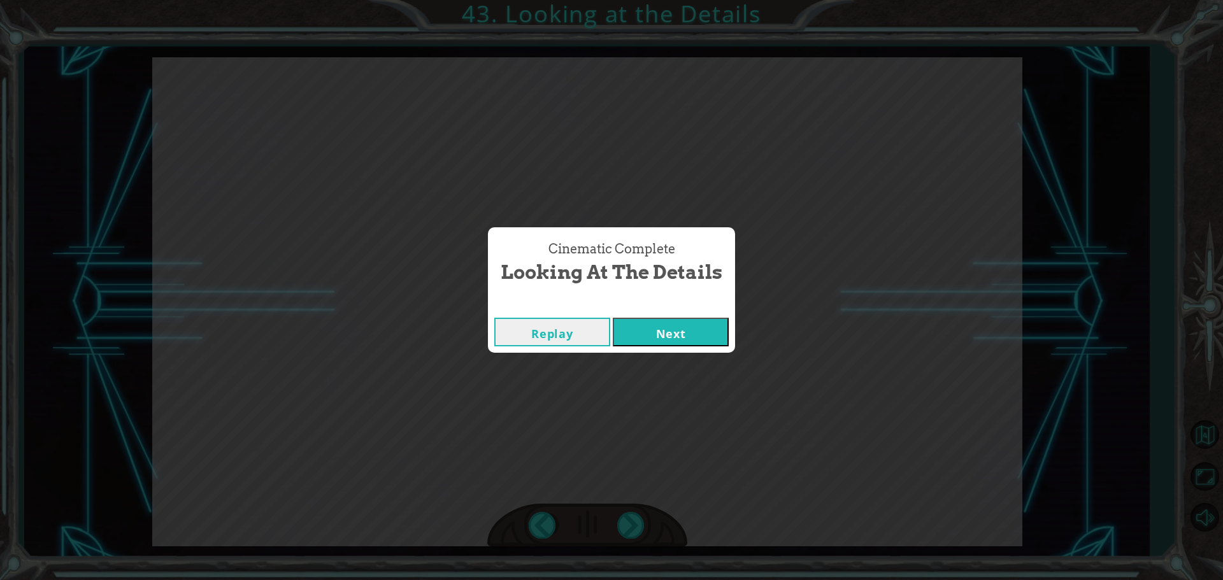
click at [638, 336] on button "Next" at bounding box center [671, 332] width 116 height 29
